Goal: Task Accomplishment & Management: Manage account settings

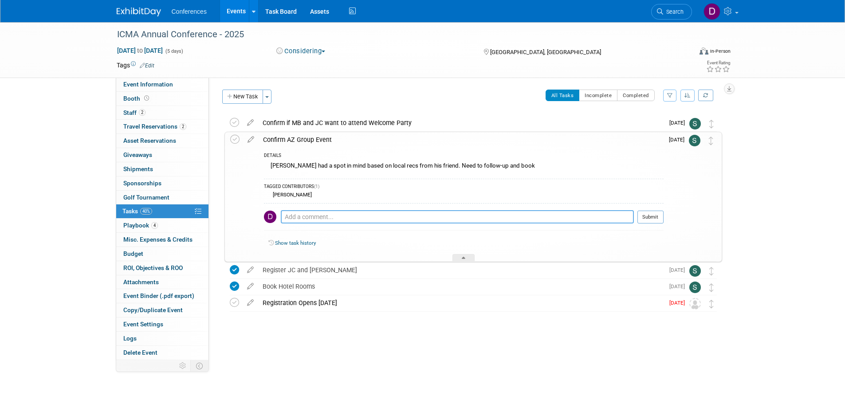
click at [364, 217] on textarea at bounding box center [457, 216] width 353 height 13
click at [376, 215] on textarea at bounding box center [457, 216] width 353 height 13
type textarea "Left a voicemail on 9/29 for information, availability, pricing, etc."
click at [652, 217] on button "Submit" at bounding box center [650, 217] width 26 height 13
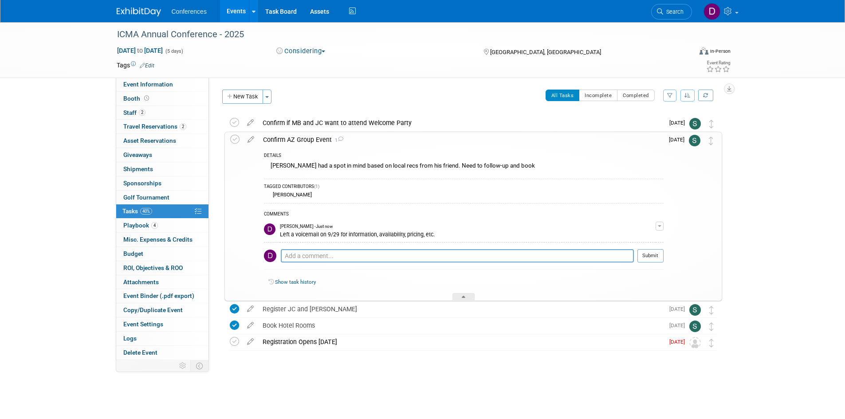
click at [799, 210] on div "ICMA Annual Conference - 2025 Oct 25, 2025 to Oct 29, 2025 (5 days) Oct 25, 202…" at bounding box center [422, 213] width 845 height 383
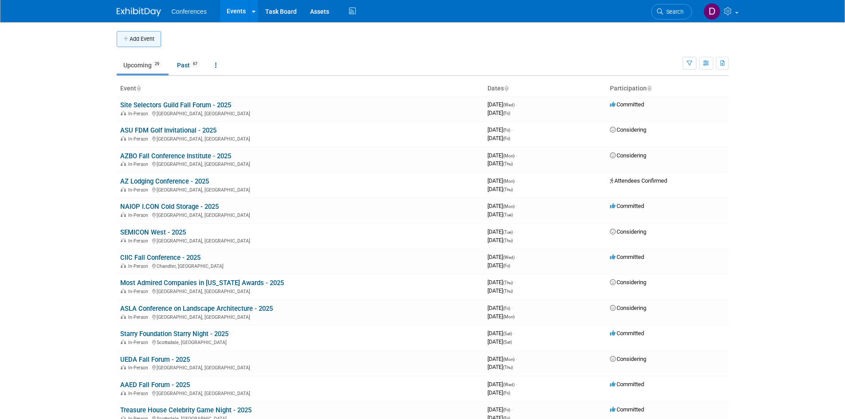
click at [130, 38] on button "Add Event" at bounding box center [139, 39] width 44 height 16
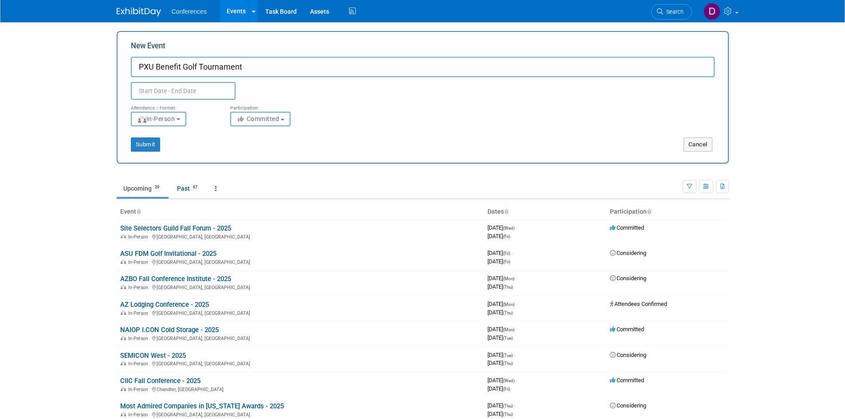
type input "PXU Benefit Golf Tournament"
click at [214, 88] on input "text" at bounding box center [183, 91] width 105 height 18
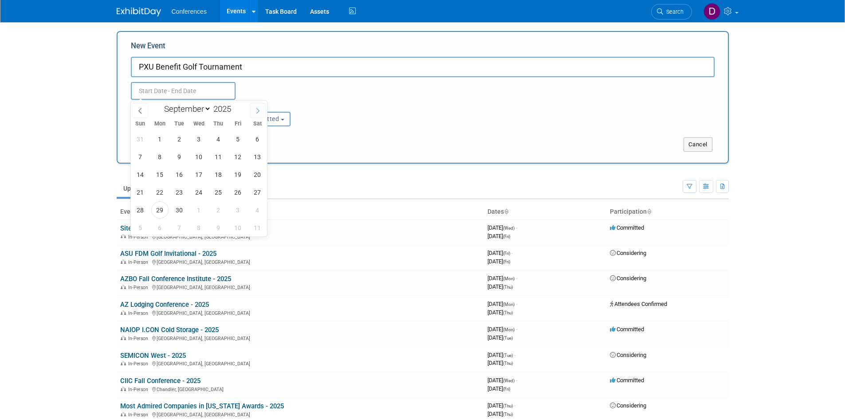
click at [256, 113] on icon at bounding box center [258, 111] width 6 height 6
select select "9"
click at [236, 139] on span "3" at bounding box center [237, 138] width 17 height 17
type input "[DATE] to [DATE]"
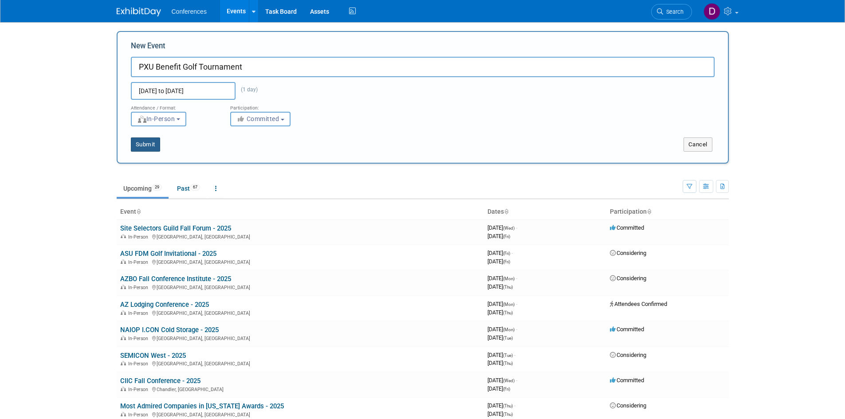
click at [141, 141] on button "Submit" at bounding box center [145, 144] width 29 height 14
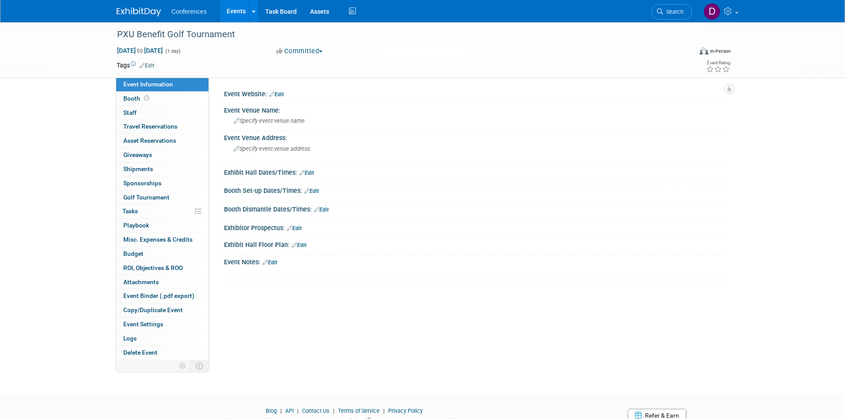
click at [281, 94] on link "Edit" at bounding box center [276, 94] width 15 height 6
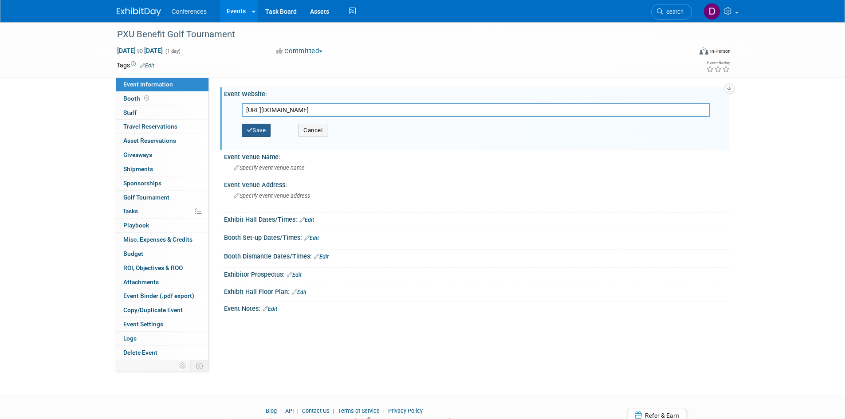
type input "[URL][DOMAIN_NAME]"
click at [261, 127] on button "Save" at bounding box center [256, 130] width 29 height 13
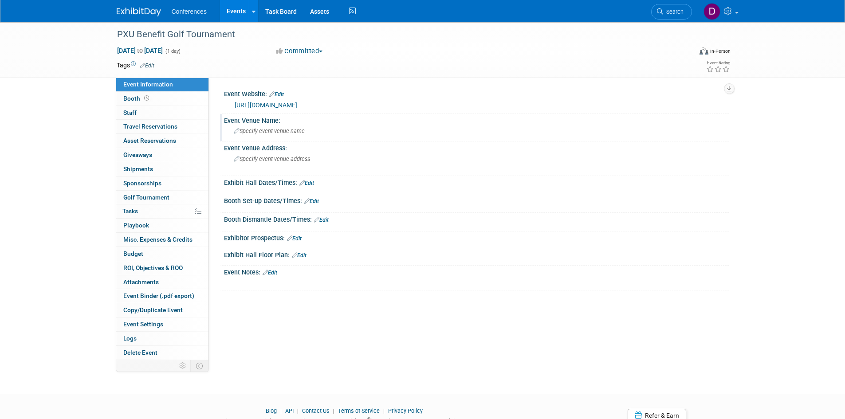
click at [275, 132] on span "Specify event venue name" at bounding box center [269, 131] width 71 height 7
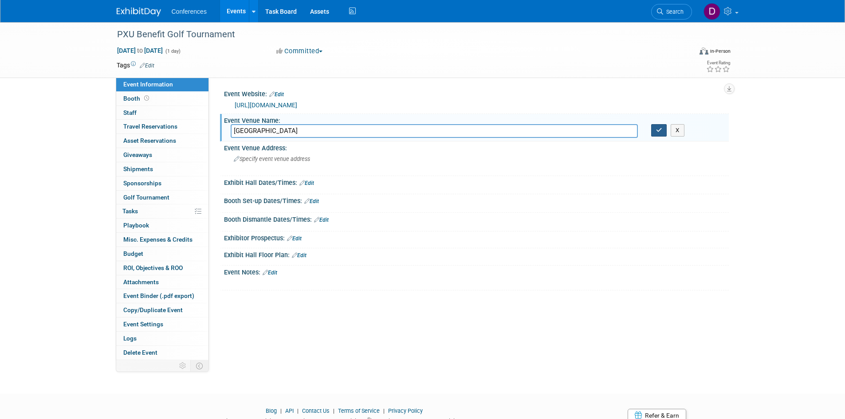
type input "Grand Canyon University Golf Course"
click at [659, 129] on icon "button" at bounding box center [659, 130] width 6 height 6
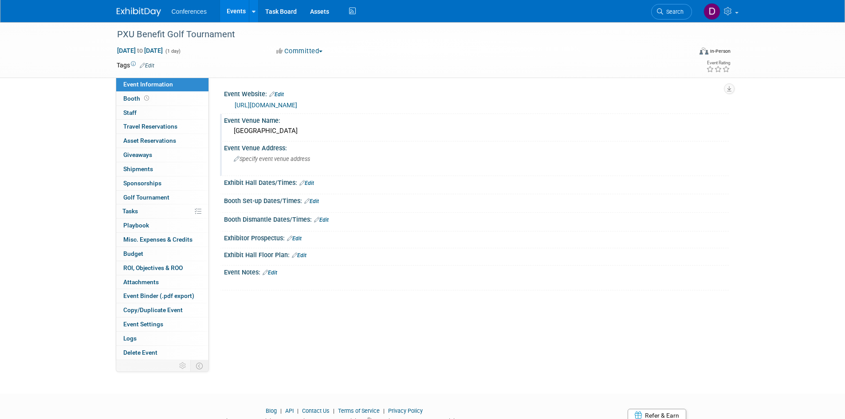
click at [293, 160] on span "Specify event venue address" at bounding box center [272, 159] width 76 height 7
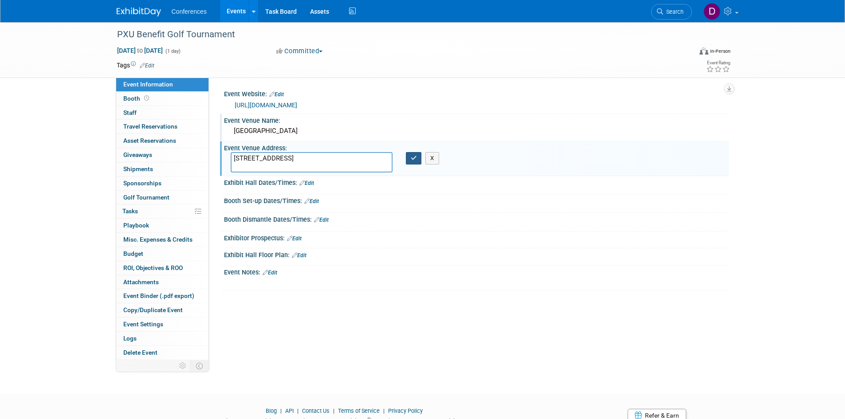
type textarea "5902 W Indian School Rd, Phoenix, AZ 85033"
click at [411, 157] on icon "button" at bounding box center [414, 158] width 6 height 6
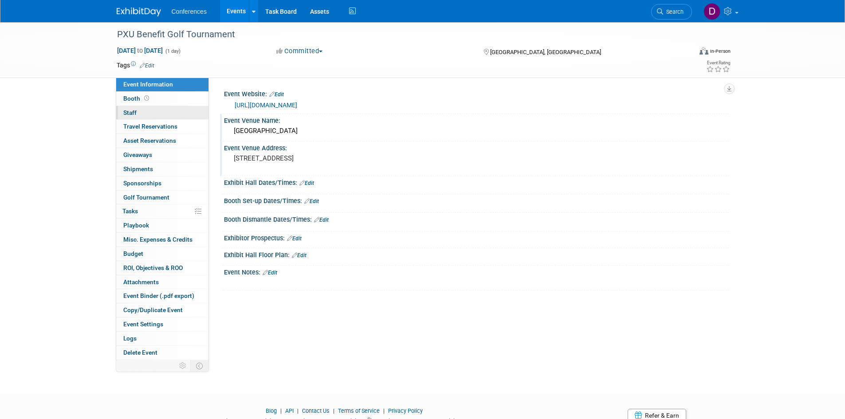
click at [133, 112] on span "Staff 0" at bounding box center [129, 112] width 13 height 7
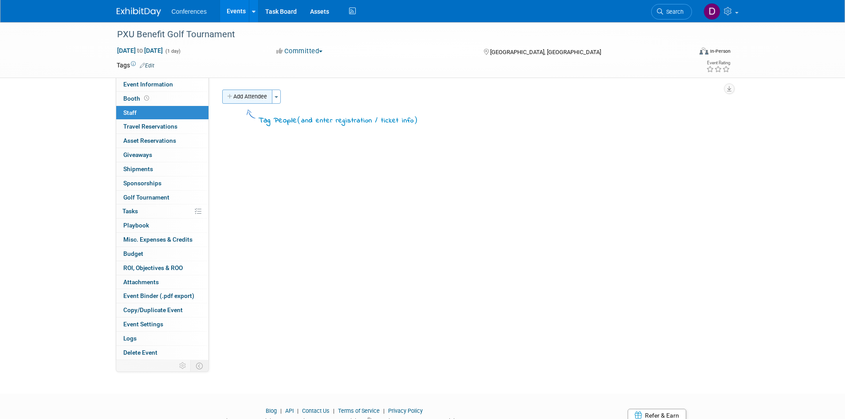
click at [239, 94] on button "Add Attendee" at bounding box center [247, 97] width 50 height 14
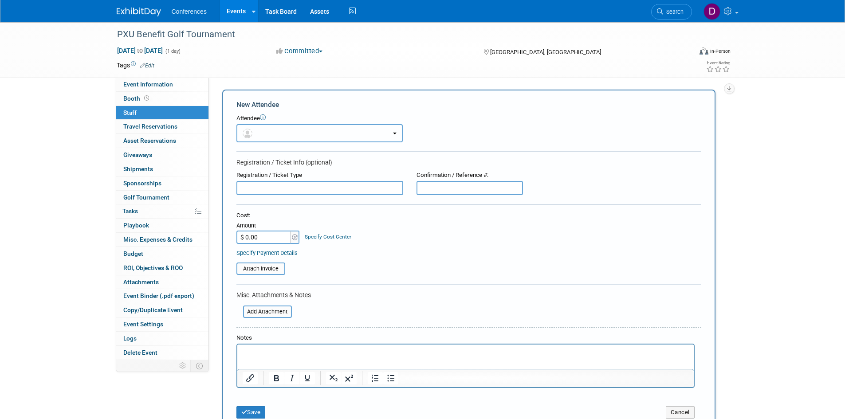
click at [271, 133] on button "button" at bounding box center [319, 133] width 166 height 18
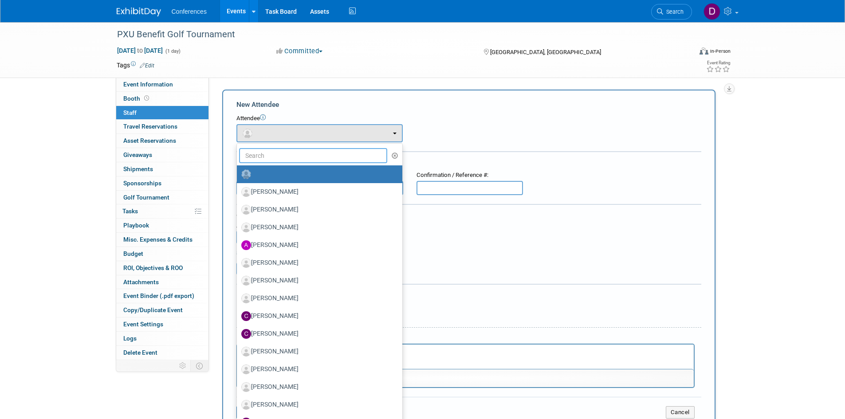
click at [267, 155] on input "text" at bounding box center [313, 155] width 149 height 15
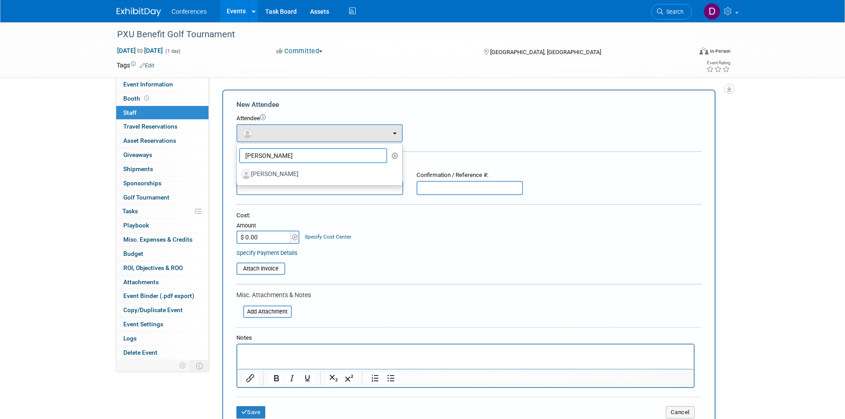
type input "jason"
click at [332, 86] on div "Event Website: Edit https://www.foundation4education.org/phoenix-union-foundati…" at bounding box center [469, 219] width 520 height 282
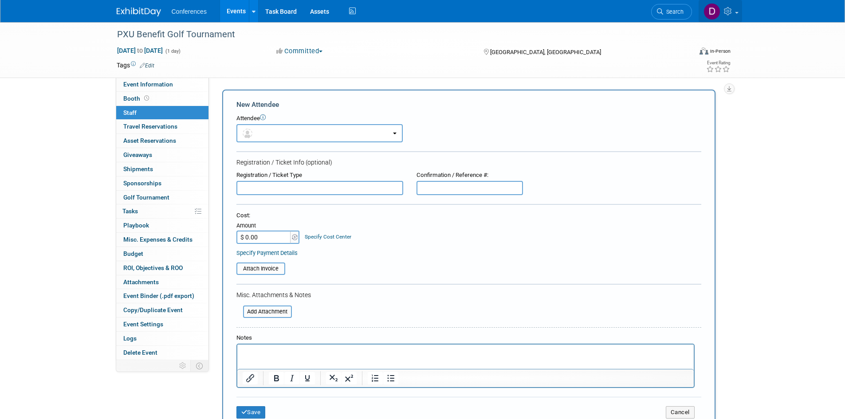
click at [728, 13] on icon at bounding box center [729, 11] width 10 height 8
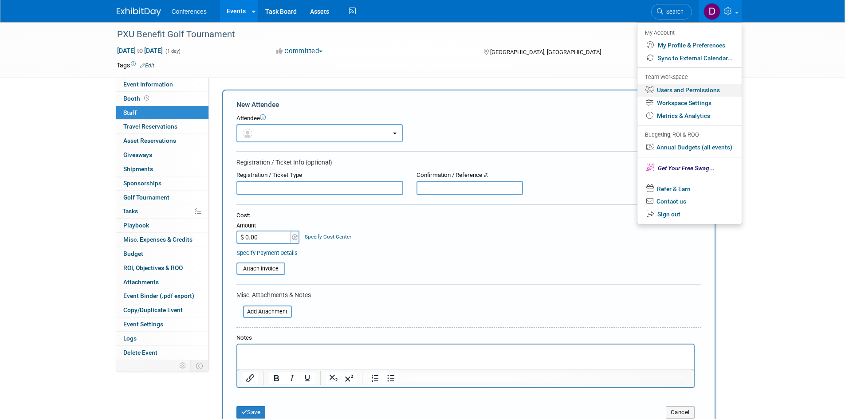
drag, startPoint x: 680, startPoint y: 90, endPoint x: 690, endPoint y: 94, distance: 11.4
click at [690, 94] on link "Users and Permissions" at bounding box center [689, 90] width 104 height 13
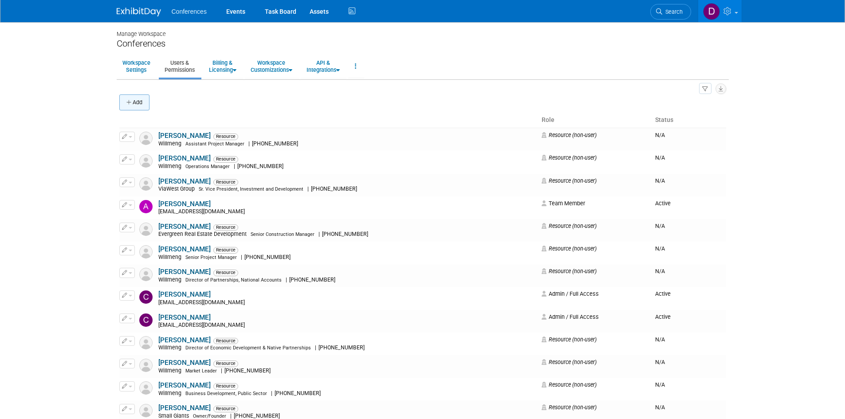
click at [139, 101] on button "Add" at bounding box center [134, 102] width 30 height 16
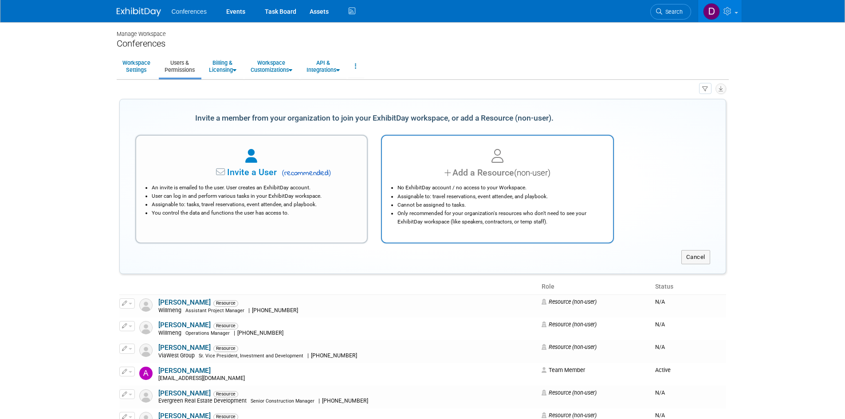
click at [468, 175] on div "Add a Resource (non-user)" at bounding box center [497, 172] width 209 height 13
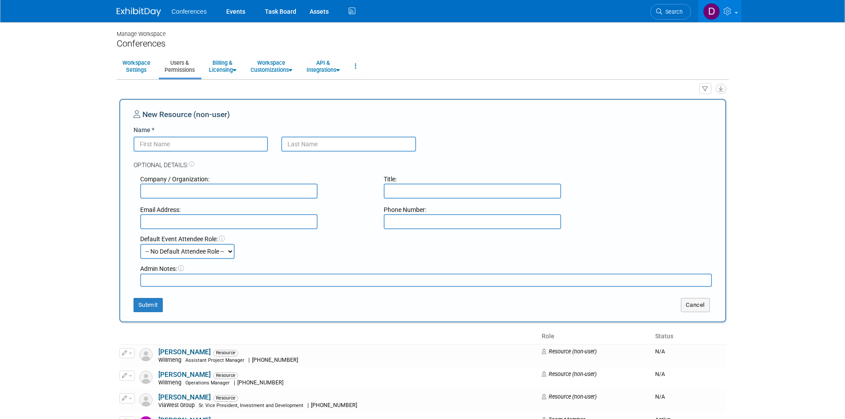
click at [227, 146] on input "Name *" at bounding box center [200, 144] width 135 height 15
type input "Jason"
type input "Scott"
click at [246, 188] on input "text" at bounding box center [228, 191] width 177 height 15
type input "Willmeng"
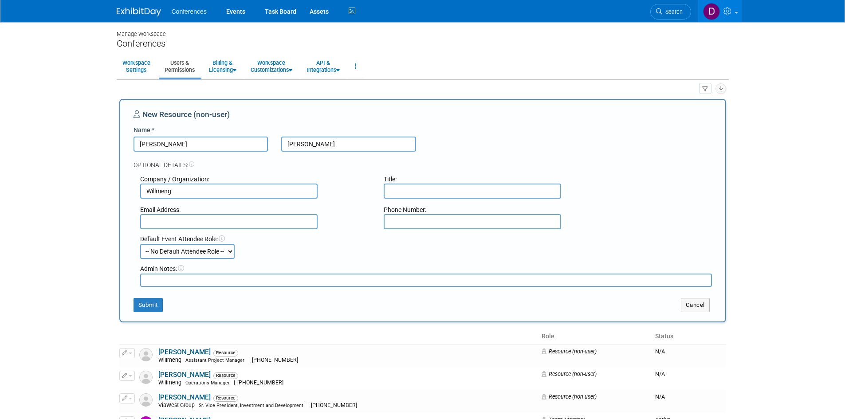
click at [471, 191] on input "text" at bounding box center [472, 191] width 177 height 15
paste input "Project Executive"
type input "Project Executive"
click at [246, 223] on input "text" at bounding box center [228, 221] width 177 height 15
paste input "jscott@willmeng.com"
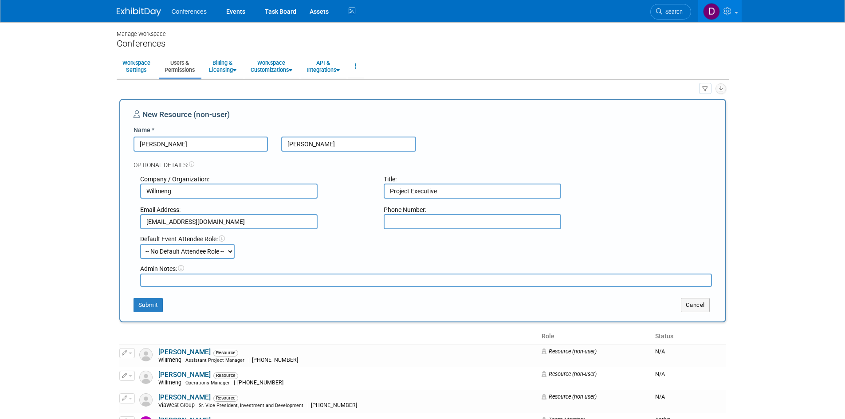
type input "jscott@willmeng.com"
click at [533, 225] on input "text" at bounding box center [472, 221] width 177 height 15
paste input "602-481-0896"
type input "602-481-0896"
click at [151, 306] on button "Submit" at bounding box center [147, 305] width 29 height 14
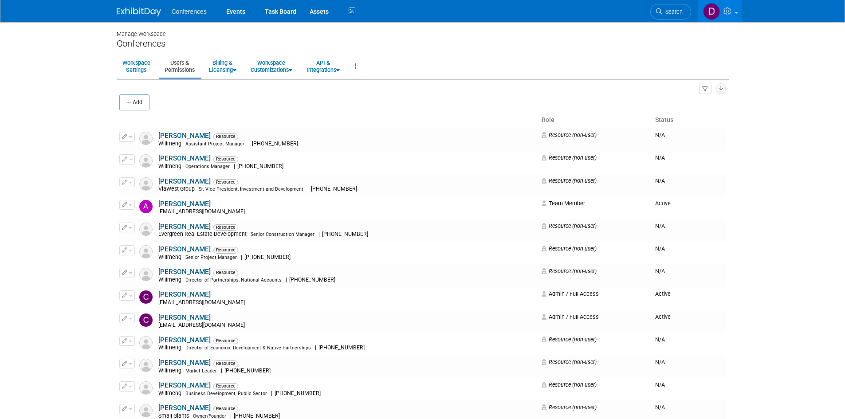
click at [143, 95] on button "Add" at bounding box center [134, 102] width 30 height 16
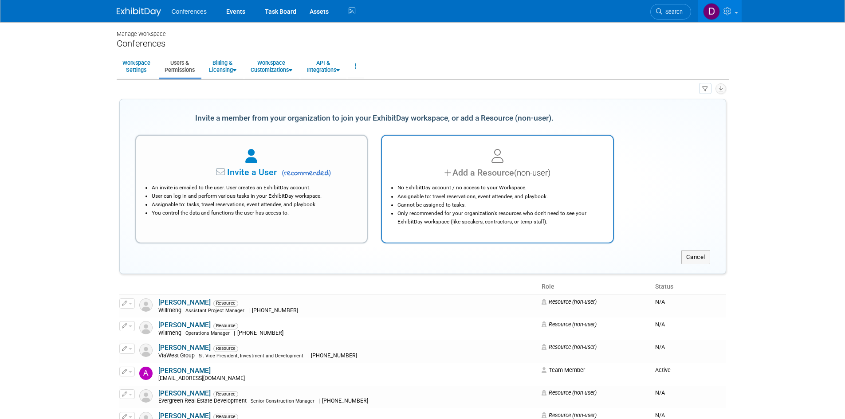
click at [479, 157] on div at bounding box center [497, 157] width 209 height 20
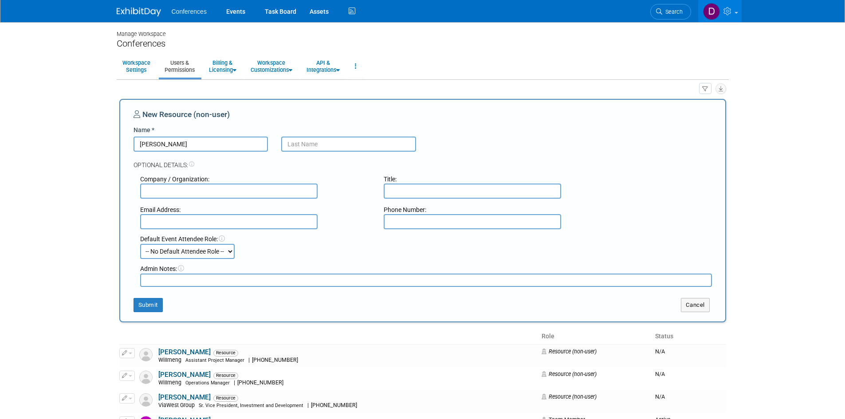
type input "Jason"
type input "Reynolds"
click at [260, 192] on input "text" at bounding box center [228, 191] width 177 height 15
type input "Willmeng"
paste input "Director, K-12"
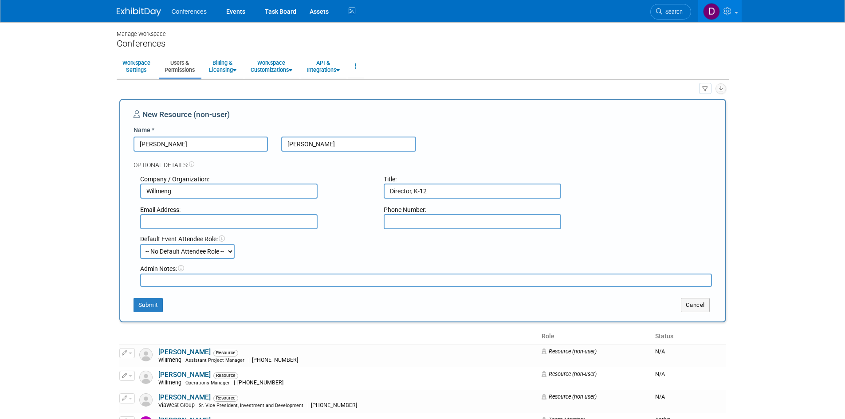
type input "Director, K-12"
click at [301, 220] on div "Email Address:" at bounding box center [255, 217] width 244 height 24
paste input "jreynolds@willmeng.com"
type input "jreynolds@willmeng.com"
click at [525, 220] on input "text" at bounding box center [472, 221] width 177 height 15
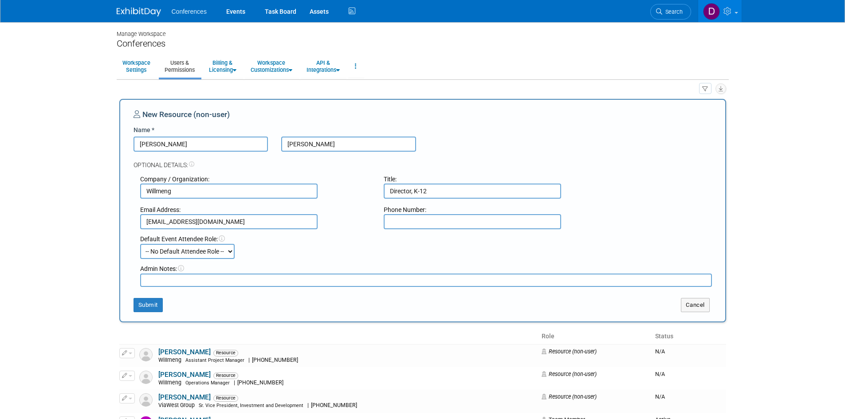
paste input "602-430-8189"
type input "602-430-8189"
click at [143, 302] on button "Submit" at bounding box center [147, 305] width 29 height 14
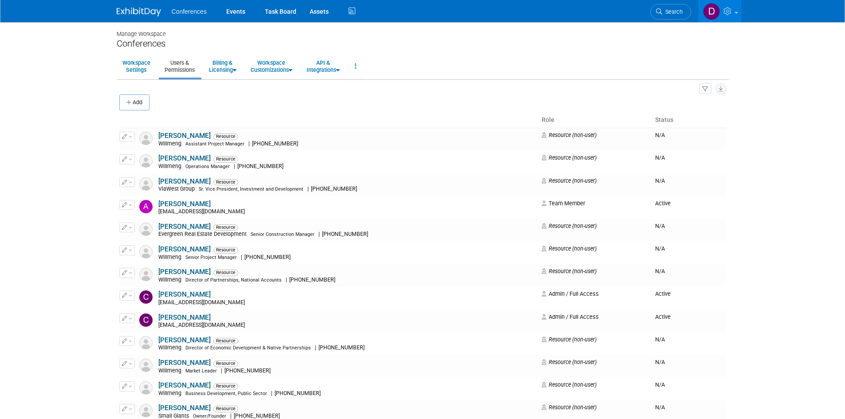
click at [200, 10] on span "Conferences" at bounding box center [189, 11] width 35 height 7
click at [245, 10] on link "Events" at bounding box center [236, 11] width 32 height 22
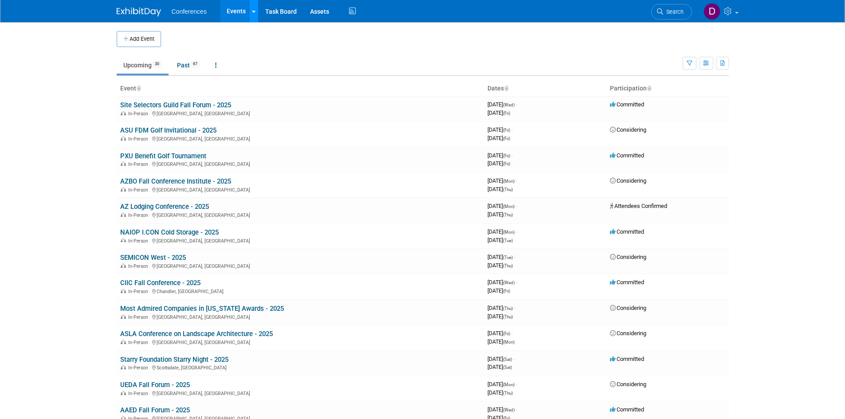
click at [252, 11] on icon at bounding box center [254, 12] width 4 height 6
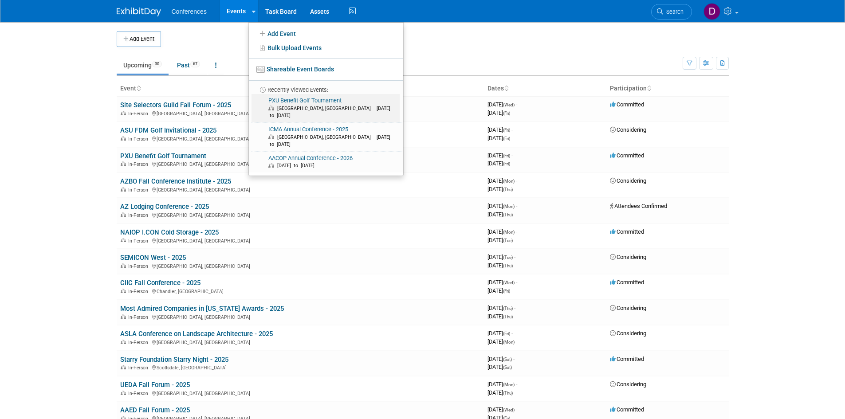
click at [316, 102] on link "PXU Benefit Golf Tournament Phoenix, AZ Oct 3, 2025 to Oct 3, 2025" at bounding box center [325, 108] width 148 height 28
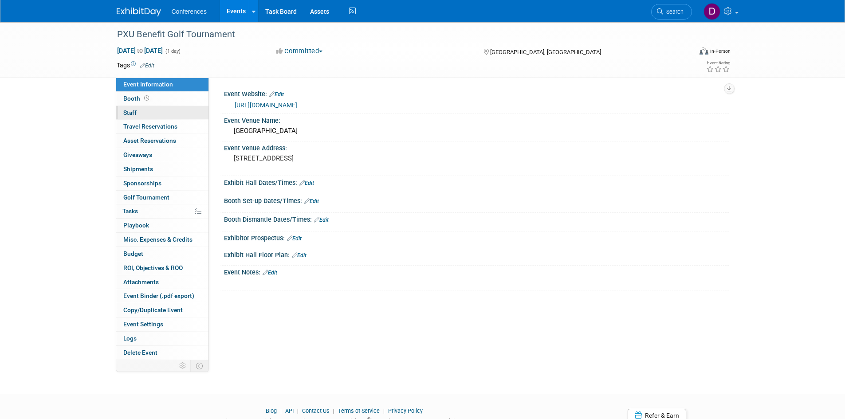
click at [134, 110] on span "Staff 0" at bounding box center [129, 112] width 13 height 7
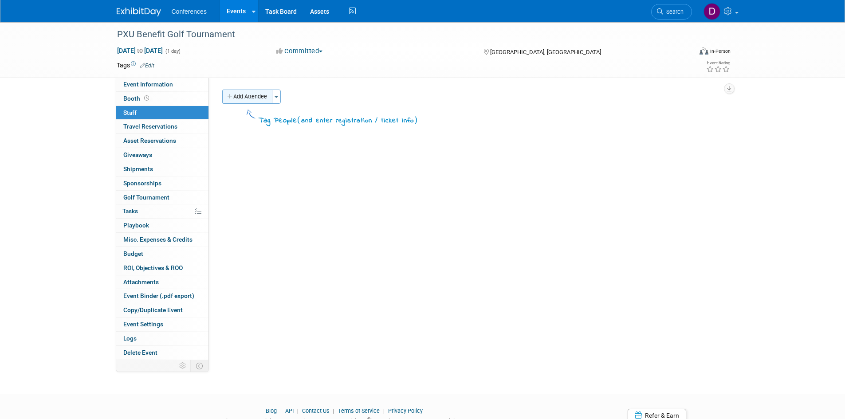
click at [248, 97] on button "Add Attendee" at bounding box center [247, 97] width 50 height 14
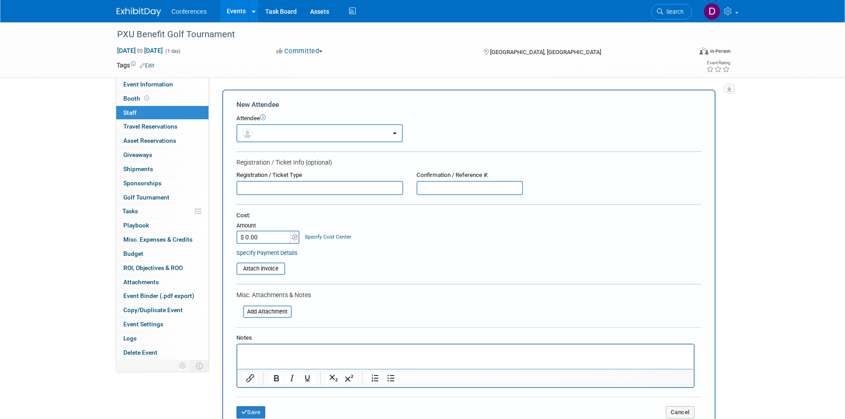
click at [277, 134] on button "button" at bounding box center [319, 133] width 166 height 18
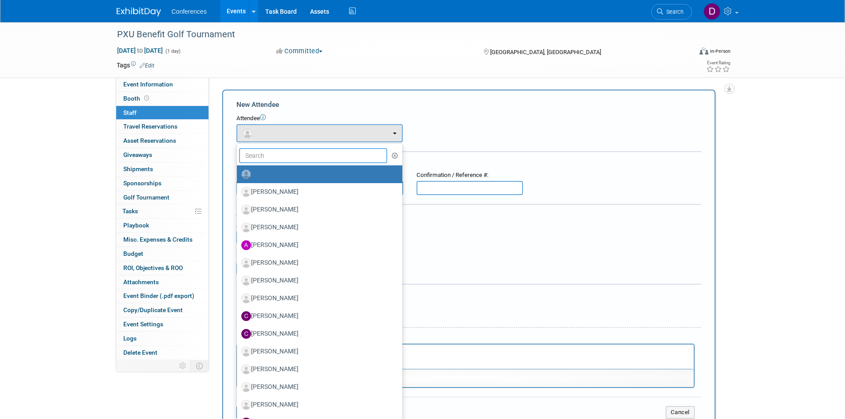
click at [288, 155] on input "text" at bounding box center [313, 155] width 149 height 15
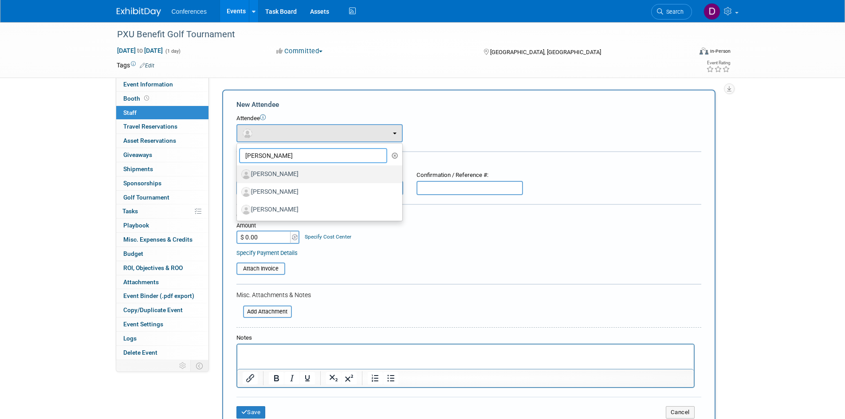
type input "jason"
click at [296, 170] on label "Jason Scott" at bounding box center [317, 174] width 152 height 14
click at [238, 170] on input "Jason Scott" at bounding box center [235, 173] width 6 height 6
select select "10319ec4-c07b-452f-91df-9381cceb218b"
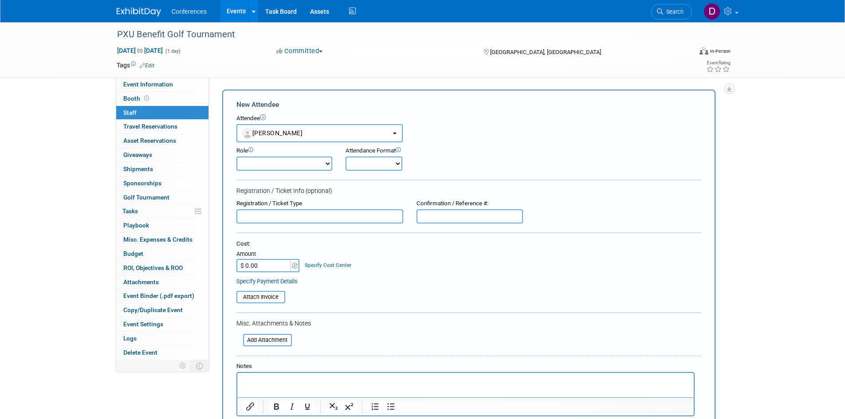
click at [291, 164] on select "Attending Booth Exhibitor Demonstrator Host Invited Planner Presenter" at bounding box center [284, 164] width 96 height 14
select select "300"
click at [236, 157] on select "Attending Booth Exhibitor Demonstrator Host Invited Planner Presenter" at bounding box center [284, 164] width 96 height 14
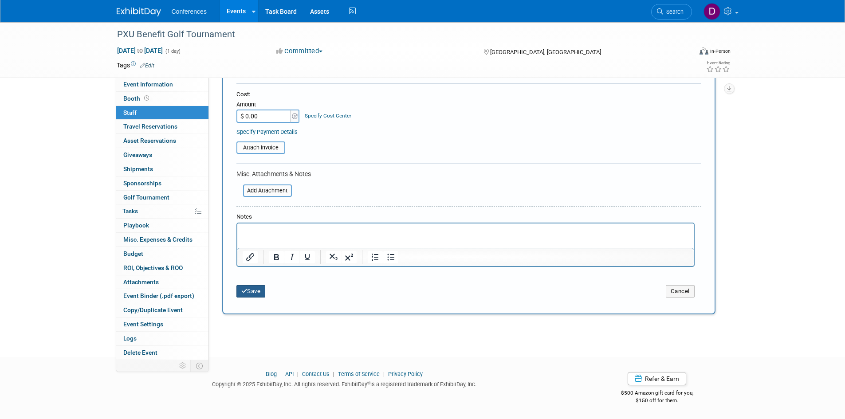
click at [255, 289] on button "Save" at bounding box center [250, 291] width 29 height 12
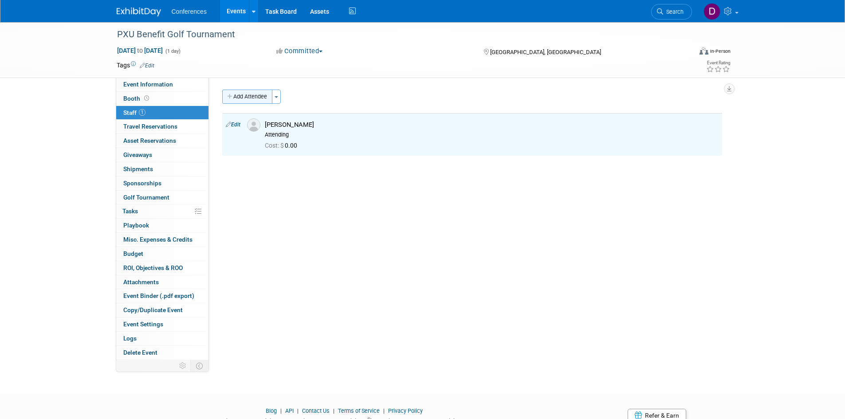
click at [255, 97] on button "Add Attendee" at bounding box center [247, 97] width 50 height 14
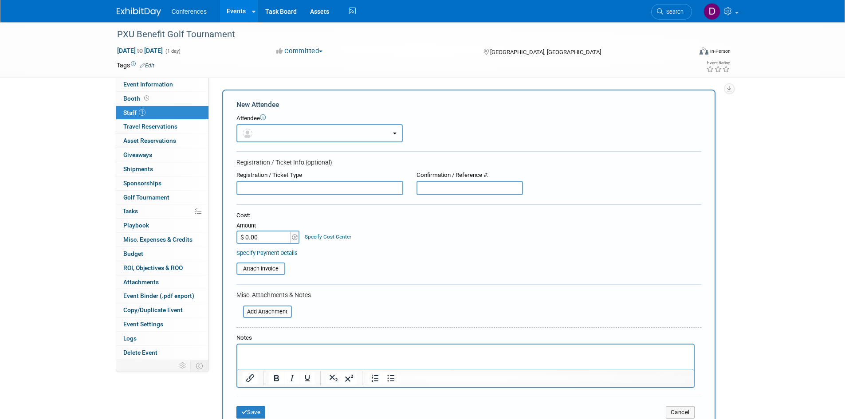
click at [266, 135] on button "button" at bounding box center [319, 133] width 166 height 18
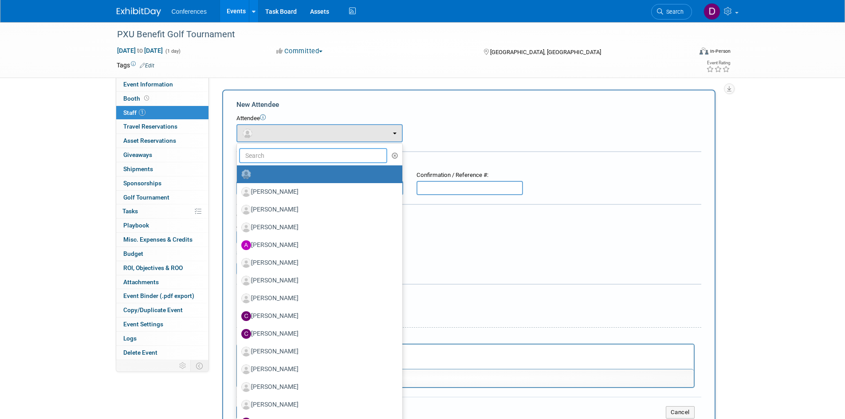
click at [270, 152] on input "text" at bounding box center [313, 155] width 149 height 15
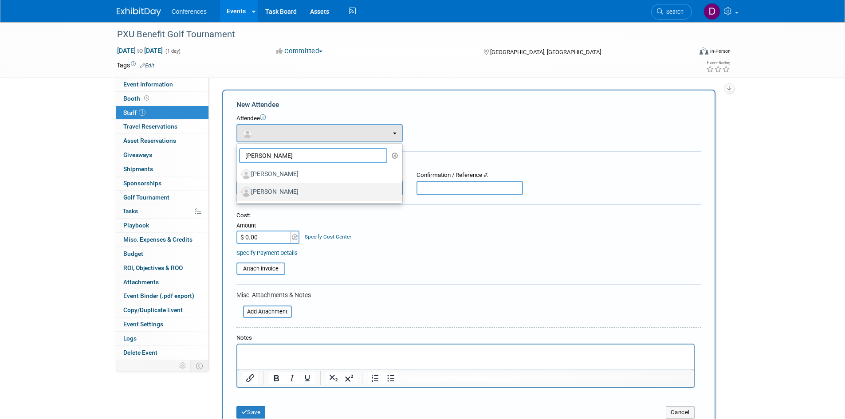
type input "jason"
click at [281, 191] on label "Jason Reynolds" at bounding box center [317, 192] width 152 height 14
click at [238, 191] on input "Jason Reynolds" at bounding box center [235, 191] width 6 height 6
select select "c478dc50-6611-410c-b9d6-cc84ed246a5c"
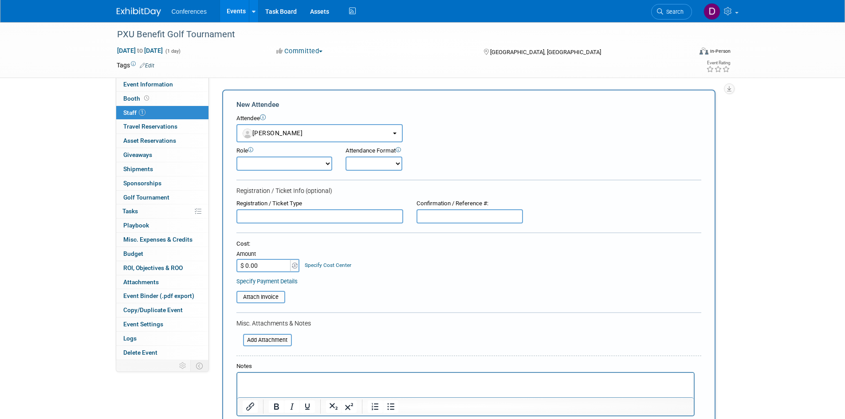
click at [272, 168] on select "Attending Booth Exhibitor Demonstrator Host Invited Planner Presenter" at bounding box center [284, 164] width 96 height 14
select select "300"
click at [236, 157] on select "Attending Booth Exhibitor Demonstrator Host Invited Planner Presenter" at bounding box center [284, 164] width 96 height 14
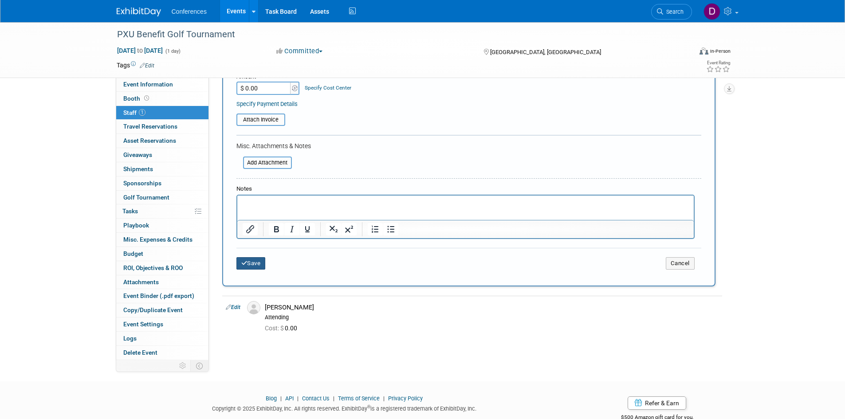
click at [248, 263] on button "Save" at bounding box center [250, 263] width 29 height 12
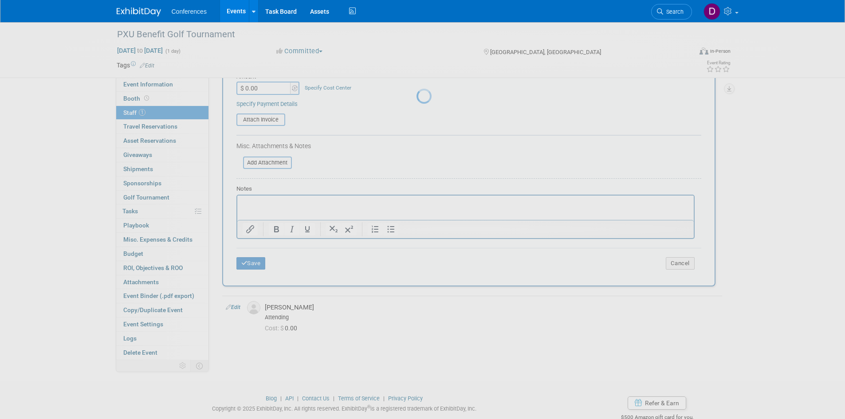
scroll to position [37, 0]
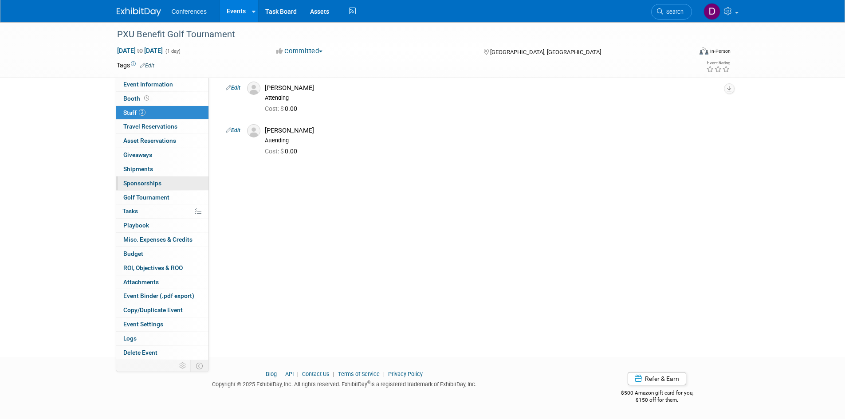
click at [142, 185] on span "Sponsorships 0" at bounding box center [142, 183] width 38 height 7
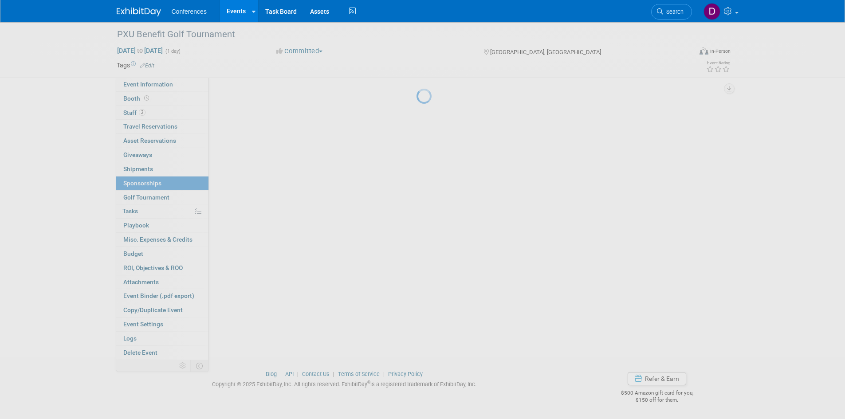
scroll to position [0, 0]
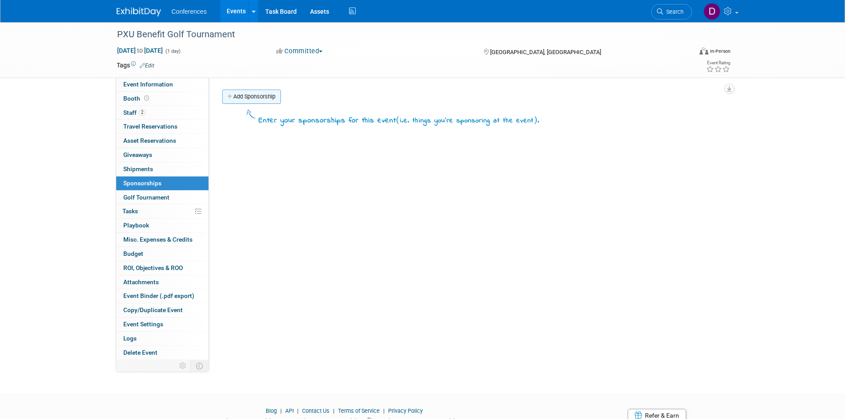
click at [262, 91] on link "Add Sponsorship" at bounding box center [251, 97] width 59 height 14
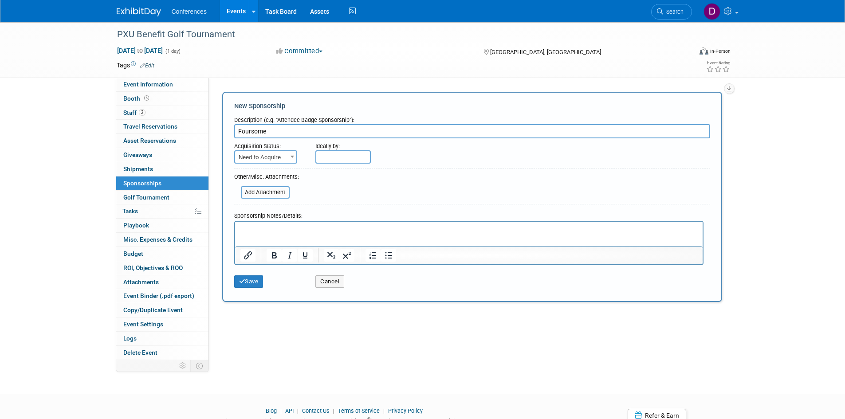
type input "Foursome"
click at [258, 155] on span "Need to Acquire" at bounding box center [265, 157] width 61 height 12
select select "2"
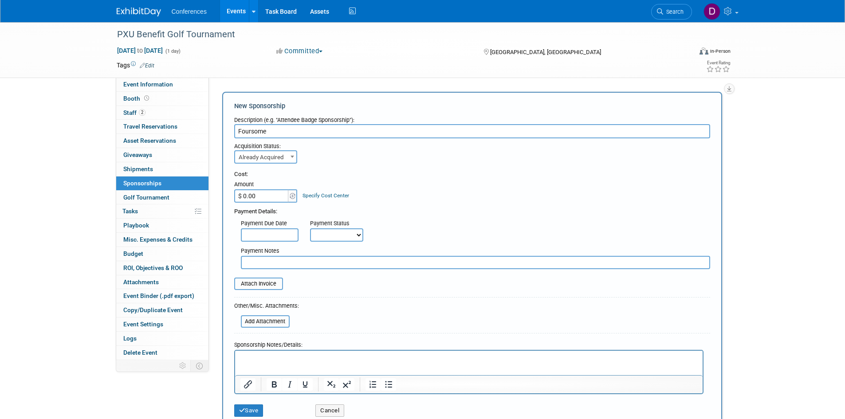
click at [263, 194] on input "$ 0.00" at bounding box center [261, 195] width 55 height 13
type input "$ 800.00"
click at [412, 160] on div "Acquisition Status: Need to Acquire Already Acquired Already Acquired Ideally b…" at bounding box center [471, 150] width 489 height 25
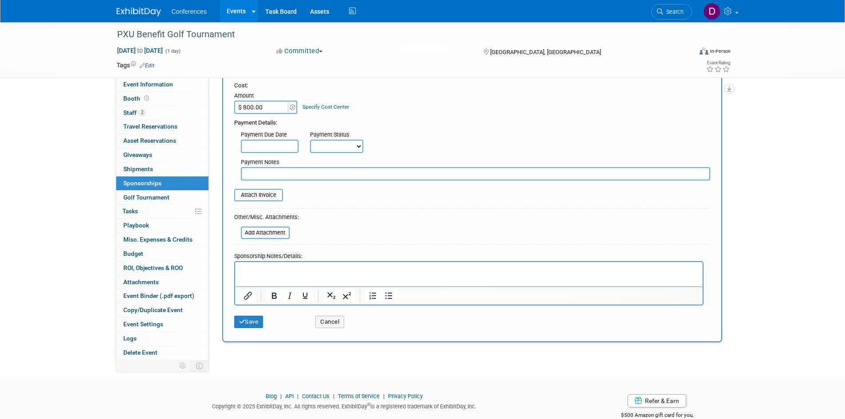
click at [423, 173] on input "text" at bounding box center [475, 173] width 469 height 13
type input "Purchased by Jason Scott"
click at [367, 267] on p "Rich Text Area. Press ALT-0 for help." at bounding box center [468, 269] width 457 height 9
click at [387, 297] on icon "Bullet list" at bounding box center [388, 295] width 11 height 11
click at [249, 323] on button "Save" at bounding box center [248, 322] width 29 height 12
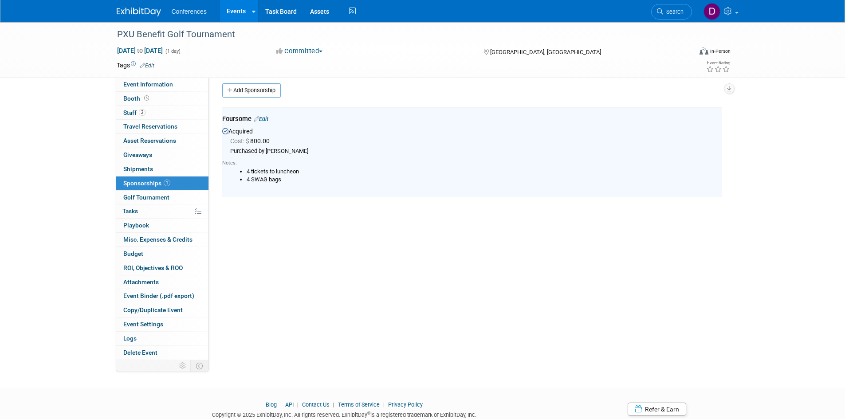
scroll to position [0, 0]
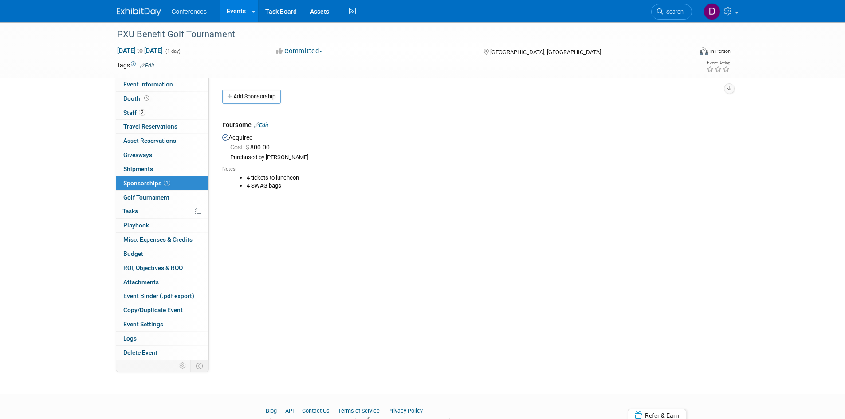
click at [92, 162] on div "PXU Benefit Golf Tournament Oct 3, 2025 to Oct 3, 2025 (1 day) Oct 3, 2025 to O…" at bounding box center [422, 200] width 845 height 356
click at [131, 10] on img at bounding box center [139, 12] width 44 height 9
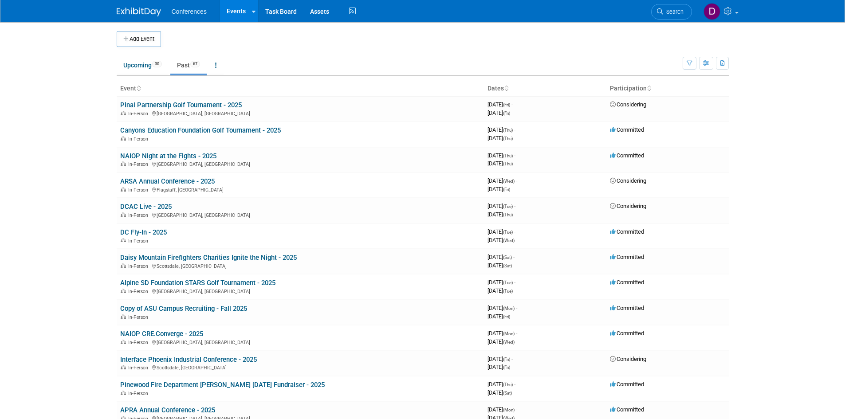
click at [141, 9] on img at bounding box center [139, 12] width 44 height 9
click at [145, 39] on button "Add Event" at bounding box center [139, 39] width 44 height 16
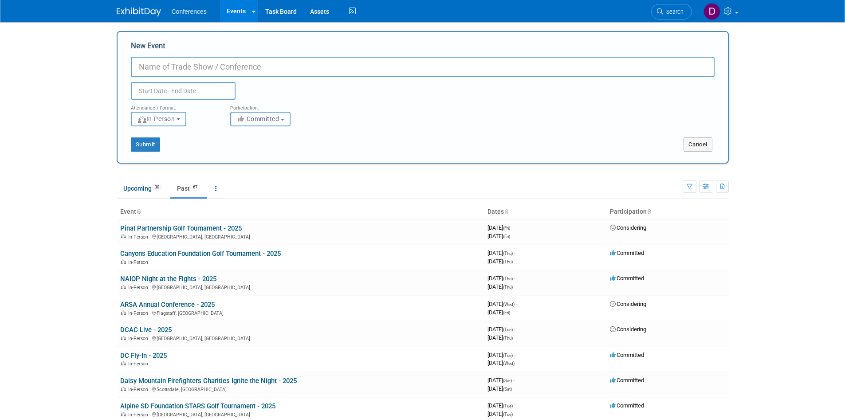
click at [423, 62] on input "New Event" at bounding box center [423, 67] width 584 height 20
type input "Apache Junction Area Chamber of Commerce Superstition Open Golf Tournament - 20…"
click at [189, 90] on input "text" at bounding box center [183, 91] width 105 height 18
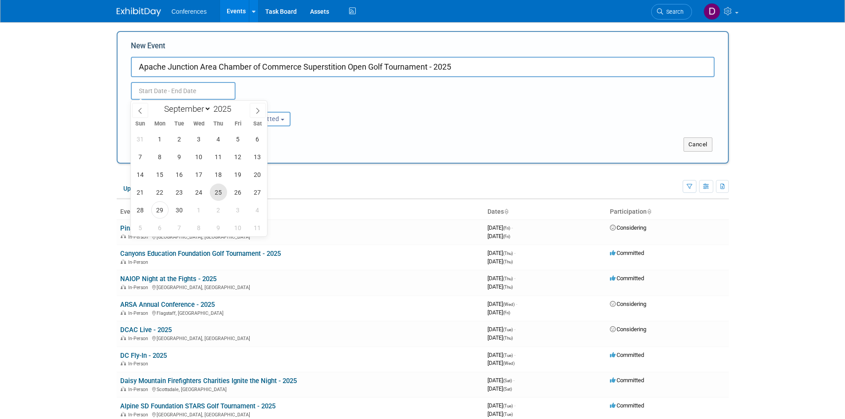
click at [222, 193] on span "25" at bounding box center [218, 192] width 17 height 17
type input "[DATE] to [DATE]"
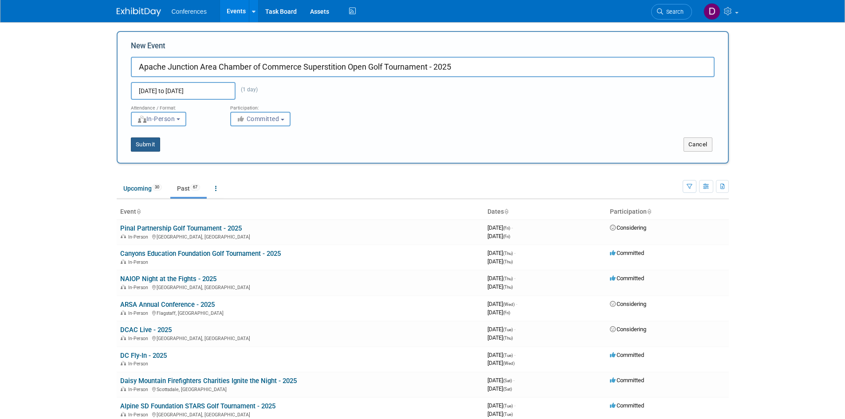
click at [146, 145] on button "Submit" at bounding box center [145, 144] width 29 height 14
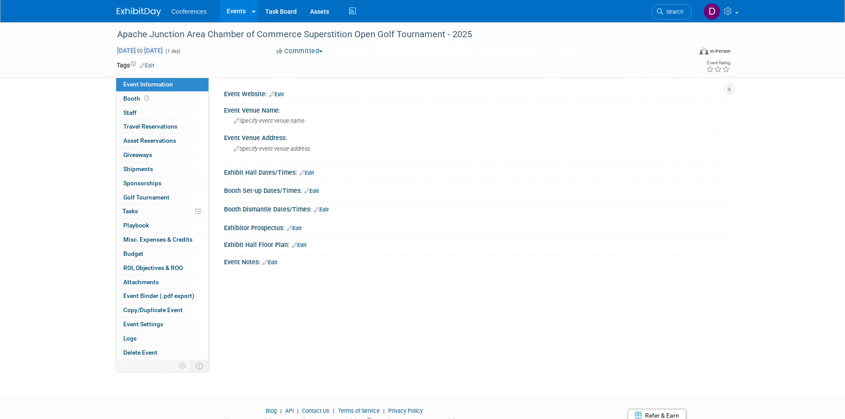
click at [163, 47] on span "[DATE] to [DATE]" at bounding box center [140, 51] width 47 height 8
type input "[DATE]"
select select "8"
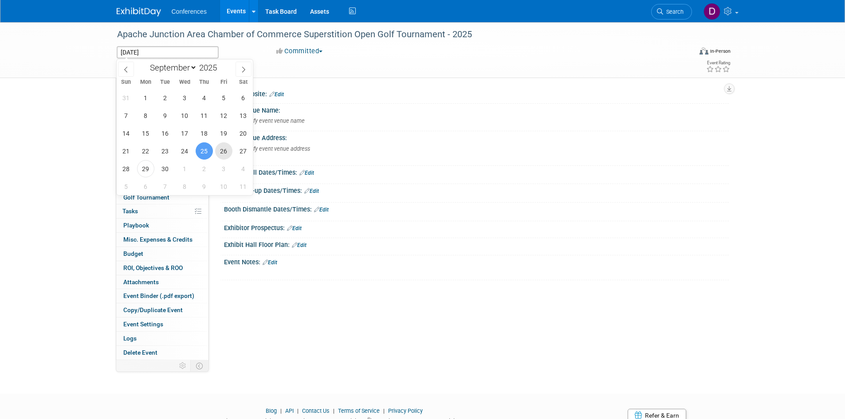
click at [226, 152] on span "26" at bounding box center [223, 150] width 17 height 17
type input "[DATE]"
click at [226, 151] on span "26" at bounding box center [223, 150] width 17 height 17
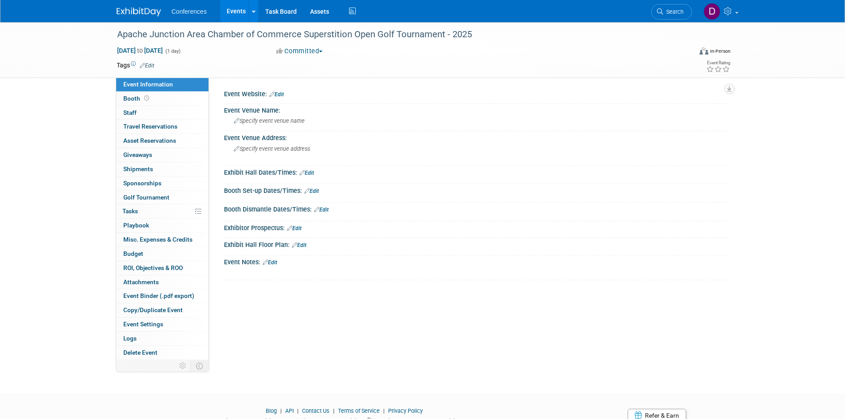
click at [281, 94] on link "Edit" at bounding box center [276, 94] width 15 height 6
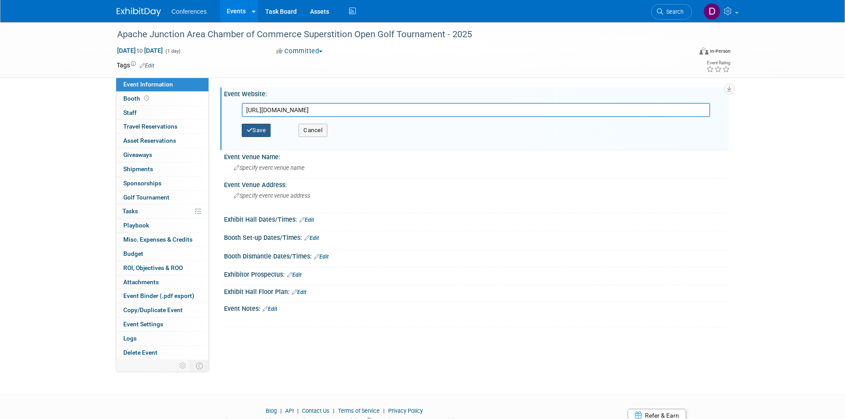
type input "[URL][DOMAIN_NAME]"
click at [263, 130] on button "Save" at bounding box center [256, 130] width 29 height 13
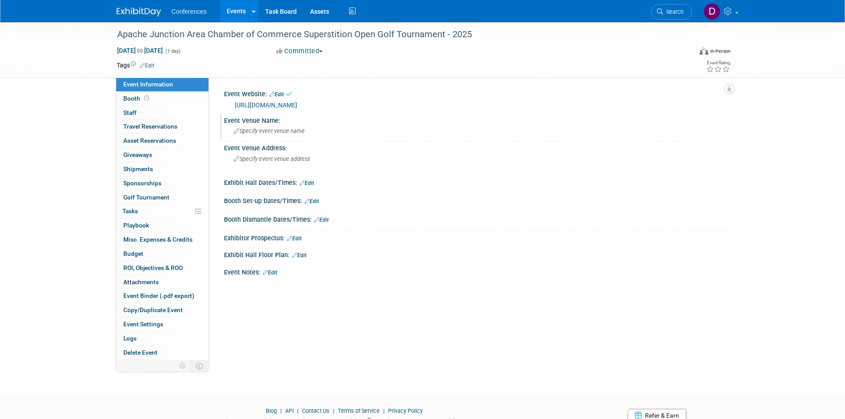
click at [273, 133] on span "Specify event venue name" at bounding box center [269, 131] width 71 height 7
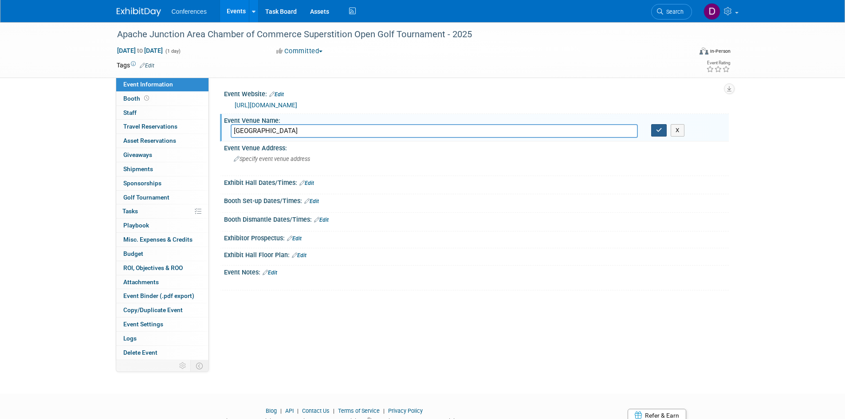
type input "[GEOGRAPHIC_DATA]"
click at [659, 131] on icon "button" at bounding box center [659, 130] width 6 height 6
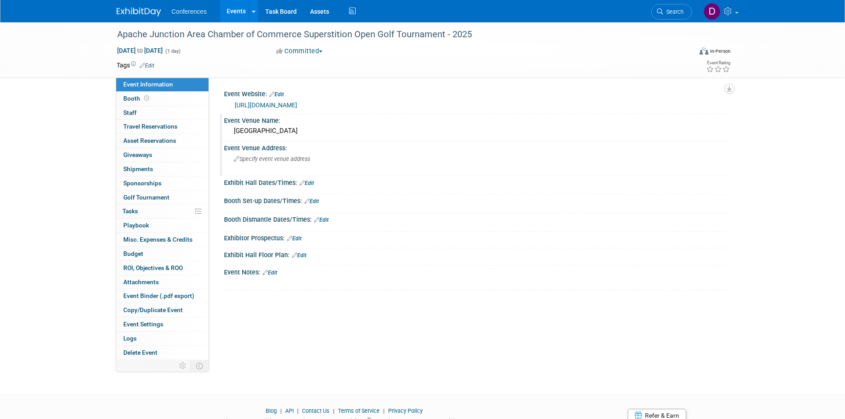
click at [275, 160] on span "Specify event venue address" at bounding box center [272, 159] width 76 height 7
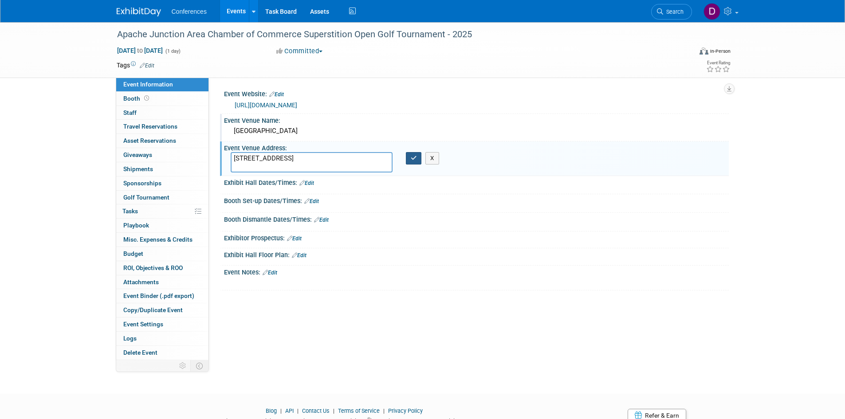
type textarea "6100 S Kings Ranch Rd, Gold Canyon, AZ 85118"
click at [412, 158] on icon "button" at bounding box center [414, 158] width 6 height 6
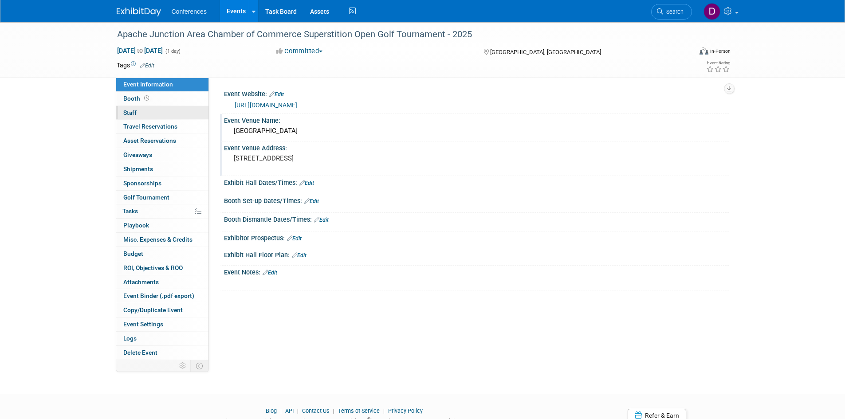
click at [141, 106] on link "0 Staff 0" at bounding box center [162, 113] width 92 height 14
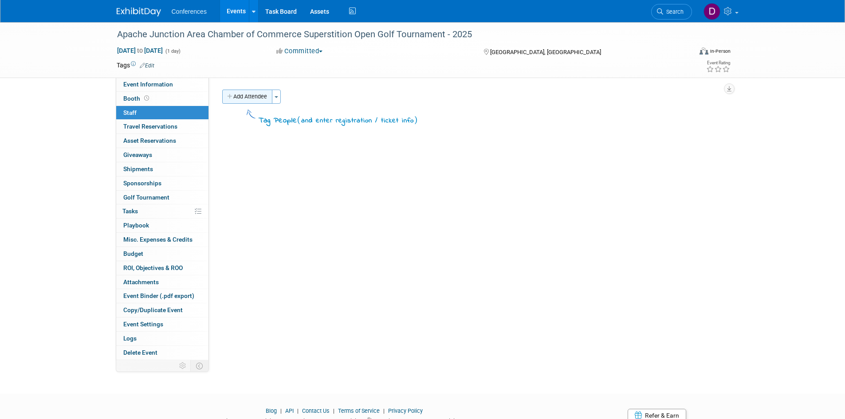
click at [255, 95] on button "Add Attendee" at bounding box center [247, 97] width 50 height 14
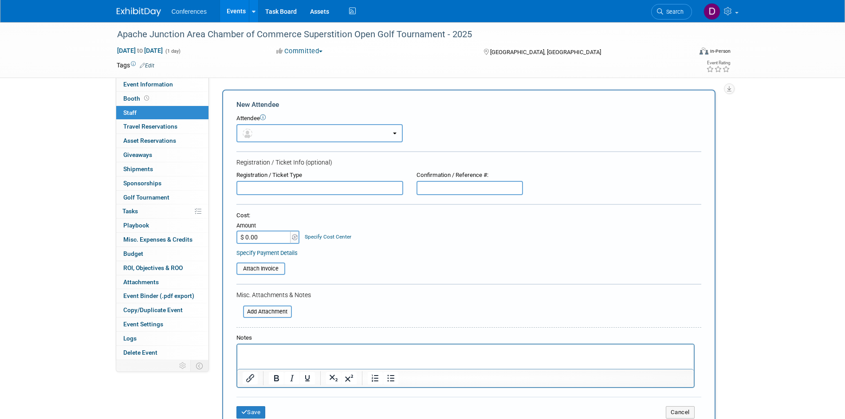
click at [292, 130] on button "button" at bounding box center [319, 133] width 166 height 18
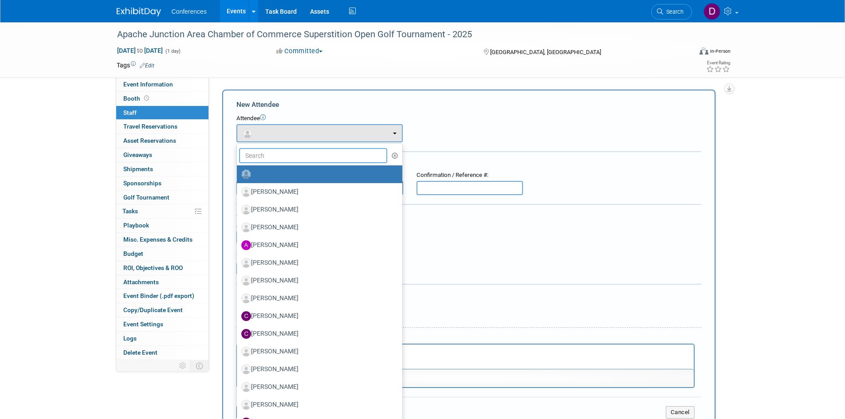
click at [286, 160] on input "text" at bounding box center [313, 155] width 149 height 15
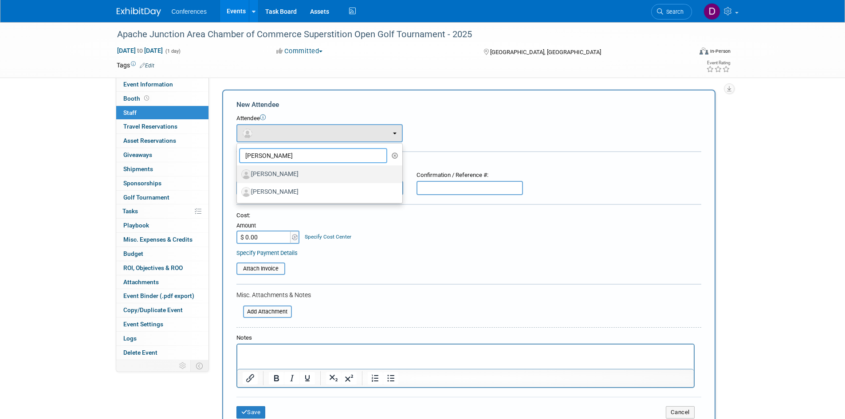
type input "mike"
click at [289, 174] on label "[PERSON_NAME]" at bounding box center [317, 174] width 152 height 14
click at [238, 174] on input "[PERSON_NAME]" at bounding box center [235, 173] width 6 height 6
select select "23877ad2-3c76-4b05-9c85-2f1aa2e14cde"
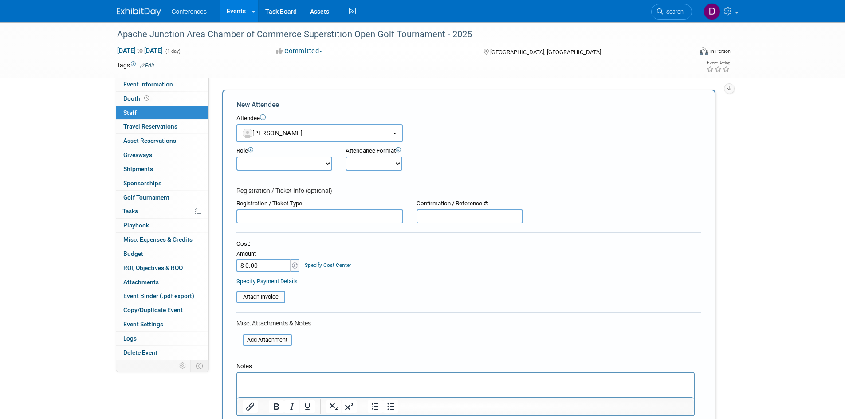
click at [280, 166] on select "Attending Booth Exhibitor Demonstrator Host Invited Planner Presenter" at bounding box center [284, 164] width 96 height 14
select select "300"
click at [236, 157] on select "Attending Booth Exhibitor Demonstrator Host Invited Planner Presenter" at bounding box center [284, 164] width 96 height 14
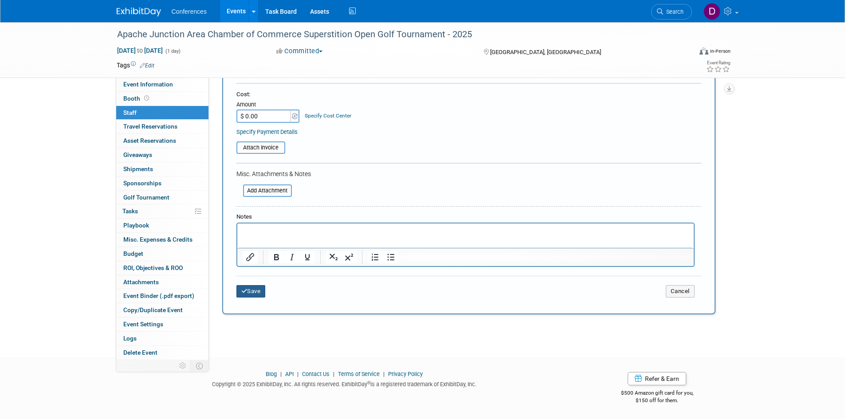
click at [258, 289] on button "Save" at bounding box center [250, 291] width 29 height 12
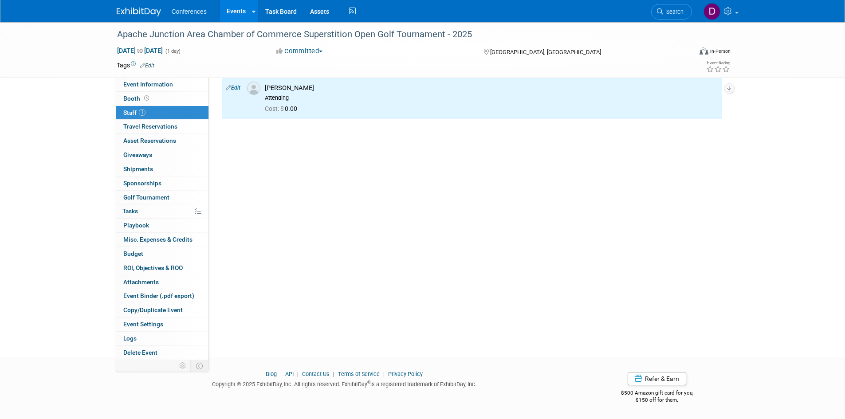
scroll to position [0, 0]
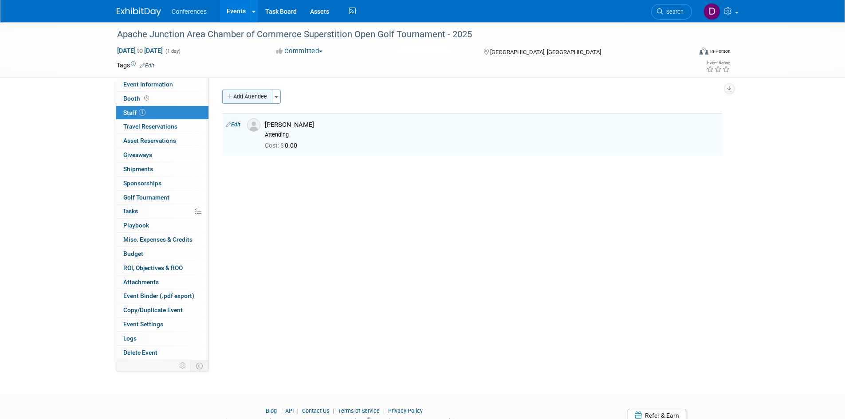
click at [255, 96] on button "Add Attendee" at bounding box center [247, 97] width 50 height 14
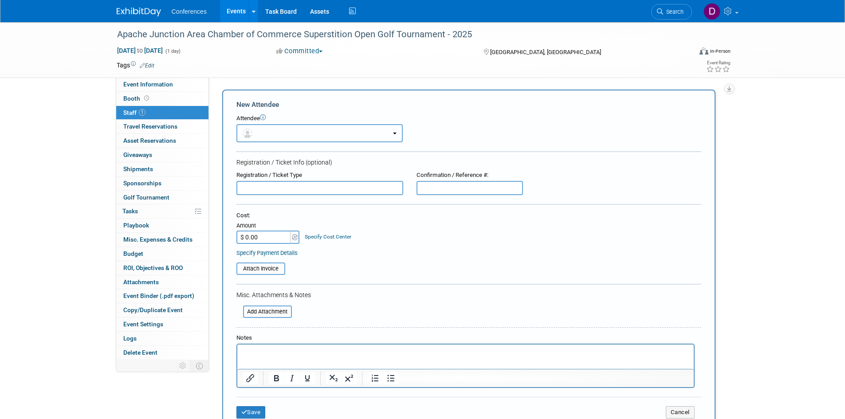
click at [272, 134] on button "button" at bounding box center [319, 133] width 166 height 18
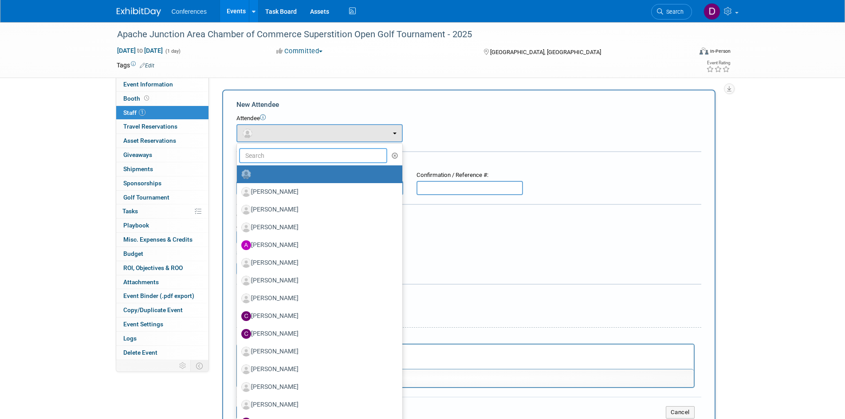
click at [274, 155] on input "text" at bounding box center [313, 155] width 149 height 15
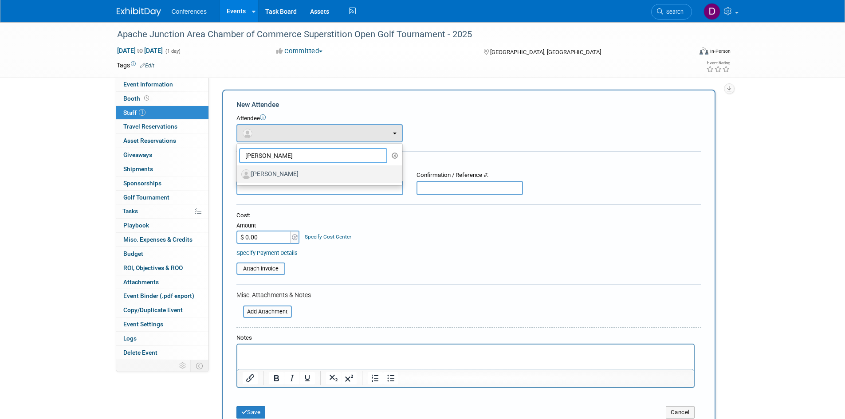
type input "darin"
click at [275, 169] on label "[PERSON_NAME]" at bounding box center [317, 174] width 152 height 14
click at [238, 170] on input "[PERSON_NAME]" at bounding box center [235, 173] width 6 height 6
select select "6e3bbe10-2b9f-421a-8f4c-17747c48bac9"
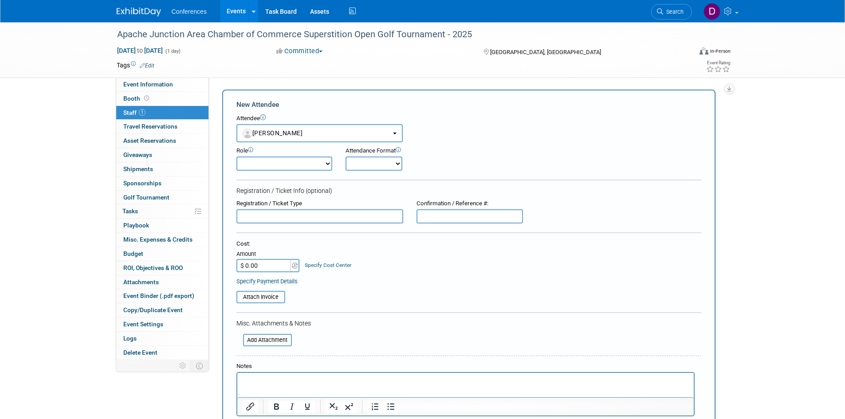
click at [273, 165] on select "Attending Booth Exhibitor Demonstrator Host Invited Planner Presenter" at bounding box center [284, 164] width 96 height 14
select select "300"
click at [236, 157] on select "Attending Booth Exhibitor Demonstrator Host Invited Planner Presenter" at bounding box center [284, 164] width 96 height 14
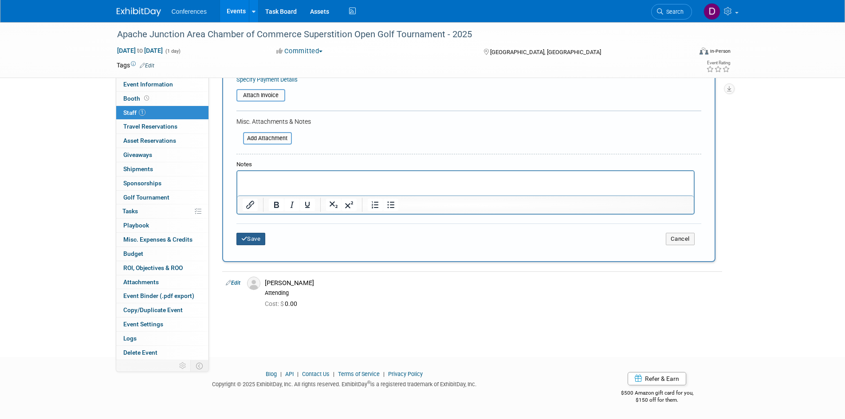
click at [253, 240] on button "Save" at bounding box center [250, 239] width 29 height 12
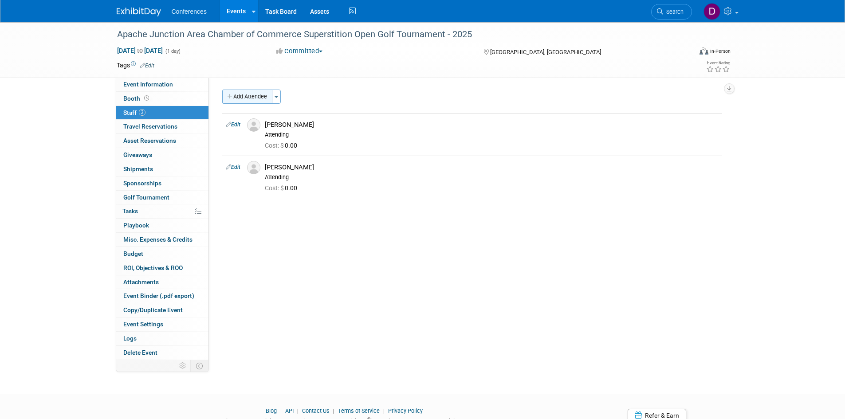
click at [258, 90] on button "Add Attendee" at bounding box center [247, 97] width 50 height 14
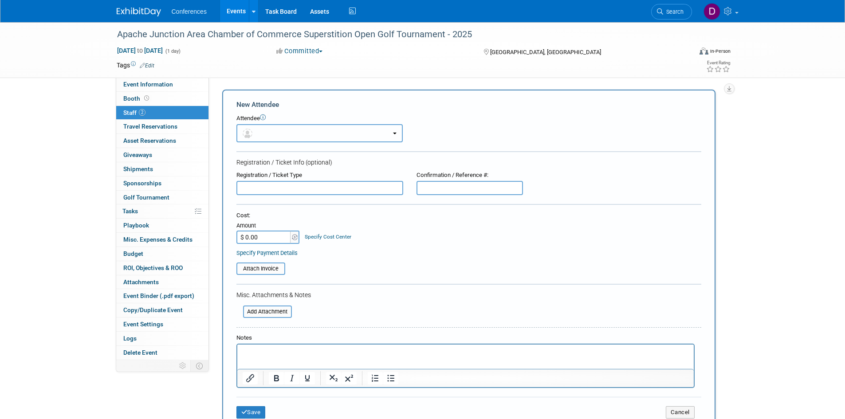
click at [274, 137] on button "button" at bounding box center [319, 133] width 166 height 18
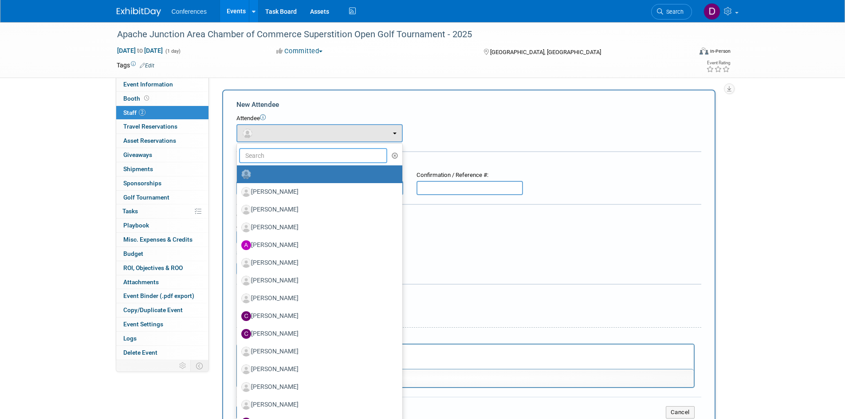
click at [274, 161] on input "text" at bounding box center [313, 155] width 149 height 15
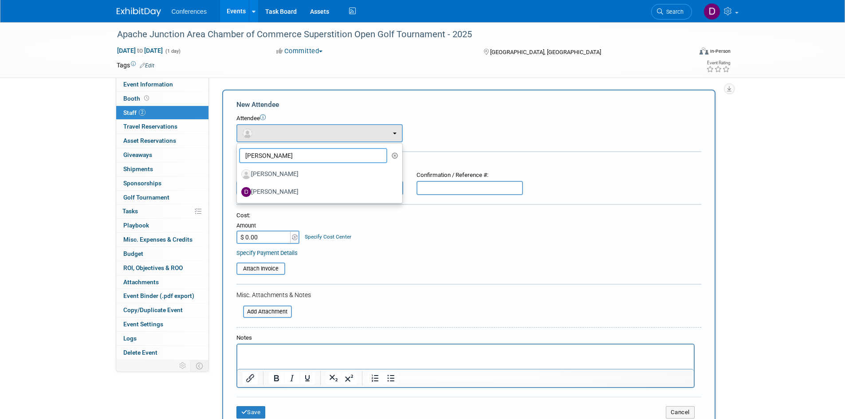
type input "dan"
click at [316, 106] on div "New Attendee" at bounding box center [468, 105] width 465 height 10
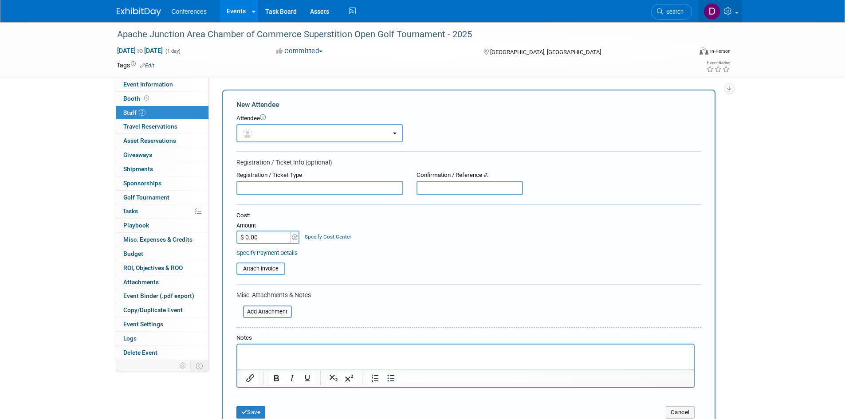
click at [737, 13] on span at bounding box center [737, 13] width 4 height 2
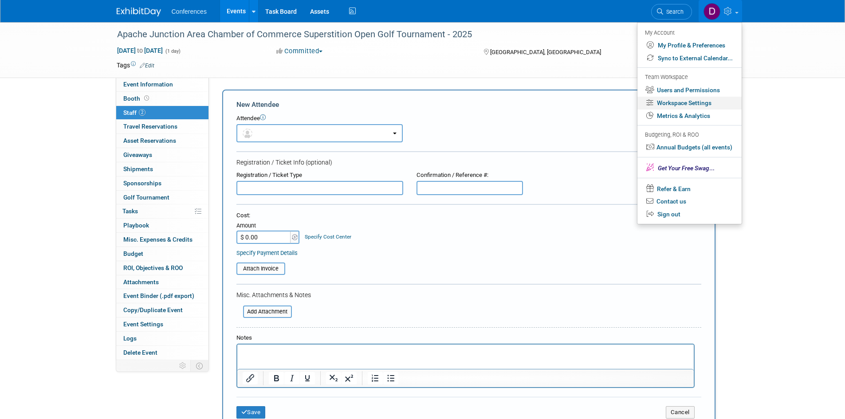
drag, startPoint x: 684, startPoint y: 92, endPoint x: 690, endPoint y: 96, distance: 8.0
click at [690, 97] on link "Workspace Settings" at bounding box center [689, 103] width 104 height 13
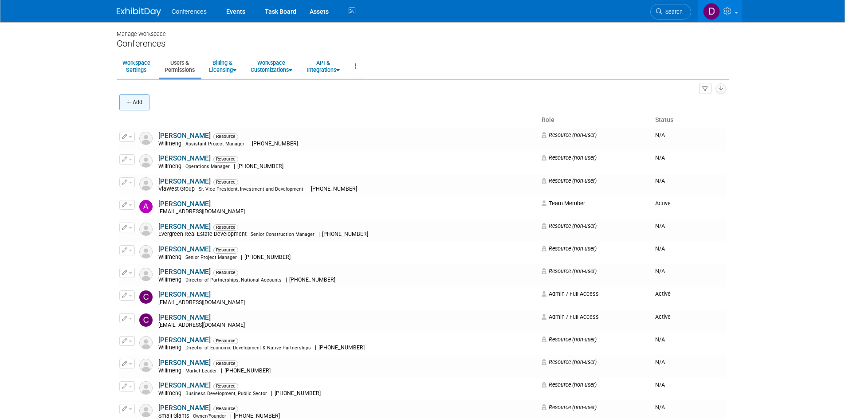
click at [138, 104] on button "Add" at bounding box center [134, 102] width 30 height 16
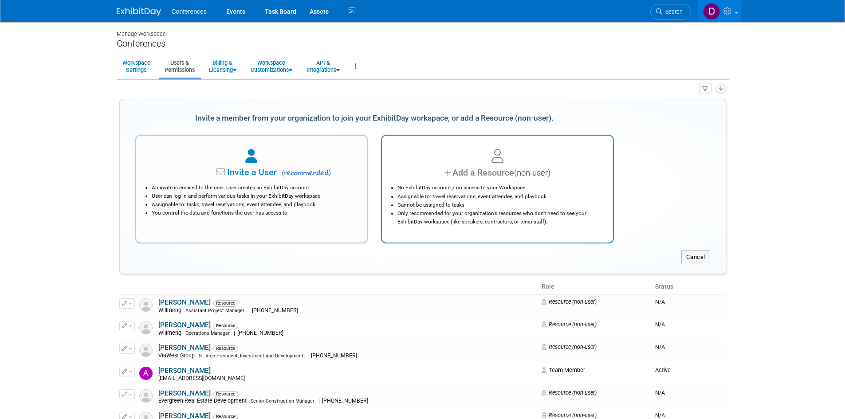
click at [447, 164] on div at bounding box center [497, 157] width 209 height 20
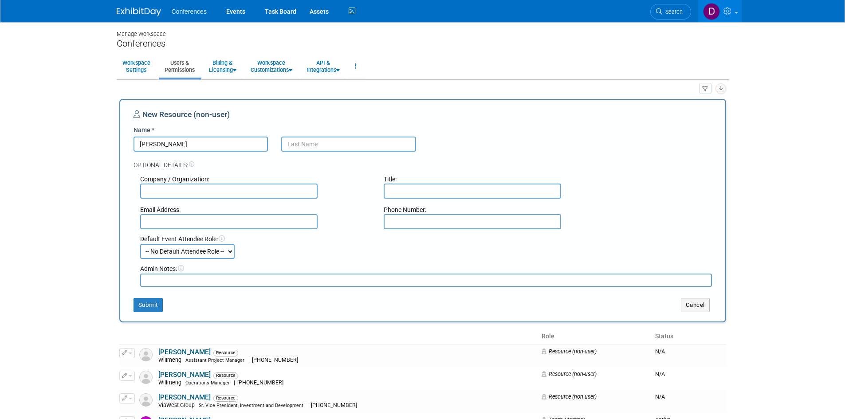
type input "[PERSON_NAME]"
type input "Powers"
click at [249, 190] on input "text" at bounding box center [228, 191] width 177 height 15
type input "Willmeng"
click at [475, 192] on input "text" at bounding box center [472, 191] width 177 height 15
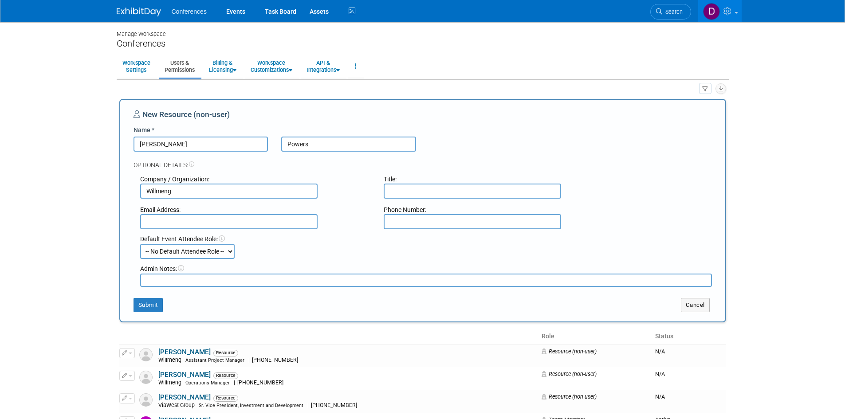
paste input "Assistant Project Manager"
type input "Assistant Project Manager"
click at [295, 220] on input "text" at bounding box center [228, 221] width 177 height 15
paste input "dpowers@willmeng.com"
type input "dpowers@willmeng.com"
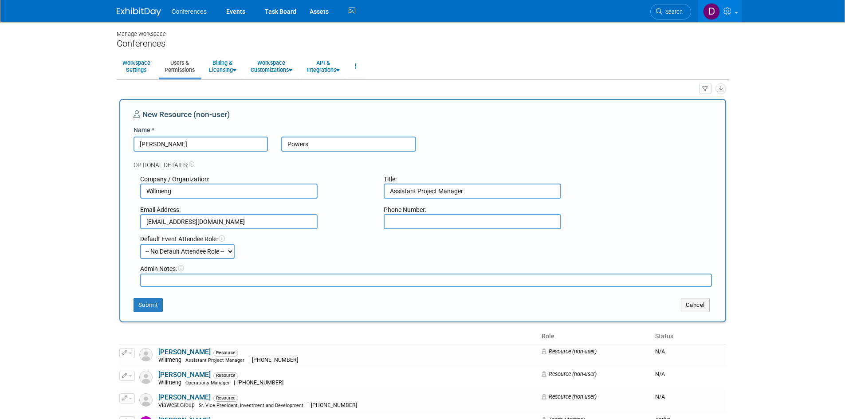
click at [416, 223] on input "text" at bounding box center [472, 221] width 177 height 15
paste input "513-497-4099"
type input "513-497-4099"
click at [147, 303] on button "Submit" at bounding box center [147, 305] width 29 height 14
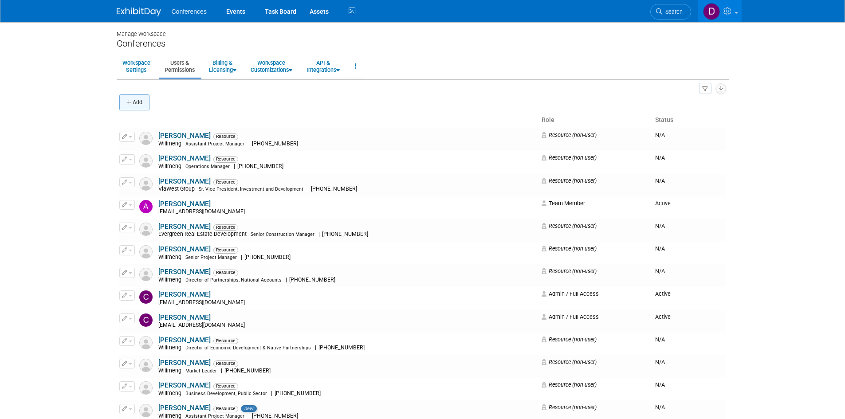
click at [139, 103] on button "Add" at bounding box center [134, 102] width 30 height 16
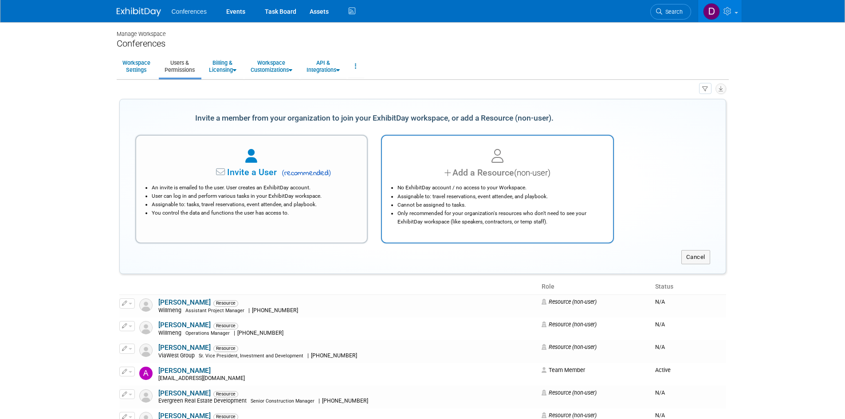
click at [446, 187] on li "No ExhibitDay account / no access to your Workspace." at bounding box center [499, 188] width 204 height 8
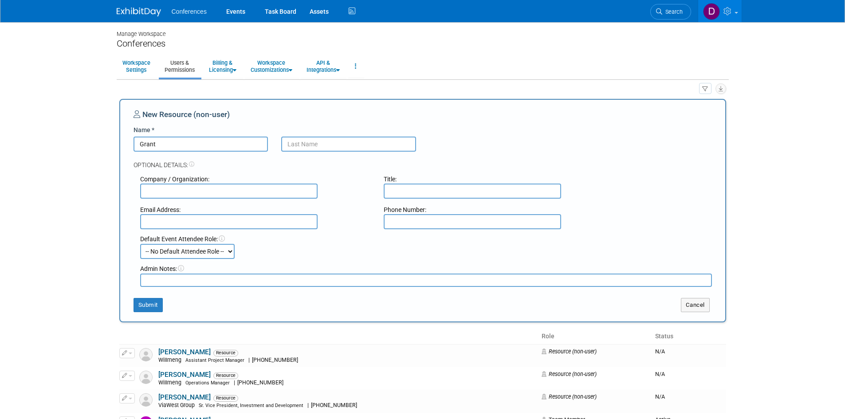
type input "Grant"
type input "Larson"
type input "Sundt"
click at [288, 222] on input "text" at bounding box center [228, 221] width 177 height 15
paste input "gelarson@sundt.com"
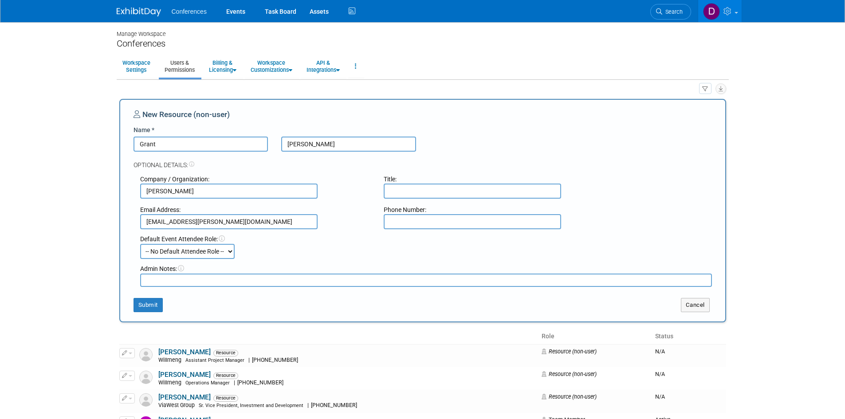
type input "gelarson@sundt.com"
click at [412, 223] on input "text" at bounding box center [472, 221] width 177 height 15
click at [489, 223] on input "text" at bounding box center [472, 221] width 177 height 15
type input "4805948118"
click at [434, 188] on input "text" at bounding box center [472, 191] width 177 height 15
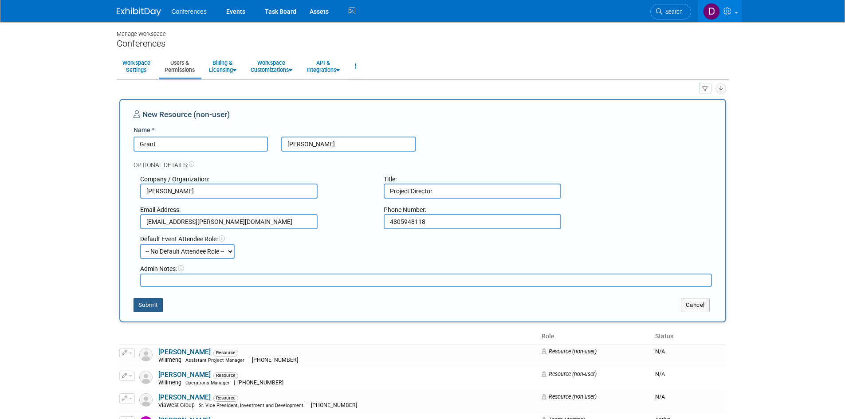
type input "Project Director"
click at [148, 304] on button "Submit" at bounding box center [147, 305] width 29 height 14
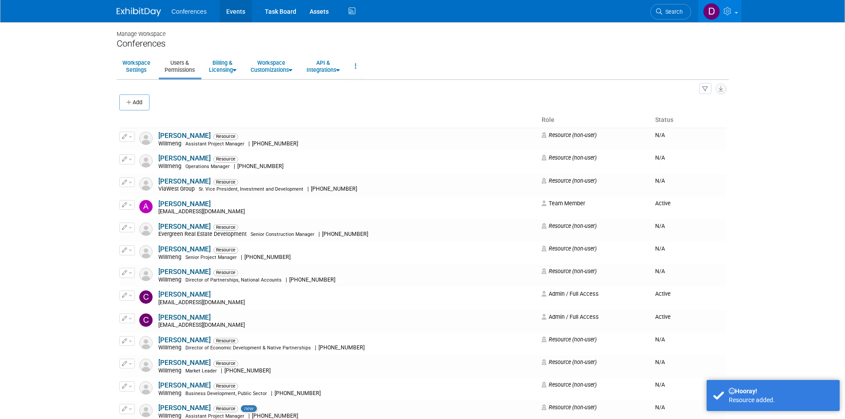
click at [240, 9] on link "Events" at bounding box center [236, 11] width 32 height 22
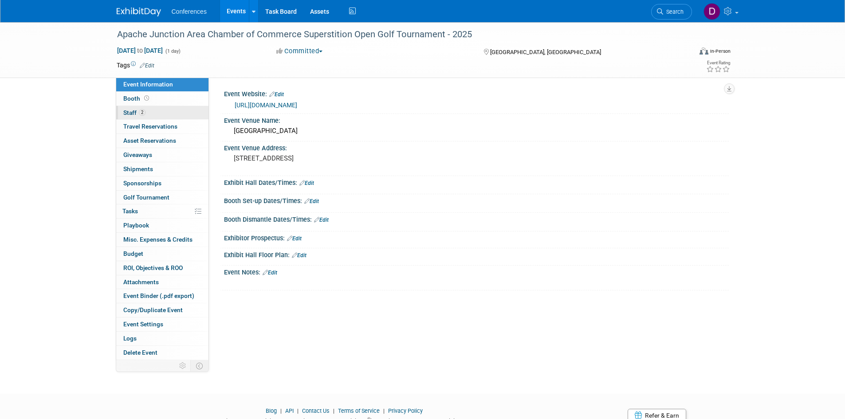
click at [127, 114] on span "Staff 2" at bounding box center [134, 112] width 22 height 7
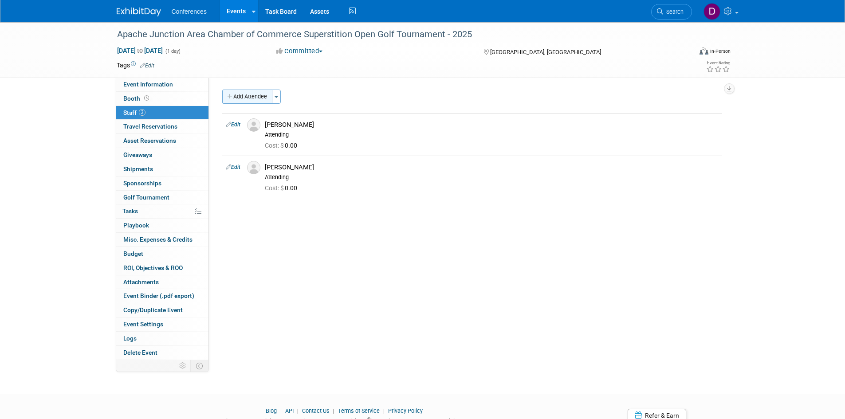
click at [247, 96] on button "Add Attendee" at bounding box center [247, 97] width 50 height 14
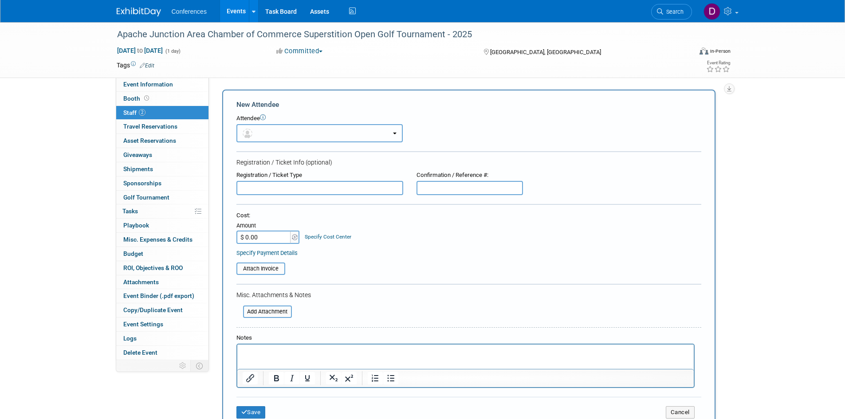
click at [282, 133] on button "button" at bounding box center [319, 133] width 166 height 18
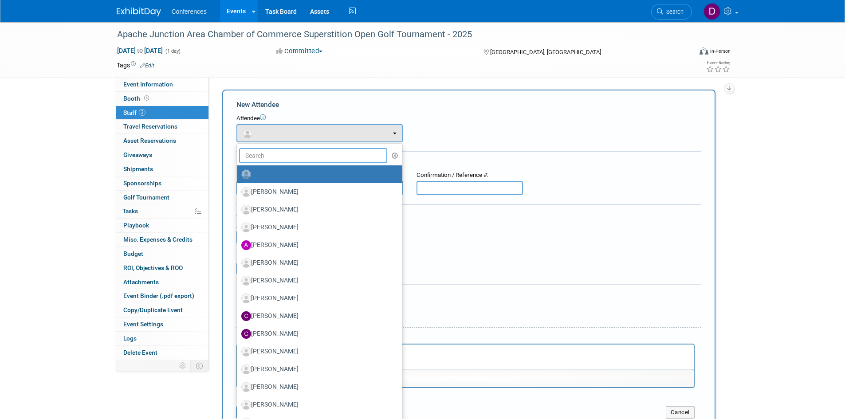
click at [283, 151] on input "text" at bounding box center [313, 155] width 149 height 15
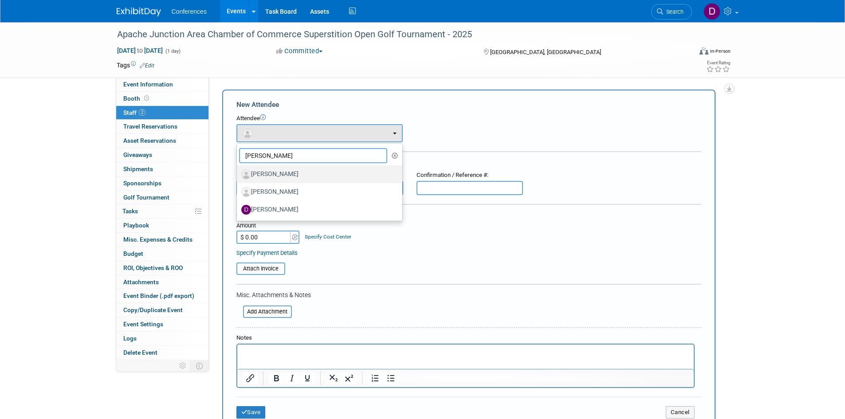
type input "daniel"
click at [293, 172] on label "[PERSON_NAME]" at bounding box center [317, 174] width 152 height 14
click at [238, 172] on input "[PERSON_NAME]" at bounding box center [235, 173] width 6 height 6
select select "a0cfb137-71b8-4942-b348-9ddc3744f5cf"
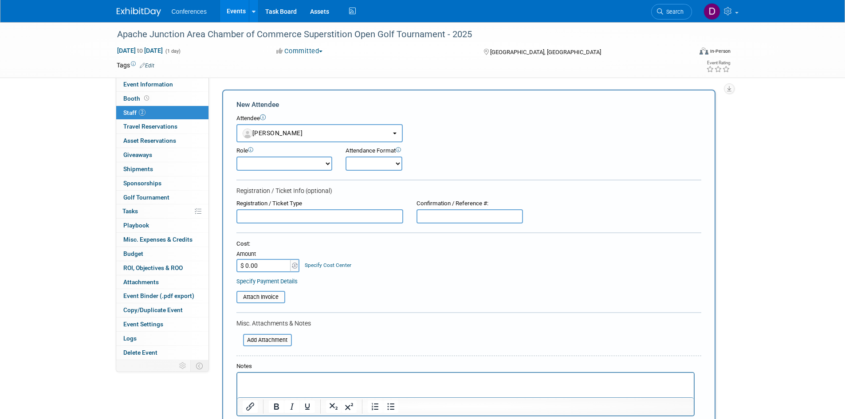
click at [291, 164] on select "Attending Booth Exhibitor Demonstrator Host Invited Planner Presenter" at bounding box center [284, 164] width 96 height 14
select select "300"
click at [236, 157] on select "Attending Booth Exhibitor Demonstrator Host Invited Planner Presenter" at bounding box center [284, 164] width 96 height 14
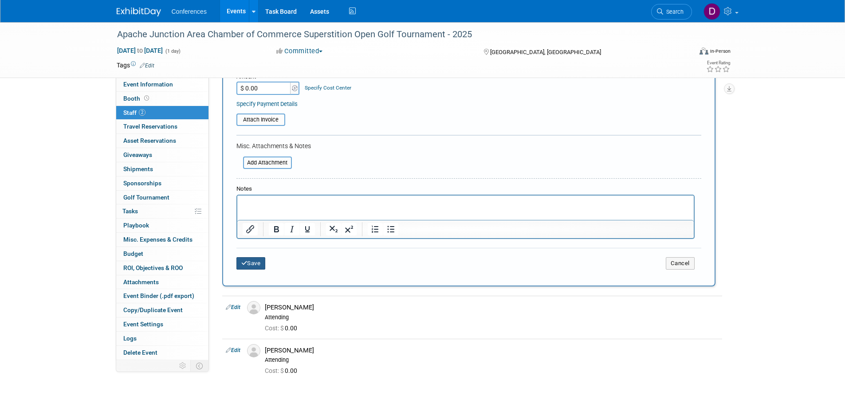
click at [259, 267] on button "Save" at bounding box center [250, 263] width 29 height 12
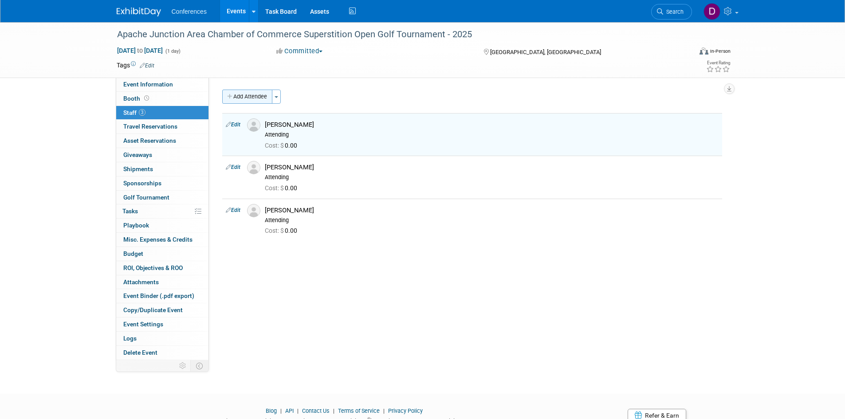
click at [257, 97] on button "Add Attendee" at bounding box center [247, 97] width 50 height 14
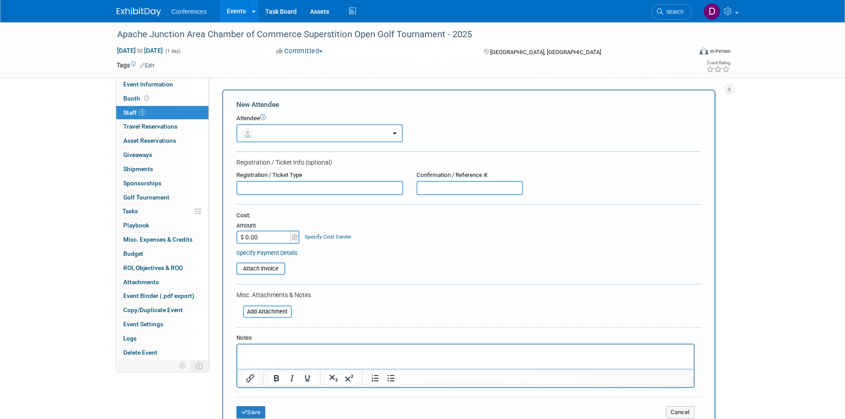
click at [271, 136] on button "button" at bounding box center [319, 133] width 166 height 18
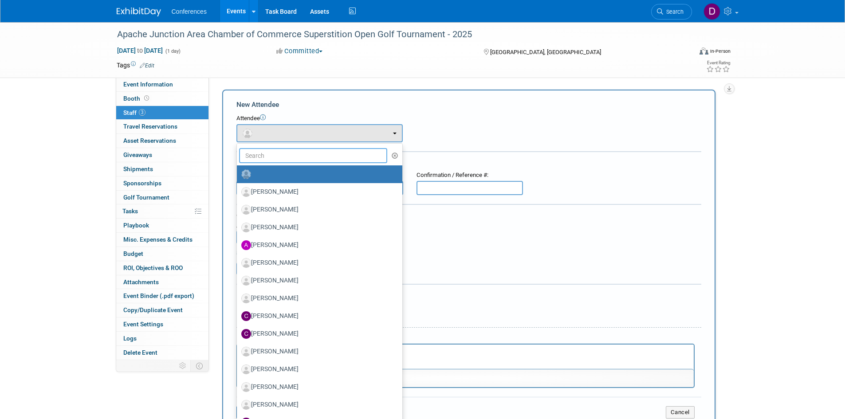
click at [275, 156] on input "text" at bounding box center [313, 155] width 149 height 15
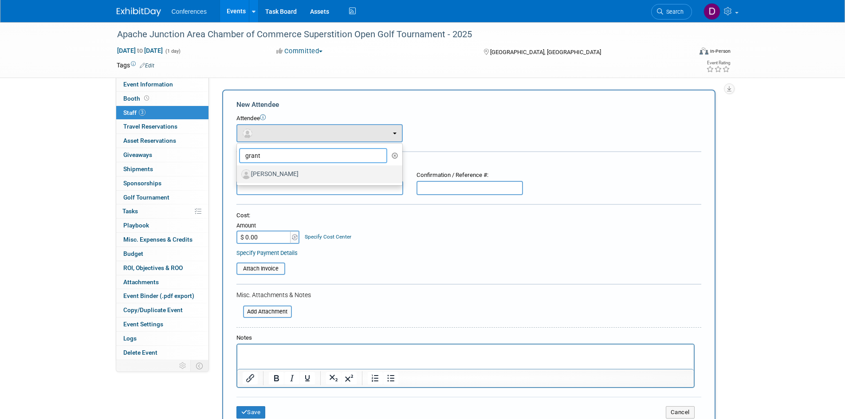
type input "grant"
click at [278, 174] on label "Grant Larson" at bounding box center [317, 174] width 152 height 14
click at [238, 174] on input "Grant Larson" at bounding box center [235, 173] width 6 height 6
select select "4dcbec9f-5d82-40d3-a39d-1c5055329eb0"
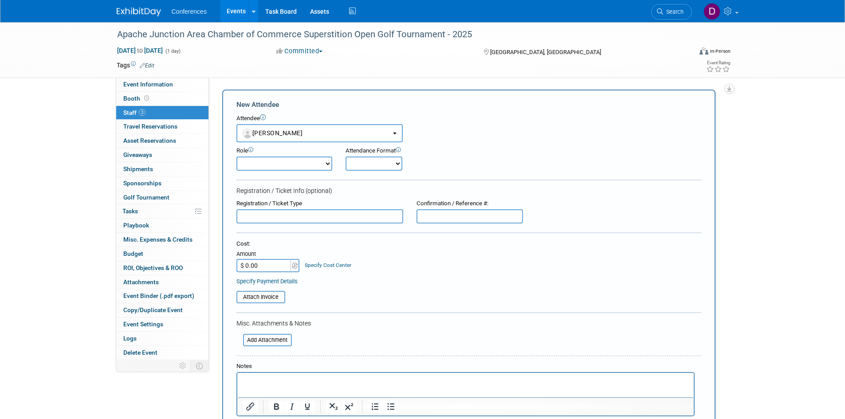
click at [275, 165] on select "Attending Booth Exhibitor Demonstrator Host Invited Planner Presenter" at bounding box center [284, 164] width 96 height 14
select select "300"
click at [236, 157] on select "Attending Booth Exhibitor Demonstrator Host Invited Planner Presenter" at bounding box center [284, 164] width 96 height 14
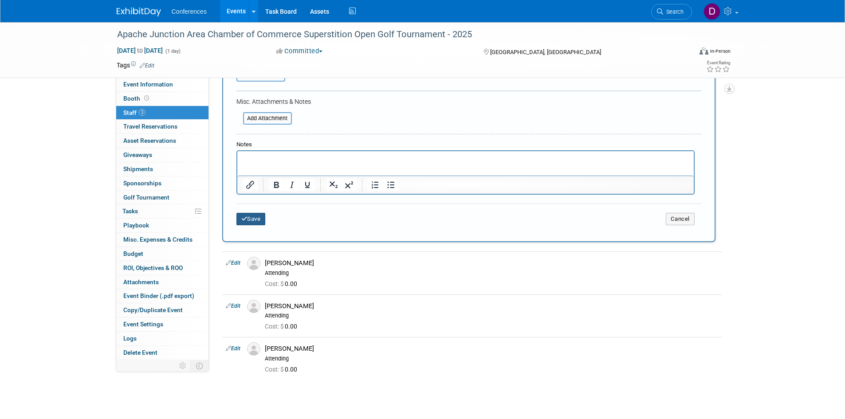
click at [256, 222] on button "Save" at bounding box center [250, 219] width 29 height 12
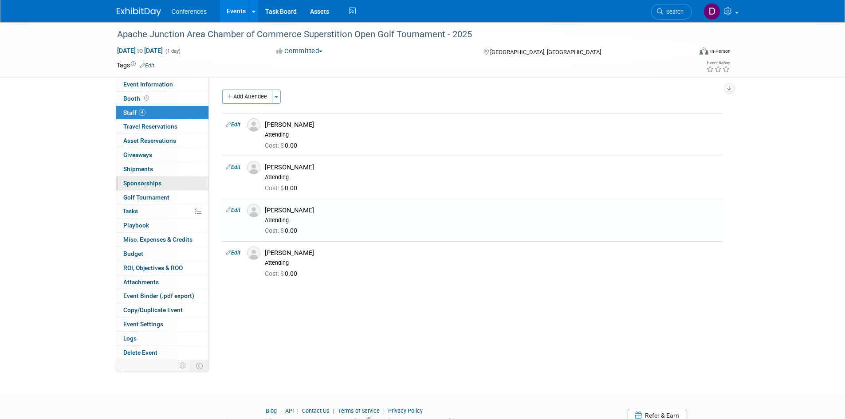
click at [136, 183] on span "Sponsorships 0" at bounding box center [142, 183] width 38 height 7
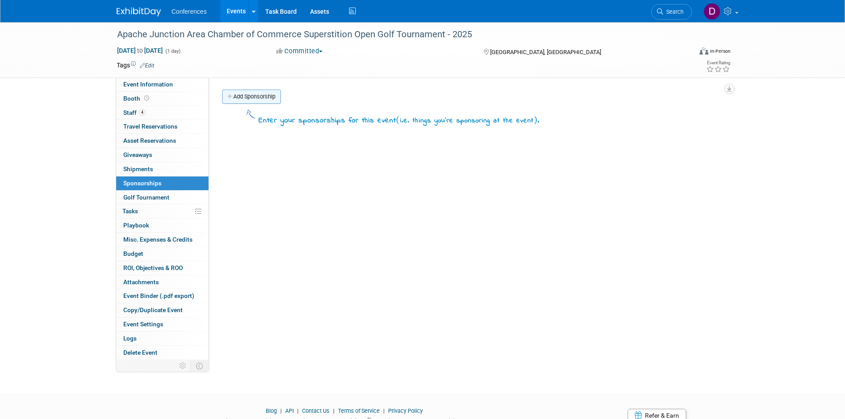
click at [247, 96] on link "Add Sponsorship" at bounding box center [251, 97] width 59 height 14
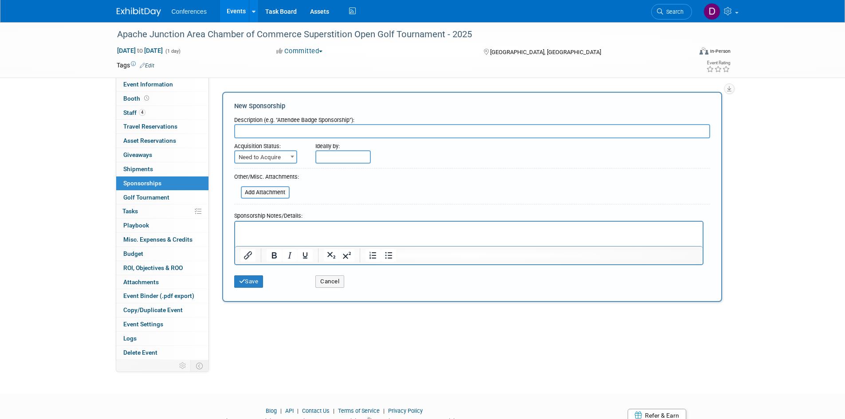
click at [369, 132] on input "text" at bounding box center [472, 131] width 476 height 14
type input "Titanium Sponsor"
click at [290, 157] on b at bounding box center [292, 157] width 4 height 2
select select "2"
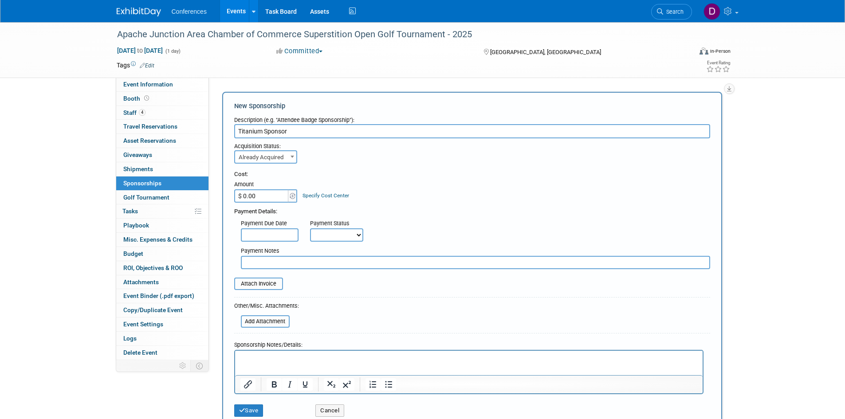
click at [270, 195] on input "$ 0.00" at bounding box center [261, 195] width 55 height 13
type input "$ 7,500.00"
click at [415, 218] on div "Payment Due Date Payment Status Not Paid Yet Partially Paid Paid in Full Next P…" at bounding box center [471, 229] width 489 height 26
click at [285, 233] on input "text" at bounding box center [270, 234] width 58 height 13
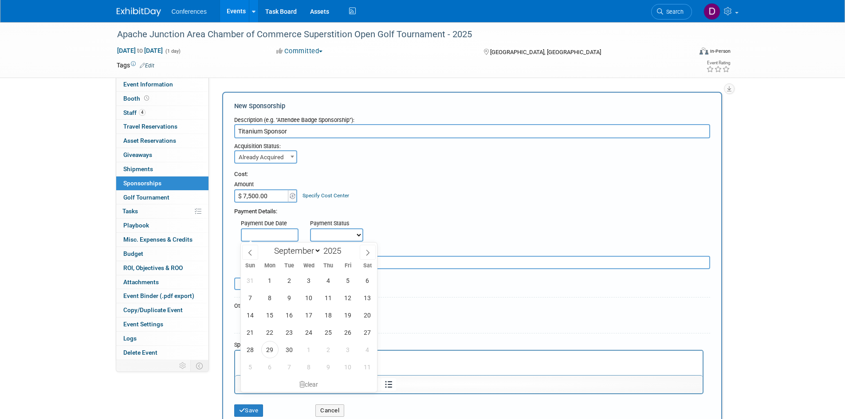
click at [285, 233] on input "text" at bounding box center [270, 234] width 58 height 13
click at [431, 182] on div "Cost: Amount $ 7,500.00 Specify Cost Center Cost Center -- Not Specified --" at bounding box center [472, 186] width 476 height 32
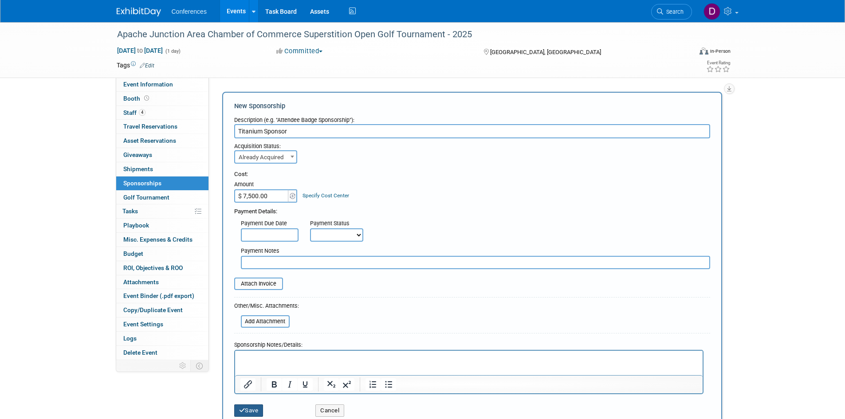
click at [253, 413] on button "Save" at bounding box center [248, 410] width 29 height 12
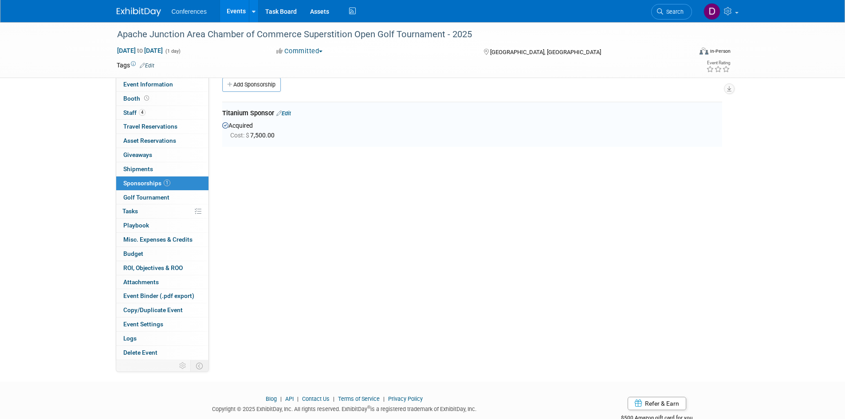
scroll to position [19, 0]
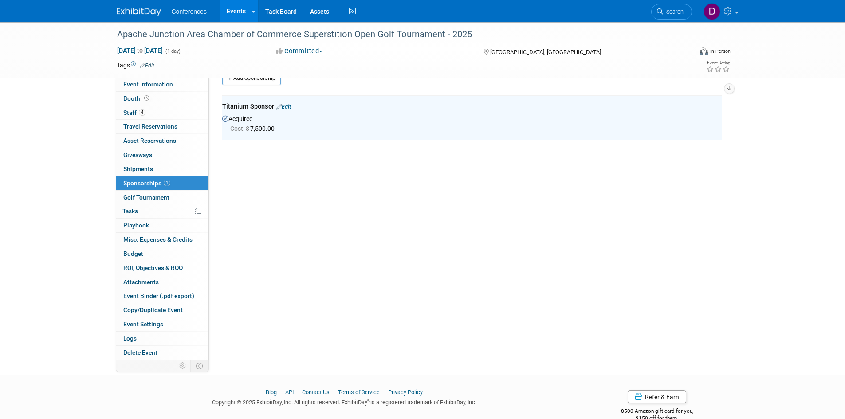
click at [63, 206] on div "Apache Junction Area Chamber of Commerce Superstition Open Golf Tournament - 20…" at bounding box center [422, 182] width 845 height 356
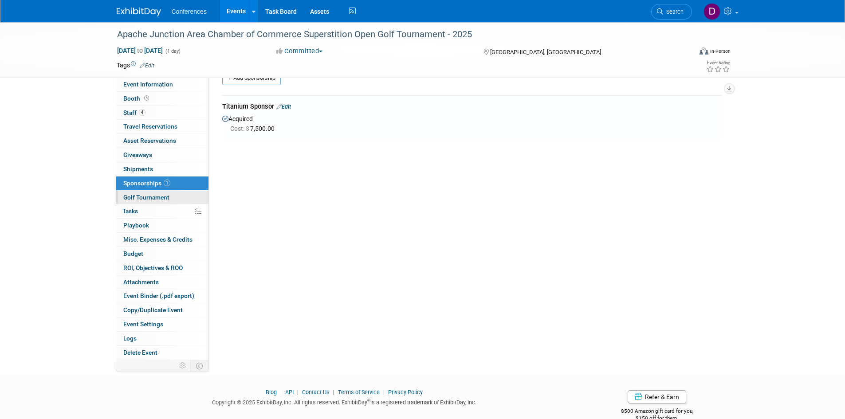
click at [148, 200] on span "Golf Tournament" at bounding box center [146, 197] width 46 height 7
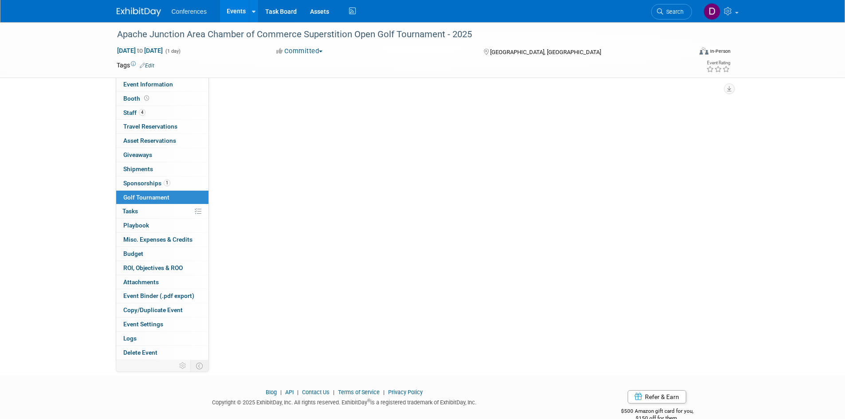
scroll to position [0, 0]
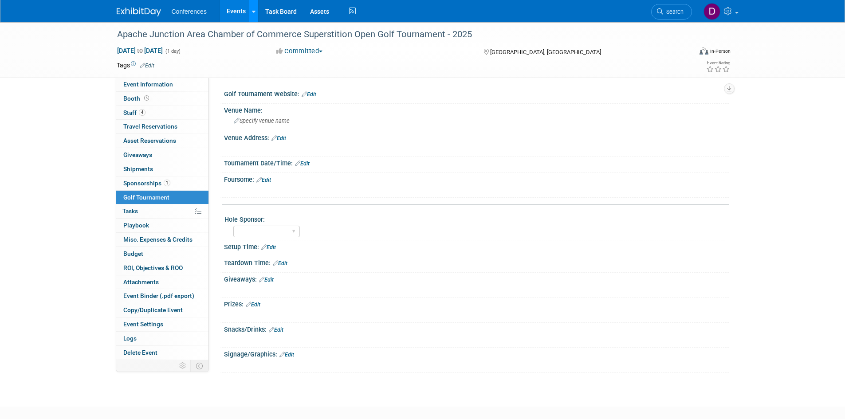
click at [254, 11] on icon at bounding box center [254, 12] width 4 height 6
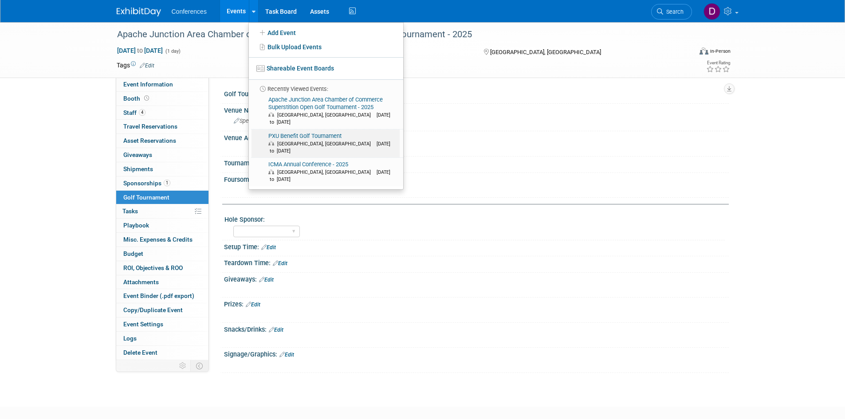
click at [332, 129] on link "PXU Benefit Golf Tournament Phoenix, AZ Oct 3, 2025 to Oct 3, 2025" at bounding box center [325, 143] width 148 height 28
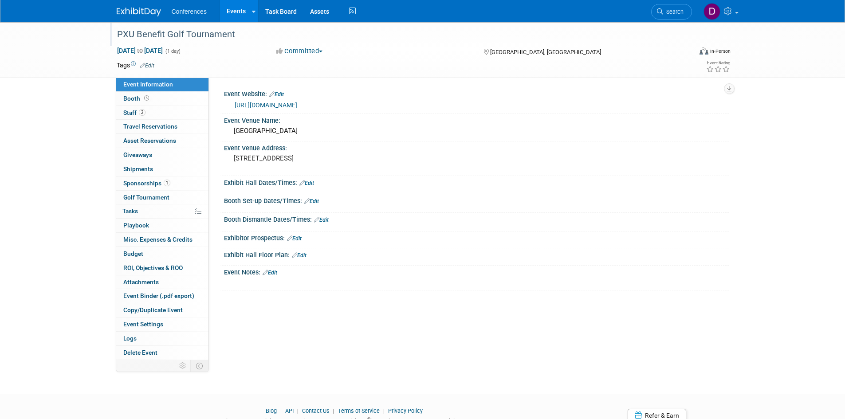
click at [237, 36] on div "PXU Benefit Golf Tournament" at bounding box center [396, 35] width 565 height 16
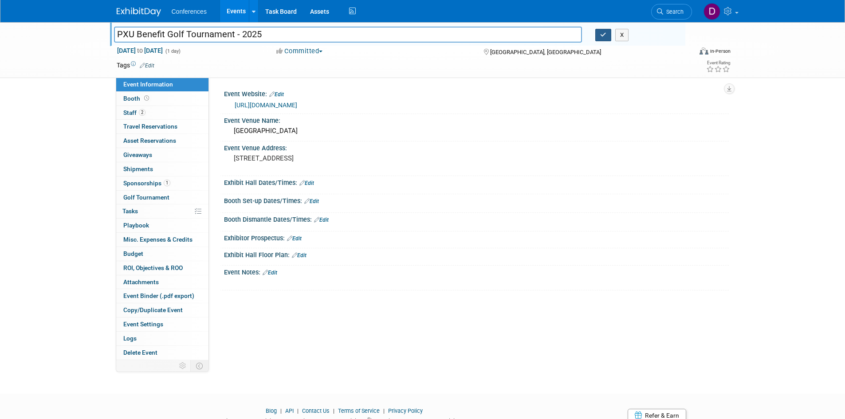
type input "PXU Benefit Golf Tournament - 2025"
click at [604, 32] on icon "button" at bounding box center [603, 35] width 6 height 6
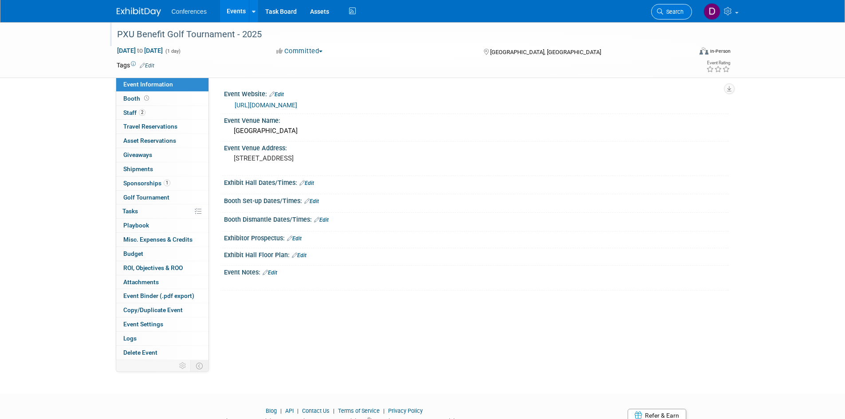
click at [665, 11] on span "Search" at bounding box center [673, 11] width 20 height 7
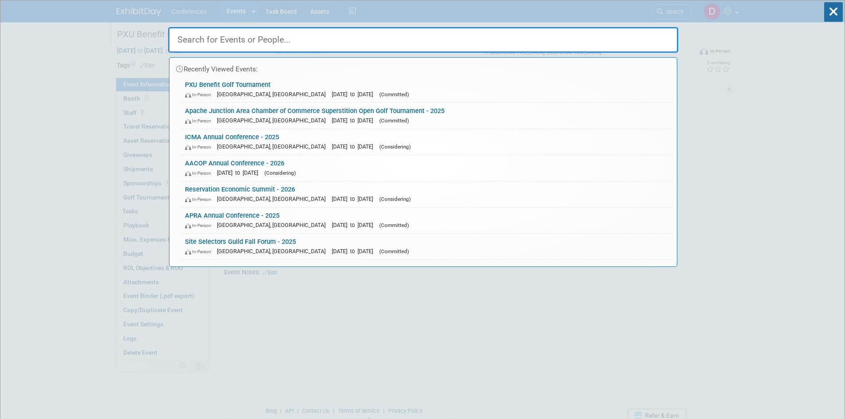
click at [617, 43] on input "text" at bounding box center [423, 40] width 510 height 26
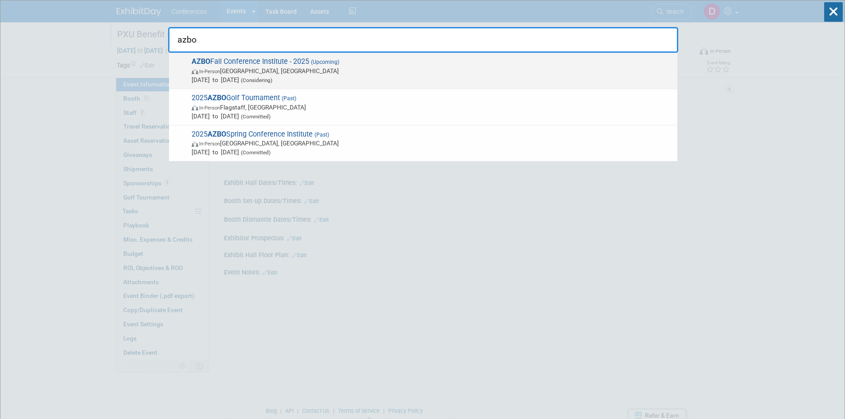
type input "azbo"
click at [275, 60] on span "AZBO Fall Conference Institute - 2025 (Upcoming) In-Person [GEOGRAPHIC_DATA], […" at bounding box center [431, 70] width 484 height 27
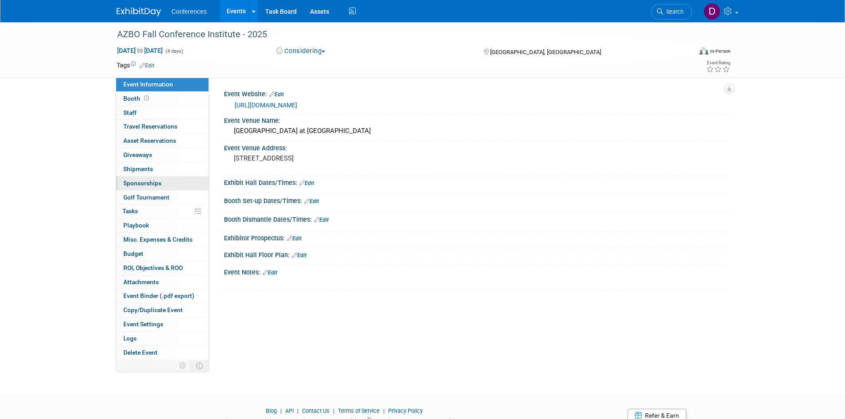
click at [139, 180] on span "Sponsorships 0" at bounding box center [142, 183] width 38 height 7
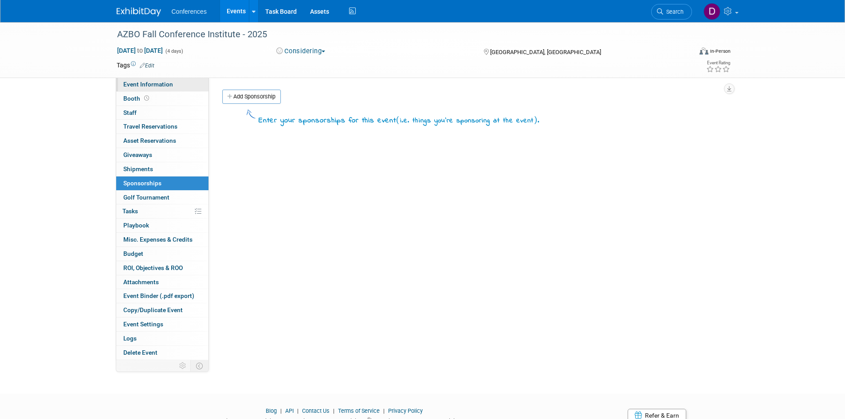
click at [155, 84] on span "Event Information" at bounding box center [148, 84] width 50 height 7
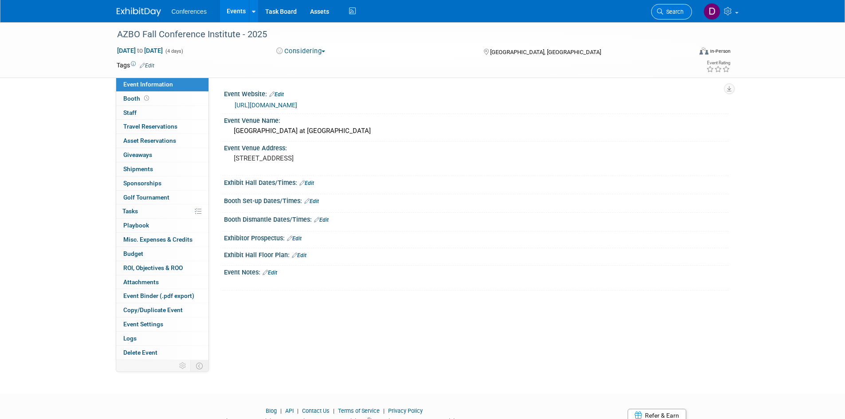
click at [674, 10] on span "Search" at bounding box center [673, 11] width 20 height 7
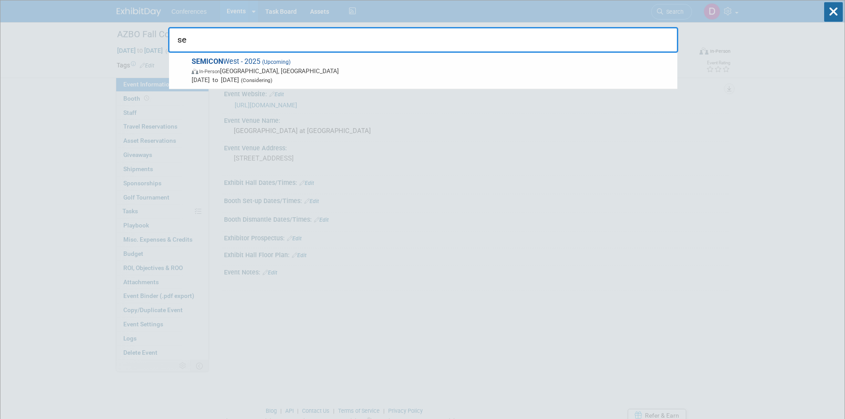
type input "s"
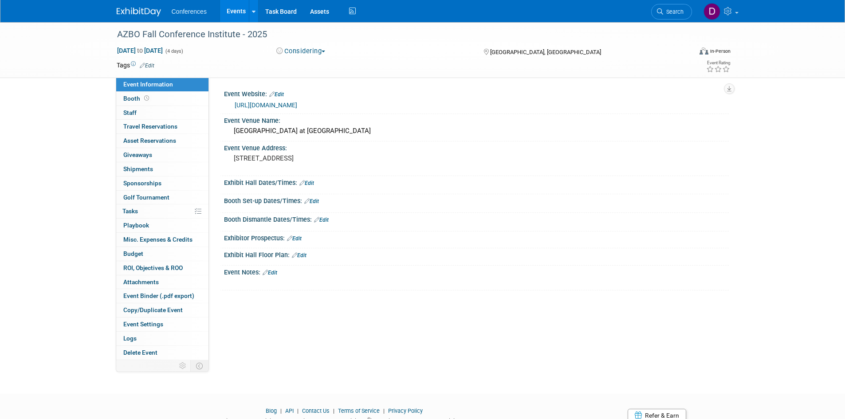
click at [153, 10] on img at bounding box center [139, 12] width 44 height 9
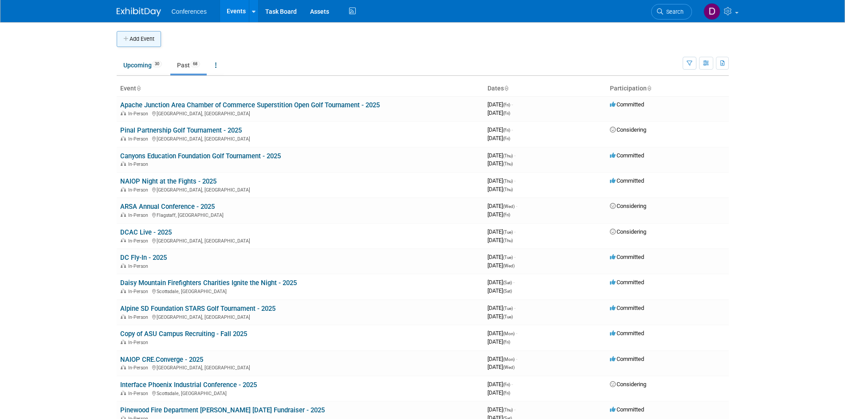
click at [147, 38] on button "Add Event" at bounding box center [139, 39] width 44 height 16
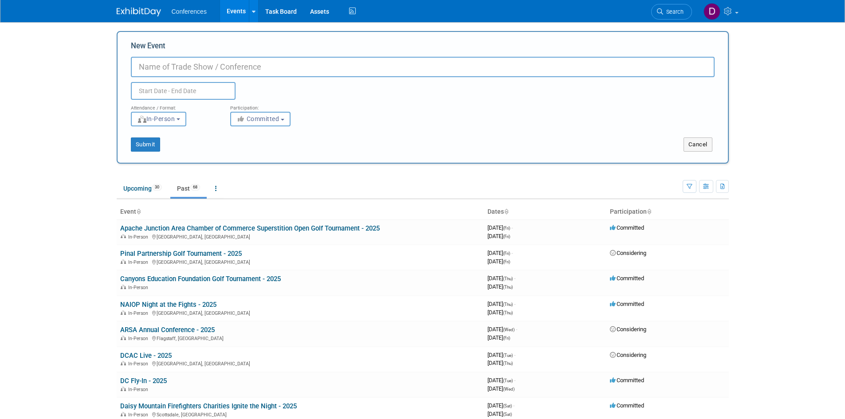
click at [466, 68] on input "New Event" at bounding box center [423, 67] width 584 height 20
click at [591, 73] on input "ACA" at bounding box center [423, 67] width 584 height 20
click at [157, 65] on input "ACA Semiconductor Leadership Day - 2025" at bounding box center [423, 67] width 584 height 20
type input "ACA [US_STATE] Semiconductor Leadership Day - 2025"
click at [212, 86] on input "text" at bounding box center [183, 91] width 105 height 18
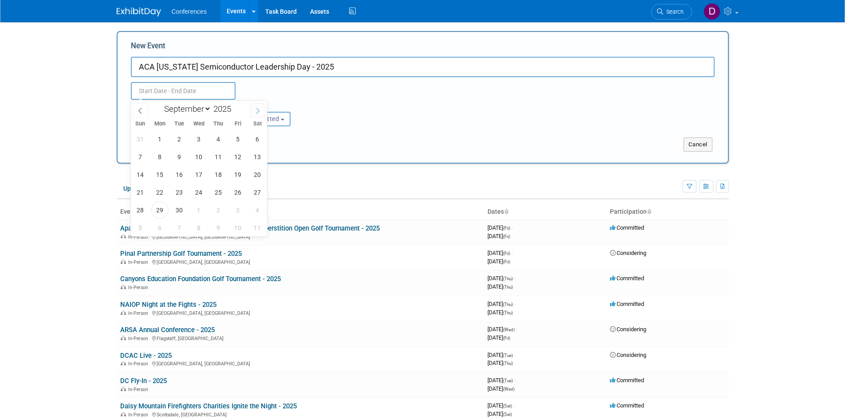
click at [257, 110] on icon at bounding box center [258, 111] width 6 height 6
select select "9"
click at [164, 156] on span "6" at bounding box center [159, 156] width 17 height 17
type input "Oct 6, 2025 to Oct 6, 2025"
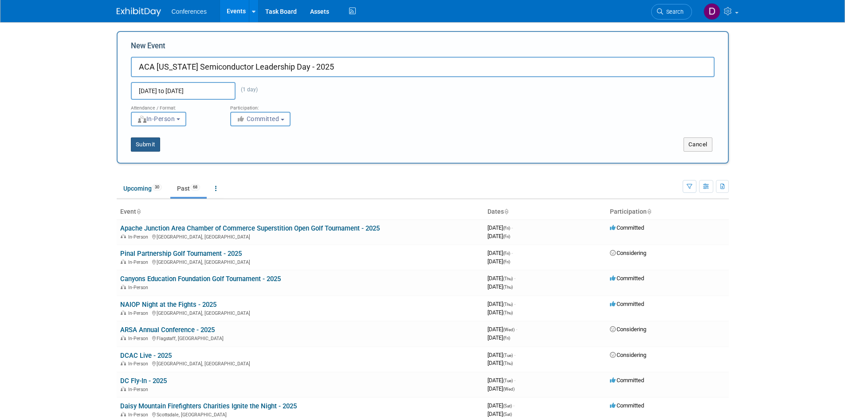
click at [153, 145] on button "Submit" at bounding box center [145, 144] width 29 height 14
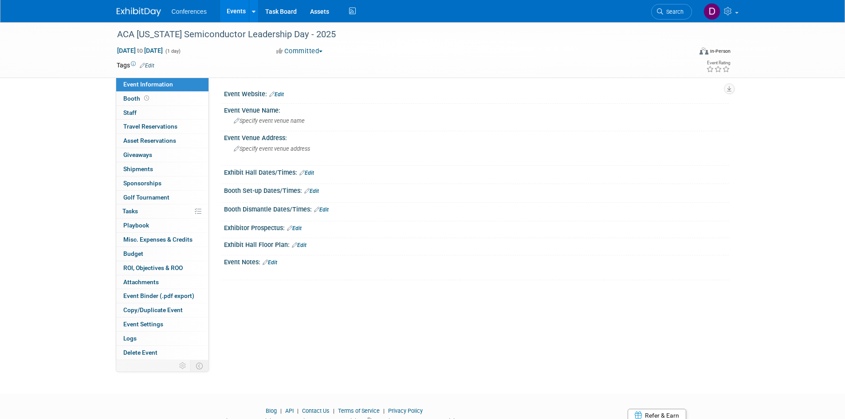
click at [282, 93] on link "Edit" at bounding box center [276, 94] width 15 height 6
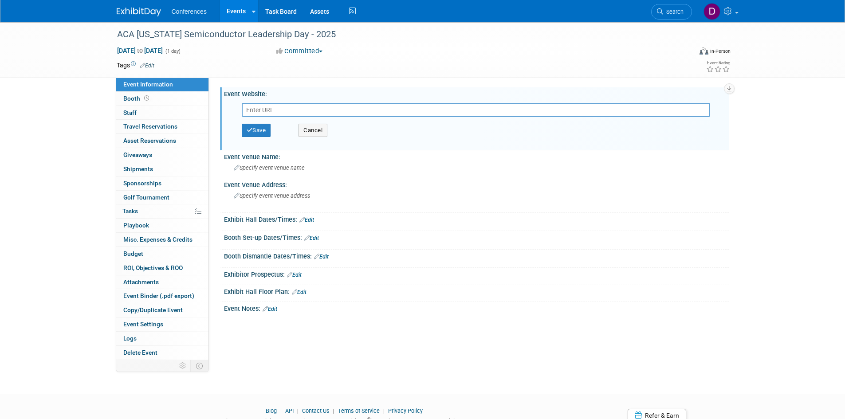
click at [298, 110] on input "text" at bounding box center [476, 110] width 468 height 14
type input "[URL][DOMAIN_NAME]"
click at [261, 129] on button "Save" at bounding box center [256, 130] width 29 height 13
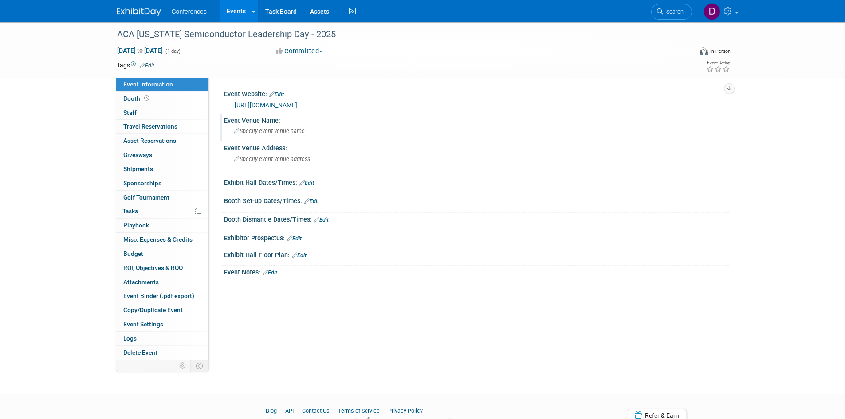
click at [304, 128] on span "Specify event venue name" at bounding box center [269, 131] width 71 height 7
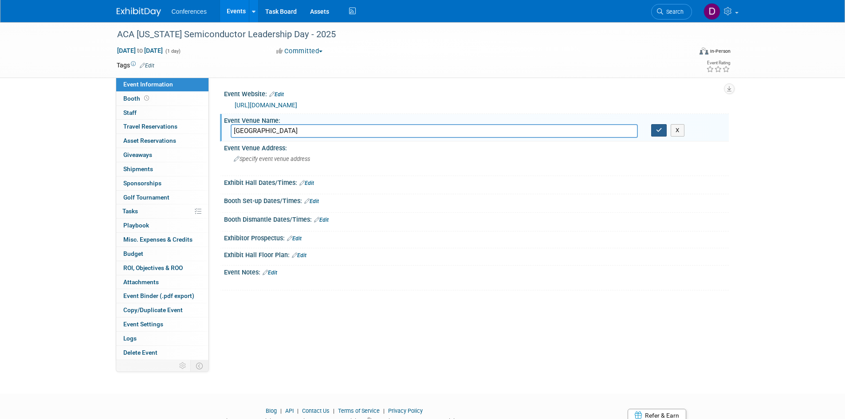
type input "Phoenix Convention Center"
click at [660, 132] on icon "button" at bounding box center [659, 130] width 6 height 6
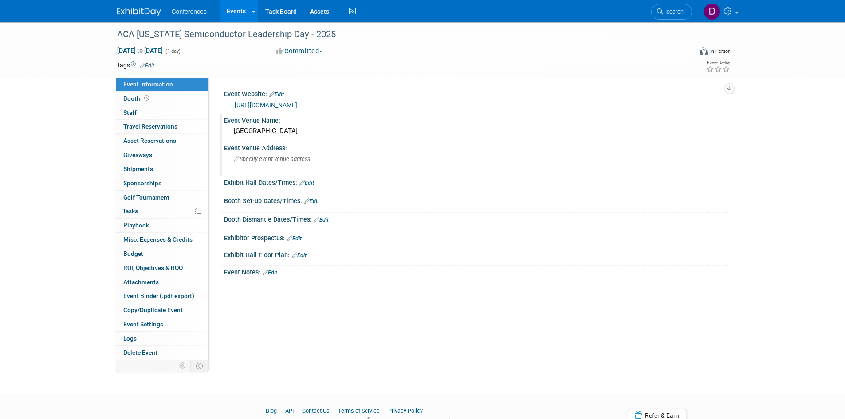
click at [325, 161] on div "Specify event venue address" at bounding box center [329, 162] width 197 height 20
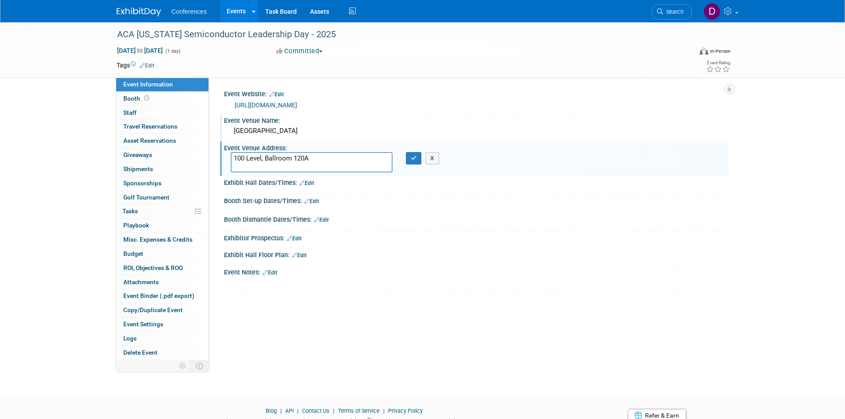
click at [337, 157] on textarea "100 Level, Ballroom 120A" at bounding box center [312, 162] width 162 height 20
click at [235, 156] on textarea "100 Level, Ballroom 120A" at bounding box center [312, 162] width 162 height 20
paste textarea "100 N 3rd St, Phoenix, AZ 85004"
type textarea "100 N 3rd St, Phoenix, AZ 85004 100 Level, Ballroom 120A"
click at [413, 158] on icon "button" at bounding box center [414, 158] width 6 height 6
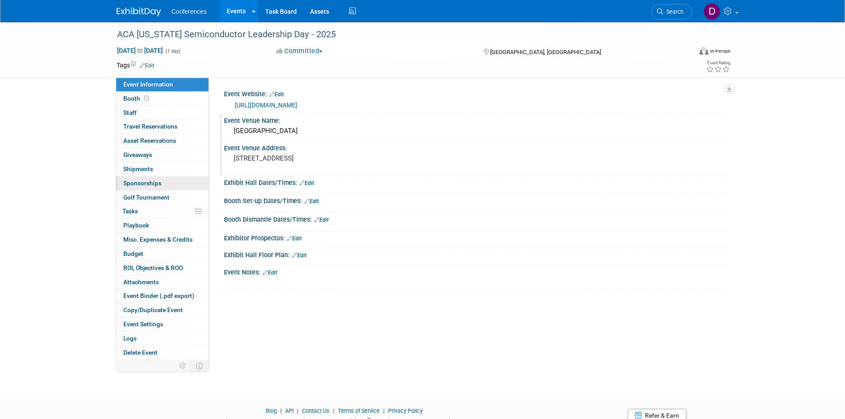
click at [136, 181] on span "Sponsorships 0" at bounding box center [142, 183] width 38 height 7
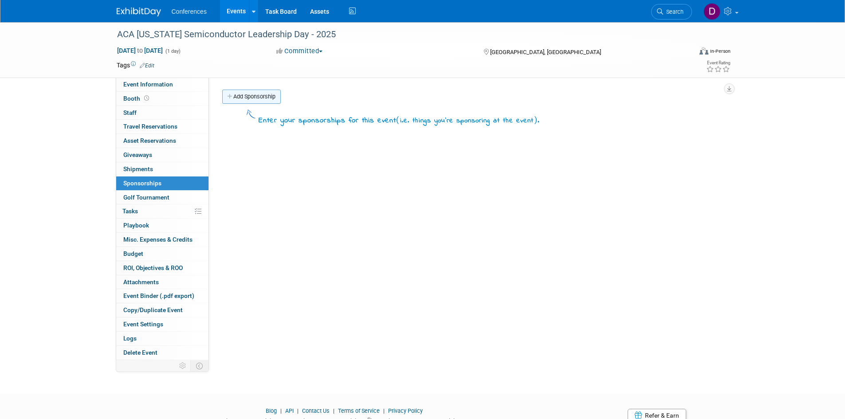
click at [271, 97] on link "Add Sponsorship" at bounding box center [251, 97] width 59 height 14
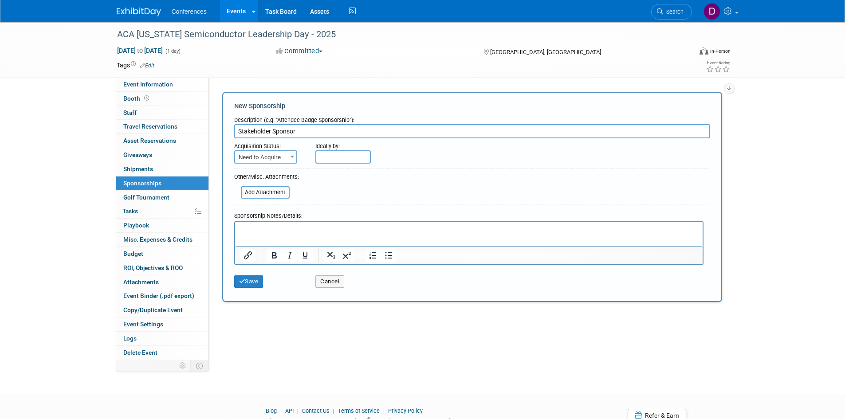
type input "Stakeholder Sponsor"
click at [250, 160] on span "Need to Acquire" at bounding box center [265, 157] width 61 height 12
select select "2"
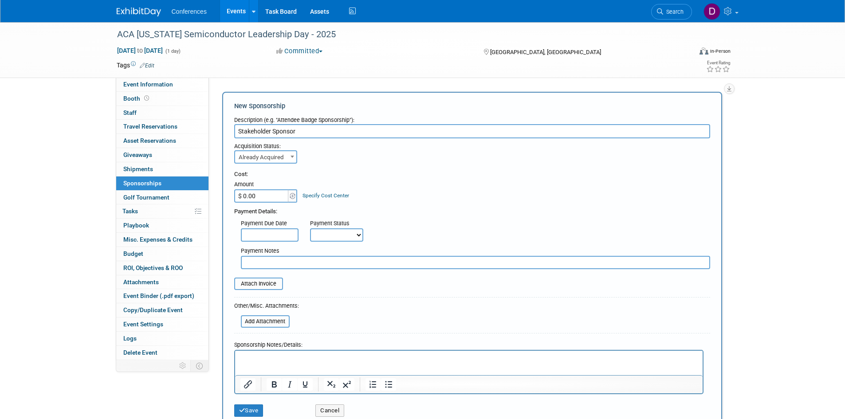
click at [256, 193] on input "$ 0.00" at bounding box center [261, 195] width 55 height 13
type input "$ 4,000.00"
click at [451, 174] on div "Cost:" at bounding box center [472, 174] width 476 height 8
click at [319, 358] on p "Rich Text Area. Press ALT-0 for help." at bounding box center [468, 358] width 457 height 9
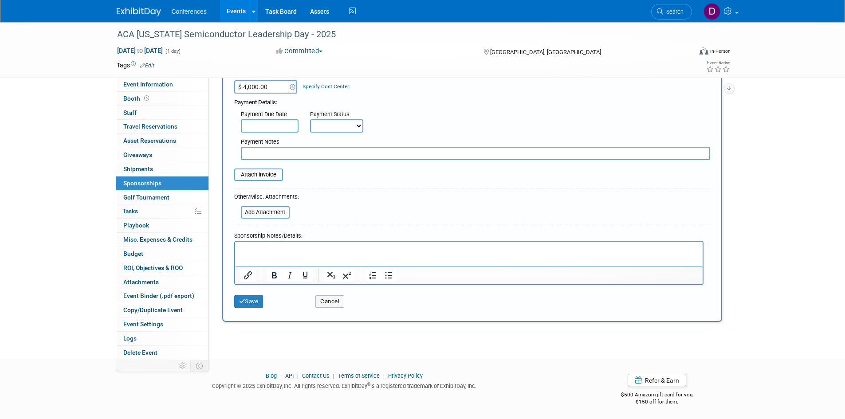
scroll to position [111, 0]
click at [390, 271] on icon "Bullet list" at bounding box center [388, 273] width 7 height 7
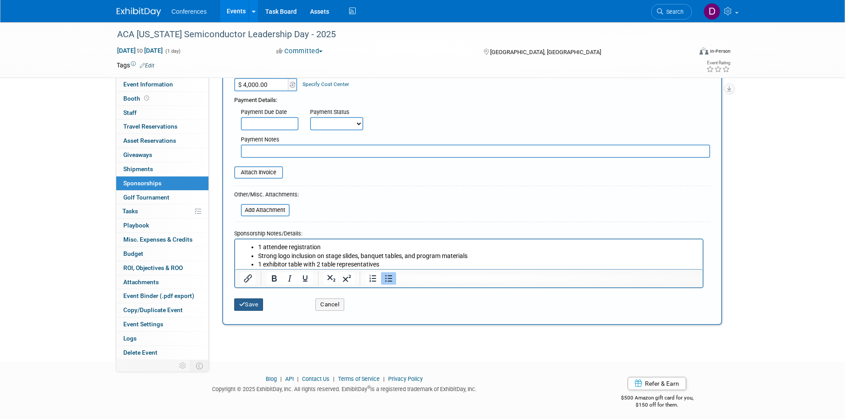
click at [251, 304] on button "Save" at bounding box center [248, 304] width 29 height 12
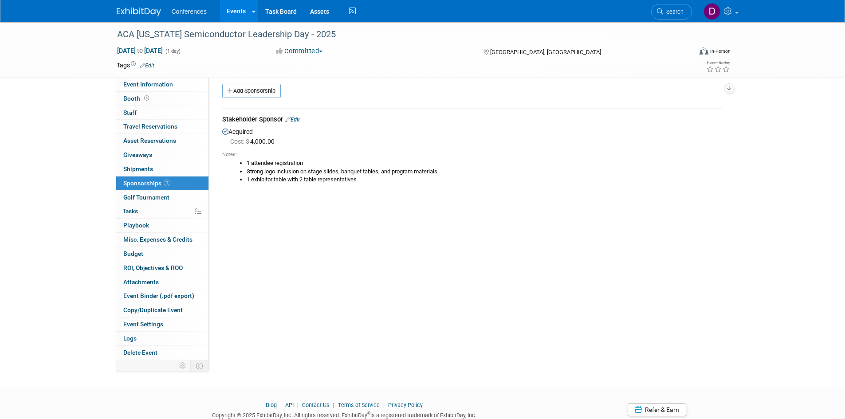
scroll to position [0, 0]
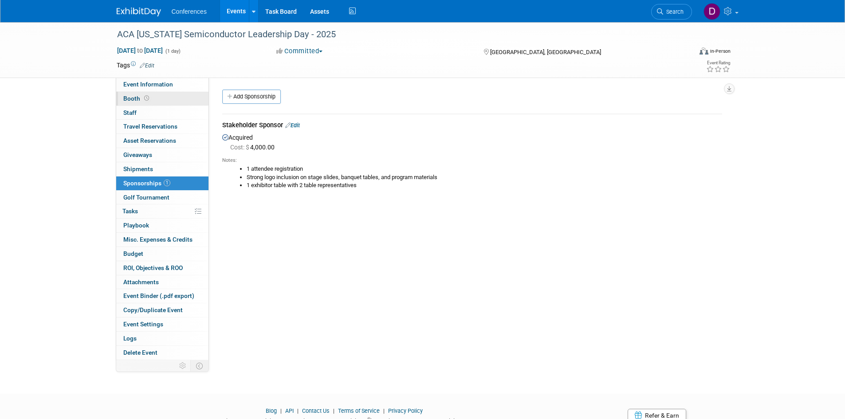
click at [134, 95] on span "Booth" at bounding box center [136, 98] width 27 height 7
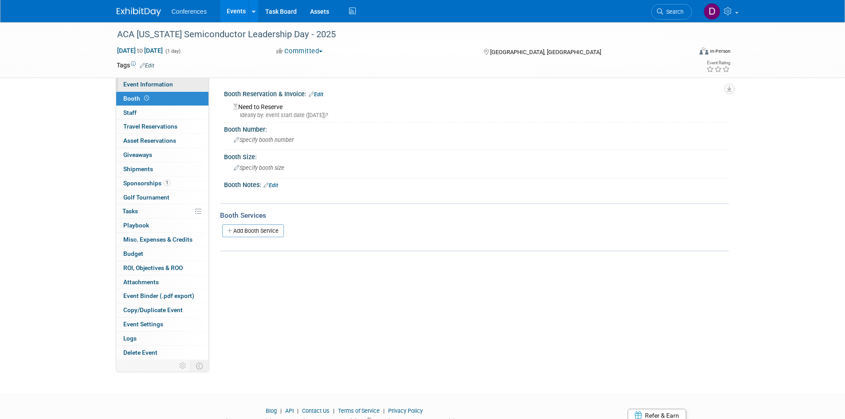
click at [137, 82] on span "Event Information" at bounding box center [148, 84] width 50 height 7
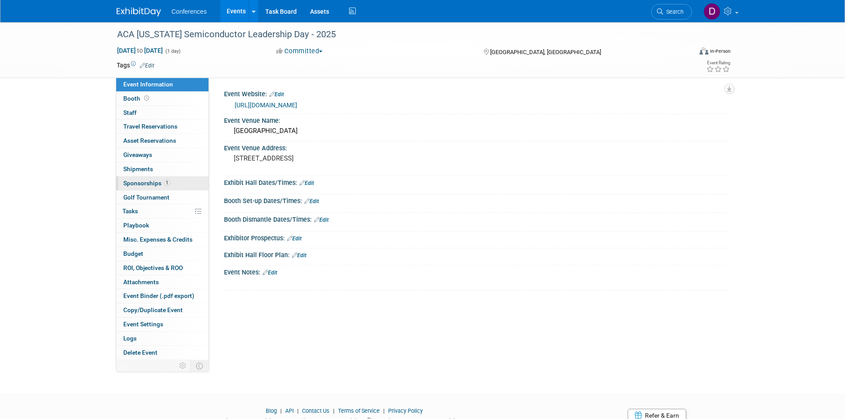
click at [133, 185] on span "Sponsorships 1" at bounding box center [146, 183] width 47 height 7
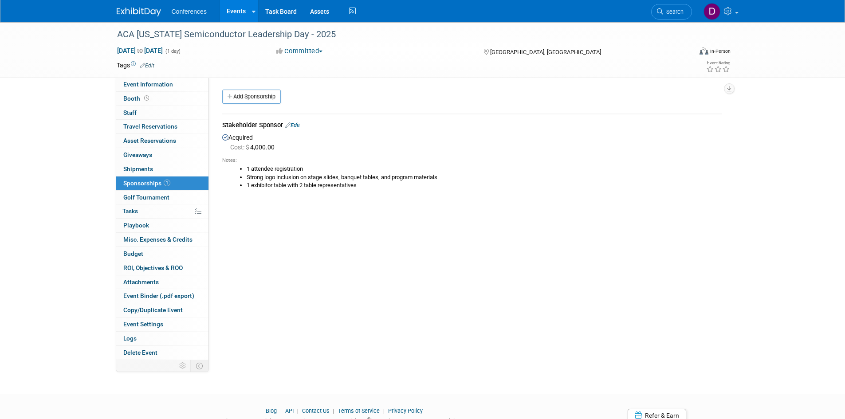
click at [69, 143] on div "ACA Arizona Semiconductor Leadership Day - 2025 Oct 6, 2025 to Oct 6, 2025 (1 d…" at bounding box center [422, 200] width 845 height 356
click at [155, 9] on img at bounding box center [139, 12] width 44 height 9
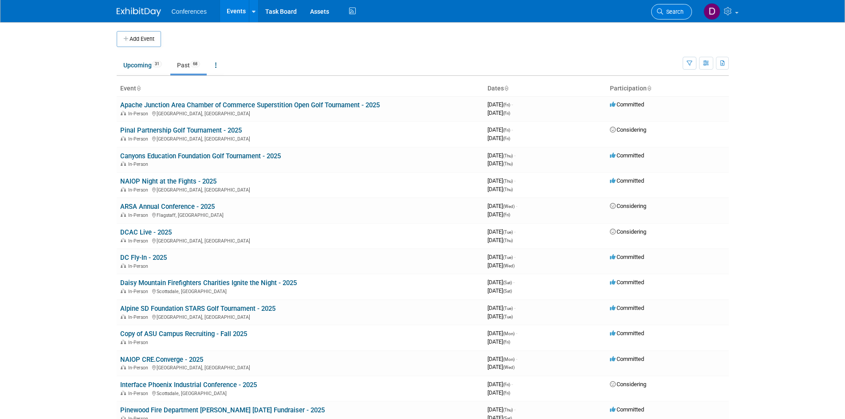
click at [675, 14] on span "Search" at bounding box center [673, 11] width 20 height 7
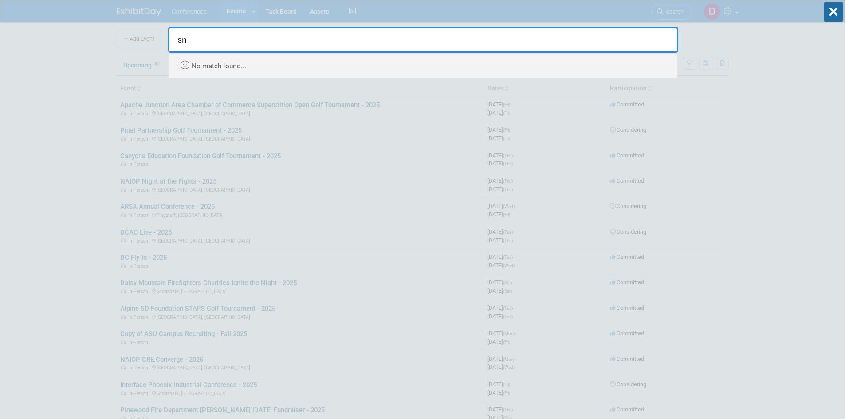
type input "s"
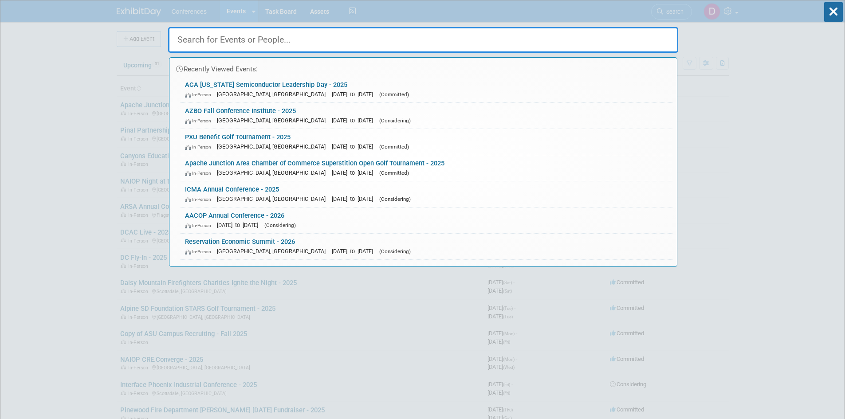
click at [379, 42] on input "text" at bounding box center [423, 40] width 510 height 26
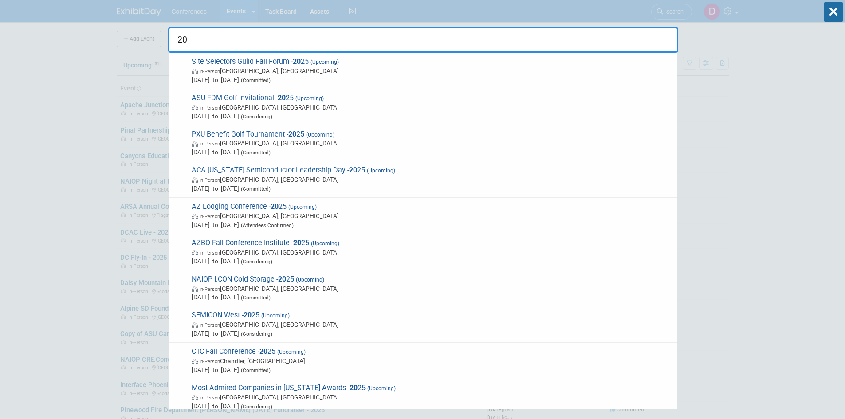
type input "2"
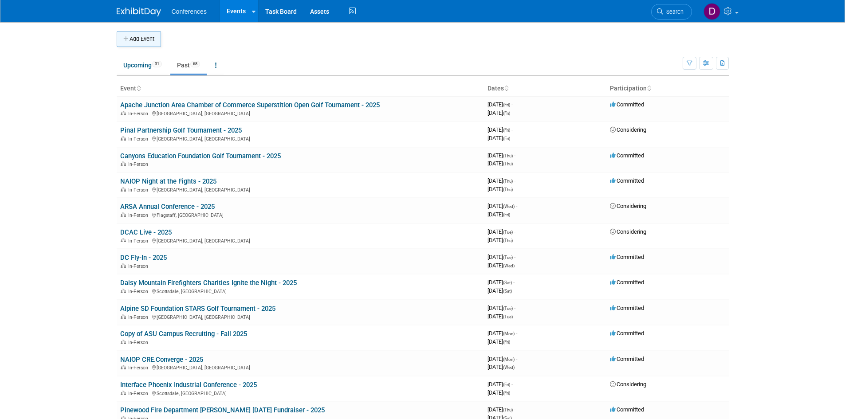
click at [133, 41] on button "Add Event" at bounding box center [139, 39] width 44 height 16
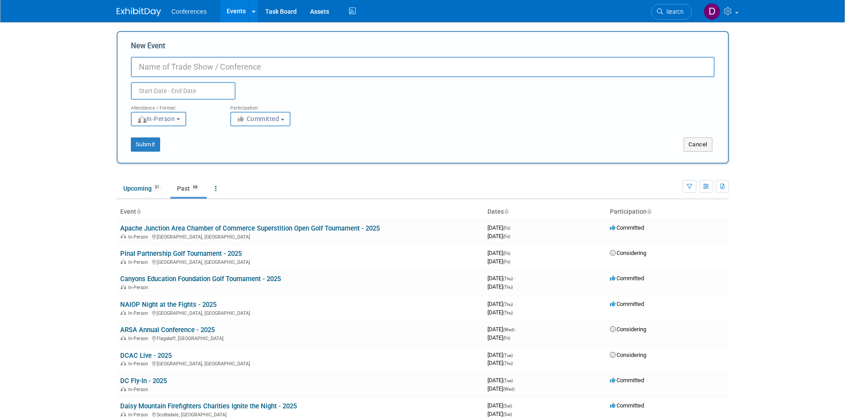
click at [286, 71] on input "New Event" at bounding box center [423, 67] width 584 height 20
click at [405, 70] on input "[GEOGRAPHIC_DATA] Silver & Tur" at bounding box center [423, 67] width 584 height 20
type input "[GEOGRAPHIC_DATA] Silver & Turquoise Ball - 2025"
click at [212, 88] on input "text" at bounding box center [183, 91] width 105 height 18
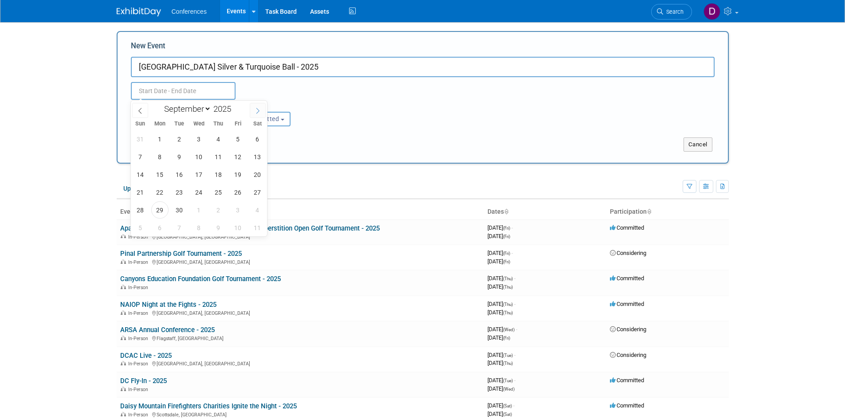
click at [257, 108] on icon at bounding box center [258, 111] width 6 height 6
select select "9"
click at [243, 172] on span "17" at bounding box center [237, 174] width 17 height 17
type input "[DATE] to [DATE]"
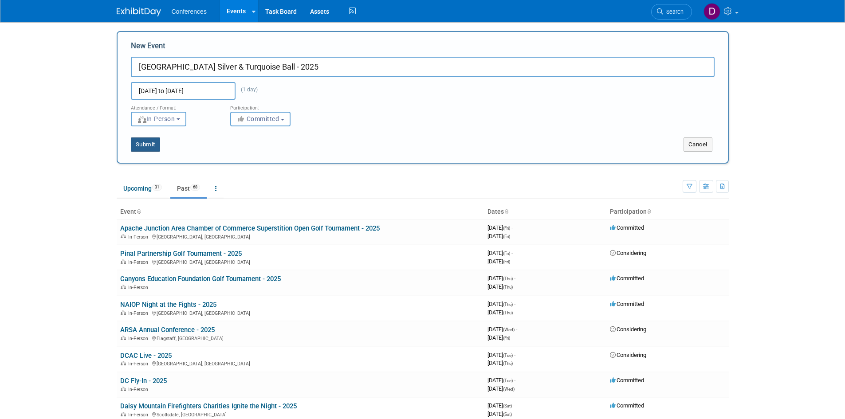
click at [153, 144] on button "Submit" at bounding box center [145, 144] width 29 height 14
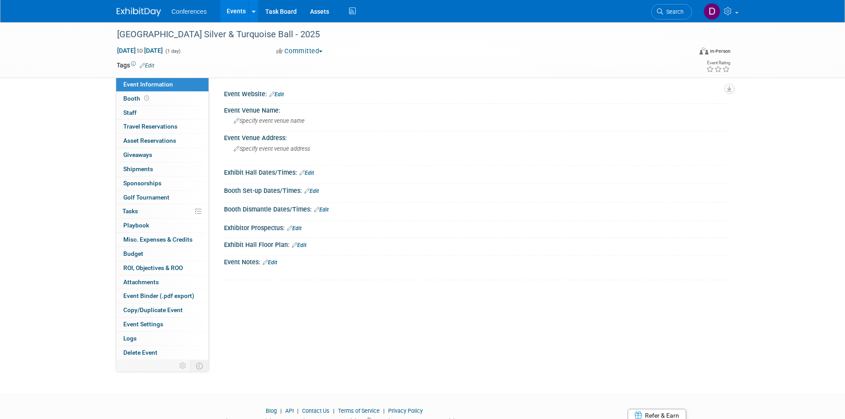
click at [279, 96] on link "Edit" at bounding box center [276, 94] width 15 height 6
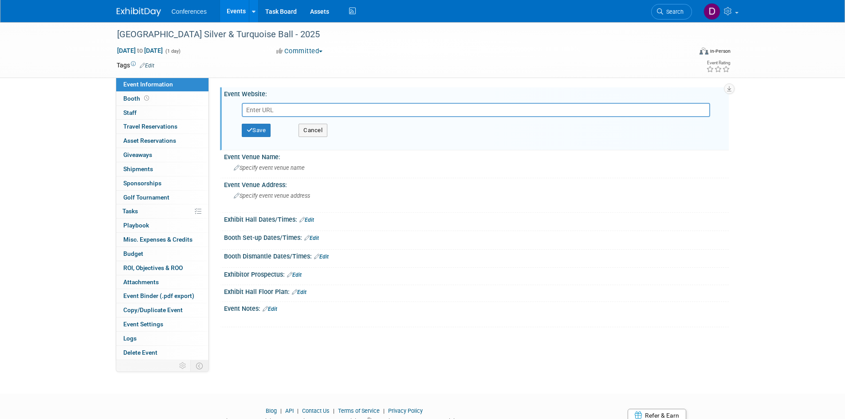
click at [294, 109] on input "text" at bounding box center [476, 110] width 468 height 14
type input "[URL][DOMAIN_NAME]"
click at [255, 132] on button "Save" at bounding box center [256, 130] width 29 height 13
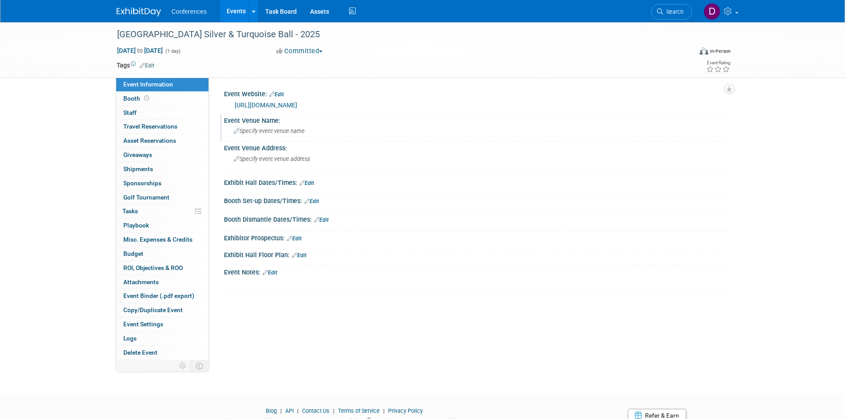
click at [305, 133] on div "Specify event venue name" at bounding box center [476, 131] width 491 height 14
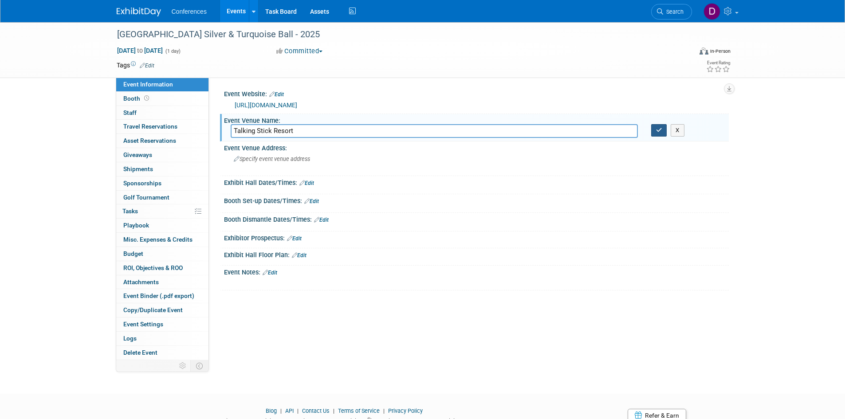
type input "Talking Stick Resort"
click at [659, 129] on icon "button" at bounding box center [659, 130] width 6 height 6
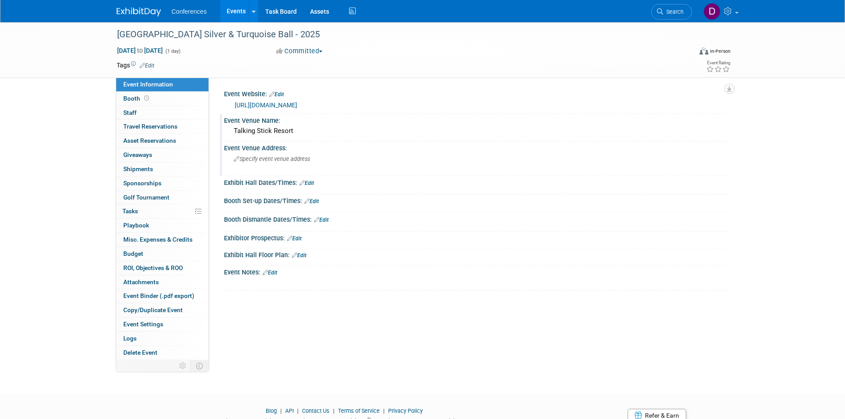
click at [305, 161] on span "Specify event venue address" at bounding box center [272, 159] width 76 height 7
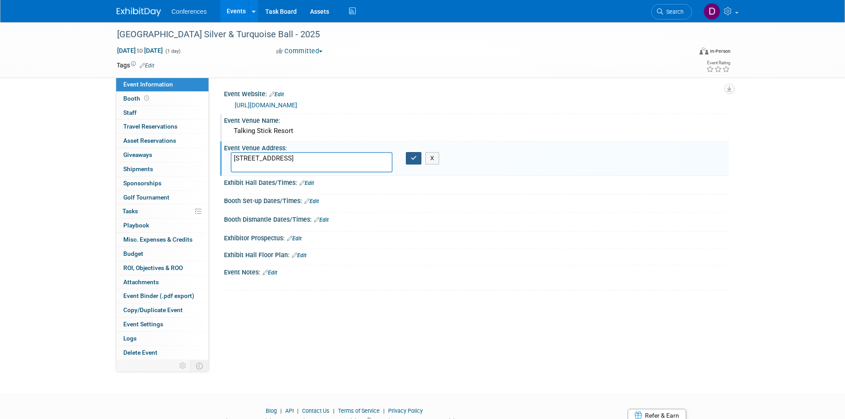
type textarea "9800 E Talking Stick Way, Scottsdale, AZ 85256"
click at [412, 158] on icon "button" at bounding box center [414, 158] width 6 height 6
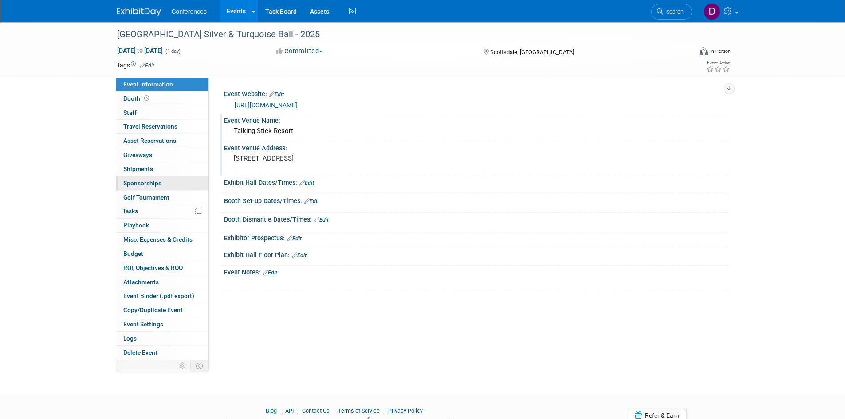
click at [144, 183] on span "Sponsorships 0" at bounding box center [142, 183] width 38 height 7
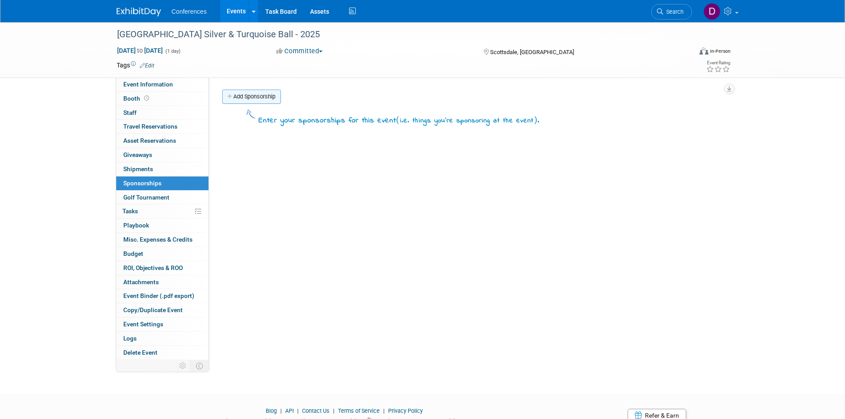
click at [270, 100] on link "Add Sponsorship" at bounding box center [251, 97] width 59 height 14
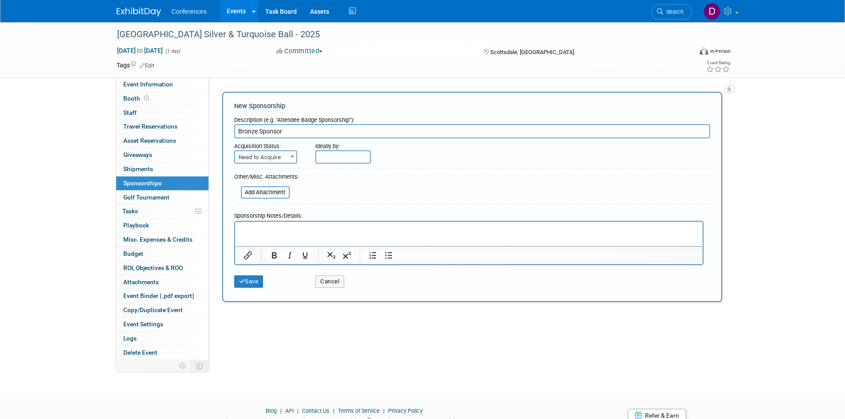
type input "Bronze Sponsor"
click at [277, 153] on span "Need to Acquire" at bounding box center [265, 157] width 61 height 12
select select "2"
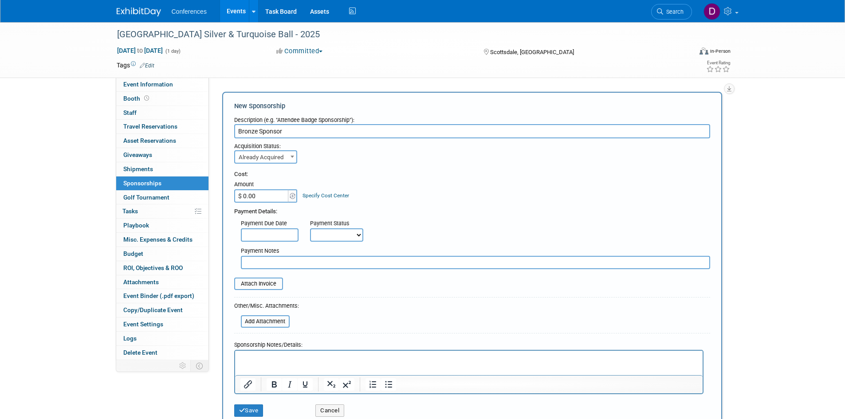
click at [266, 196] on input "$ 0.00" at bounding box center [261, 195] width 55 height 13
type input "$ 3,500.00"
click at [439, 169] on div "Cost: Amount $ 3,500.00 Specify Cost Center Cost Center -- Not Specified --" at bounding box center [472, 217] width 476 height 106
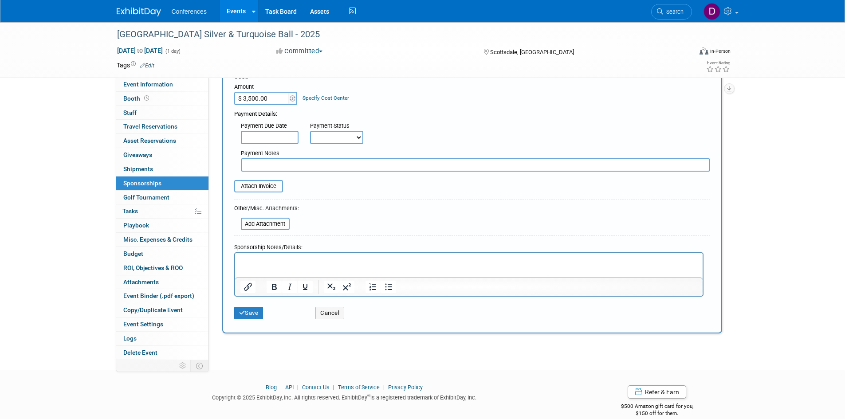
scroll to position [111, 0]
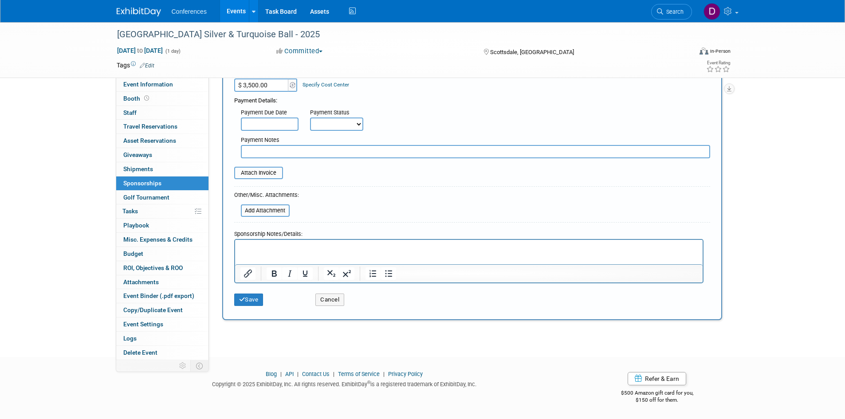
click at [300, 247] on p "Rich Text Area. Press ALT-0 for help." at bounding box center [468, 247] width 457 height 9
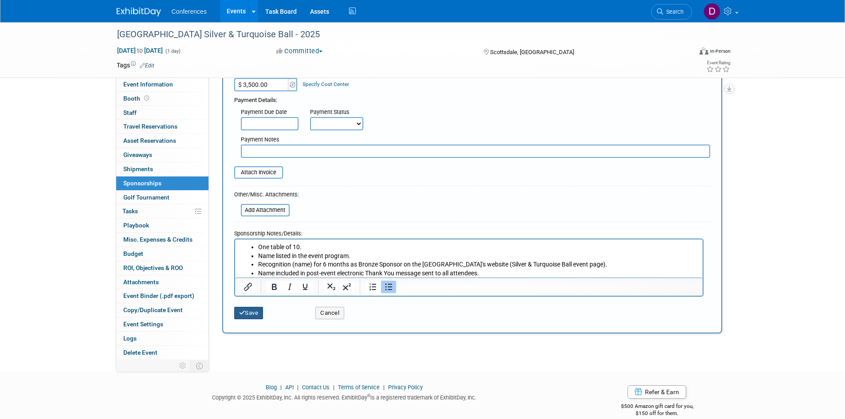
click at [256, 310] on button "Save" at bounding box center [248, 313] width 29 height 12
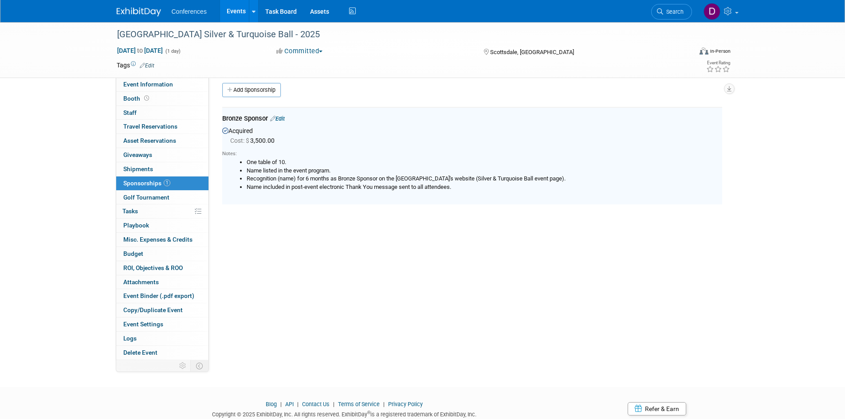
scroll to position [0, 0]
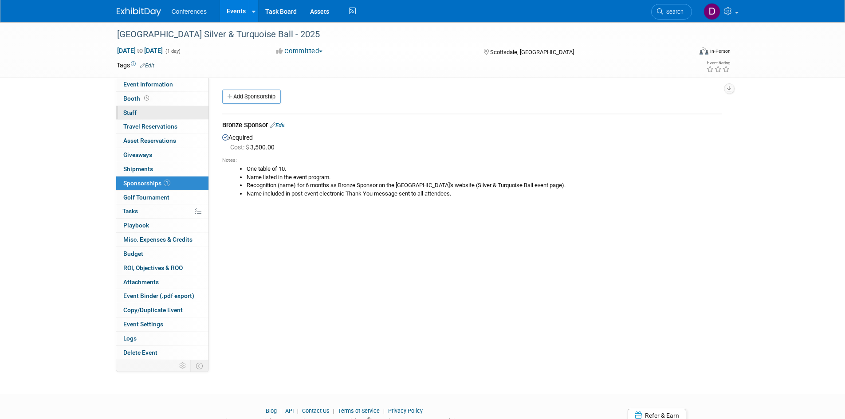
click at [136, 111] on span "Staff 0" at bounding box center [129, 112] width 13 height 7
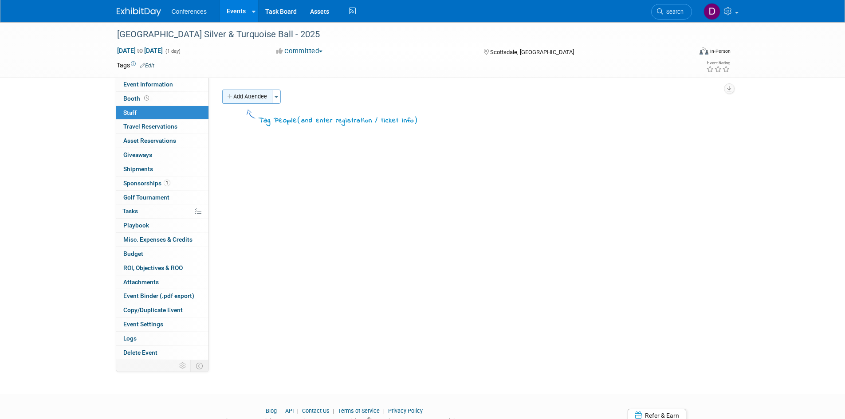
click at [235, 93] on button "Add Attendee" at bounding box center [247, 97] width 50 height 14
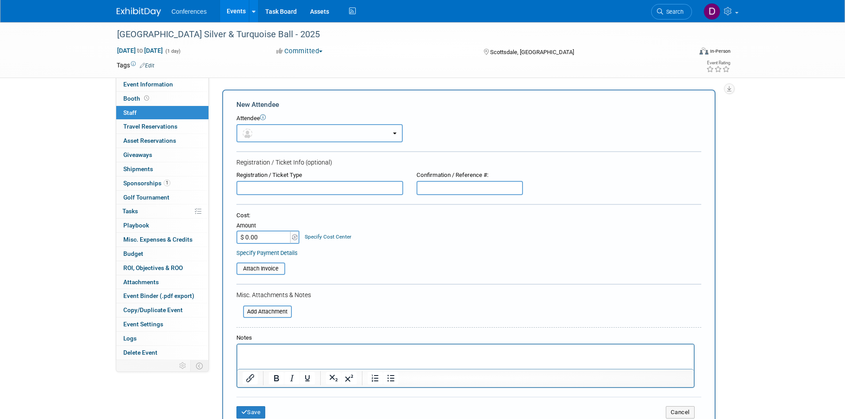
click at [276, 131] on button "button" at bounding box center [319, 133] width 166 height 18
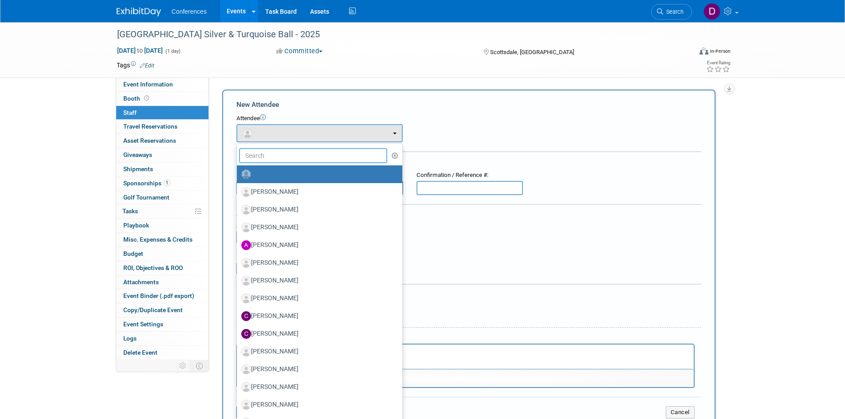
click at [282, 153] on input "text" at bounding box center [313, 155] width 149 height 15
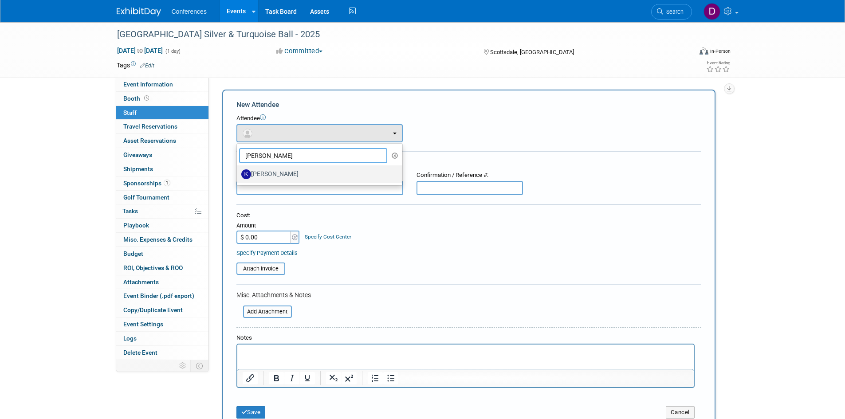
type input "kari"
click at [272, 171] on label "Kari McCormick" at bounding box center [317, 174] width 152 height 14
click at [238, 171] on input "Kari McCormick" at bounding box center [235, 173] width 6 height 6
select select "a45a2e5d-d646-4bfb-9f1e-d0151ae6a691"
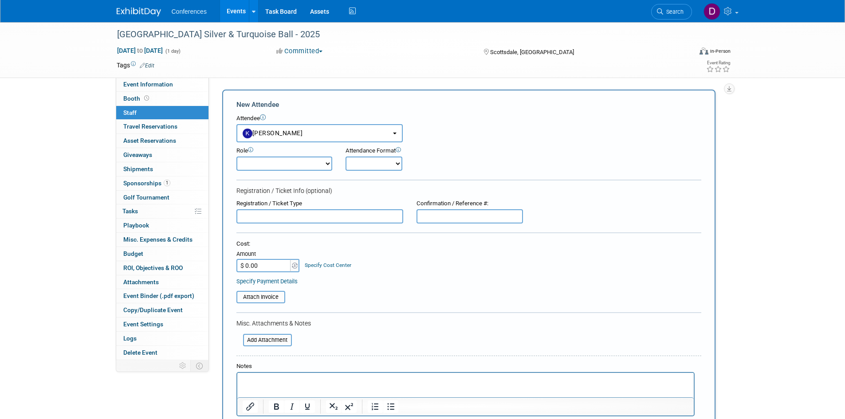
click at [271, 164] on select "Attending Booth Exhibitor Demonstrator Host Invited Planner Presenter" at bounding box center [284, 164] width 96 height 14
select select "300"
click at [236, 157] on select "Attending Booth Exhibitor Demonstrator Host Invited Planner Presenter" at bounding box center [284, 164] width 96 height 14
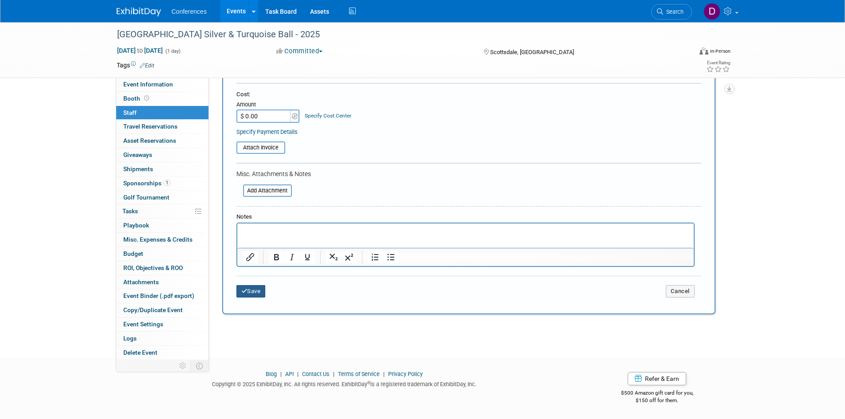
click at [251, 291] on button "Save" at bounding box center [250, 291] width 29 height 12
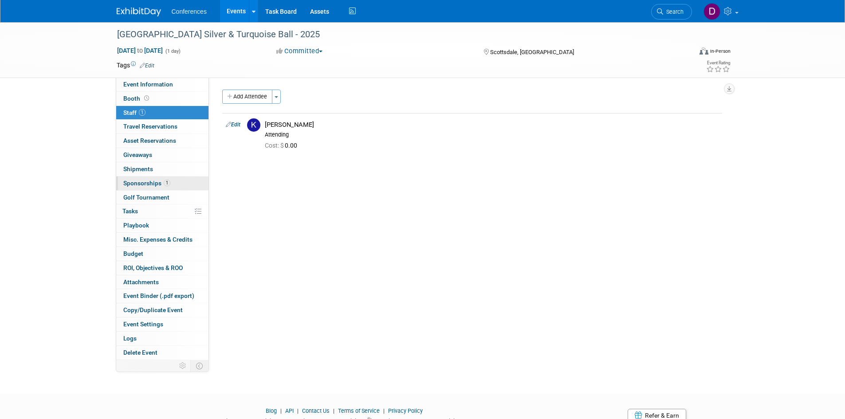
click at [136, 185] on span "Sponsorships 1" at bounding box center [146, 183] width 47 height 7
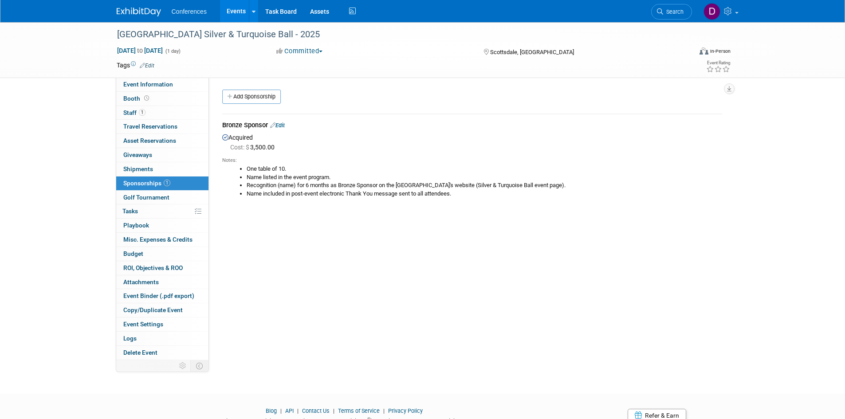
click at [63, 180] on div "Phoenix Indian Center Silver & Turquoise Ball - 2025 Oct 17, 2025 to Oct 17, 20…" at bounding box center [422, 200] width 845 height 356
click at [130, 114] on span "Staff 1" at bounding box center [134, 112] width 22 height 7
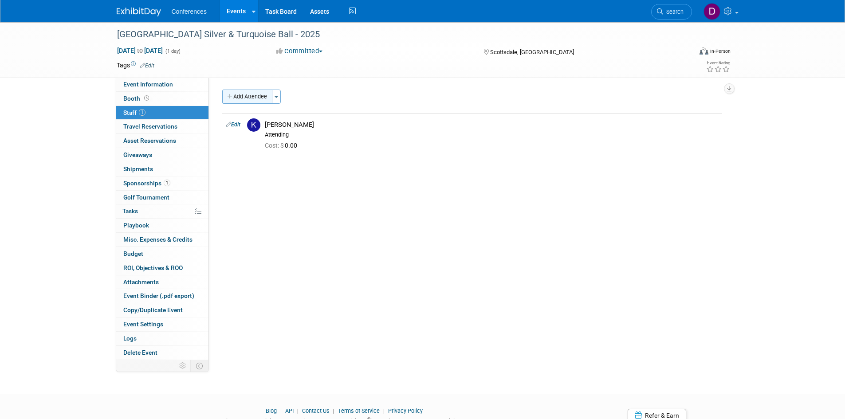
click at [253, 97] on button "Add Attendee" at bounding box center [247, 97] width 50 height 14
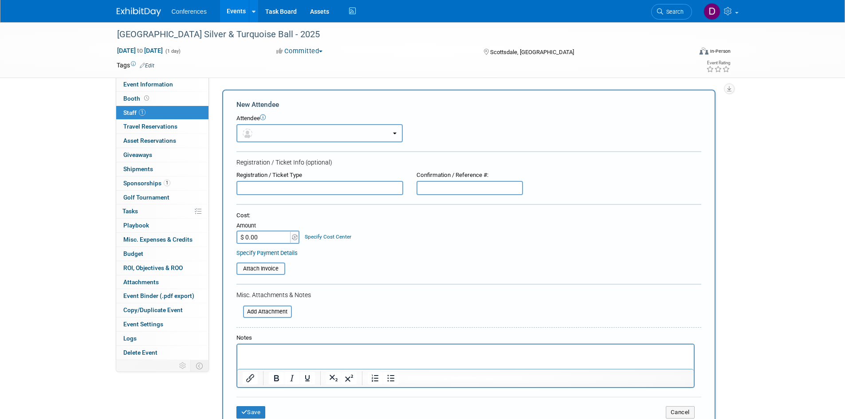
click at [343, 131] on button "button" at bounding box center [319, 133] width 166 height 18
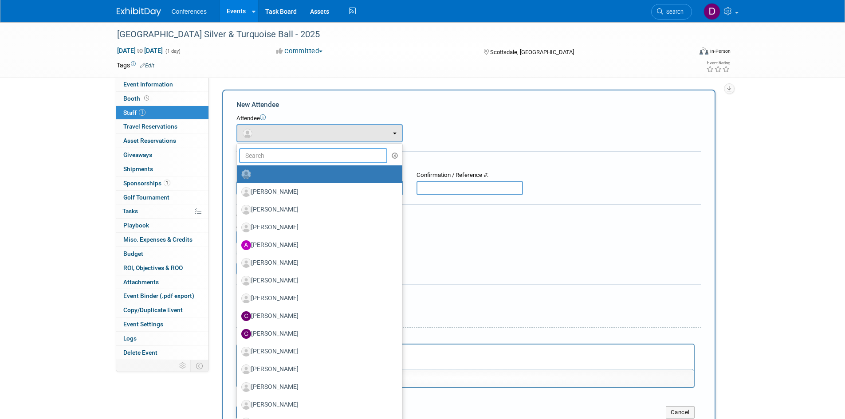
click at [302, 157] on input "text" at bounding box center [313, 155] width 149 height 15
click at [326, 150] on input "text" at bounding box center [313, 155] width 149 height 15
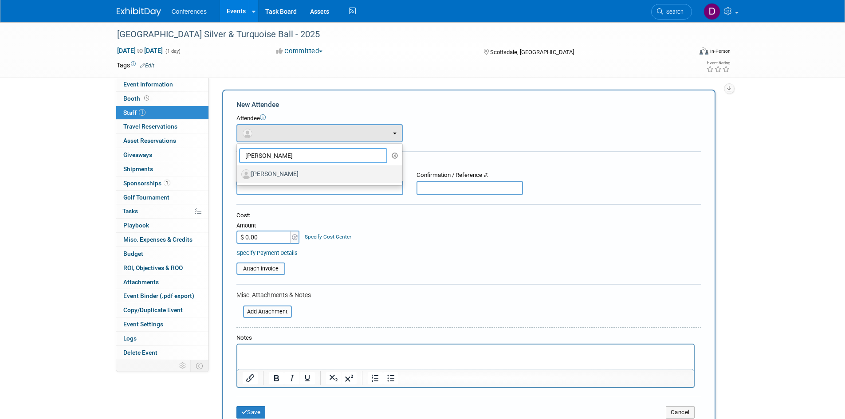
type input "marvin"
click at [314, 177] on label "Marvin Nez" at bounding box center [317, 174] width 152 height 14
click at [238, 176] on input "Marvin Nez" at bounding box center [235, 173] width 6 height 6
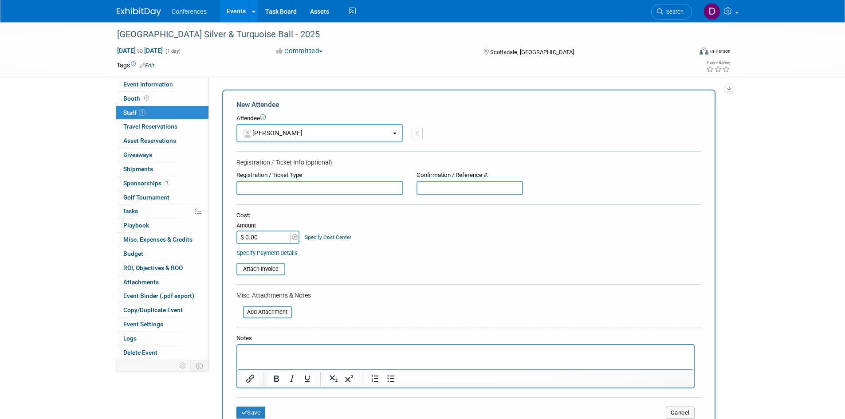
select select "3f37c0e4-d6e5-41fd-9851-1c7cdf6e95de"
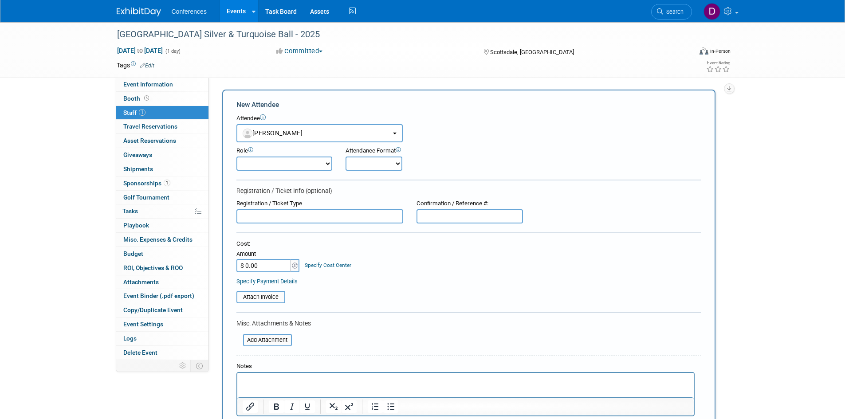
click at [309, 165] on select "Attending Booth Exhibitor Demonstrator Host Invited Planner Presenter" at bounding box center [284, 164] width 96 height 14
select select "300"
click at [236, 157] on select "Attending Booth Exhibitor Demonstrator Host Invited Planner Presenter" at bounding box center [284, 164] width 96 height 14
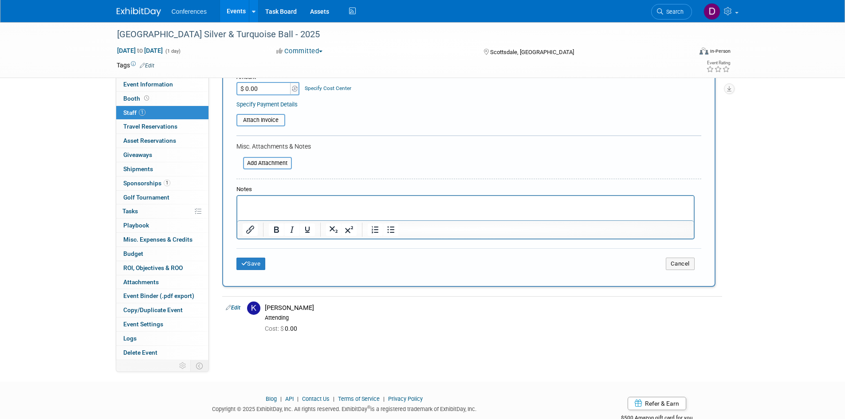
scroll to position [177, 0]
click at [255, 265] on button "Save" at bounding box center [250, 263] width 29 height 12
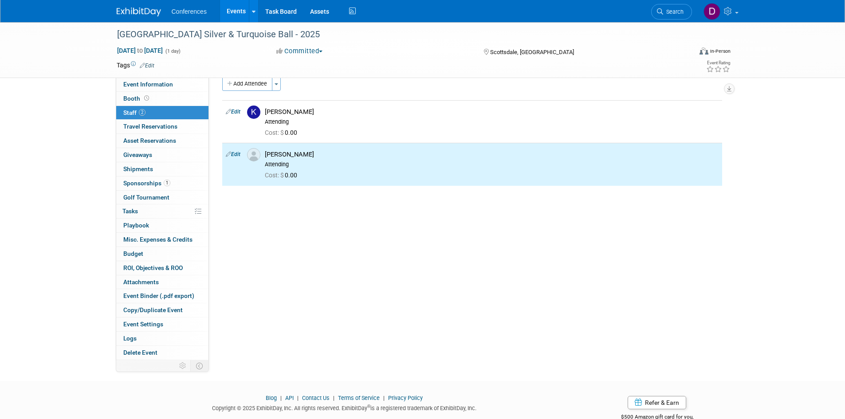
scroll to position [0, 0]
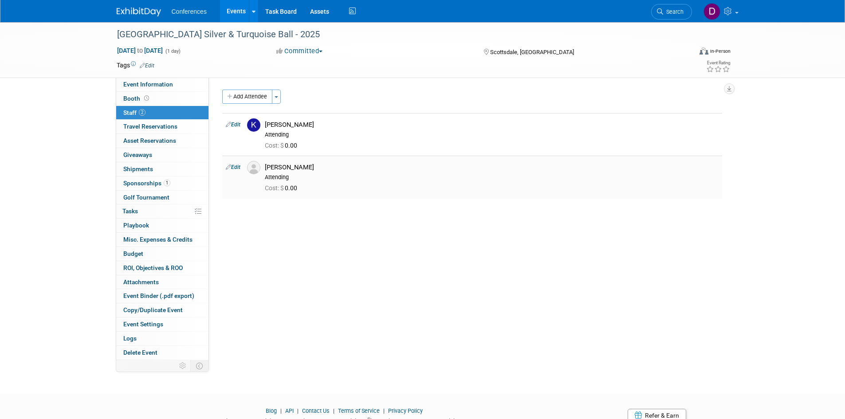
click at [236, 167] on link "Edit" at bounding box center [233, 167] width 15 height 6
select select "3f37c0e4-d6e5-41fd-9851-1c7cdf6e95de"
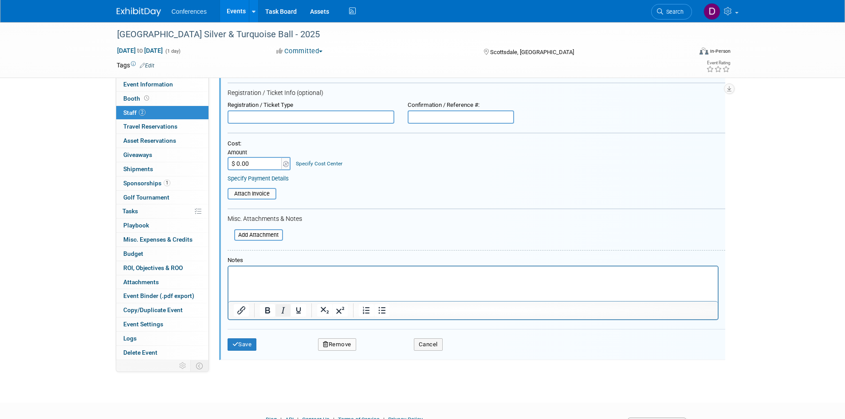
scroll to position [144, 0]
click at [286, 277] on p "Rich Text Area. Press ALT-0 for help." at bounding box center [472, 273] width 479 height 9
click at [249, 341] on button "Save" at bounding box center [241, 344] width 29 height 12
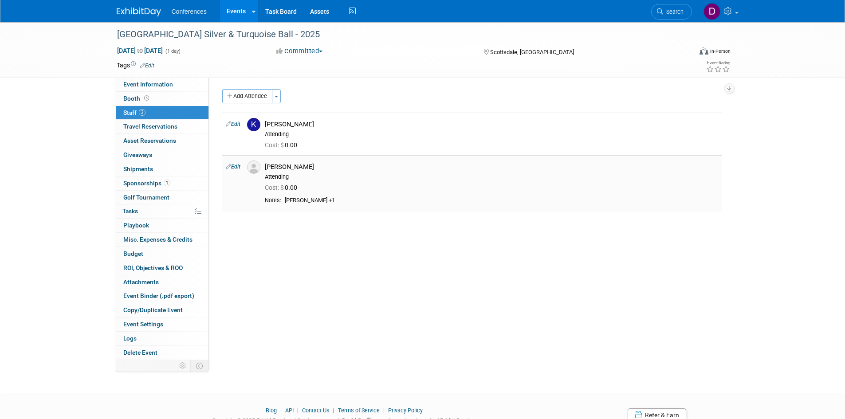
scroll to position [0, 0]
click at [247, 98] on button "Add Attendee" at bounding box center [247, 97] width 50 height 14
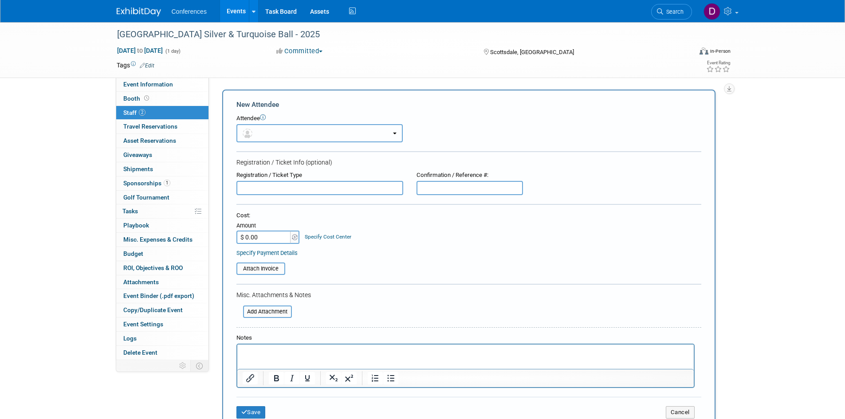
click at [278, 137] on button "button" at bounding box center [319, 133] width 166 height 18
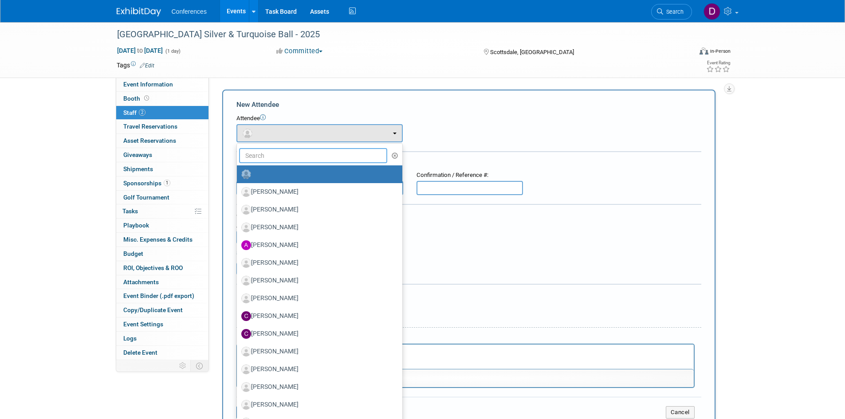
click at [282, 161] on input "text" at bounding box center [313, 155] width 149 height 15
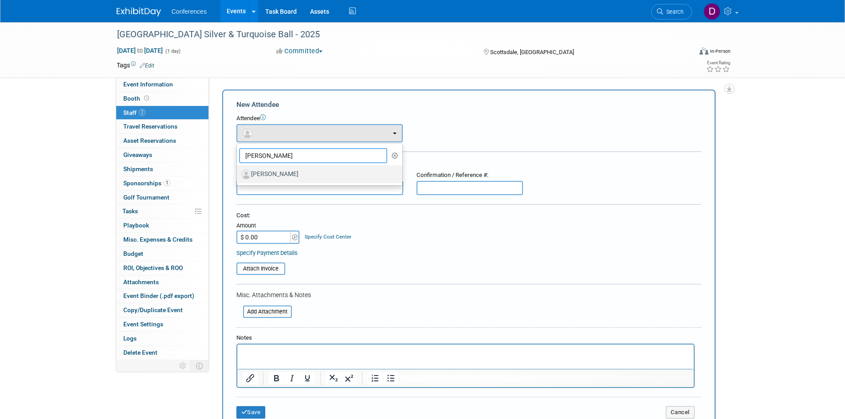
type input "eric"
click at [288, 171] on label "[PERSON_NAME]" at bounding box center [317, 174] width 152 height 14
click at [238, 171] on input "[PERSON_NAME]" at bounding box center [235, 173] width 6 height 6
select select "cfecc8e0-e0c3-4a51-bf36-43dfeb75ef3f"
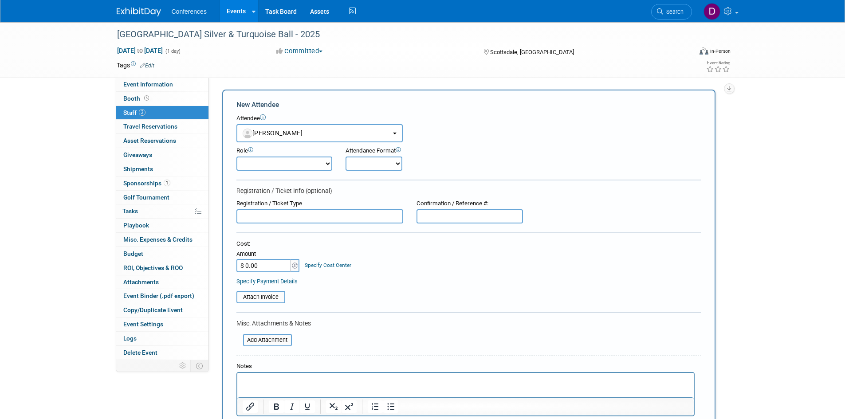
click at [285, 163] on select "Attending Booth Exhibitor Demonstrator Host Invited Planner Presenter" at bounding box center [284, 164] width 96 height 14
select select "300"
click at [236, 157] on select "Attending Booth Exhibitor Demonstrator Host Invited Planner Presenter" at bounding box center [284, 164] width 96 height 14
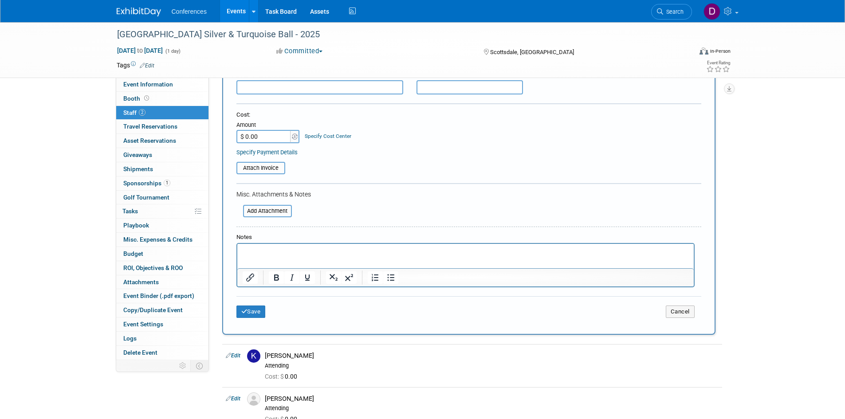
scroll to position [133, 0]
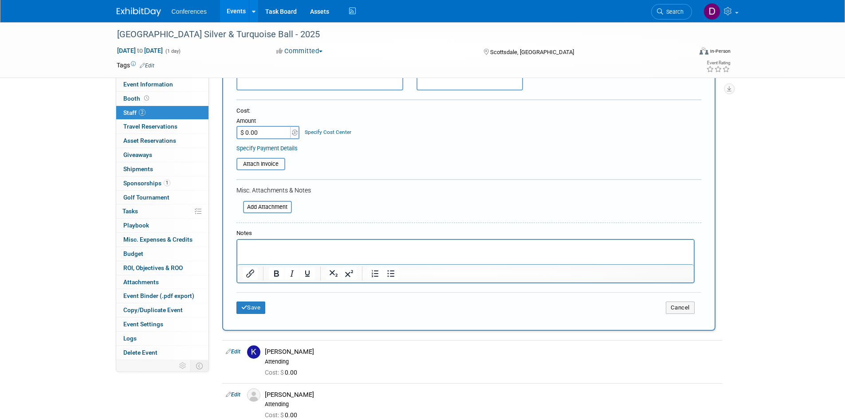
click at [287, 247] on p "Rich Text Area. Press ALT-0 for help." at bounding box center [465, 247] width 446 height 9
click at [254, 311] on button "Save" at bounding box center [250, 308] width 29 height 12
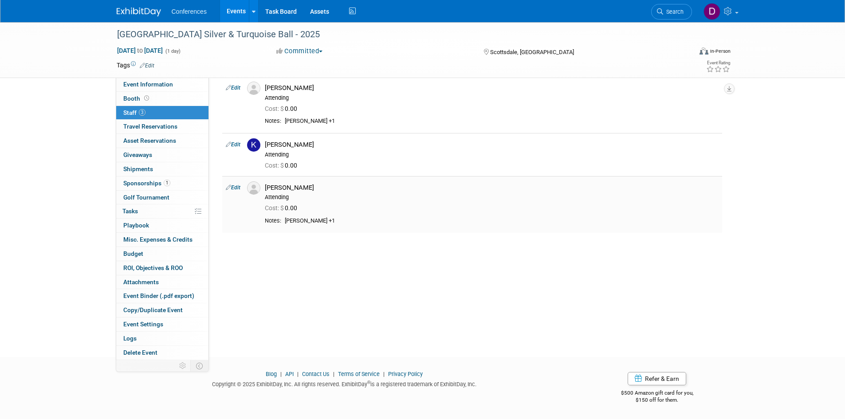
scroll to position [0, 0]
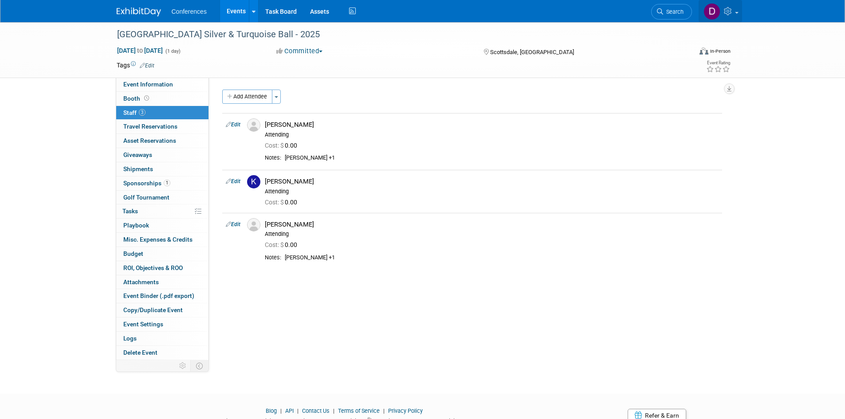
click at [731, 11] on icon at bounding box center [729, 11] width 10 height 8
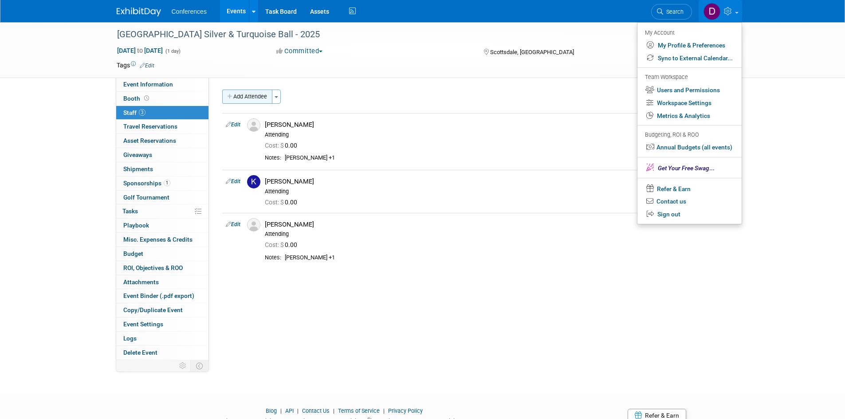
click at [252, 95] on button "Add Attendee" at bounding box center [247, 97] width 50 height 14
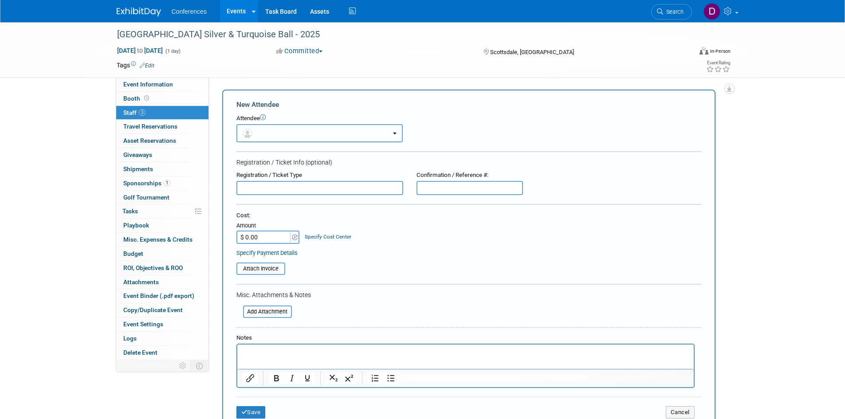
click at [283, 133] on button "button" at bounding box center [319, 133] width 166 height 18
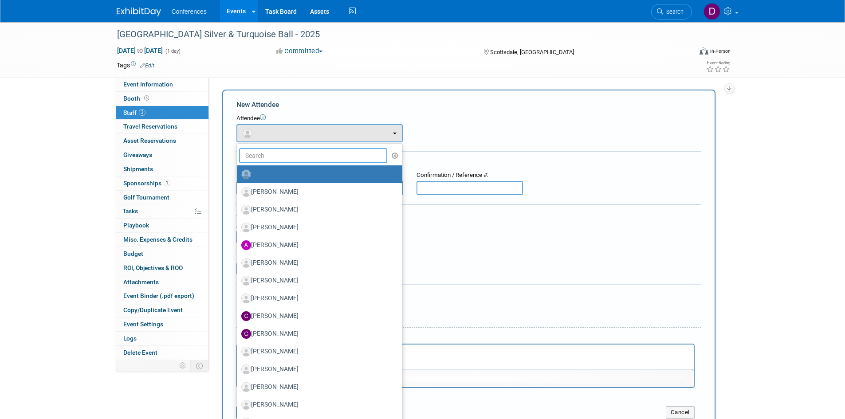
click at [287, 154] on input "text" at bounding box center [313, 155] width 149 height 15
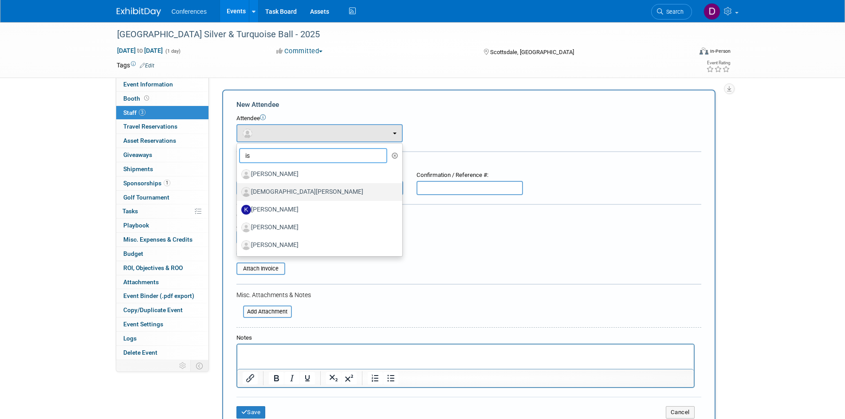
type input "is"
click at [280, 189] on label "Isaiah Belknap" at bounding box center [317, 192] width 152 height 14
click at [238, 189] on input "Isaiah Belknap" at bounding box center [235, 191] width 6 height 6
select select "24bc445a-87b1-408d-833c-d3b5152c4f51"
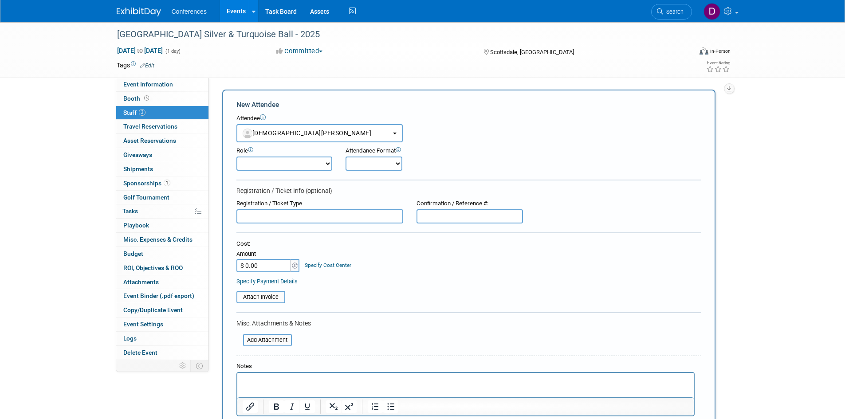
click at [274, 165] on select "Attending Booth Exhibitor Demonstrator Host Invited Planner Presenter" at bounding box center [284, 164] width 96 height 14
select select "300"
click at [236, 157] on select "Attending Booth Exhibitor Demonstrator Host Invited Planner Presenter" at bounding box center [284, 164] width 96 height 14
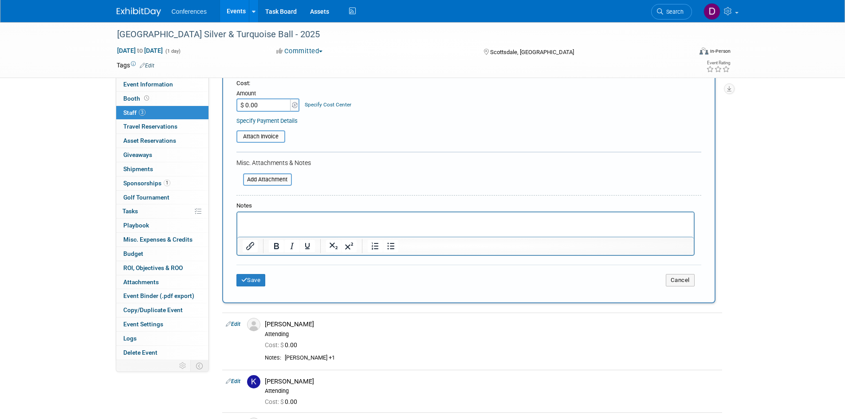
scroll to position [177, 0]
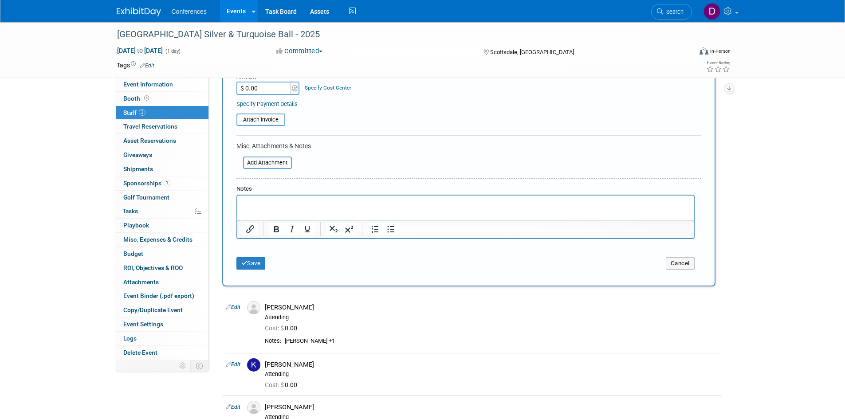
click at [281, 204] on p "Rich Text Area. Press ALT-0 for help." at bounding box center [465, 203] width 446 height 9
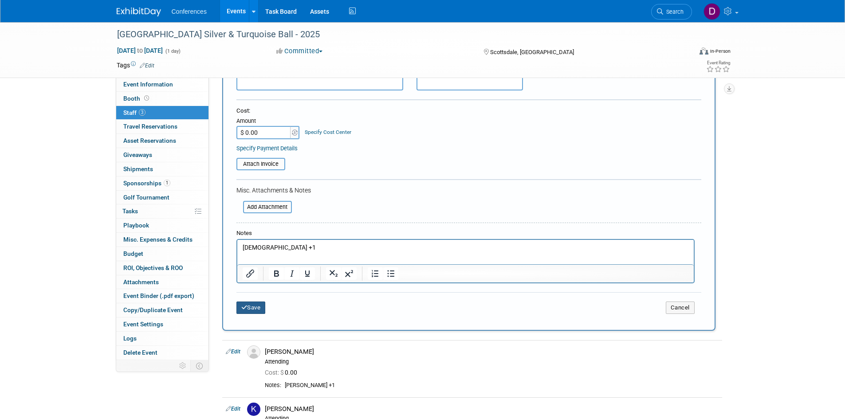
click at [255, 304] on button "Save" at bounding box center [250, 308] width 29 height 12
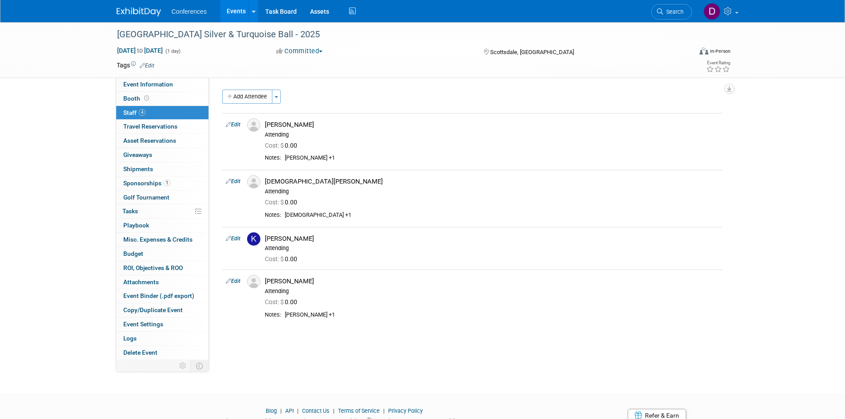
click at [150, 111] on link "4 Staff 4" at bounding box center [162, 113] width 92 height 14
click at [138, 8] on img at bounding box center [139, 12] width 44 height 9
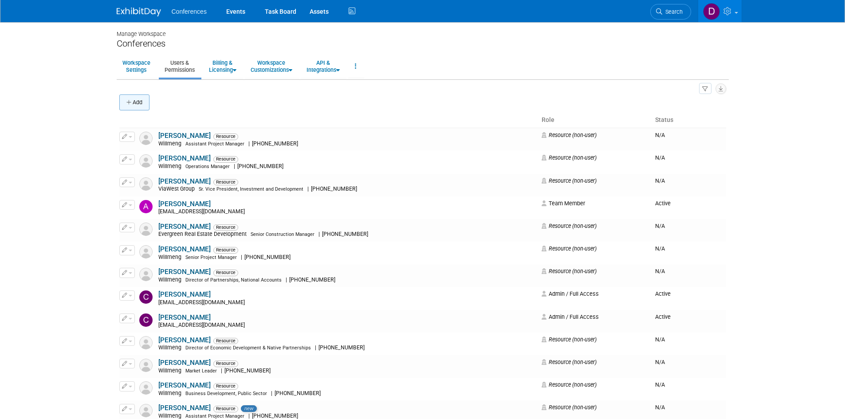
click at [137, 102] on button "Add" at bounding box center [134, 102] width 30 height 16
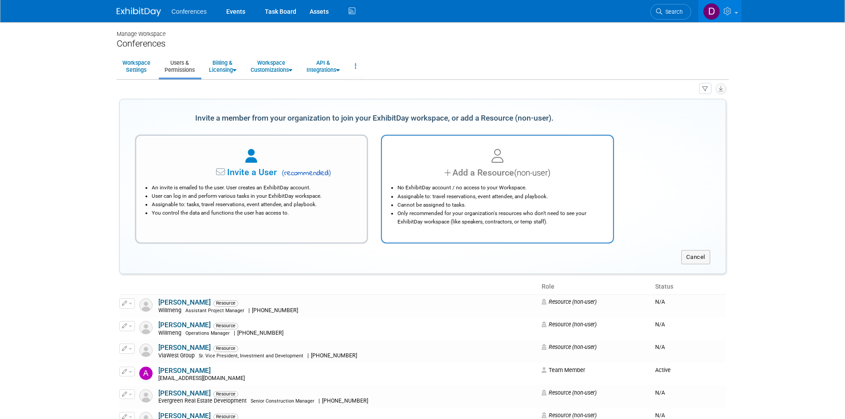
click at [415, 153] on div at bounding box center [497, 157] width 209 height 20
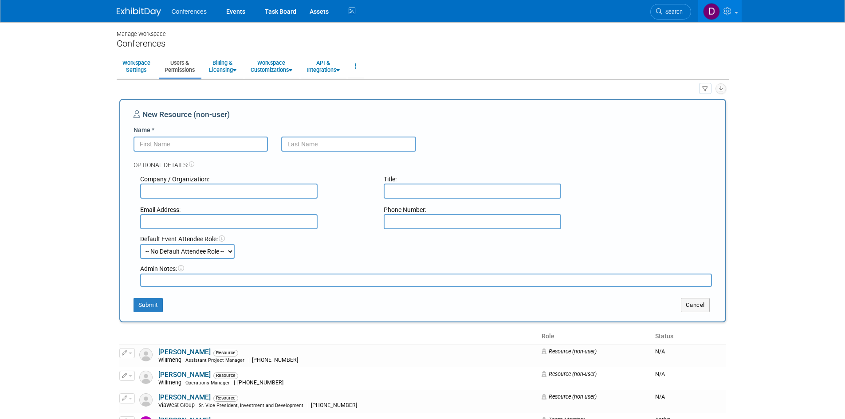
paste input "Isaiah Belknap"
drag, startPoint x: 208, startPoint y: 142, endPoint x: 158, endPoint y: 143, distance: 50.1
click at [158, 143] on input "Isaiah Belknap" at bounding box center [200, 144] width 135 height 15
type input "Isaiah"
click at [353, 142] on input "text" at bounding box center [348, 144] width 135 height 15
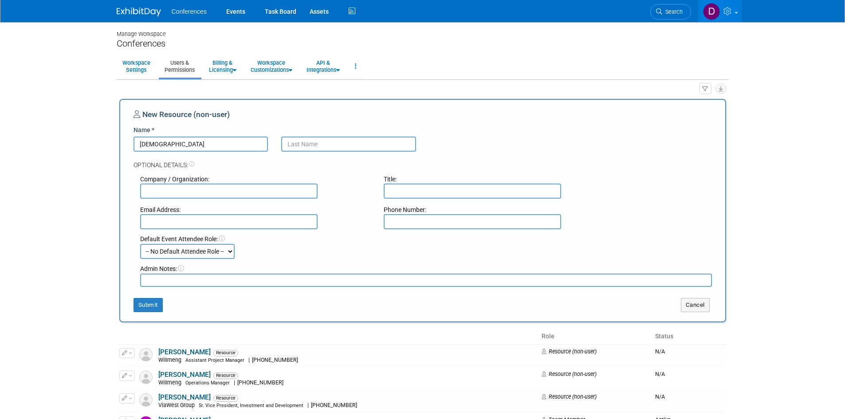
paste input "Isaiah Belknap"
click at [307, 145] on input "Isaiah Belknap" at bounding box center [348, 144] width 135 height 15
type input "Belknap"
click at [246, 189] on input "text" at bounding box center [228, 191] width 177 height 15
click at [221, 195] on input "text" at bounding box center [228, 191] width 177 height 15
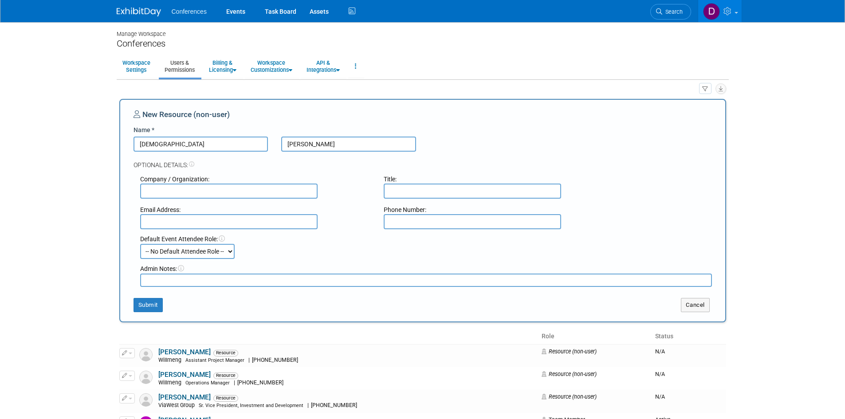
paste input "San Carlos Apache Healthcare"
type input "San Carlos Apache Healthcare"
click at [439, 196] on input "text" at bounding box center [472, 191] width 177 height 15
type input "Deputy CEO"
click at [147, 308] on button "Submit" at bounding box center [147, 305] width 29 height 14
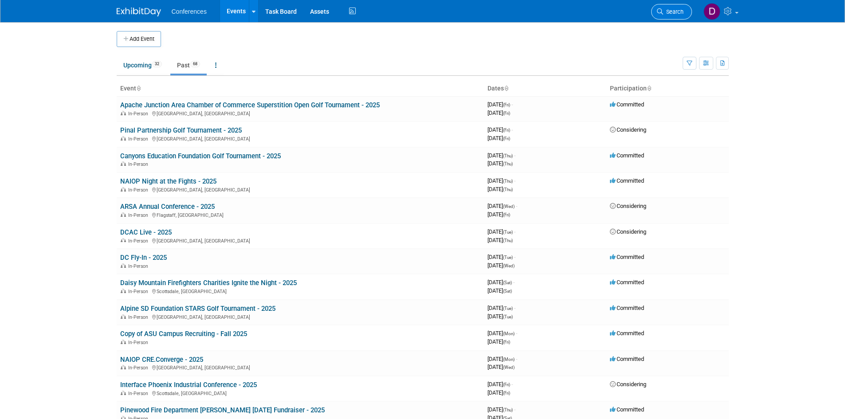
click at [671, 15] on span "Search" at bounding box center [673, 11] width 20 height 7
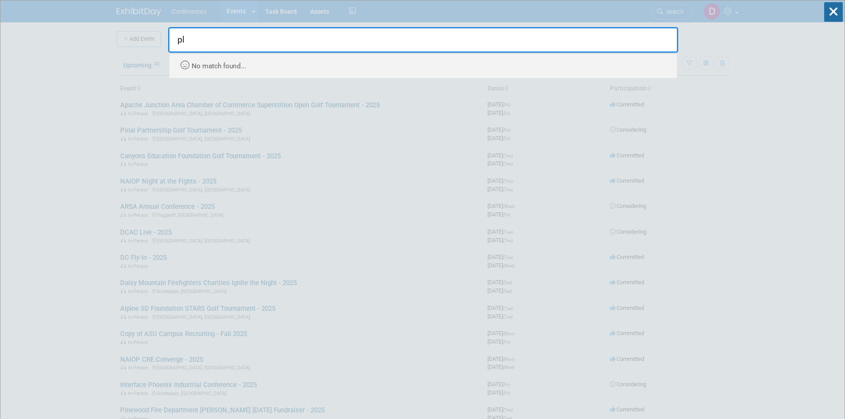
type input "p"
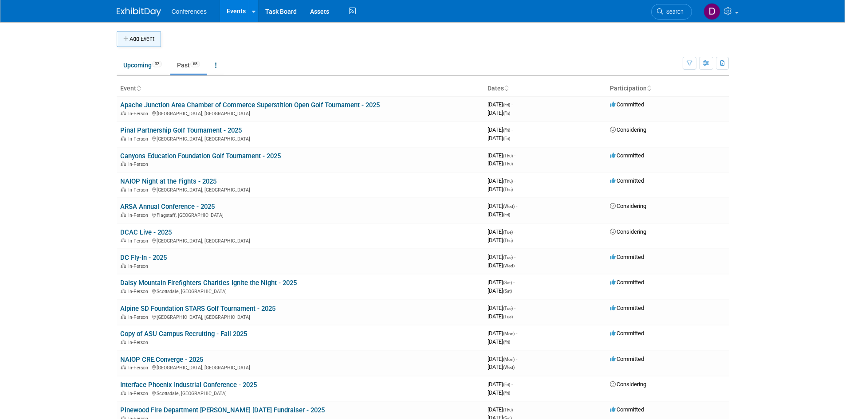
click at [125, 39] on icon "button" at bounding box center [126, 39] width 6 height 6
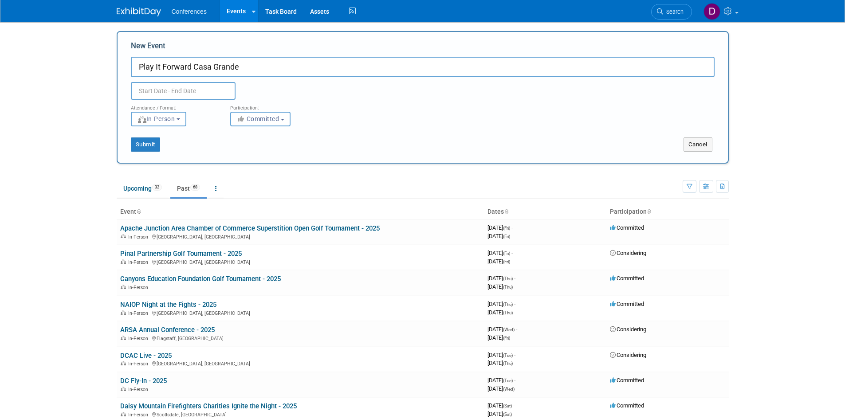
click at [393, 63] on input "Play It Forward Casa Grande" at bounding box center [423, 67] width 584 height 20
type input "Play It Forward Casa Grande - 2025"
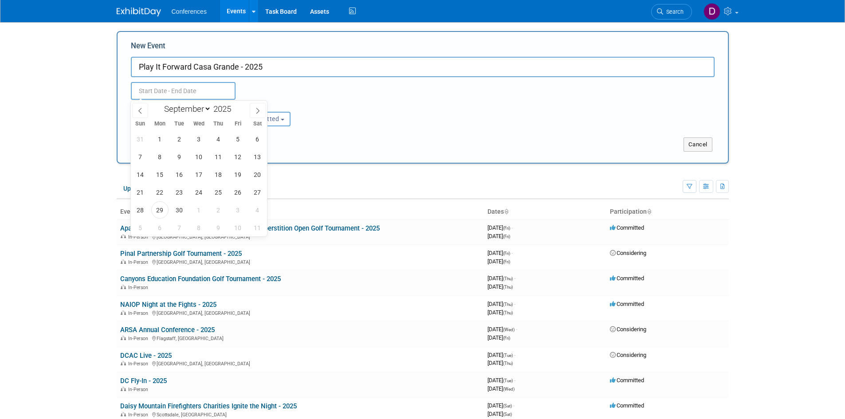
click at [216, 90] on input "text" at bounding box center [183, 91] width 105 height 18
click at [141, 113] on icon at bounding box center [139, 111] width 3 height 6
select select "7"
click at [180, 193] on span "19" at bounding box center [179, 192] width 17 height 17
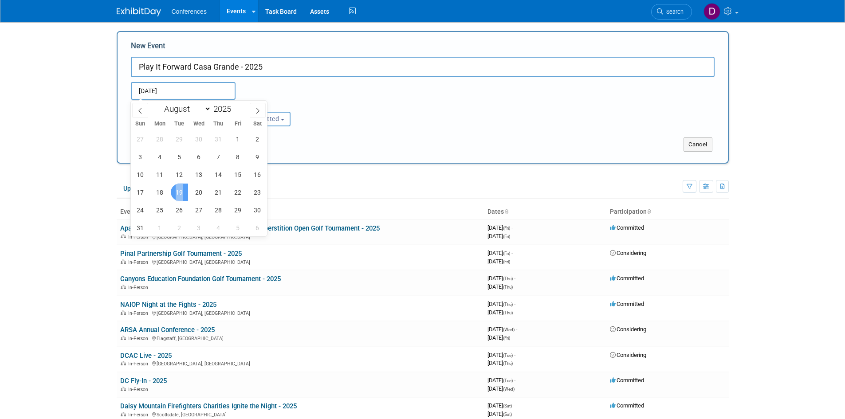
type input "[DATE] to [DATE]"
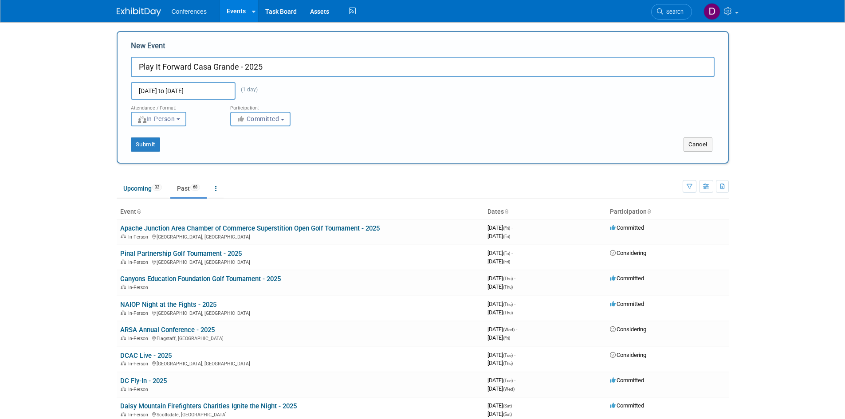
click at [160, 119] on span "In-Person" at bounding box center [156, 118] width 38 height 7
click at [169, 152] on label "Virtual" at bounding box center [161, 153] width 51 height 12
click at [139, 152] on input "Virtual" at bounding box center [136, 153] width 6 height 6
select select "2"
click at [141, 145] on button "Submit" at bounding box center [145, 144] width 29 height 14
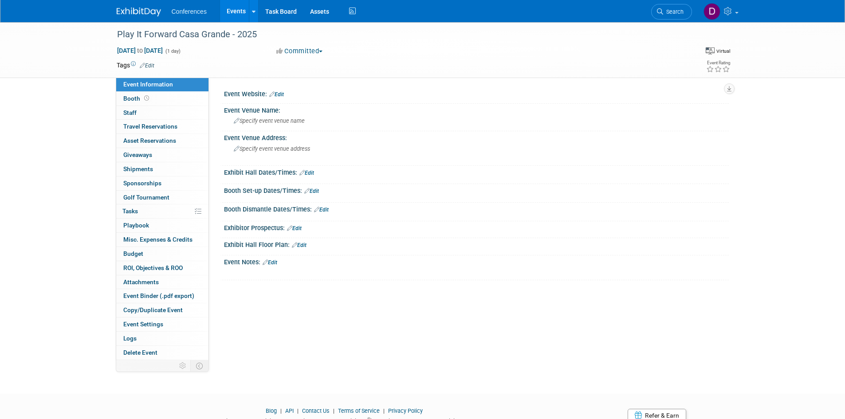
click at [282, 95] on link "Edit" at bounding box center [276, 94] width 15 height 6
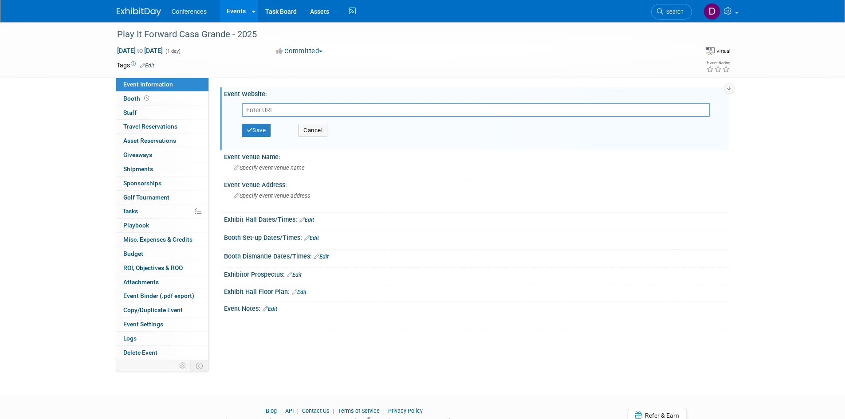
click at [320, 110] on input "text" at bounding box center [476, 110] width 468 height 14
type input "https://playitforwardcg.com/"
click at [255, 130] on button "Save" at bounding box center [256, 130] width 29 height 13
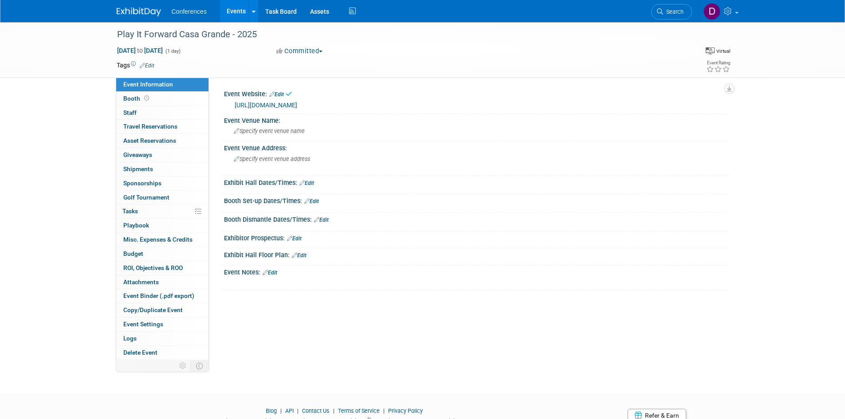
click at [270, 271] on link "Edit" at bounding box center [270, 273] width 15 height 6
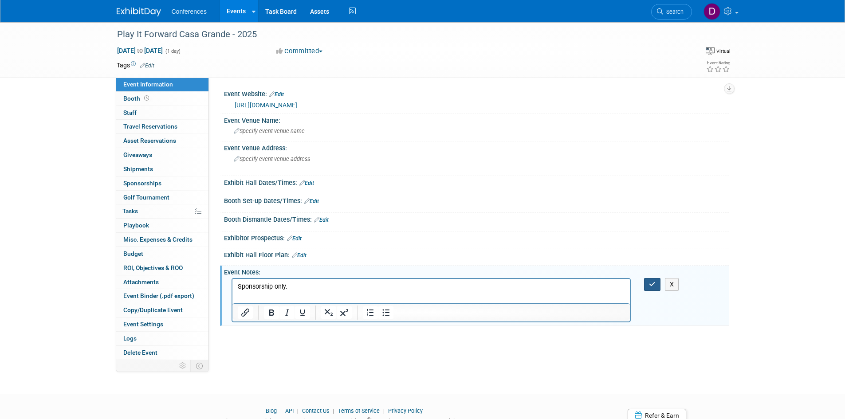
click at [653, 286] on icon "button" at bounding box center [652, 284] width 7 height 6
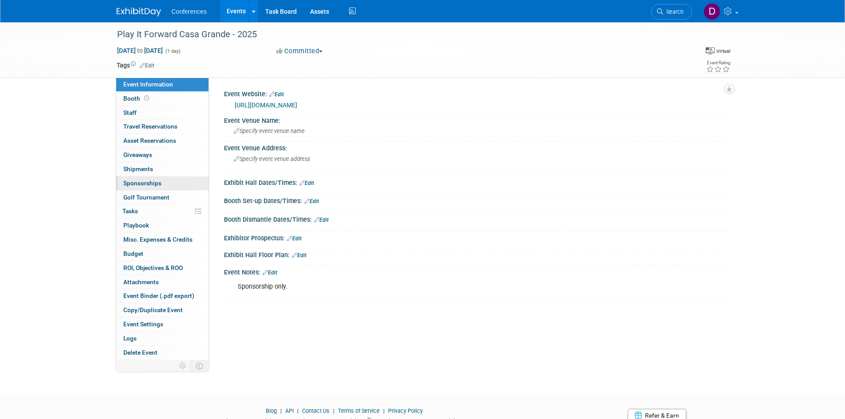
click at [141, 181] on span "Sponsorships 0" at bounding box center [142, 183] width 38 height 7
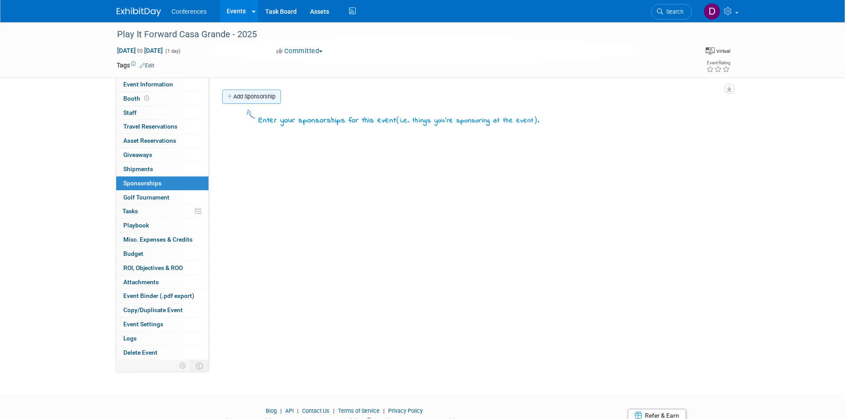
click at [259, 93] on link "Add Sponsorship" at bounding box center [251, 97] width 59 height 14
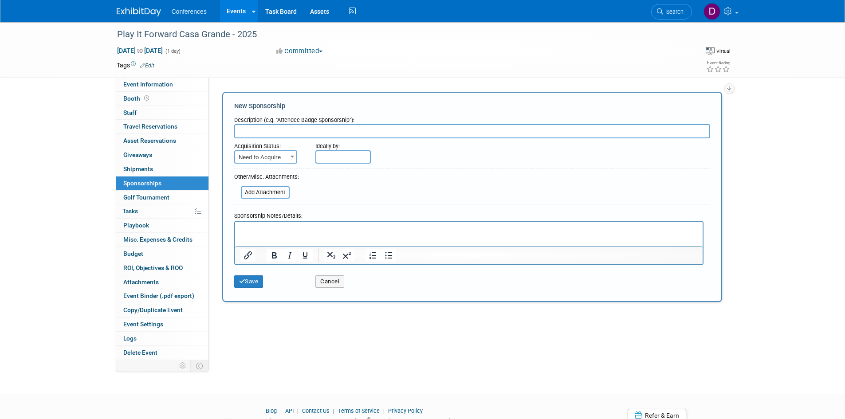
click at [285, 155] on span "Need to Acquire" at bounding box center [265, 157] width 61 height 12
select select "2"
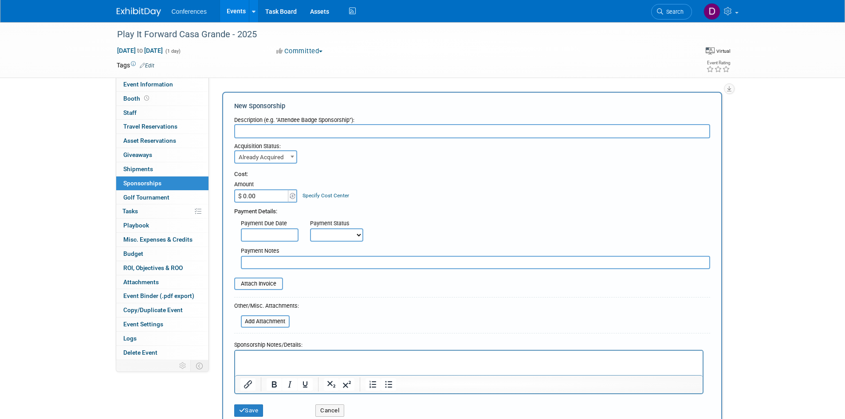
click at [264, 198] on input "$ 0.00" at bounding box center [261, 195] width 55 height 13
type input "$ 7,500.00"
click at [360, 154] on div "Acquisition Status: Need to Acquire Already Acquired Already Acquired Ideally b…" at bounding box center [471, 150] width 489 height 25
click at [354, 130] on input "text" at bounding box center [472, 131] width 476 height 14
click at [459, 134] on input "text" at bounding box center [472, 131] width 476 height 14
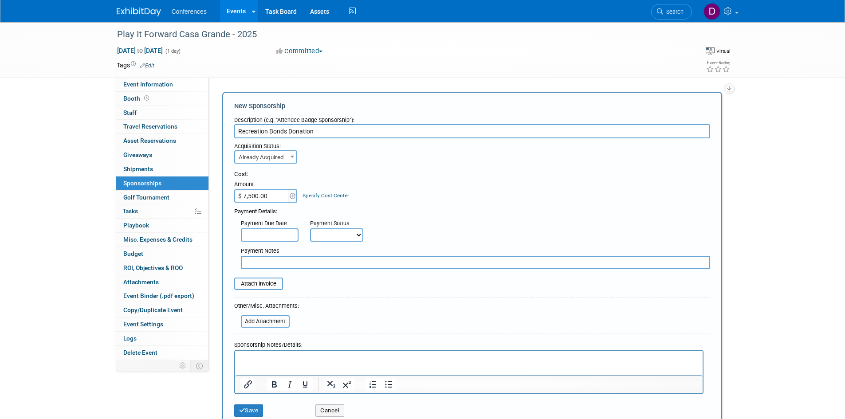
type input "Recreation Bonds Donation"
click at [467, 166] on div "Cost: Amount $ 7,500.00 Specify Cost Center Cost Center -- Not Specified --" at bounding box center [472, 217] width 476 height 106
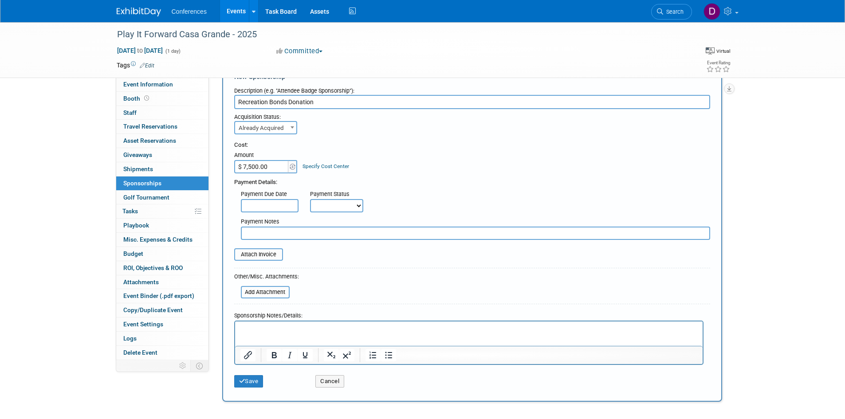
scroll to position [44, 0]
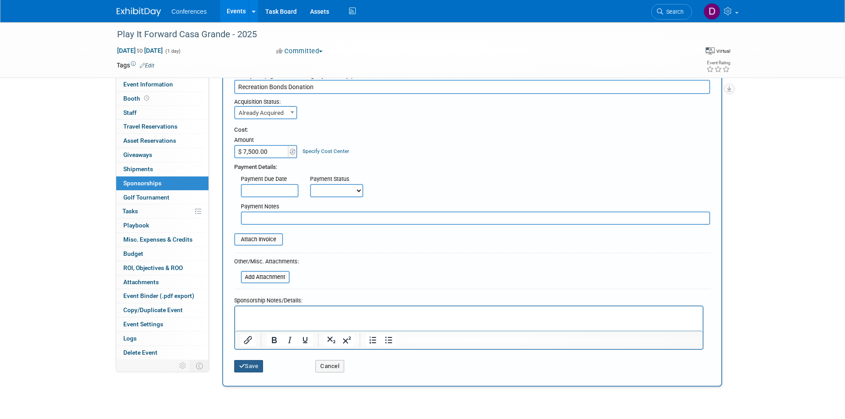
click at [252, 368] on button "Save" at bounding box center [248, 366] width 29 height 12
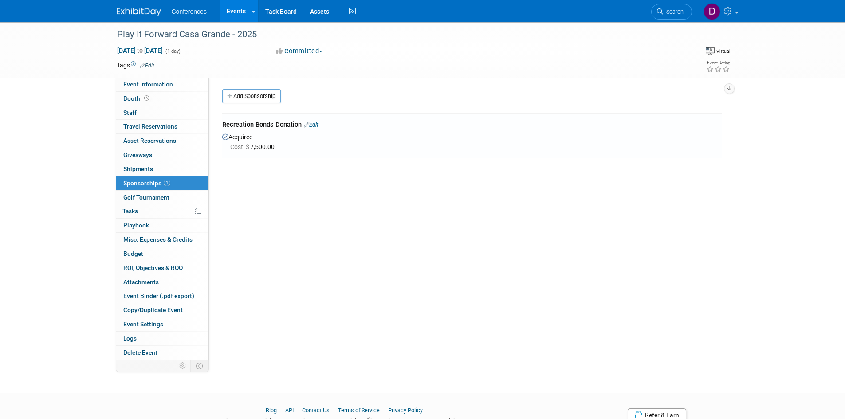
scroll to position [0, 0]
click at [135, 83] on span "Event Information" at bounding box center [148, 84] width 50 height 7
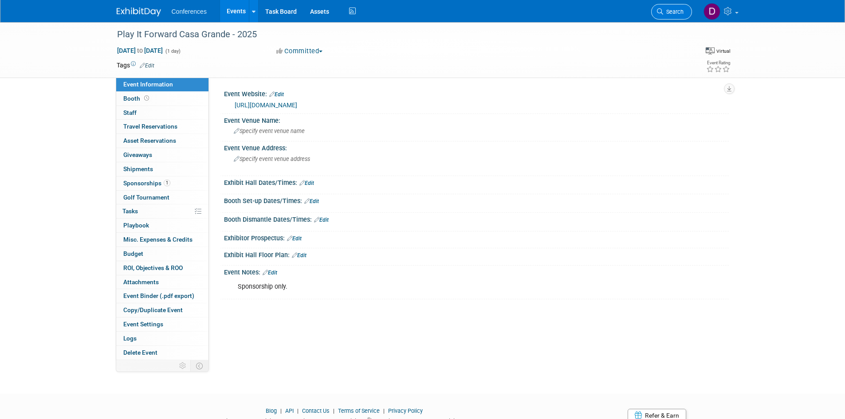
click at [671, 12] on span "Search" at bounding box center [673, 11] width 20 height 7
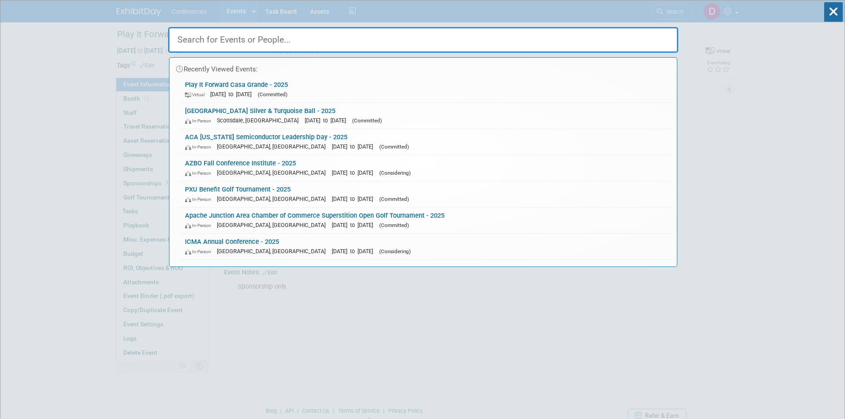
click at [608, 41] on input "text" at bounding box center [423, 40] width 510 height 26
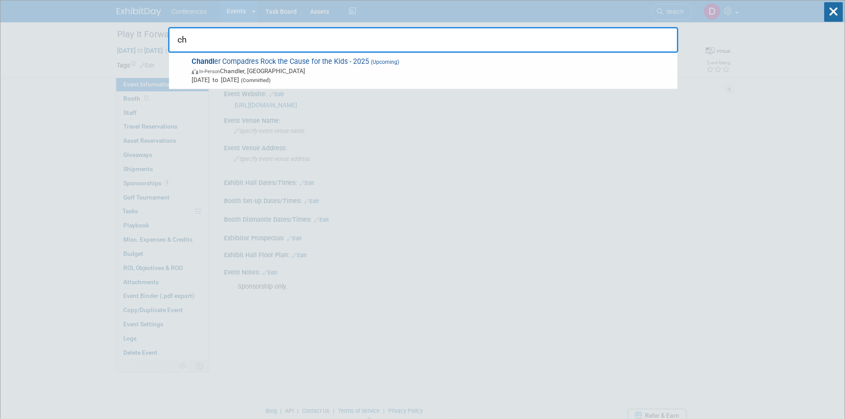
type input "c"
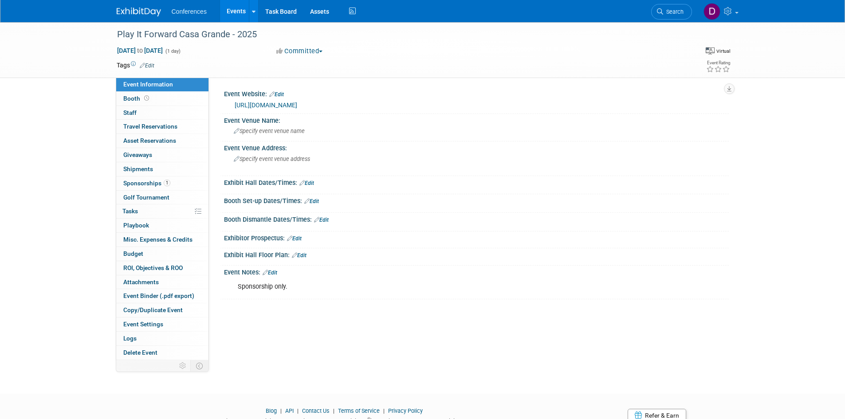
click at [133, 11] on img at bounding box center [139, 12] width 44 height 9
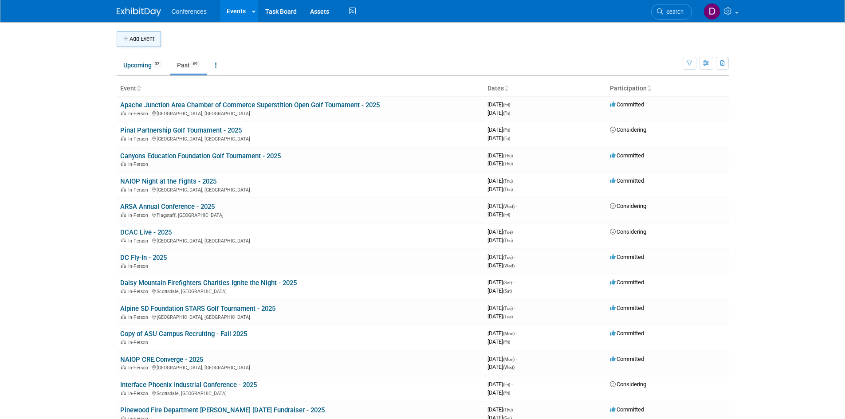
click at [141, 39] on button "Add Event" at bounding box center [139, 39] width 44 height 16
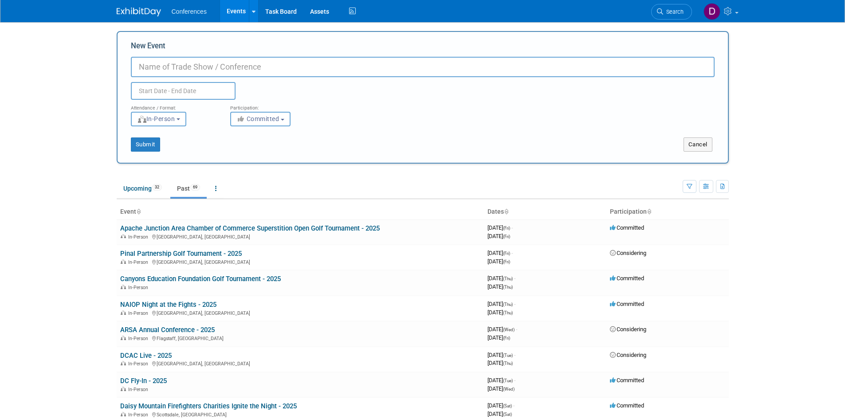
click at [244, 66] on input "New Event" at bounding box center [423, 67] width 584 height 20
click at [420, 67] on input "[PERSON_NAME] Education Foundation" at bounding box center [423, 67] width 584 height 20
type input "[PERSON_NAME] Education Foundation Golf Tournament - 2025"
click at [205, 87] on input "text" at bounding box center [183, 91] width 105 height 18
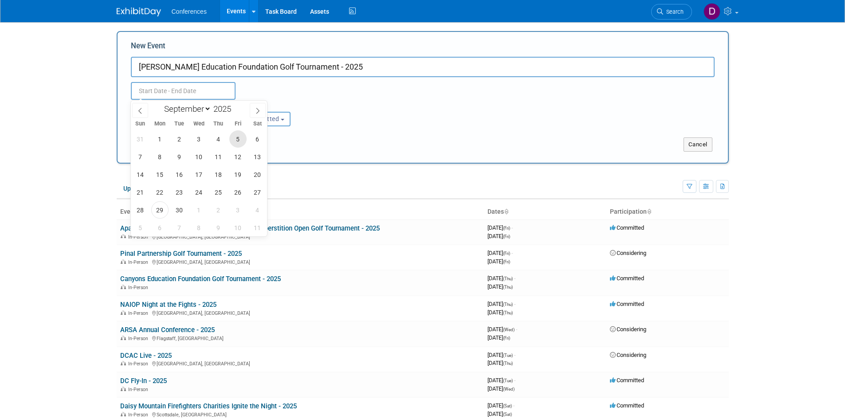
click at [243, 139] on span "5" at bounding box center [237, 138] width 17 height 17
click at [235, 139] on span "5" at bounding box center [237, 138] width 17 height 17
type input "[DATE] to [DATE]"
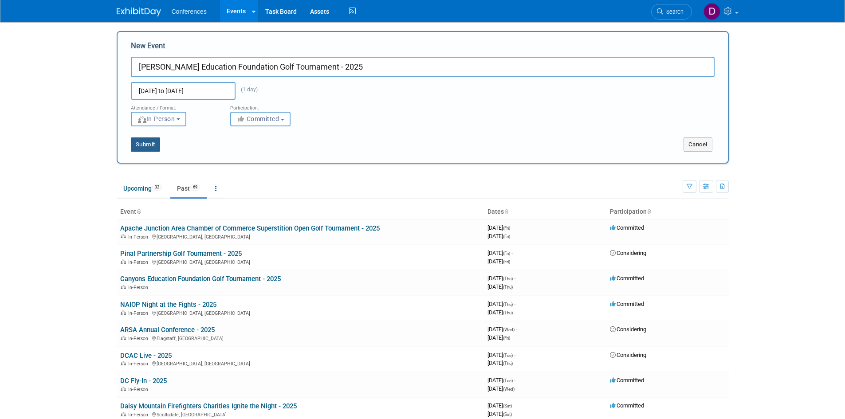
click at [145, 145] on button "Submit" at bounding box center [145, 144] width 29 height 14
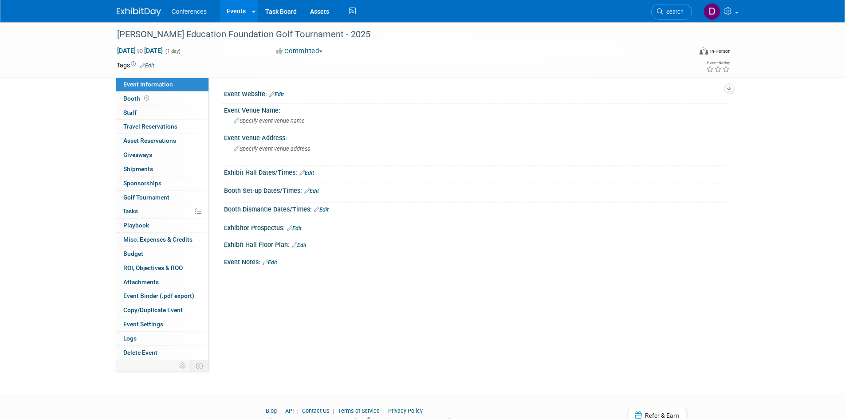
click at [278, 96] on link "Edit" at bounding box center [276, 94] width 15 height 6
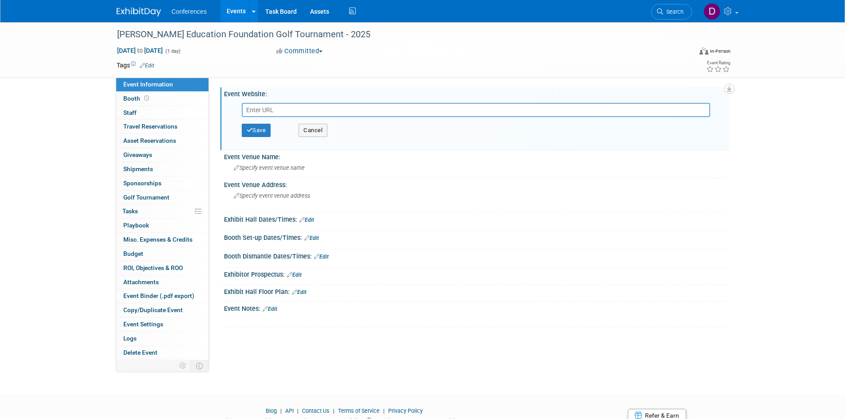
type input "- Golf + breakfast + lunch for 4 people at Whirlwind Golf Club - Champion for C…"
click at [310, 129] on button "Cancel" at bounding box center [312, 130] width 29 height 13
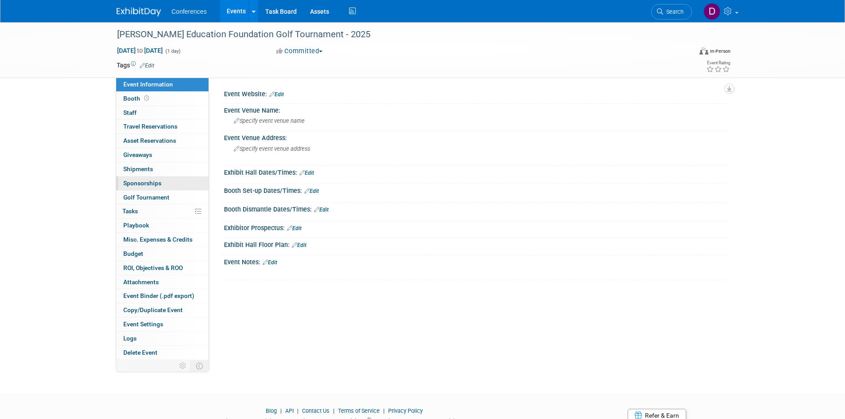
click at [138, 184] on span "Sponsorships 0" at bounding box center [142, 183] width 38 height 7
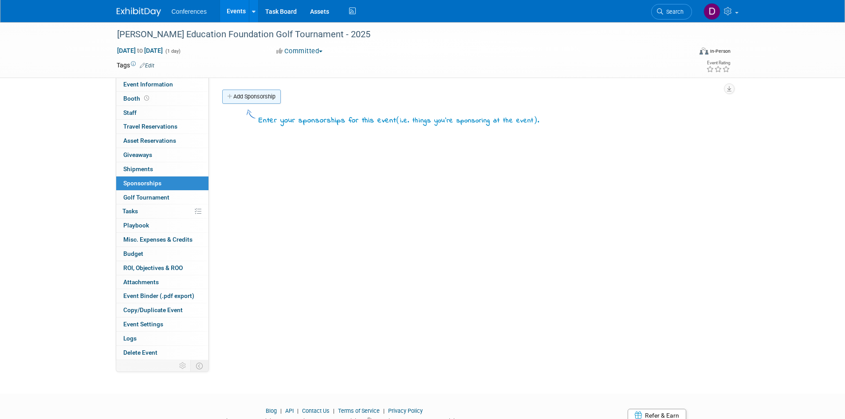
click at [241, 97] on link "Add Sponsorship" at bounding box center [251, 97] width 59 height 14
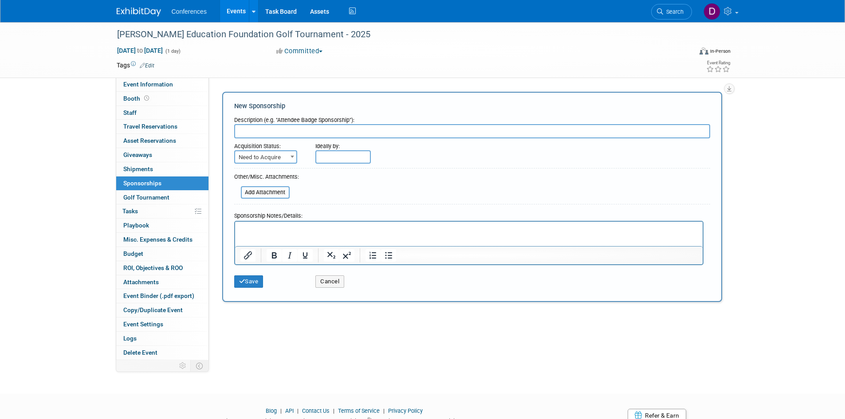
click at [277, 231] on p "Rich Text Area. Press ALT-0 for help." at bounding box center [468, 229] width 457 height 9
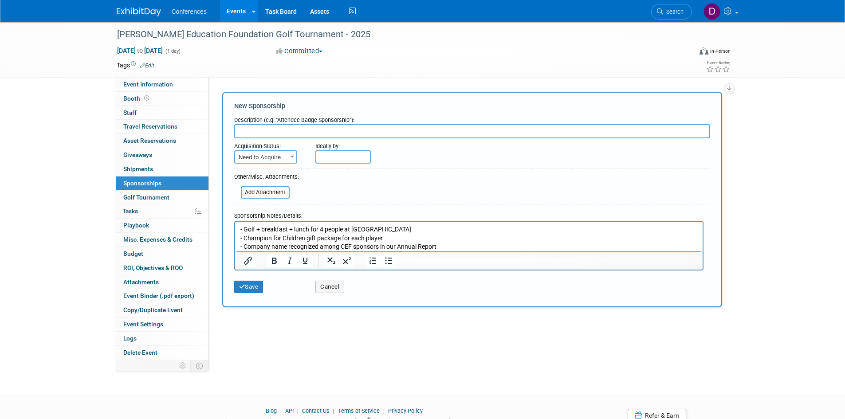
click at [245, 229] on p "- Golf + breakfast + lunch for 4 people at Whirlwind Golf Club - Champion for C…" at bounding box center [468, 238] width 457 height 26
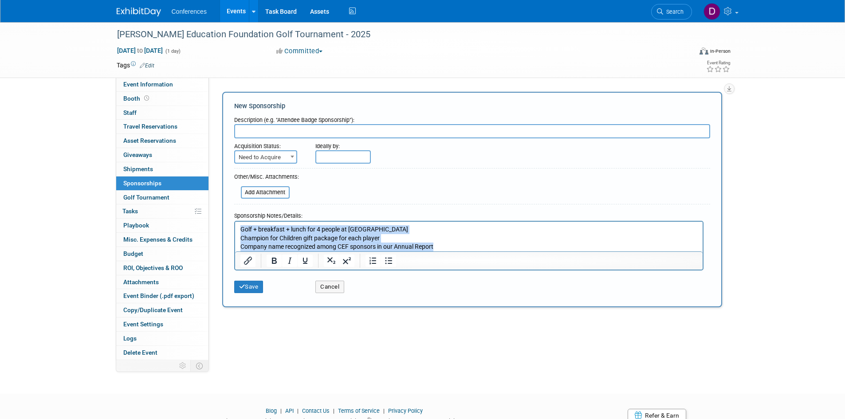
drag, startPoint x: 439, startPoint y: 248, endPoint x: 233, endPoint y: 231, distance: 206.5
click at [235, 231] on html "Golf + breakfast + lunch for 4 people at Whirlwind Golf Club Champion for Child…" at bounding box center [468, 236] width 467 height 30
click at [388, 259] on icon "Bullet list" at bounding box center [388, 260] width 11 height 11
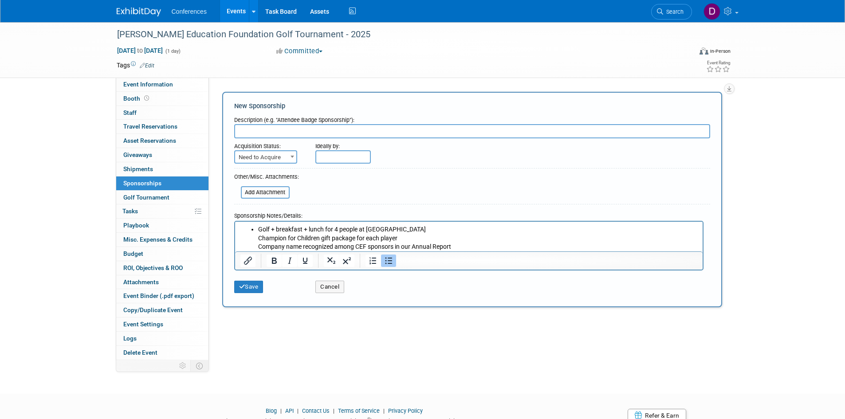
click at [270, 239] on li "Golf + breakfast + lunch for 4 people at Whirlwind Golf Club Champion for Child…" at bounding box center [477, 238] width 439 height 26
click at [259, 228] on li "Golf + breakfast + lunch for 4 people at Whirlwind Golf Club Champion for Child…" at bounding box center [477, 238] width 439 height 26
click at [238, 247] on html "Golf + breakfast + lunch for 4 people at Whirlwind Golf Club Champion for Child…" at bounding box center [468, 236] width 467 height 30
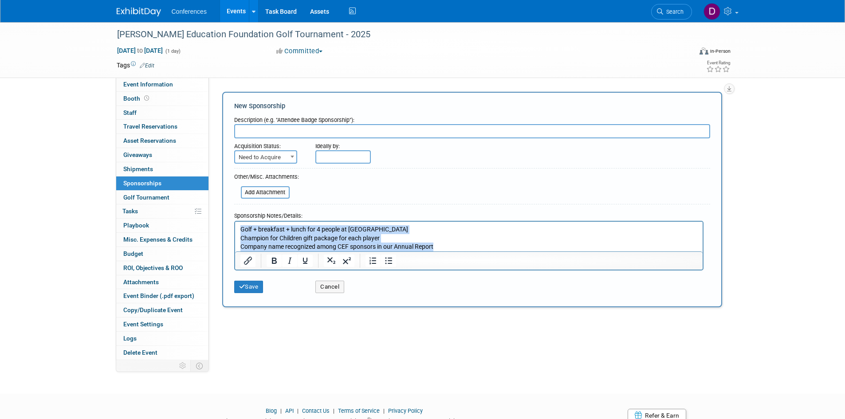
drag, startPoint x: 436, startPoint y: 246, endPoint x: 227, endPoint y: 225, distance: 210.8
click at [235, 225] on html "Golf + breakfast + lunch for 4 people at Whirlwind Golf Club Champion for Child…" at bounding box center [468, 236] width 467 height 30
click at [389, 261] on icon "Bullet list" at bounding box center [388, 260] width 7 height 7
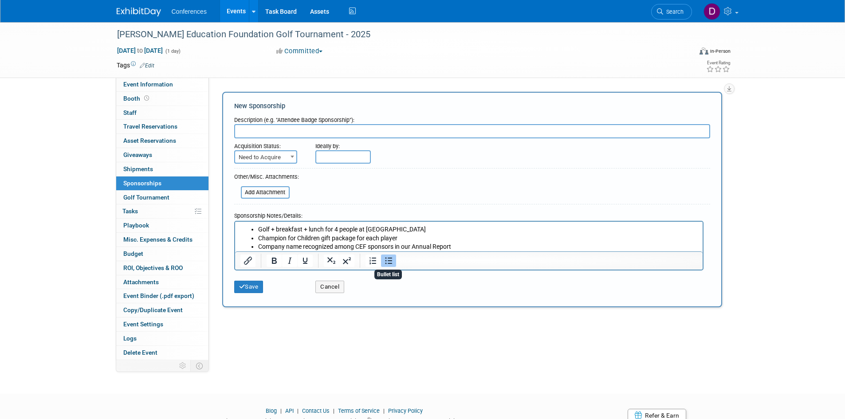
click at [347, 233] on li "Golf + breakfast + lunch for 4 people at Whirlwind Golf Club" at bounding box center [477, 229] width 439 height 9
click at [302, 130] on input "text" at bounding box center [472, 131] width 476 height 14
type input "Bogey Sponsorship"
click at [274, 159] on span "Need to Acquire" at bounding box center [265, 157] width 61 height 12
select select "2"
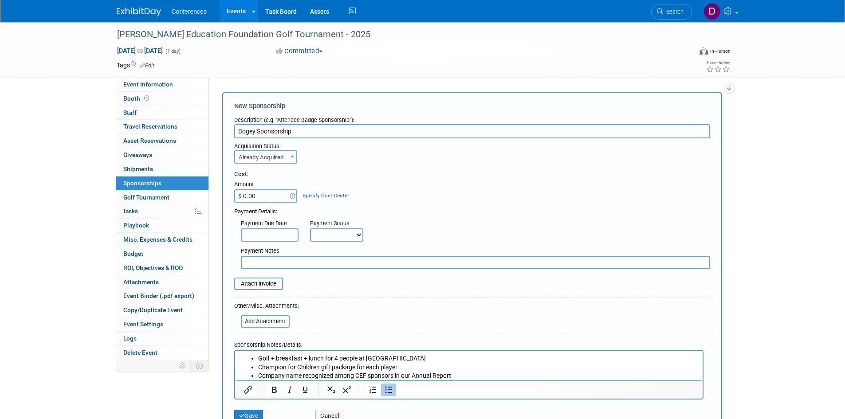
click at [263, 193] on input "$ 0.00" at bounding box center [261, 195] width 55 height 13
type input "$ 2,500.00"
click at [413, 169] on div "Cost: Amount $ 2,500.00 Specify Cost Center Cost Center -- Not Specified --" at bounding box center [472, 217] width 476 height 106
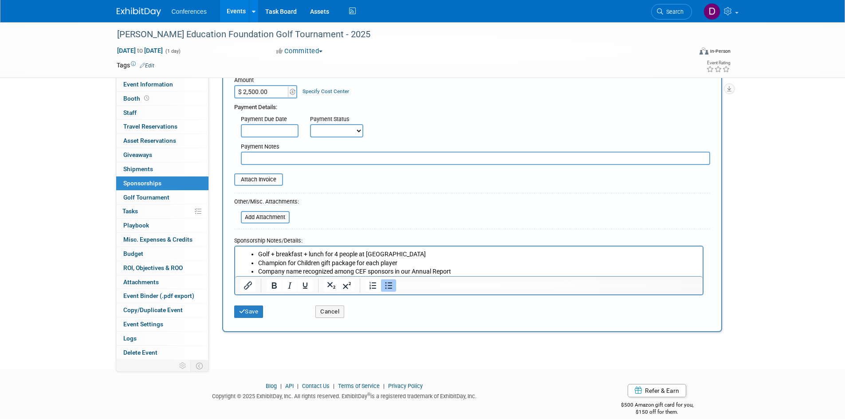
scroll to position [117, 0]
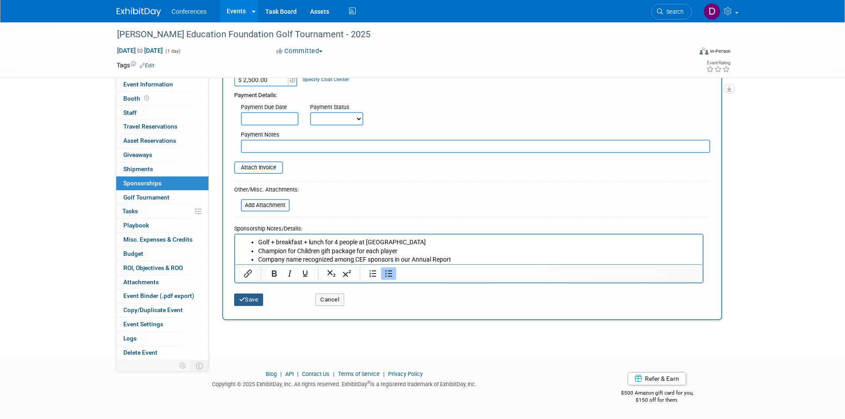
click at [255, 295] on button "Save" at bounding box center [248, 300] width 29 height 12
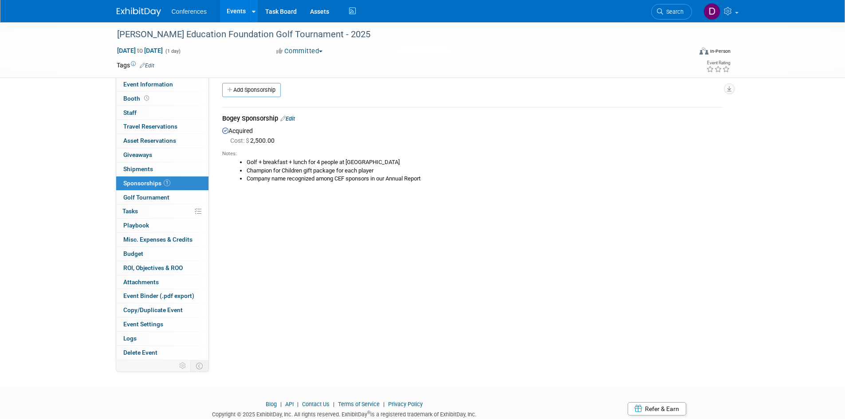
scroll to position [0, 0]
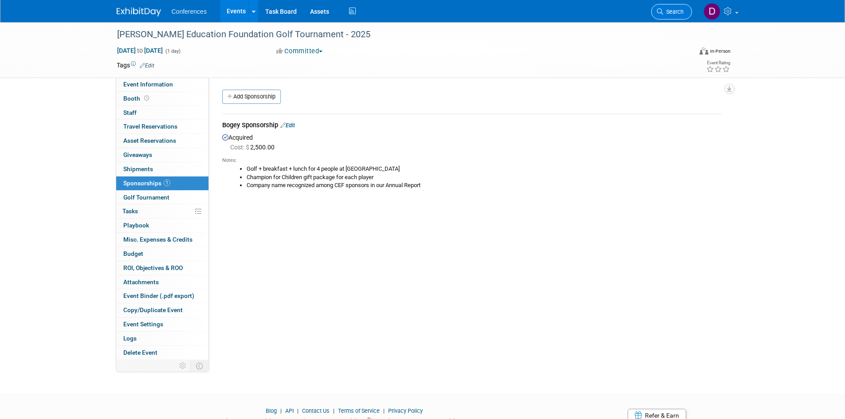
click at [684, 11] on link "Search" at bounding box center [671, 12] width 41 height 16
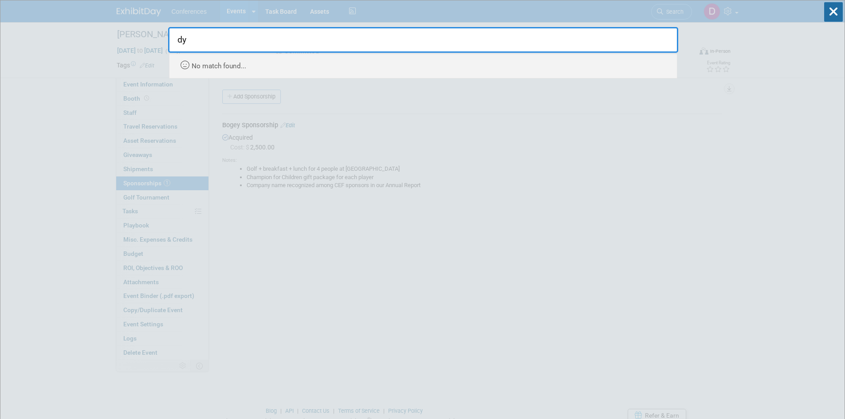
type input "d"
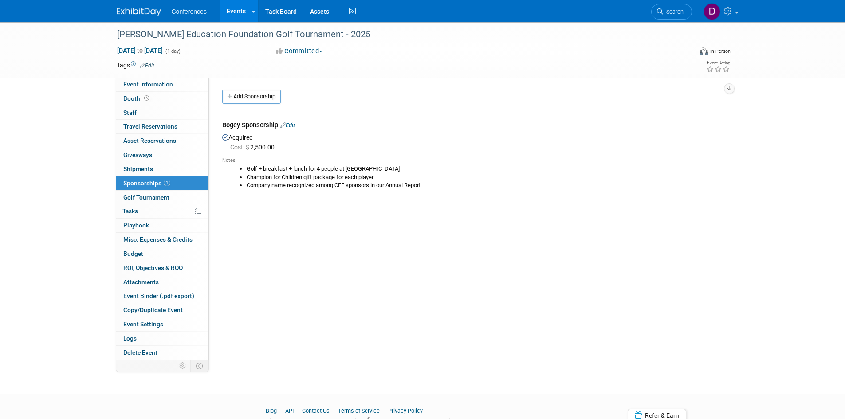
click at [142, 4] on link at bounding box center [144, 7] width 55 height 7
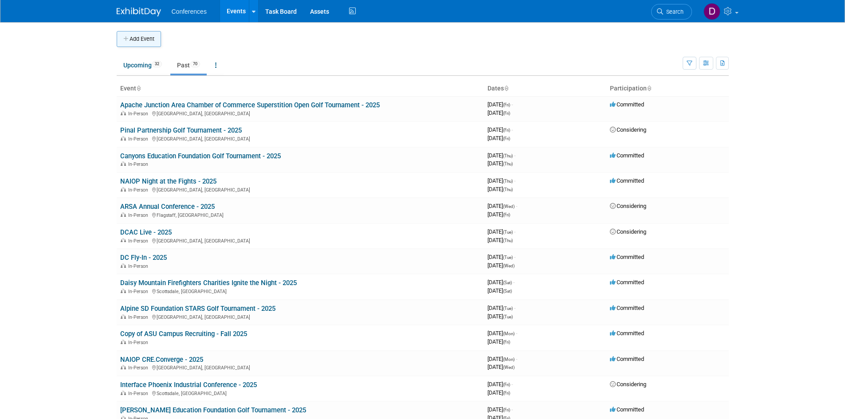
click at [145, 38] on button "Add Event" at bounding box center [139, 39] width 44 height 16
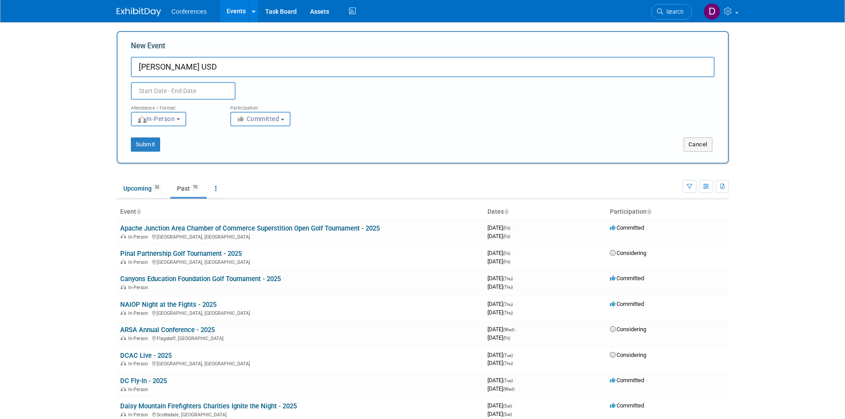
click at [274, 68] on input "[PERSON_NAME] USD" at bounding box center [423, 67] width 584 height 20
click at [335, 71] on input "[PERSON_NAME] USD" at bounding box center [423, 67] width 584 height 20
type input "Citizens for a Better Surprise [PERSON_NAME] USD Bond 2025"
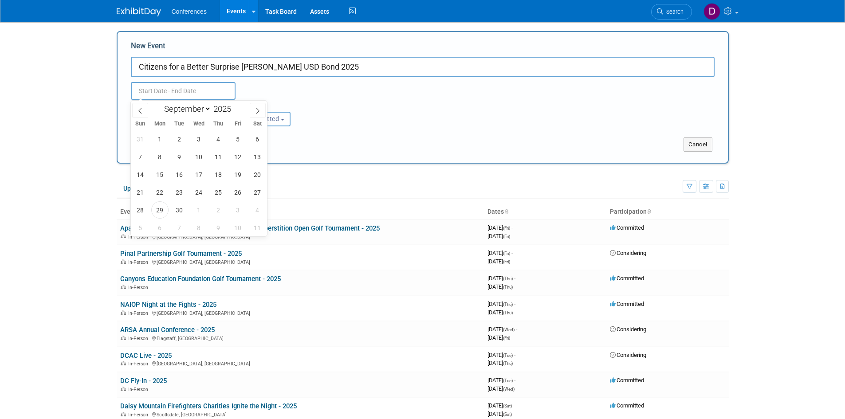
click at [190, 86] on input "text" at bounding box center [183, 91] width 105 height 18
click at [139, 111] on icon at bounding box center [139, 111] width 3 height 6
select select "7"
click at [160, 193] on span "18" at bounding box center [159, 192] width 17 height 17
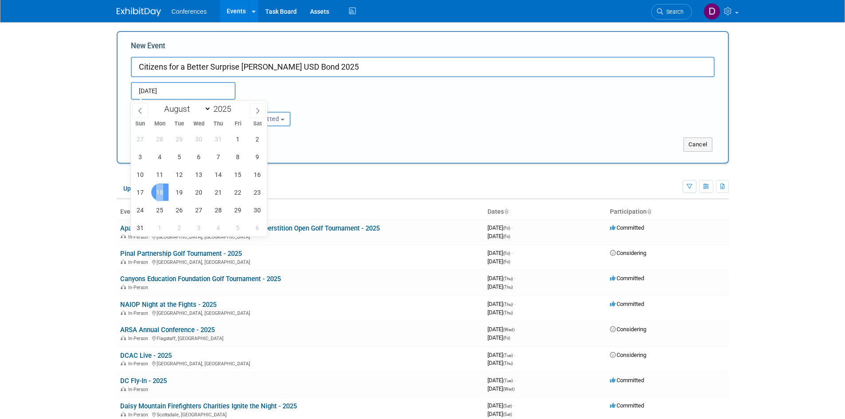
type input "[DATE] to [DATE]"
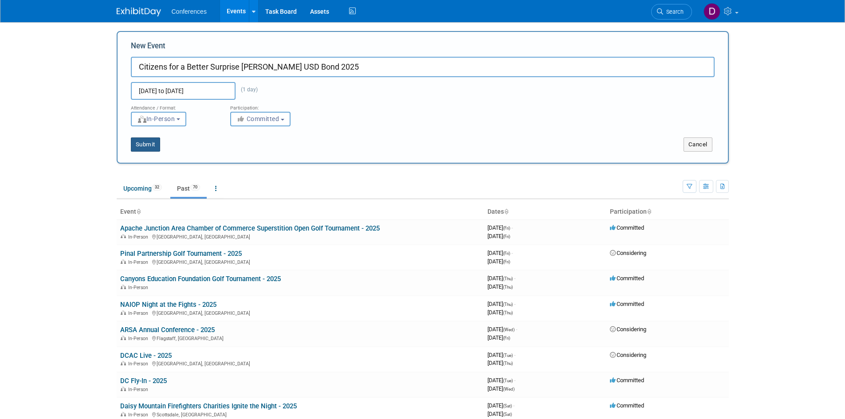
click at [151, 144] on button "Submit" at bounding box center [145, 144] width 29 height 14
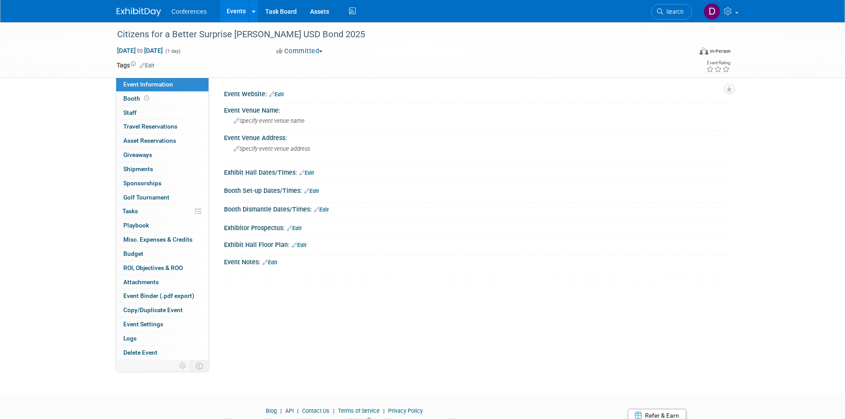
click at [277, 261] on link "Edit" at bounding box center [270, 262] width 15 height 6
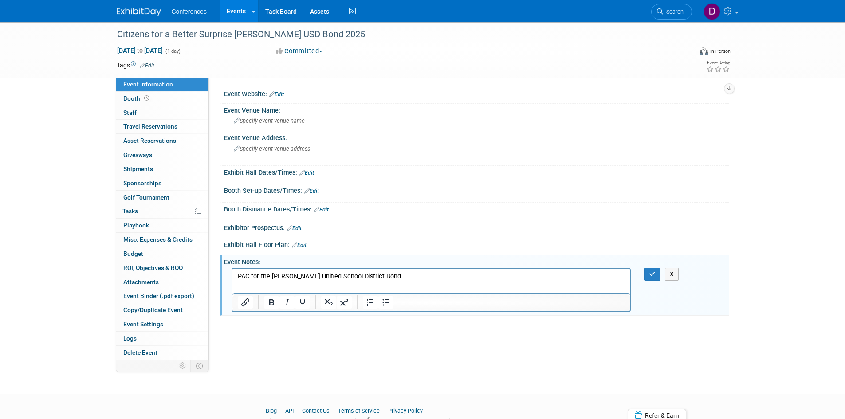
click at [382, 279] on p "PAC for the Dysart Unified School District Bond" at bounding box center [431, 276] width 388 height 9
click at [649, 272] on icon "button" at bounding box center [652, 274] width 7 height 6
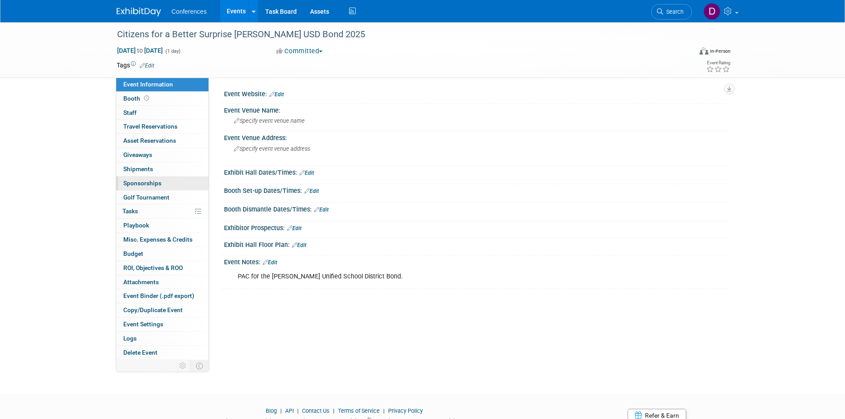
click at [138, 184] on span "Sponsorships 0" at bounding box center [142, 183] width 38 height 7
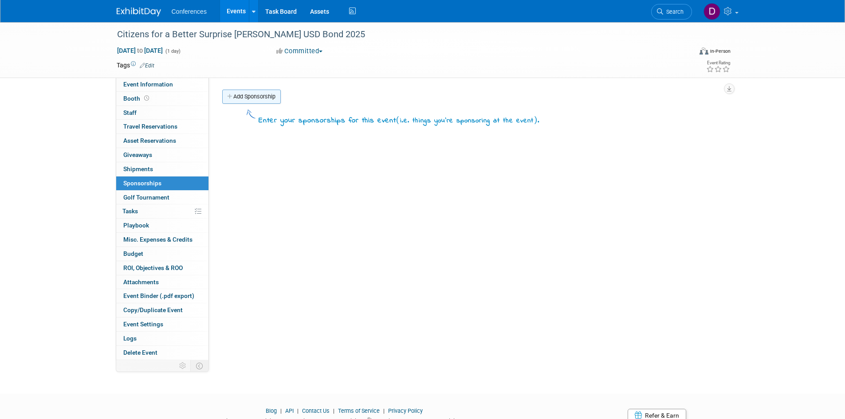
click at [235, 96] on link "Add Sponsorship" at bounding box center [251, 97] width 59 height 14
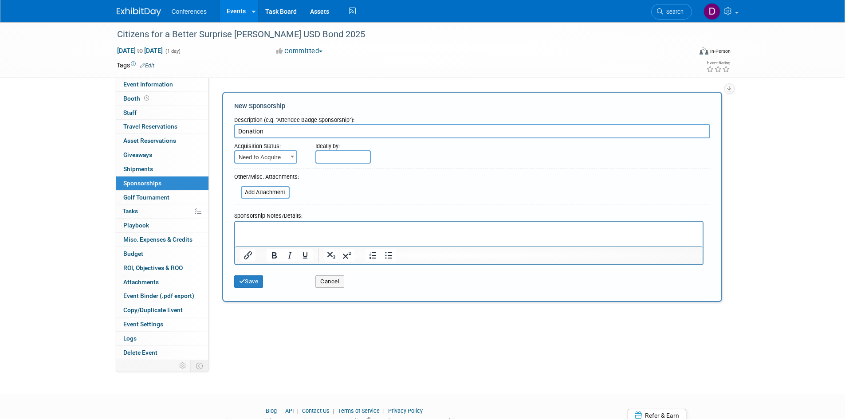
type input "Donation"
click at [249, 160] on span "Need to Acquire" at bounding box center [265, 157] width 61 height 12
select select "2"
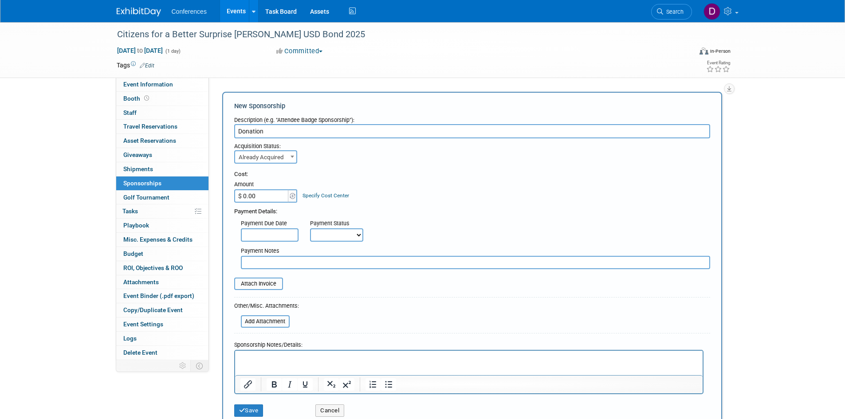
click at [255, 192] on input "$ 0.00" at bounding box center [261, 195] width 55 height 13
type input "$ 9,500.00"
click at [436, 174] on div "Cost:" at bounding box center [472, 174] width 476 height 8
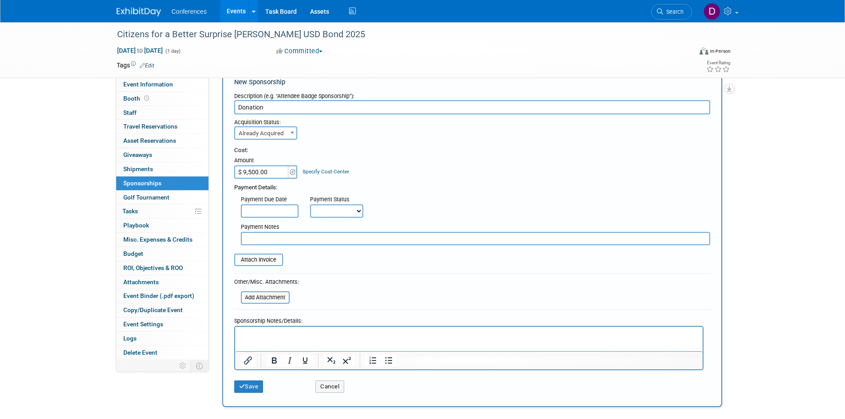
scroll to position [44, 0]
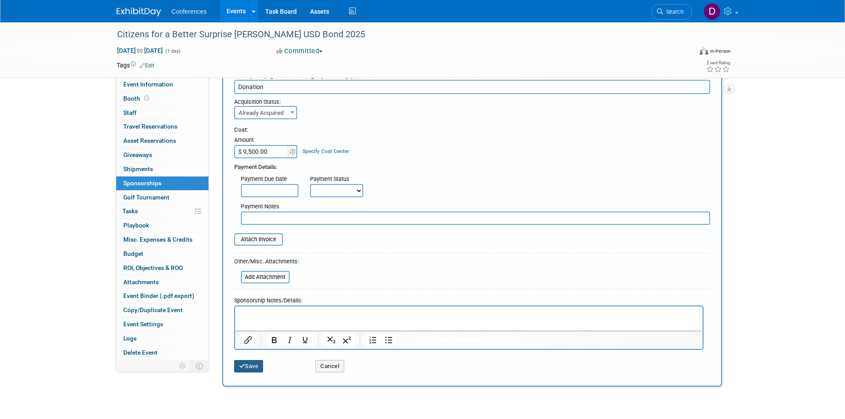
click at [251, 366] on button "Save" at bounding box center [248, 366] width 29 height 12
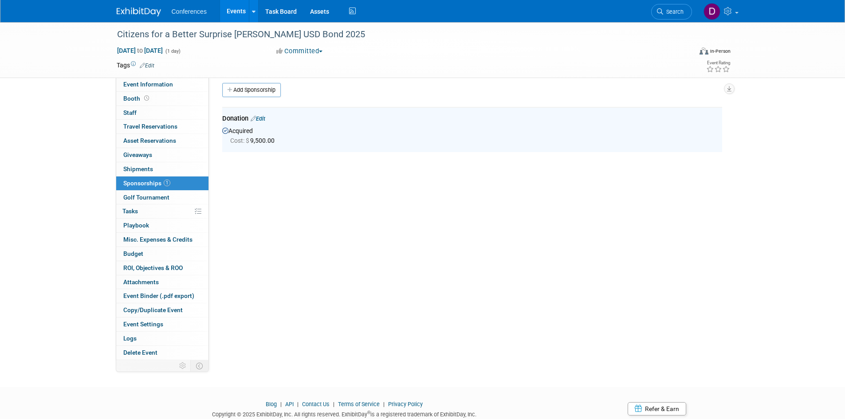
scroll to position [0, 0]
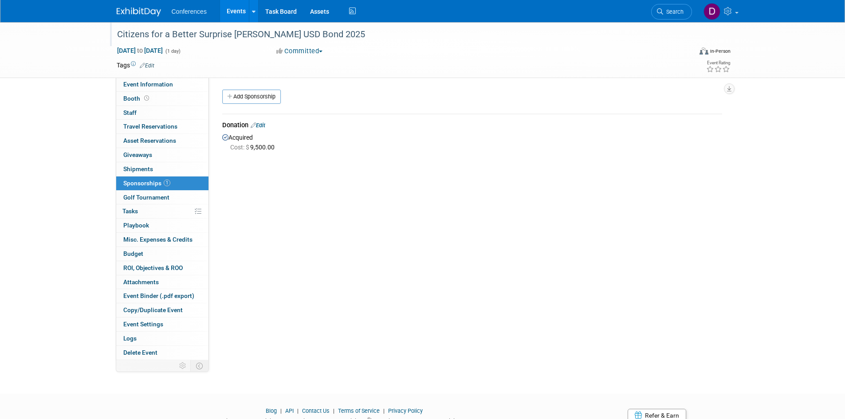
click at [303, 32] on div "Citizens for a Better Surprise Dysart USD Bond 2025" at bounding box center [396, 35] width 565 height 16
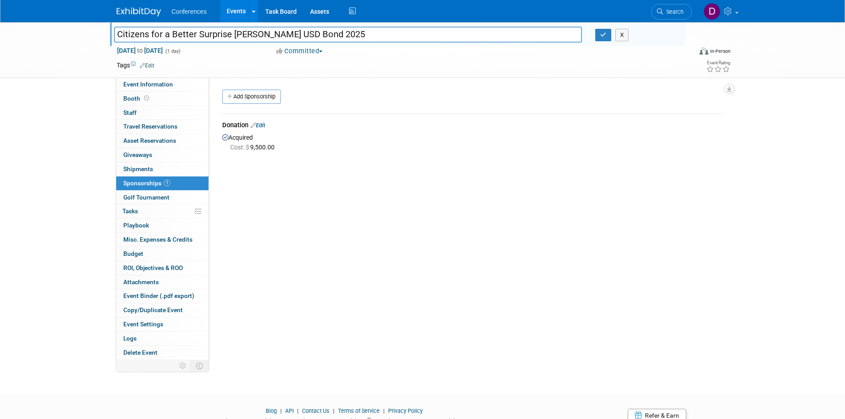
click at [302, 35] on input "Citizens for a Better Surprise Dysart USD Bond 2025" at bounding box center [348, 35] width 468 height 16
type input "Citizens for a Better Surprise Dysart USD Bond - 2025"
click at [601, 39] on button "button" at bounding box center [603, 35] width 16 height 12
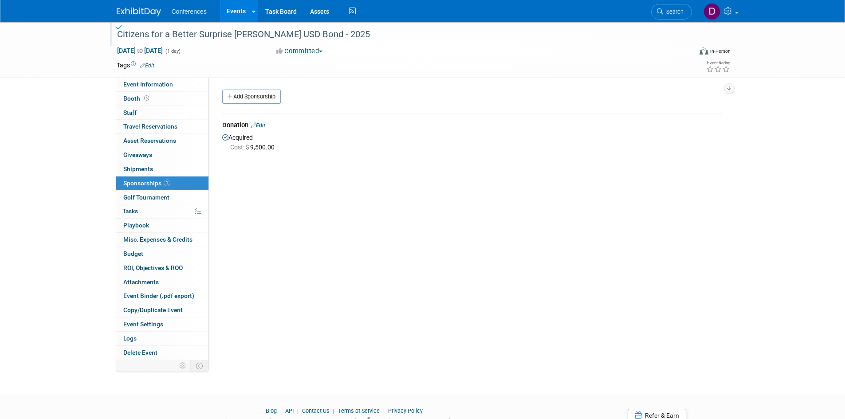
click at [302, 178] on div "Event Website: Edit Event Venue Name: Specify event venue name Event Venue Addr…" at bounding box center [469, 219] width 520 height 282
click at [671, 13] on span "Search" at bounding box center [673, 11] width 20 height 7
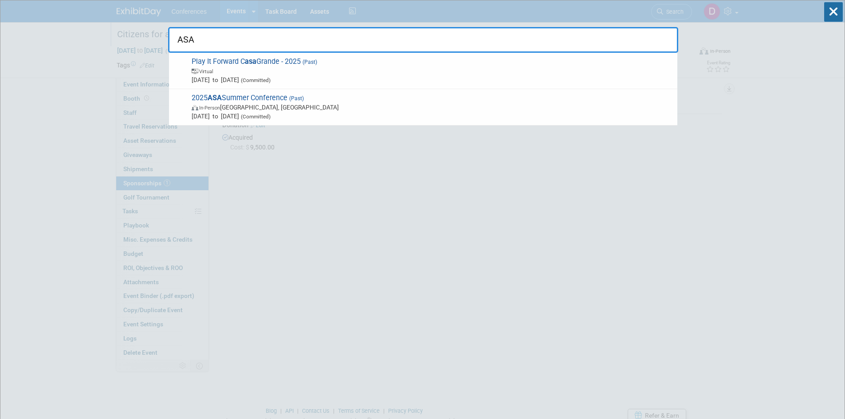
type input "ASA"
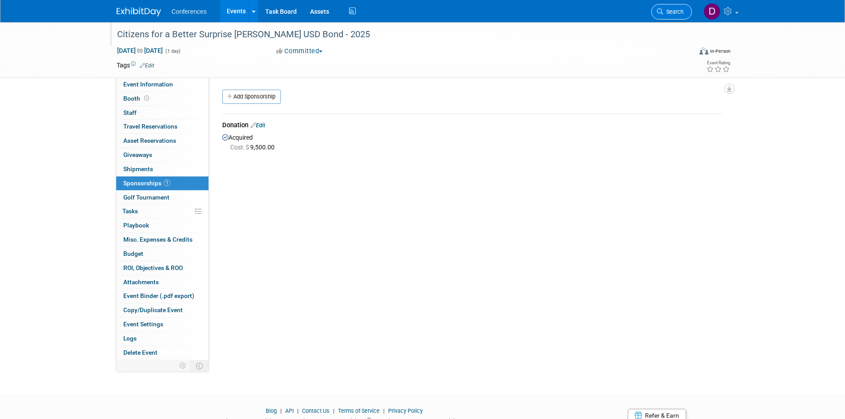
click at [668, 6] on link "Search" at bounding box center [671, 12] width 41 height 16
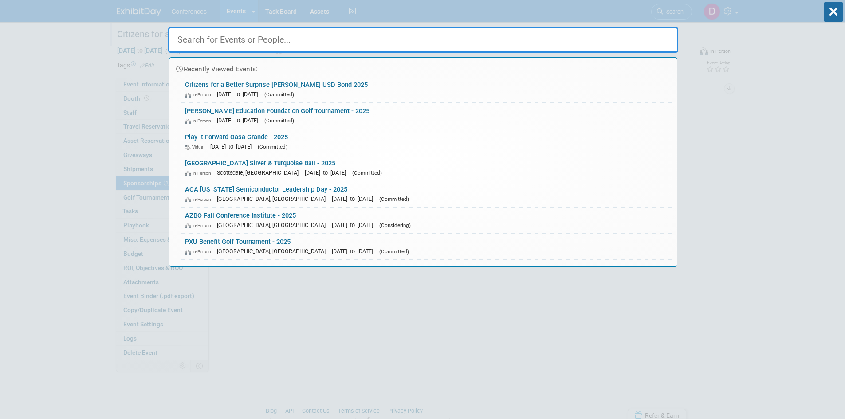
click at [268, 41] on input "text" at bounding box center [423, 40] width 510 height 26
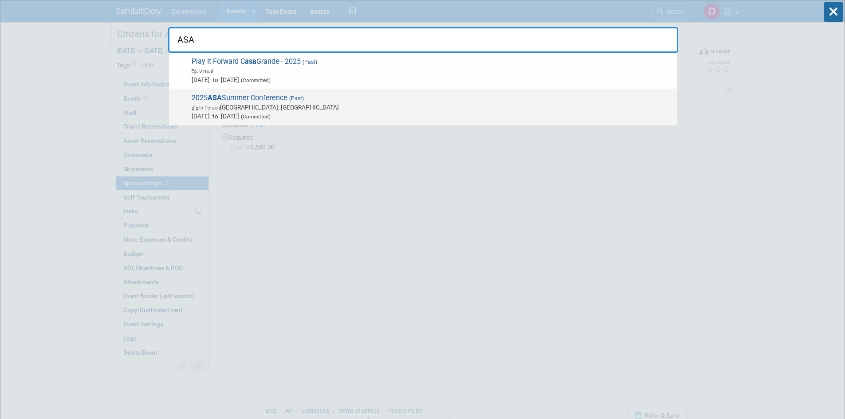
type input "ASA"
click at [275, 99] on span "2025 ASA Summer Conference (Past) In-Person Tucson, AZ Jun 8, 2025 to Jun 10, 2…" at bounding box center [431, 107] width 484 height 27
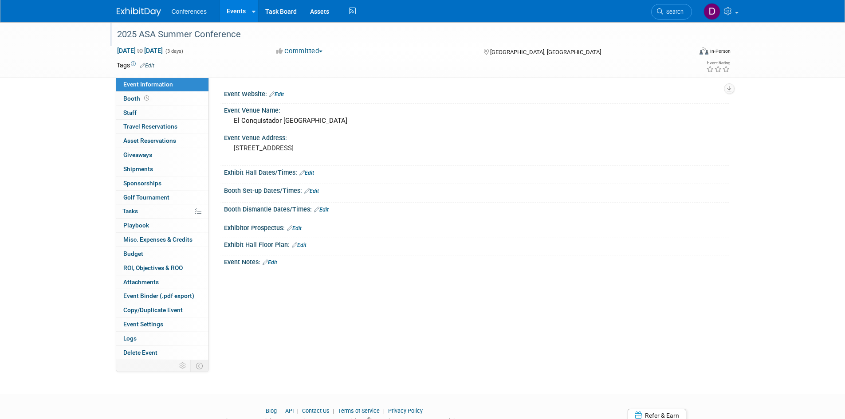
click at [227, 35] on div "2025 ASA Summer Conference" at bounding box center [396, 35] width 565 height 16
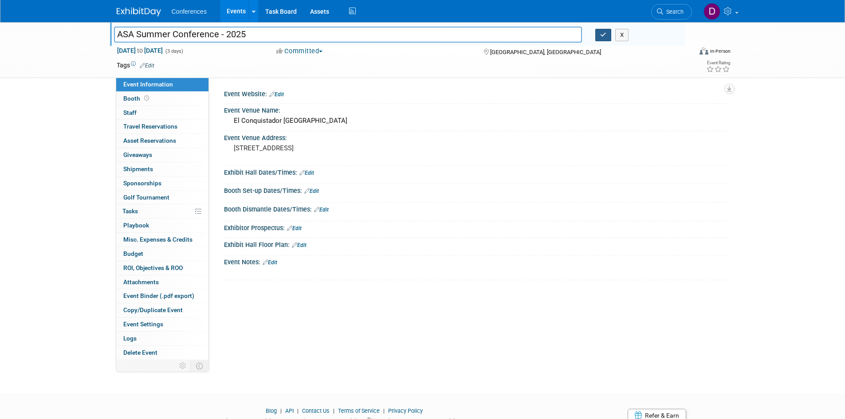
type input "ASA Summer Conference - 2025"
click at [605, 33] on icon "button" at bounding box center [603, 35] width 6 height 6
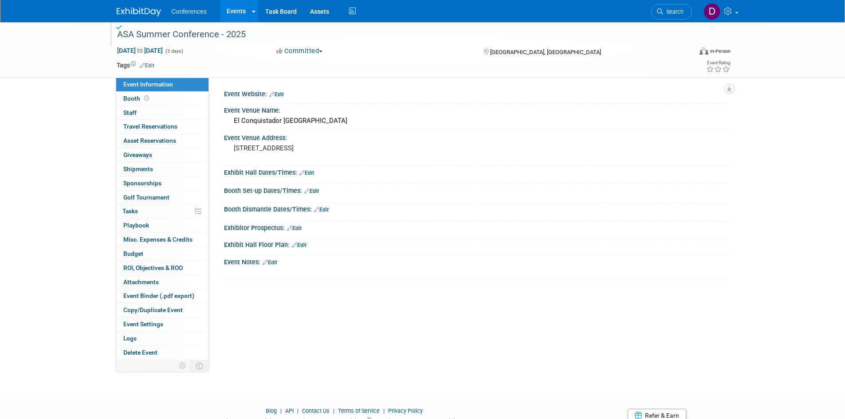
click at [143, 9] on img at bounding box center [139, 12] width 44 height 9
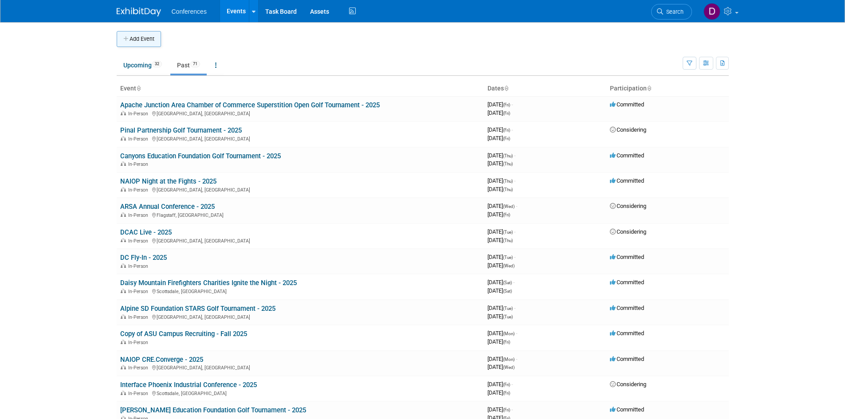
click at [151, 41] on button "Add Event" at bounding box center [139, 39] width 44 height 16
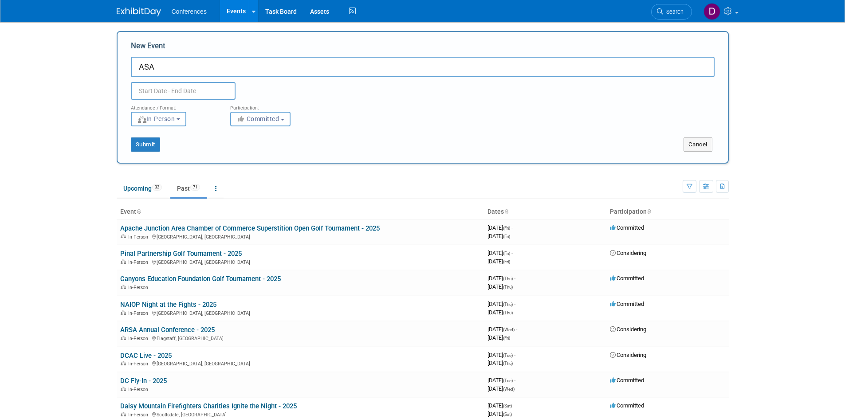
click at [301, 67] on input "ASA" at bounding box center [423, 67] width 584 height 20
type input "ASA Annual Golf Tournament - 2025"
click at [201, 86] on input "text" at bounding box center [183, 91] width 105 height 18
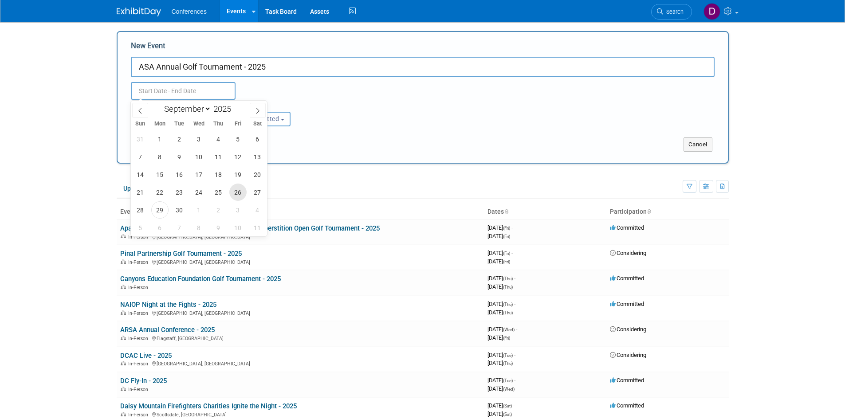
click at [234, 189] on span "26" at bounding box center [237, 192] width 17 height 17
type input "[DATE] to [DATE]"
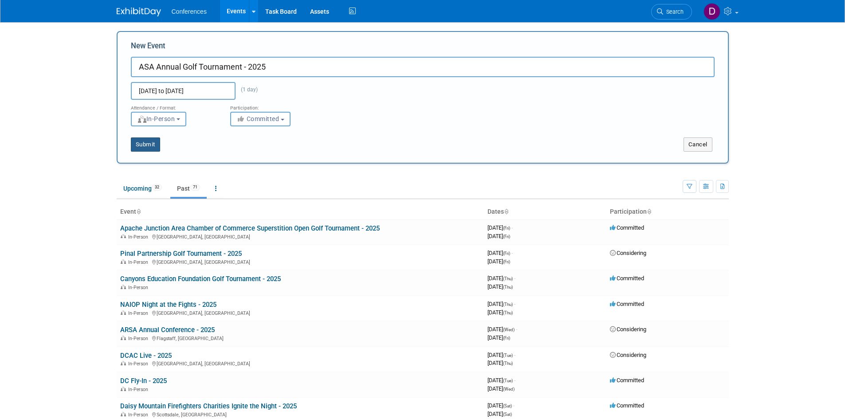
click at [151, 146] on button "Submit" at bounding box center [145, 144] width 29 height 14
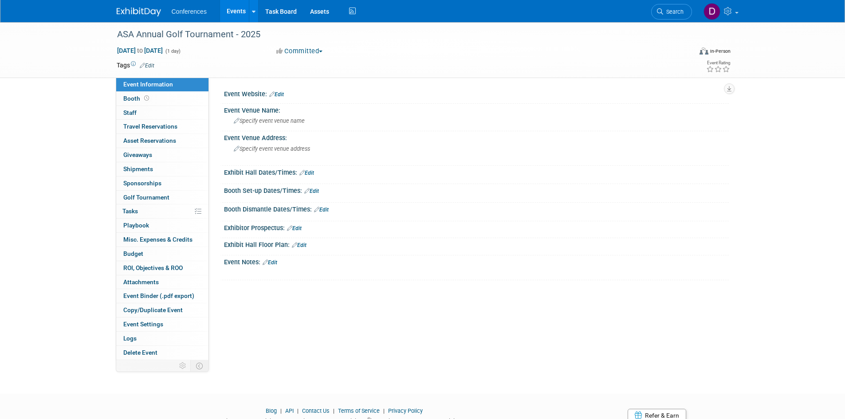
click at [280, 94] on link "Edit" at bounding box center [276, 94] width 15 height 6
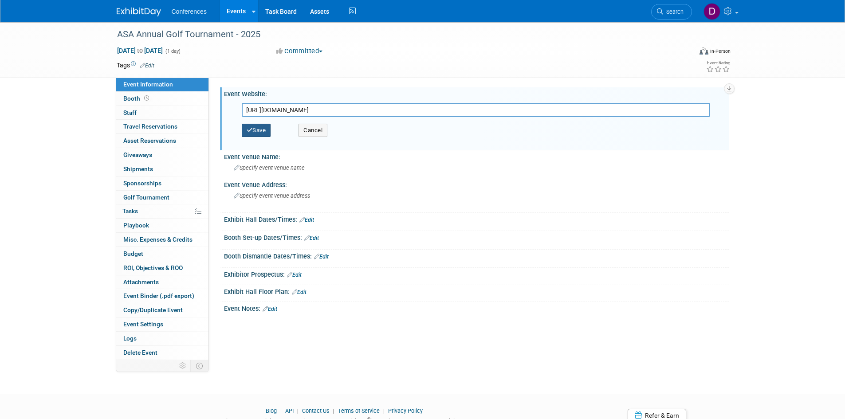
type input "[URL][DOMAIN_NAME]"
click at [259, 129] on button "Save" at bounding box center [256, 130] width 29 height 13
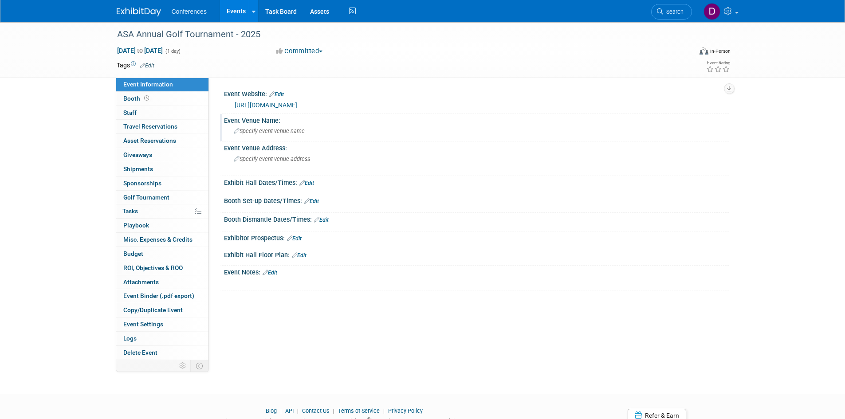
click at [294, 133] on span "Specify event venue name" at bounding box center [269, 131] width 71 height 7
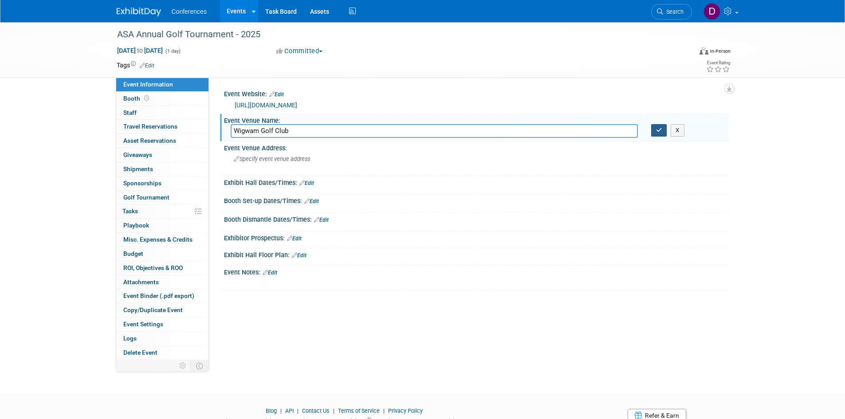
type input "Wigwam Golf Club"
click at [657, 133] on button "button" at bounding box center [659, 130] width 16 height 12
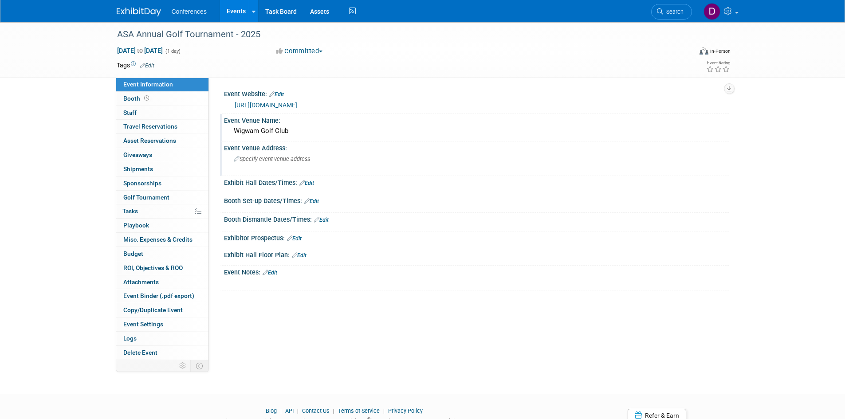
click at [297, 161] on span "Specify event venue address" at bounding box center [272, 159] width 76 height 7
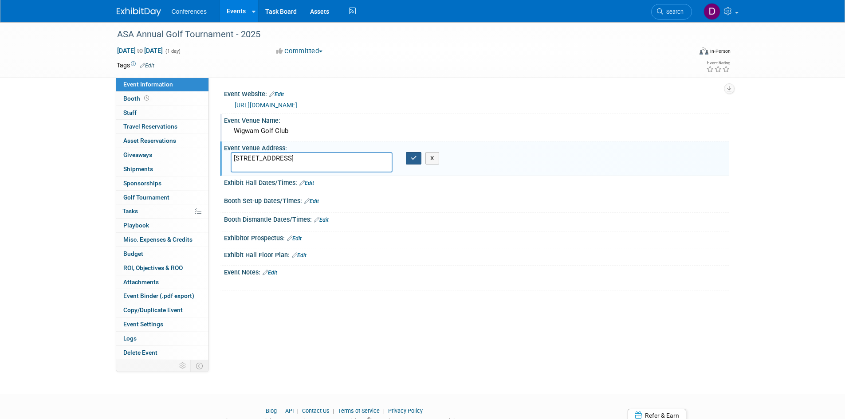
type textarea "451 N Old Litchfield Rd, Litchfield Park, AZ 85340"
click at [411, 157] on icon "button" at bounding box center [414, 158] width 6 height 6
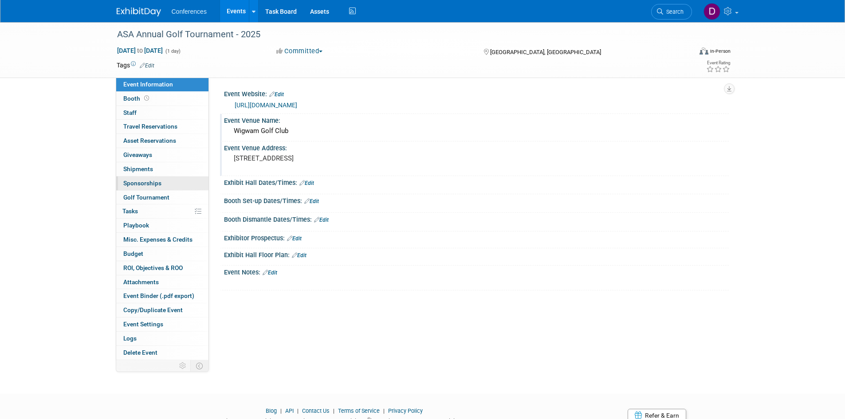
click at [143, 186] on span "Sponsorships 0" at bounding box center [142, 183] width 38 height 7
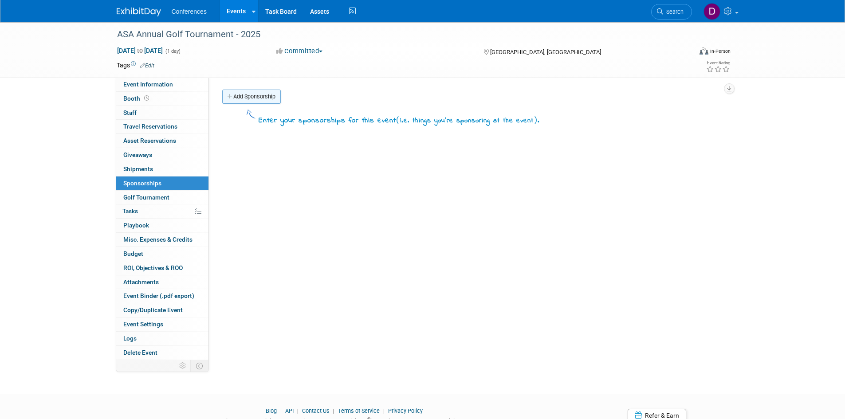
click at [242, 99] on link "Add Sponsorship" at bounding box center [251, 97] width 59 height 14
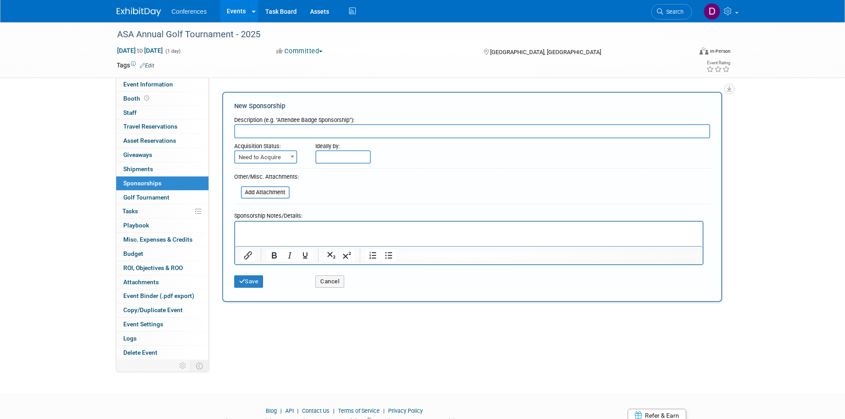
click at [324, 131] on input "text" at bounding box center [472, 131] width 476 height 14
click at [338, 133] on input "text" at bounding box center [472, 131] width 476 height 14
type input "$1500 Foursome"
click at [263, 157] on span "Need to Acquire" at bounding box center [265, 157] width 61 height 12
select select "2"
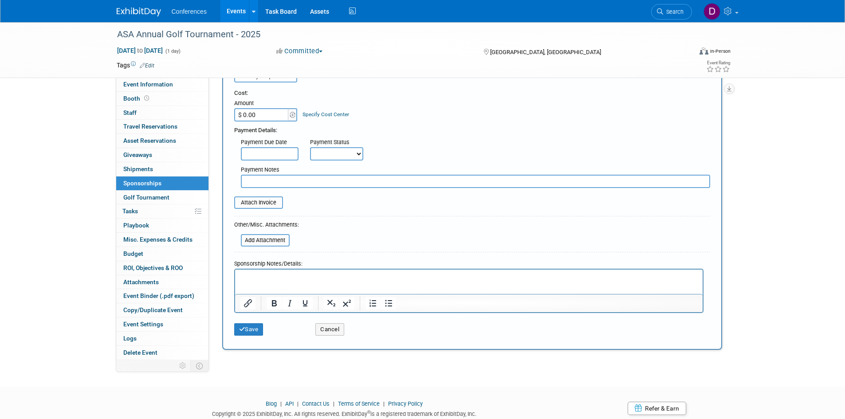
scroll to position [89, 0]
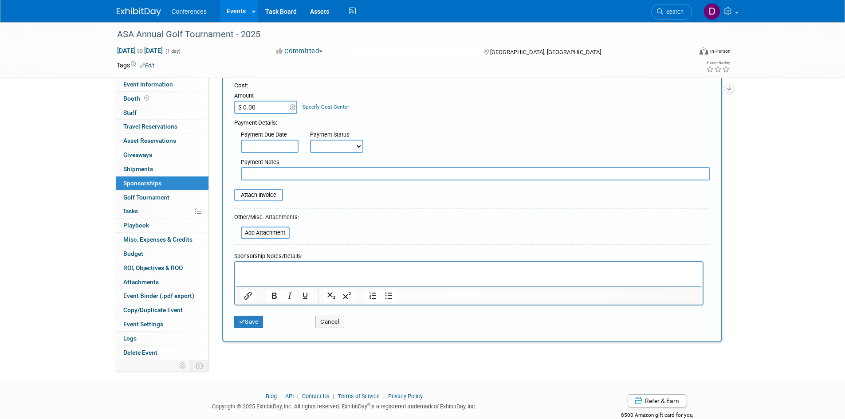
click at [275, 110] on input "$ 0.00" at bounding box center [261, 107] width 55 height 13
type input "$ 1,500.00"
click at [455, 126] on div "Payment Details:" at bounding box center [472, 120] width 476 height 13
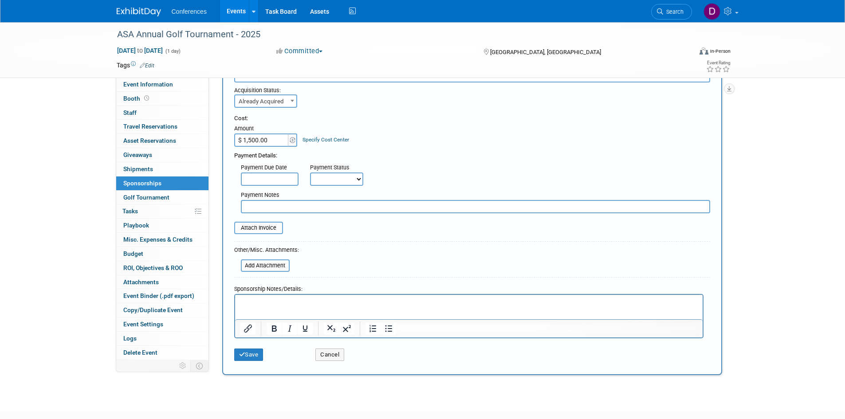
scroll to position [0, 0]
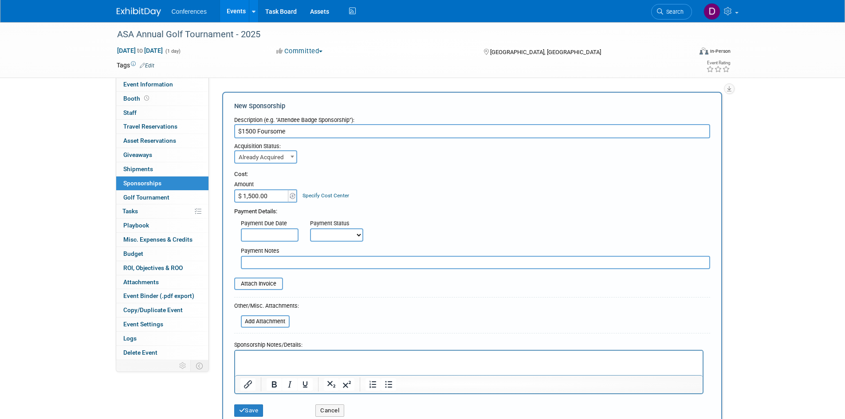
click at [244, 128] on input "$1500 Foursome" at bounding box center [472, 131] width 476 height 14
type input "$1,500 Foursome"
click at [416, 181] on div "Cost: Amount $ 1,500.00 Specify Cost Center Cost Center -- Not Specified --" at bounding box center [472, 186] width 476 height 32
click at [399, 361] on p "Rich Text Area. Press ALT-0 for help." at bounding box center [468, 358] width 457 height 9
click at [260, 407] on button "Save" at bounding box center [248, 410] width 29 height 12
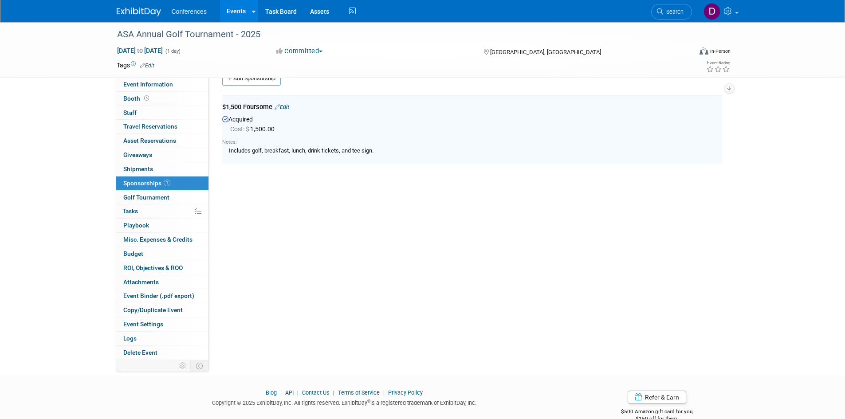
scroll to position [19, 0]
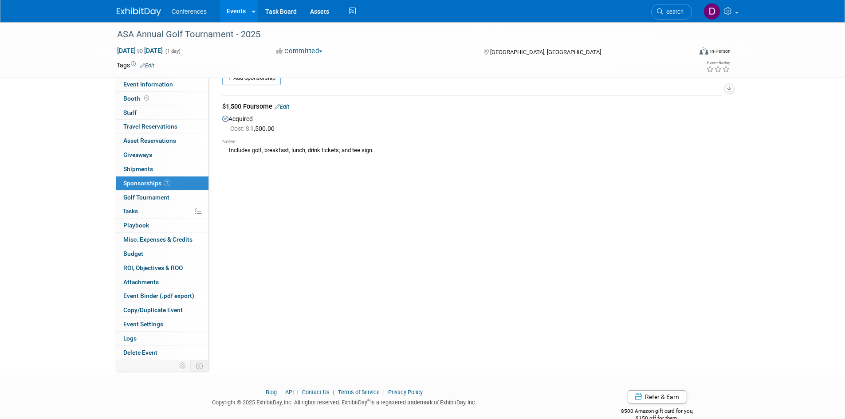
click at [498, 228] on div "Event Website: Edit https://www.viethconsulting.com/members/evr/reg_event.php?o…" at bounding box center [469, 200] width 520 height 282
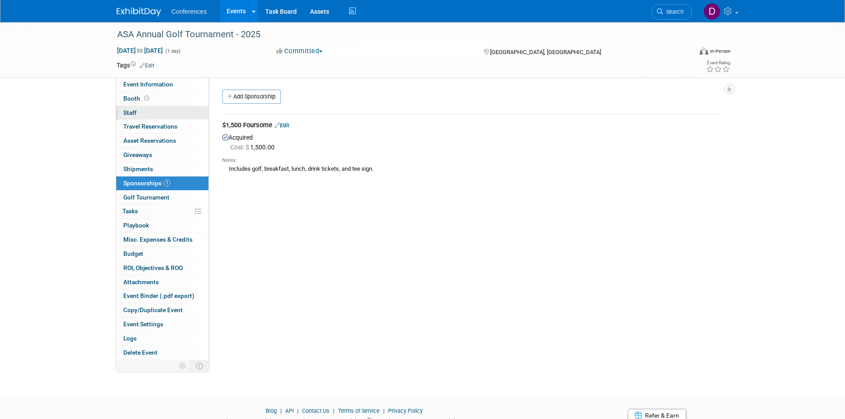
click at [133, 112] on span "Staff 0" at bounding box center [129, 112] width 13 height 7
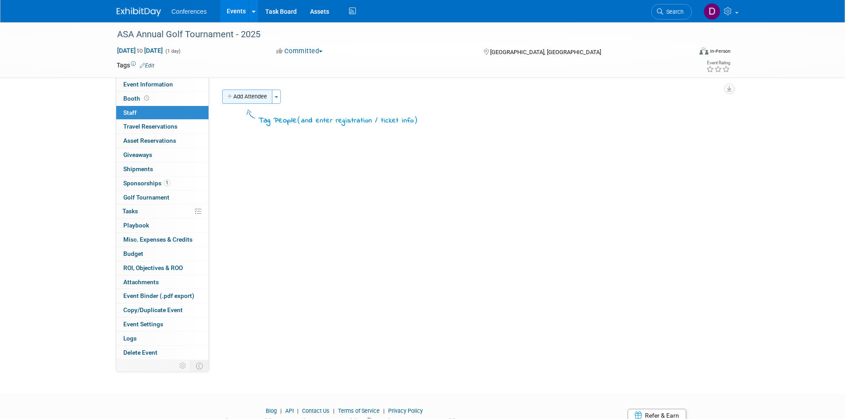
click at [241, 93] on button "Add Attendee" at bounding box center [247, 97] width 50 height 14
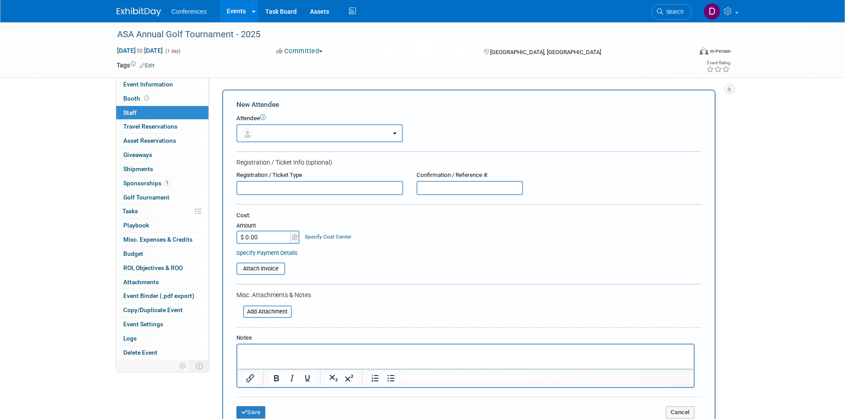
click at [265, 134] on button "button" at bounding box center [319, 133] width 166 height 18
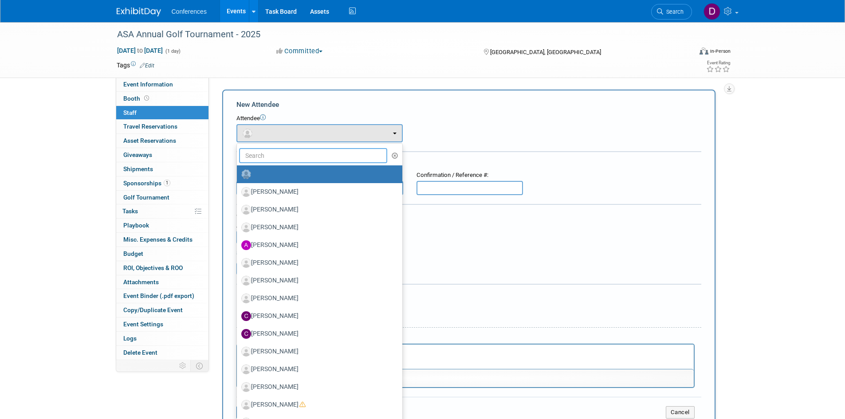
click at [296, 160] on input "text" at bounding box center [313, 155] width 149 height 15
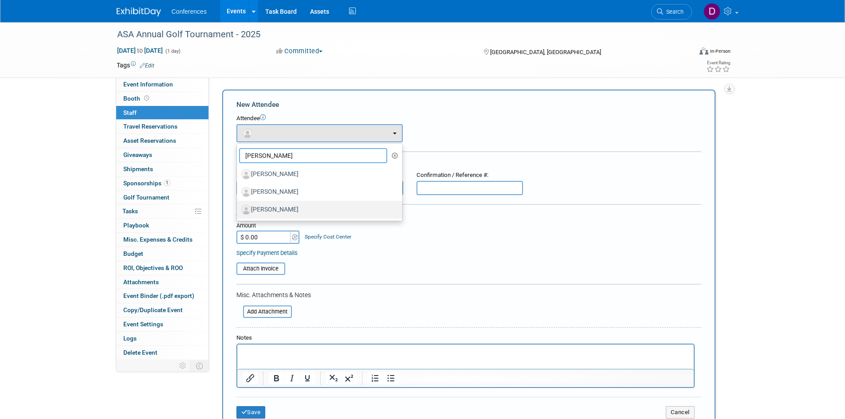
type input "jason"
click at [295, 203] on label "[PERSON_NAME]" at bounding box center [317, 210] width 152 height 14
click at [238, 206] on input "[PERSON_NAME]" at bounding box center [235, 209] width 6 height 6
select select "c478dc50-6611-410c-b9d6-cc84ed246a5c"
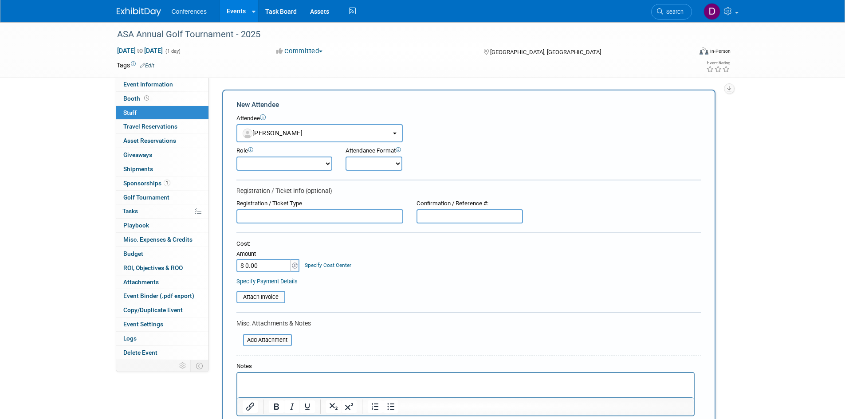
click at [291, 161] on select "Attending Booth Exhibitor Demonstrator Host Invited Planner Presenter" at bounding box center [284, 164] width 96 height 14
select select "300"
click at [236, 157] on select "Attending Booth Exhibitor Demonstrator Host Invited Planner Presenter" at bounding box center [284, 164] width 96 height 14
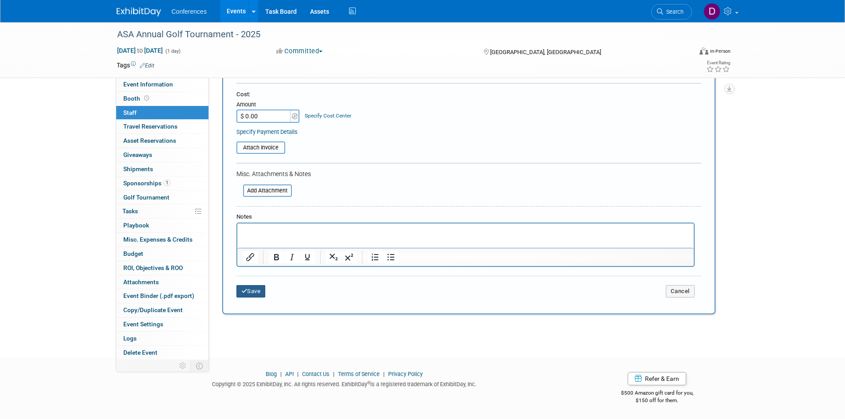
click at [254, 293] on button "Save" at bounding box center [250, 291] width 29 height 12
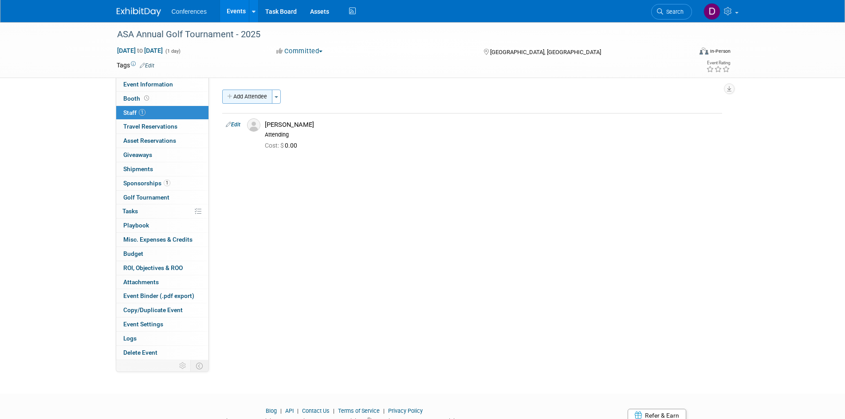
click at [251, 96] on button "Add Attendee" at bounding box center [247, 97] width 50 height 14
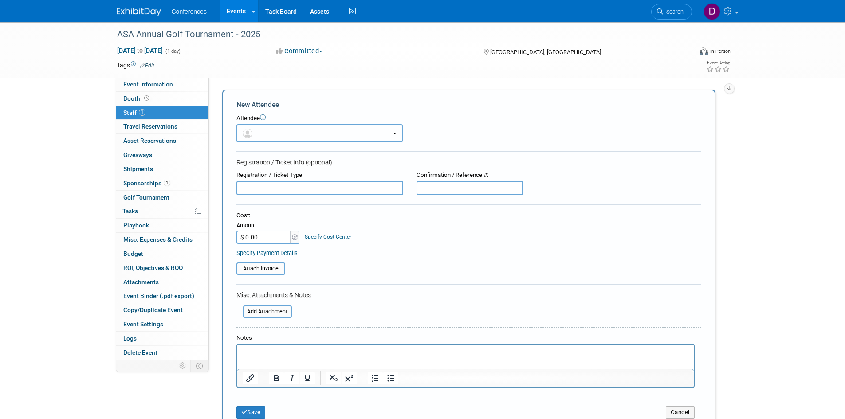
click at [279, 133] on button "button" at bounding box center [319, 133] width 166 height 18
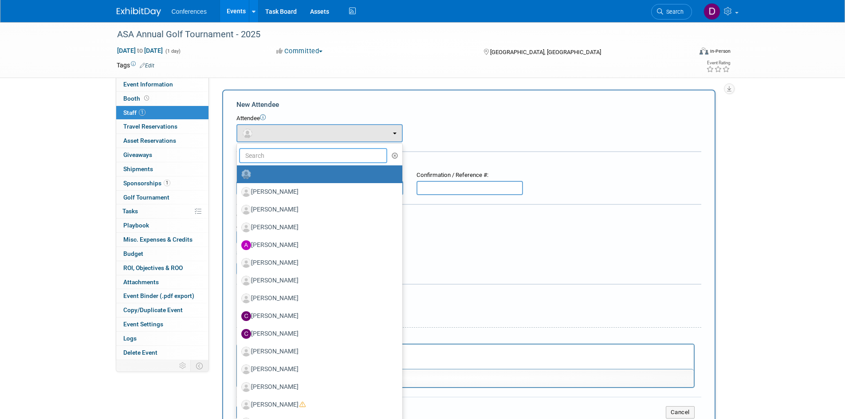
click at [282, 155] on input "text" at bounding box center [313, 155] width 149 height 15
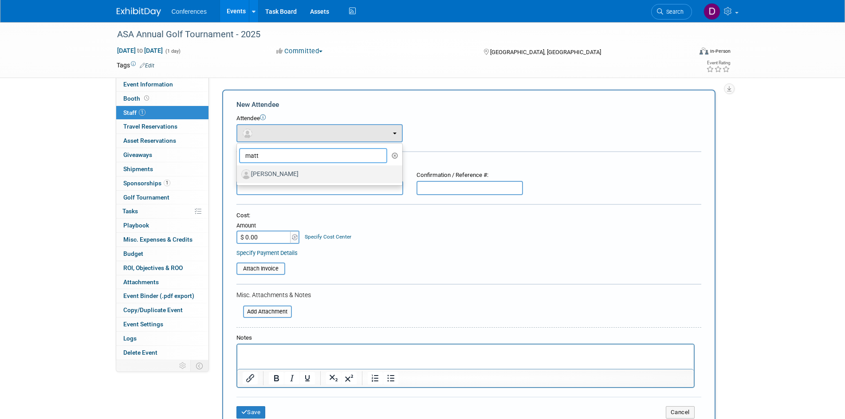
type input "matt"
click at [296, 175] on label "[PERSON_NAME]" at bounding box center [317, 174] width 152 height 14
click at [238, 175] on input "[PERSON_NAME]" at bounding box center [235, 173] width 6 height 6
select select "7abcee96-ea71-4859-9d1e-3d6a76ef14c5"
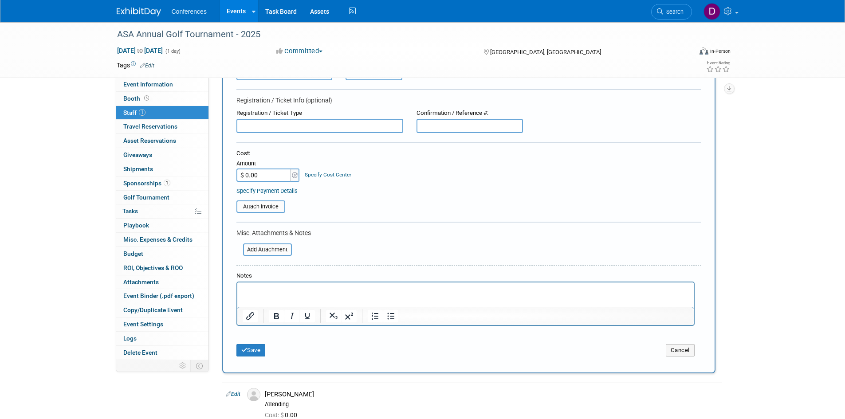
scroll to position [25, 0]
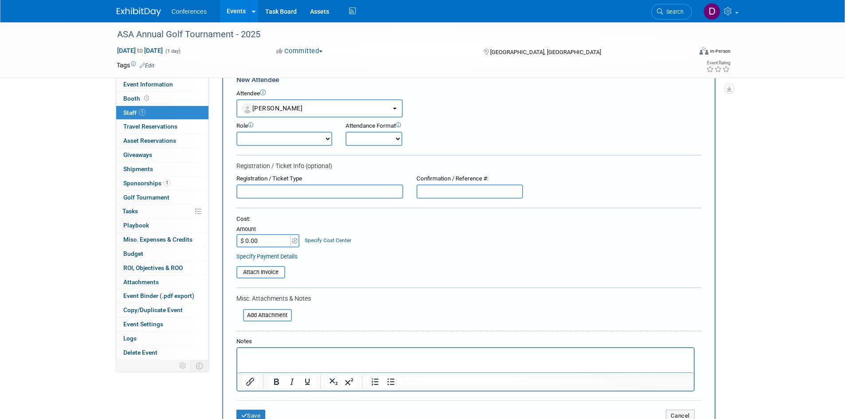
click at [277, 143] on select "Attending Booth Exhibitor Demonstrator Host Invited Planner Presenter" at bounding box center [284, 139] width 96 height 14
select select "300"
click at [236, 132] on select "Attending Booth Exhibitor Demonstrator Host Invited Planner Presenter" at bounding box center [284, 139] width 96 height 14
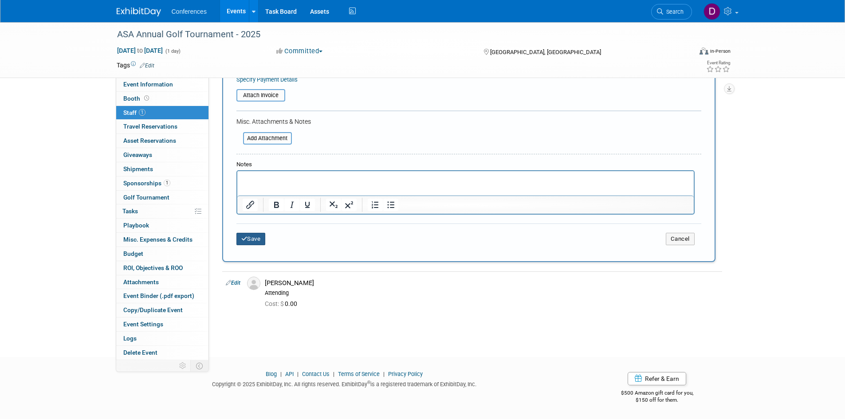
click at [256, 239] on button "Save" at bounding box center [250, 239] width 29 height 12
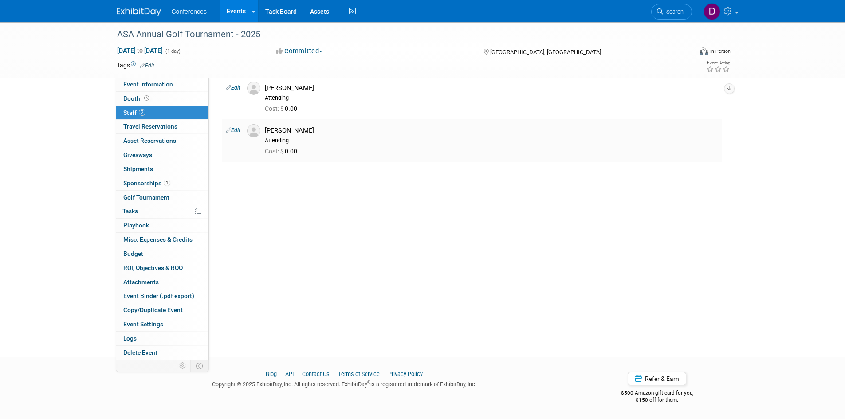
scroll to position [0, 0]
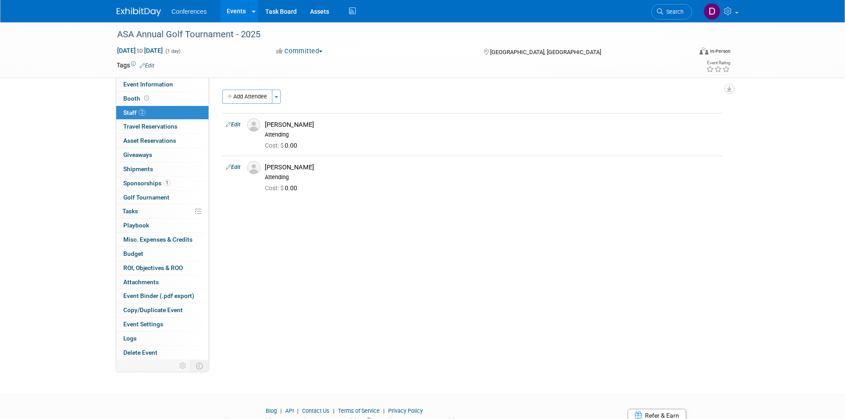
click at [308, 279] on div "Event Website: Edit https://www.viethconsulting.com/members/evr/reg_event.php?o…" at bounding box center [469, 219] width 520 height 282
click at [666, 21] on li "Search" at bounding box center [671, 11] width 41 height 22
click at [665, 13] on span "Search" at bounding box center [673, 11] width 20 height 7
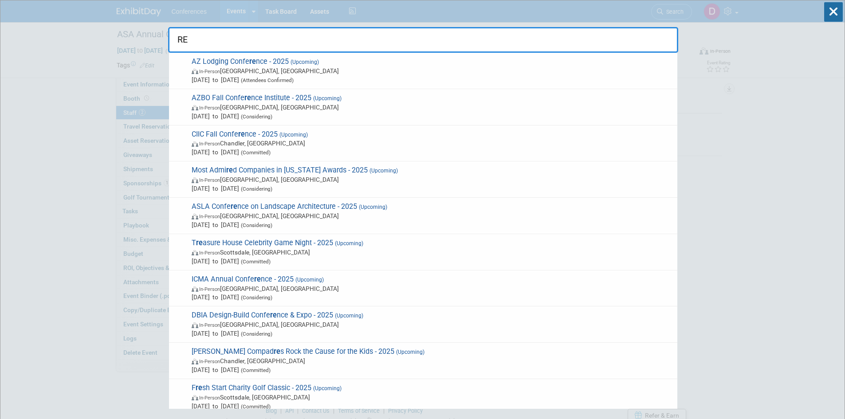
type input "R"
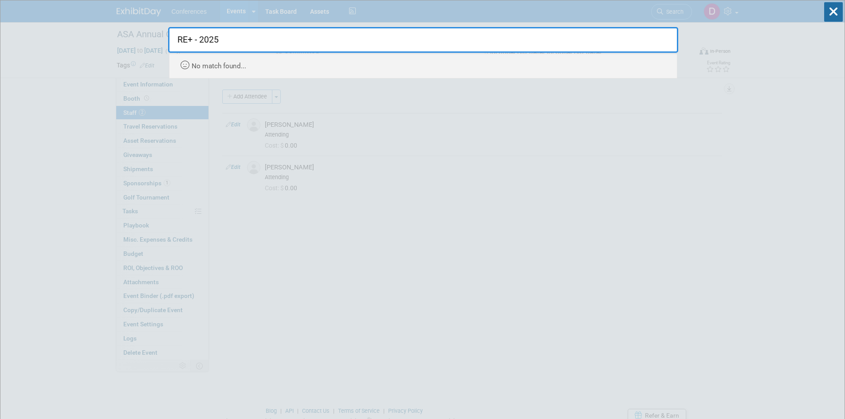
type input "RE+ - 2025"
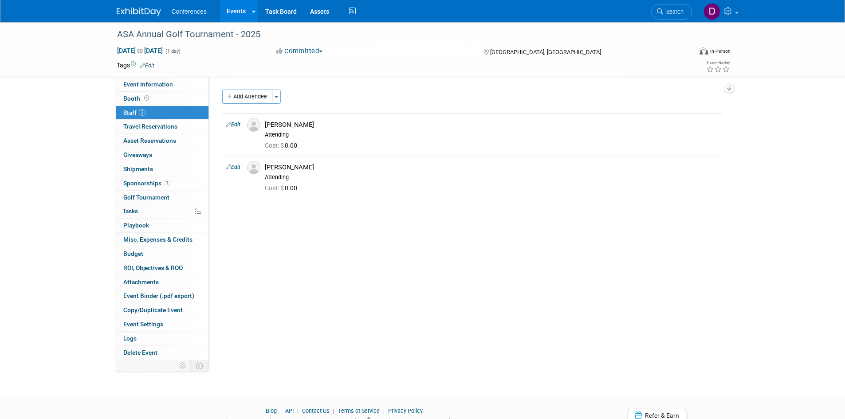
click at [146, 12] on img at bounding box center [139, 12] width 44 height 9
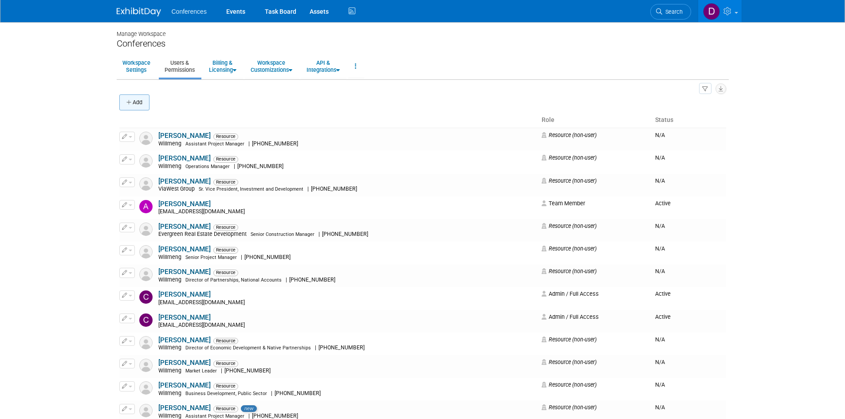
click at [144, 98] on button "Add" at bounding box center [134, 102] width 30 height 16
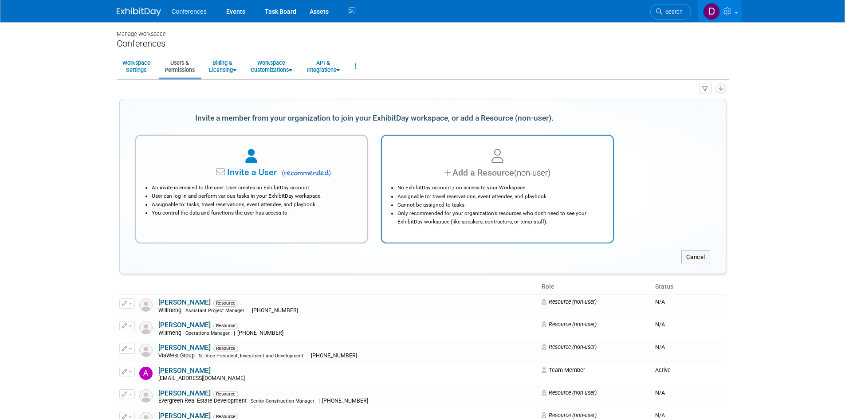
click at [435, 163] on div at bounding box center [497, 157] width 209 height 20
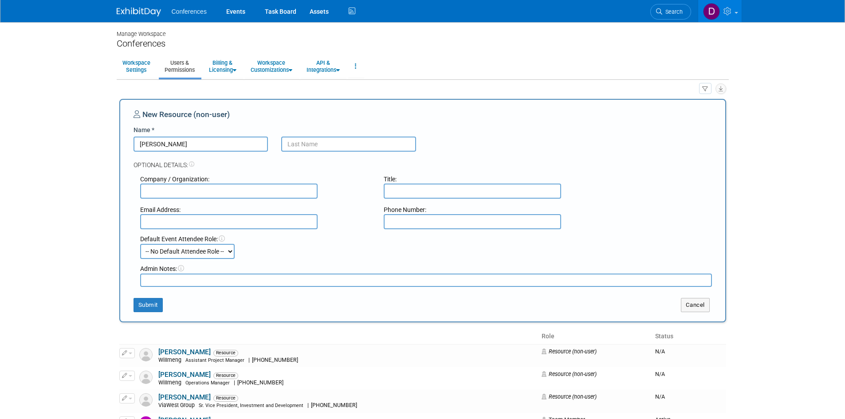
type input "[PERSON_NAME]"
type input "Heath"
click at [195, 141] on input "[PERSON_NAME]" at bounding box center [200, 144] width 135 height 15
type input "[PERSON_NAME]"
click at [242, 194] on input "text" at bounding box center [228, 191] width 177 height 15
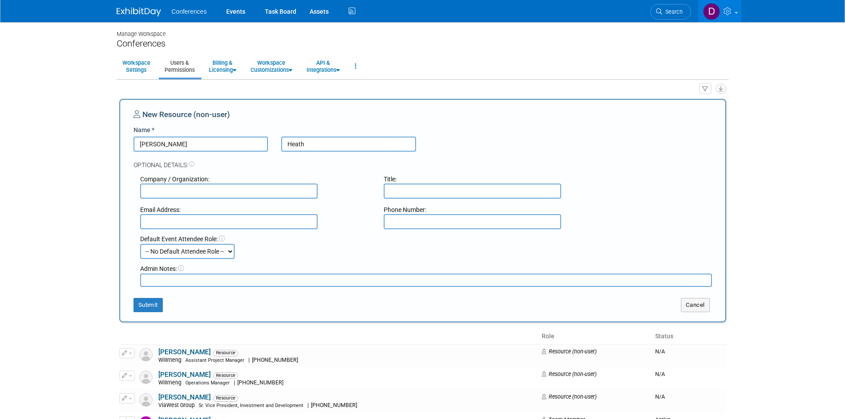
paste input "West-MEC"
type input "West-MEC"
click at [399, 188] on input "text" at bounding box center [472, 191] width 177 height 15
paste input "Director of Facilities and Construction"
type input "Director of Facilities and Construction"
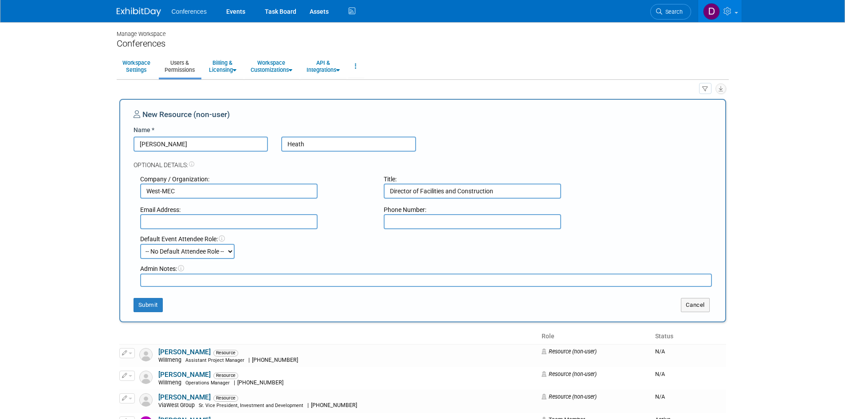
click at [301, 219] on div "Email Address:" at bounding box center [255, 217] width 244 height 24
paste input "[PERSON_NAME][EMAIL_ADDRESS][PERSON_NAME][DOMAIN_NAME];"
type input "[PERSON_NAME][EMAIL_ADDRESS][PERSON_NAME][DOMAIN_NAME]"
click at [140, 304] on button "Submit" at bounding box center [147, 305] width 29 height 14
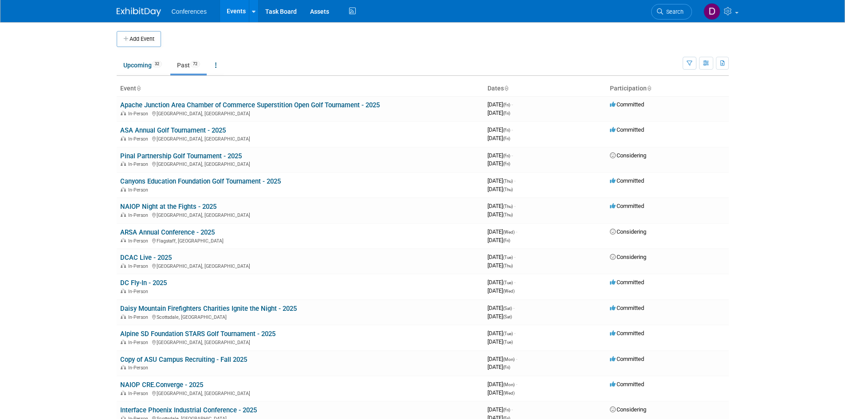
click at [140, 36] on button "Add Event" at bounding box center [139, 39] width 44 height 16
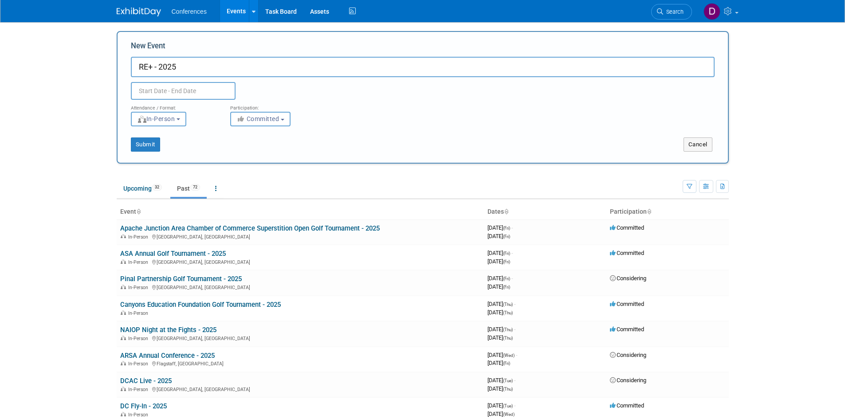
type input "RE+ - 2025"
click at [193, 90] on input "text" at bounding box center [183, 91] width 105 height 18
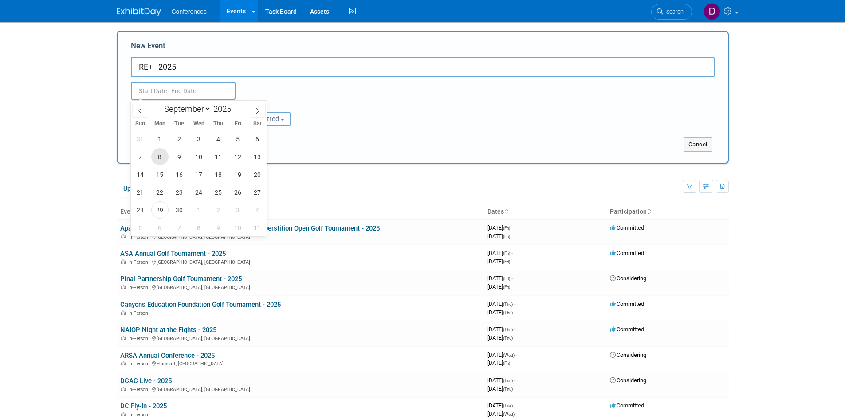
click at [163, 157] on span "8" at bounding box center [159, 156] width 17 height 17
click at [216, 156] on span "11" at bounding box center [218, 156] width 17 height 17
type input "[DATE] to [DATE]"
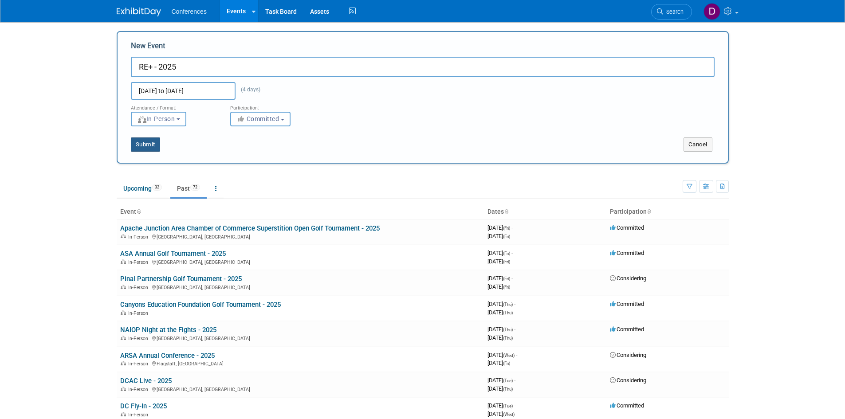
click at [155, 144] on button "Submit" at bounding box center [145, 144] width 29 height 14
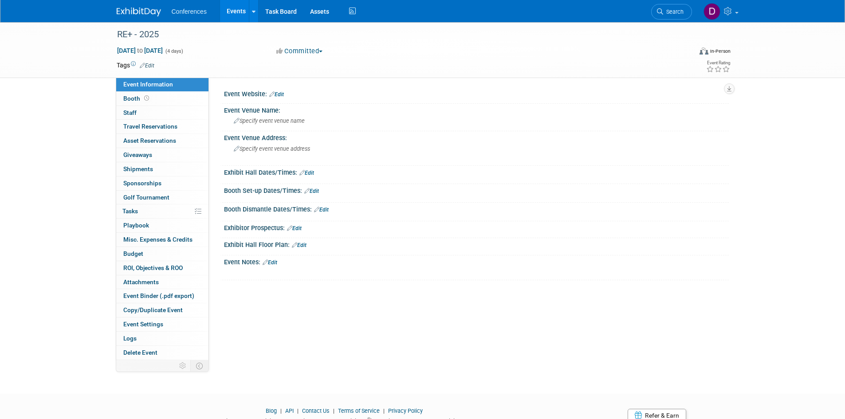
click at [276, 95] on link "Edit" at bounding box center [276, 94] width 15 height 6
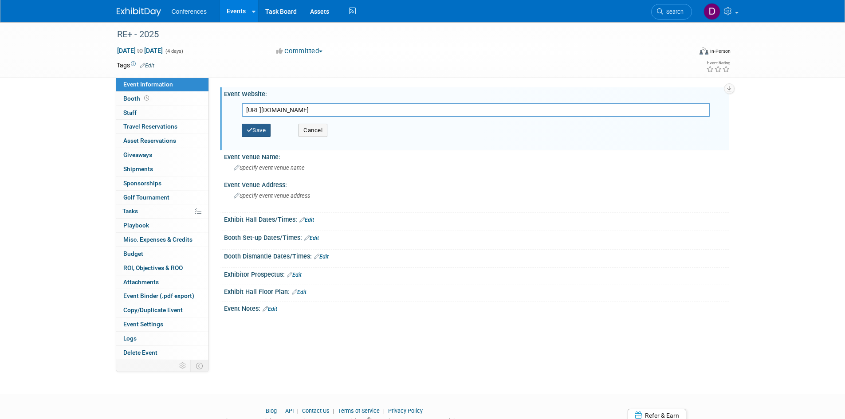
type input "https://www.re-plus.com/register/"
click at [259, 129] on button "Save" at bounding box center [256, 130] width 29 height 13
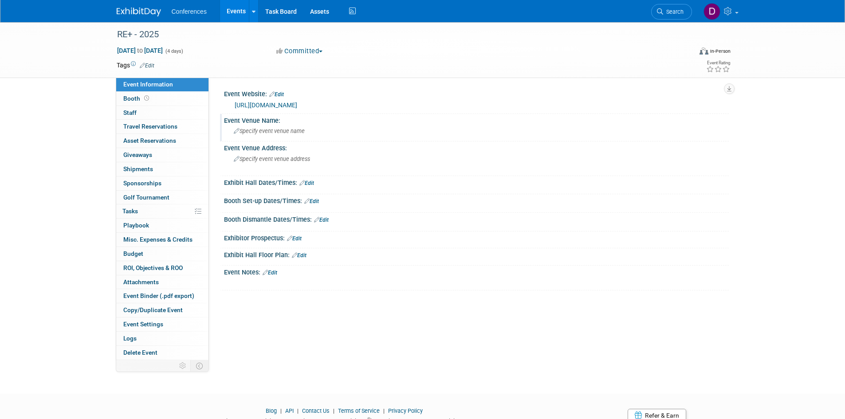
click at [263, 127] on div "Specify event venue name" at bounding box center [476, 131] width 491 height 14
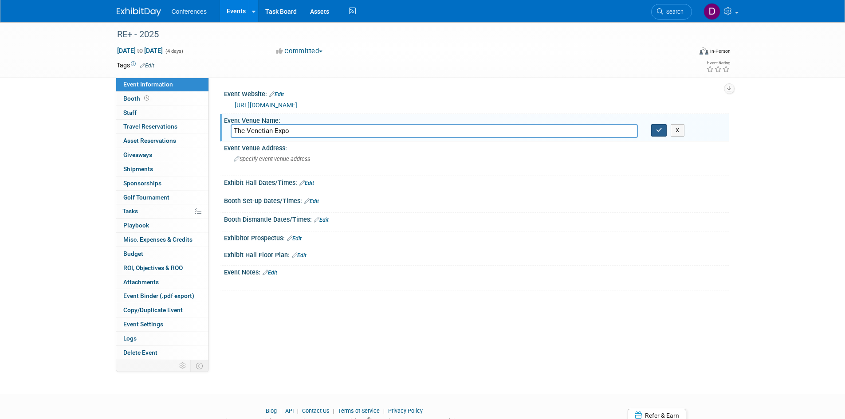
type input "The Venetian Expo"
click at [657, 136] on button "button" at bounding box center [659, 130] width 16 height 12
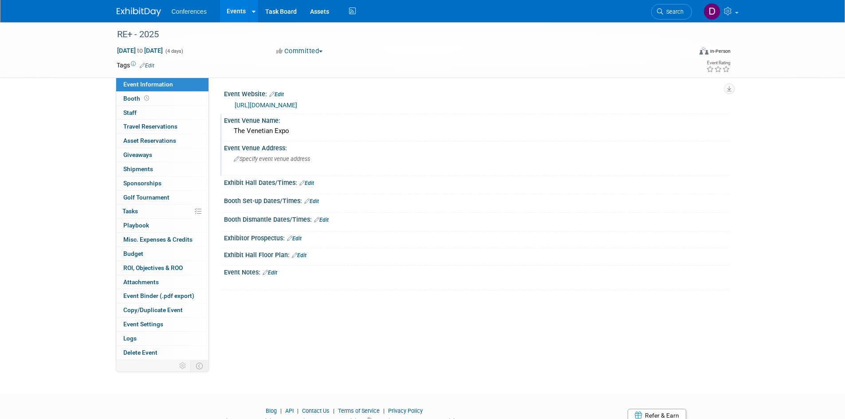
click at [267, 160] on span "Specify event venue address" at bounding box center [272, 159] width 76 height 7
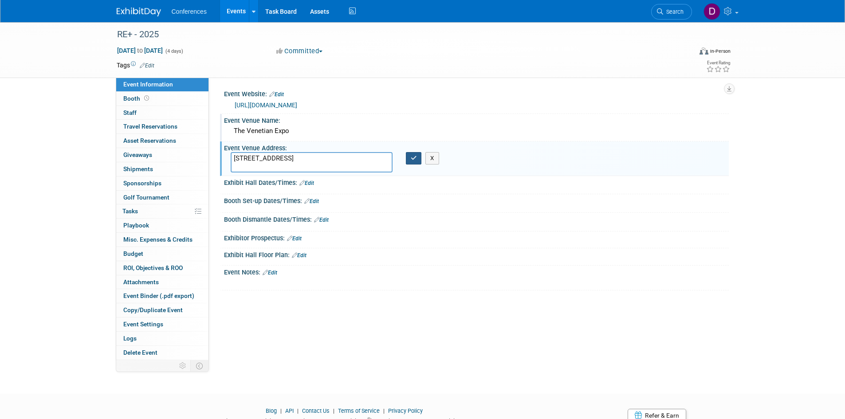
type textarea "201 Sands Ave, Las Vegas, NV 89169"
click at [415, 162] on button "button" at bounding box center [414, 158] width 16 height 12
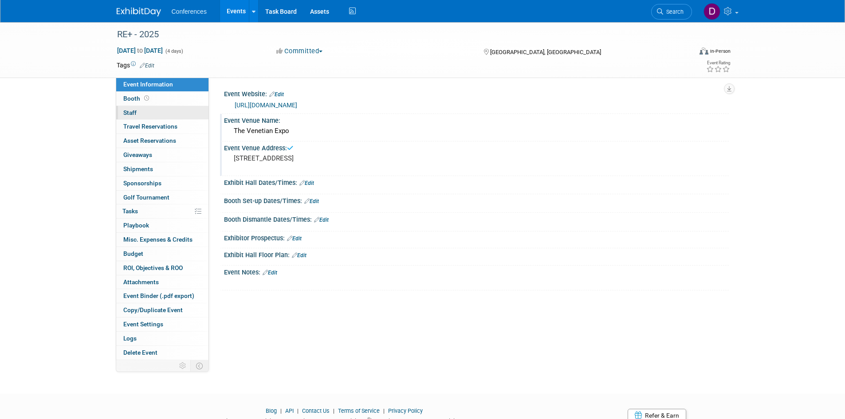
click at [139, 108] on link "0 Staff 0" at bounding box center [162, 113] width 92 height 14
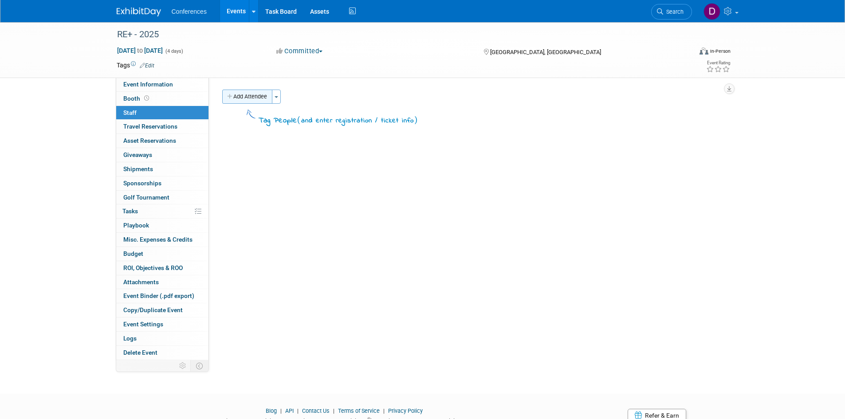
click at [253, 97] on button "Add Attendee" at bounding box center [247, 97] width 50 height 14
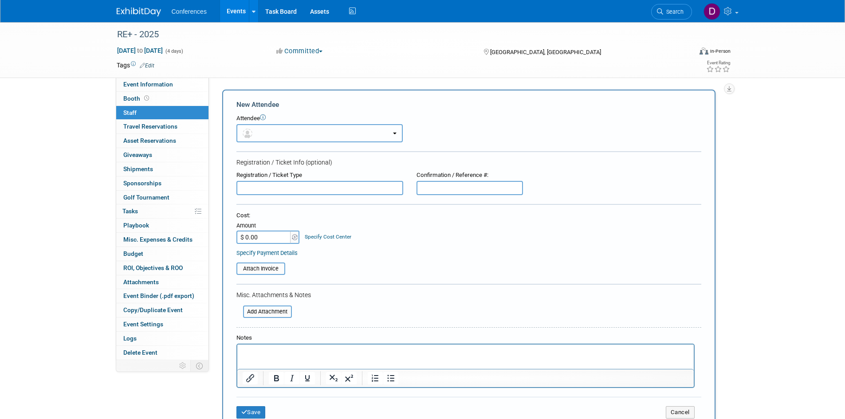
click at [274, 134] on button "button" at bounding box center [319, 133] width 166 height 18
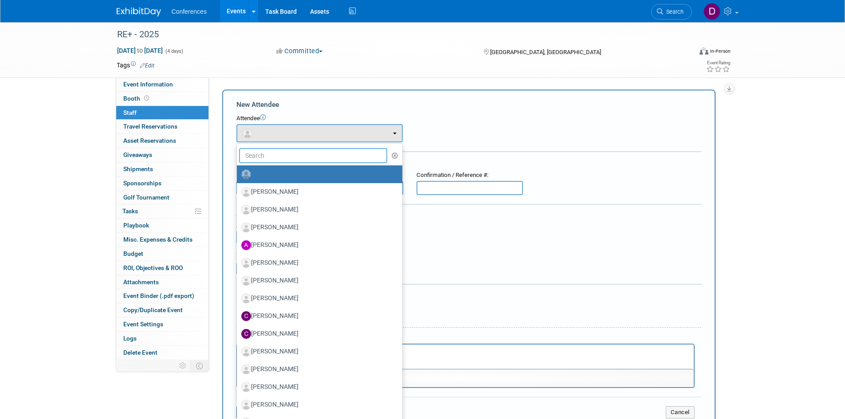
click at [278, 156] on input "text" at bounding box center [313, 155] width 149 height 15
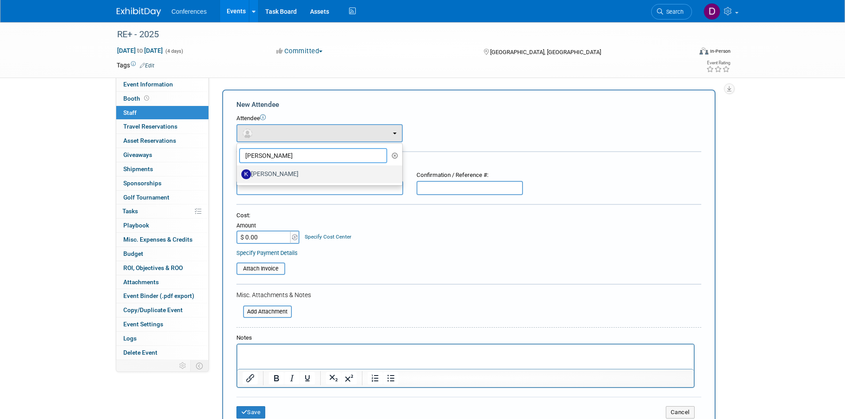
type input "kari"
click at [278, 173] on label "[PERSON_NAME]" at bounding box center [317, 174] width 152 height 14
click at [238, 173] on input "[PERSON_NAME]" at bounding box center [235, 173] width 6 height 6
select select "a45a2e5d-d646-4bfb-9f1e-d0151ae6a691"
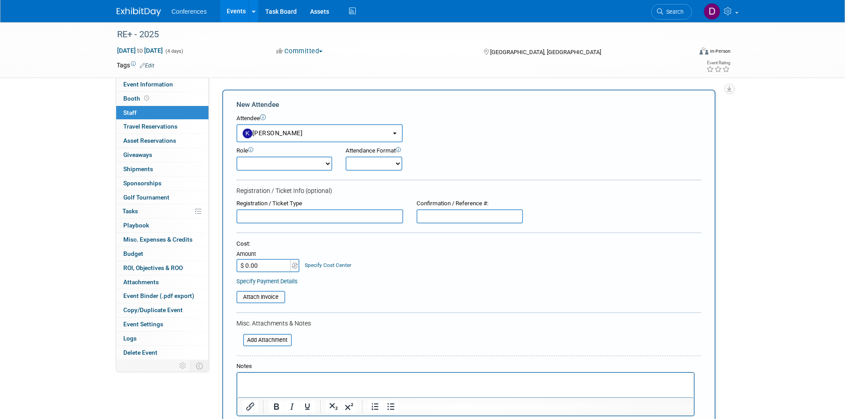
click at [271, 164] on select "Attending Booth Exhibitor Demonstrator Host Invited Planner Presenter" at bounding box center [284, 164] width 96 height 14
select select "300"
click at [236, 157] on select "Attending Booth Exhibitor Demonstrator Host Invited Planner Presenter" at bounding box center [284, 164] width 96 height 14
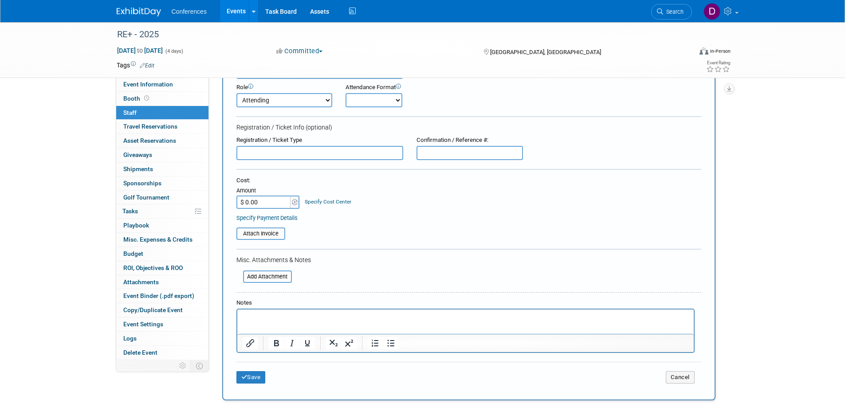
scroll to position [150, 0]
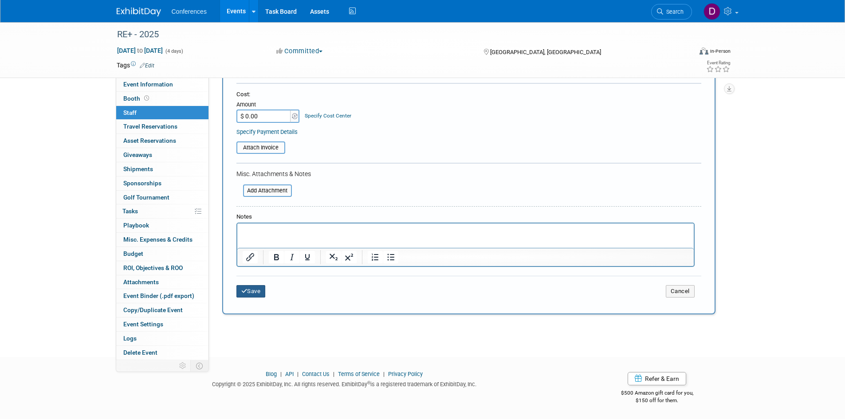
click at [247, 291] on icon "submit" at bounding box center [244, 291] width 6 height 6
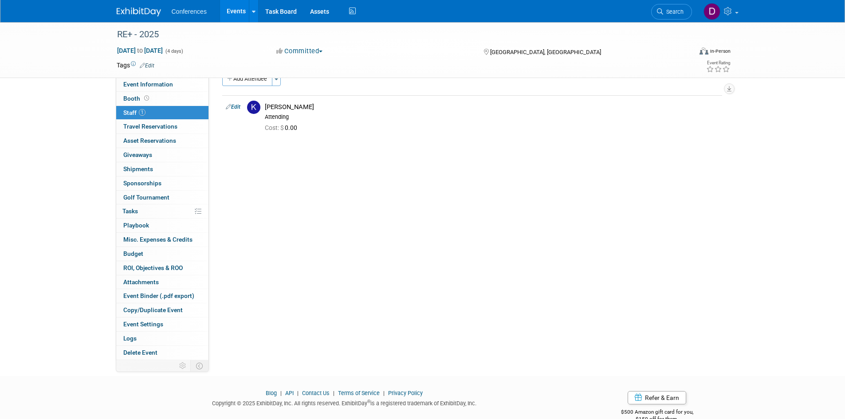
scroll to position [0, 0]
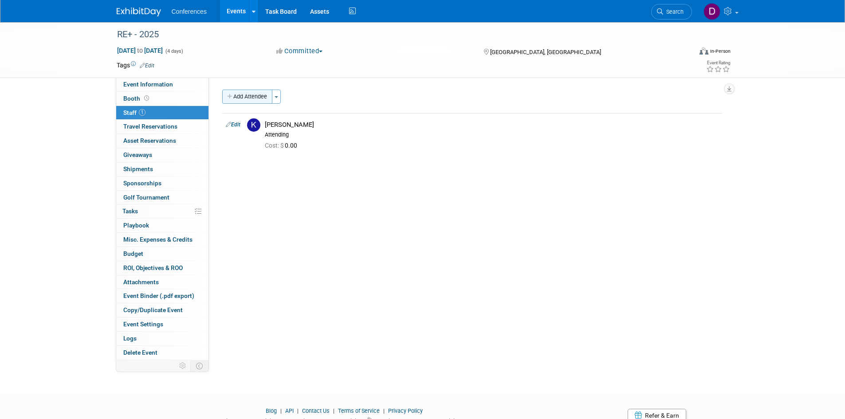
click at [248, 98] on button "Add Attendee" at bounding box center [247, 97] width 50 height 14
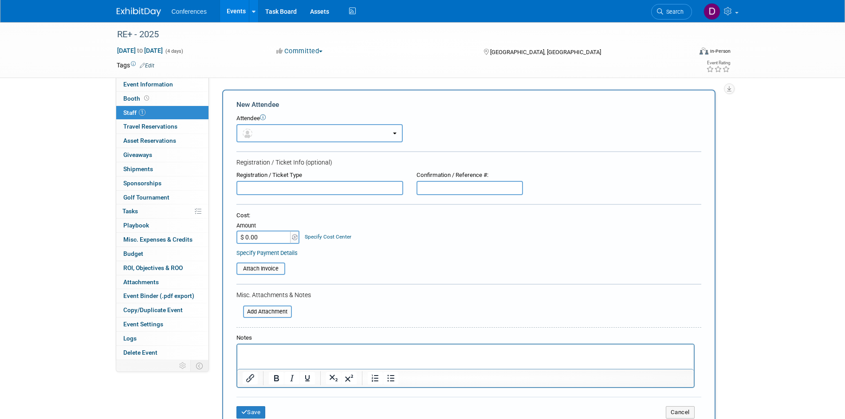
click at [260, 134] on button "button" at bounding box center [319, 133] width 166 height 18
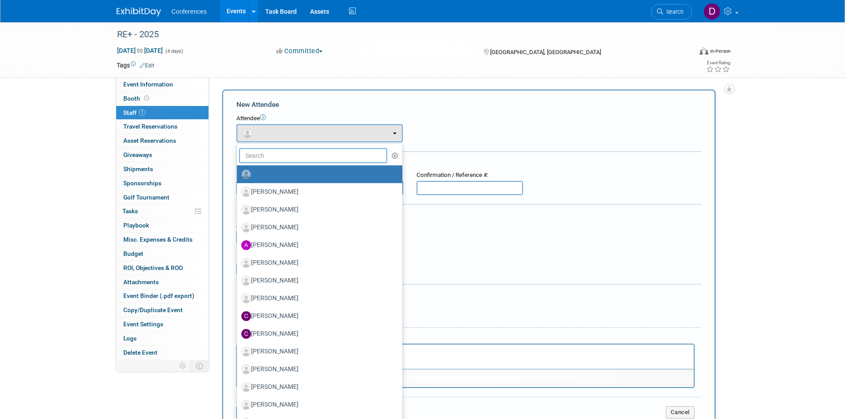
click at [265, 157] on input "text" at bounding box center [313, 155] width 149 height 15
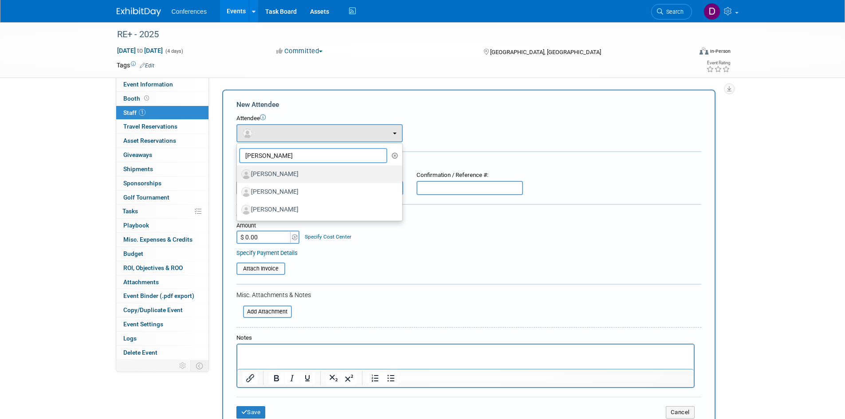
type input "jason"
click at [289, 174] on label "[PERSON_NAME]" at bounding box center [317, 174] width 152 height 14
click at [238, 174] on input "[PERSON_NAME]" at bounding box center [235, 173] width 6 height 6
select select "10319ec4-c07b-452f-91df-9381cceb218b"
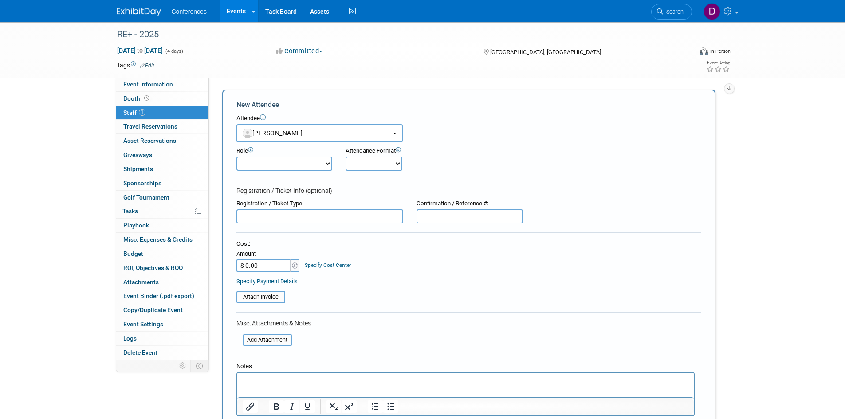
click at [265, 164] on select "Attending Booth Exhibitor Demonstrator Host Invited Planner Presenter" at bounding box center [284, 164] width 96 height 14
select select "300"
click at [236, 157] on select "Attending Booth Exhibitor Demonstrator Host Invited Planner Presenter" at bounding box center [284, 164] width 96 height 14
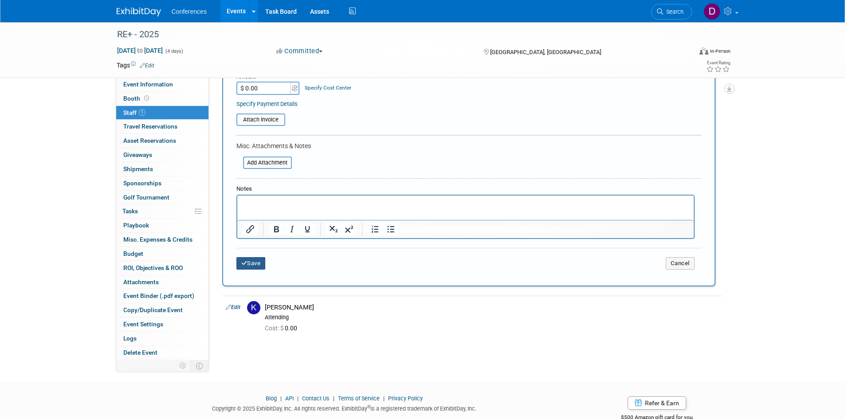
click at [263, 263] on button "Save" at bounding box center [250, 263] width 29 height 12
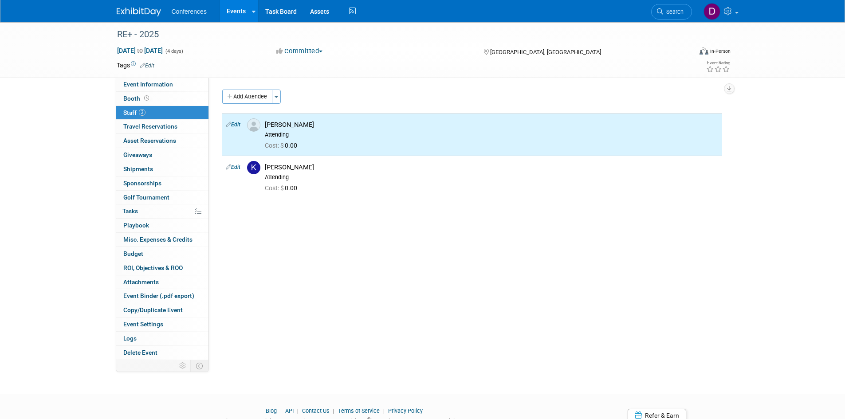
click at [296, 240] on div "Event Website: Edit https://www.re-plus.com/register/ https://www.re-plus.com/r…" at bounding box center [469, 219] width 520 height 282
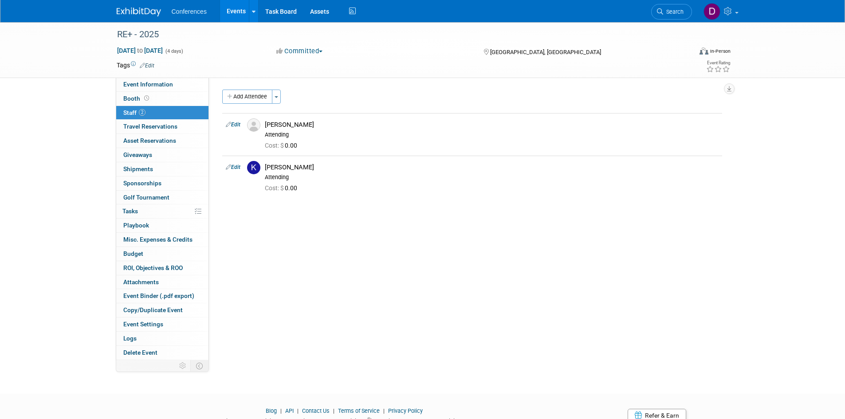
click at [145, 16] on img at bounding box center [139, 12] width 44 height 9
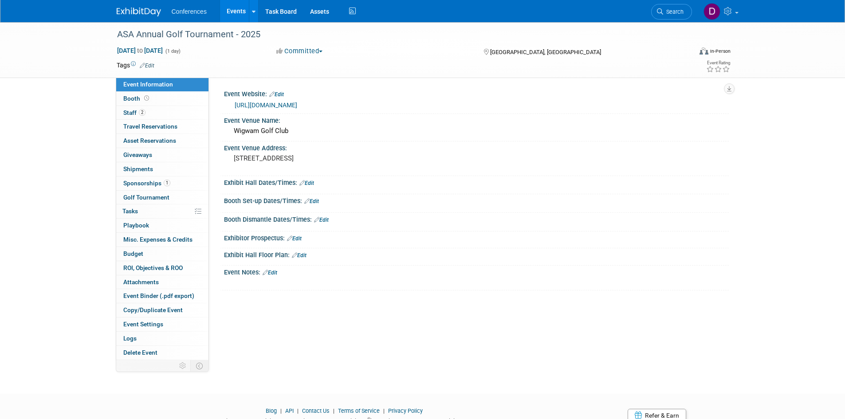
click at [311, 53] on button "Committed" at bounding box center [299, 51] width 53 height 9
click at [312, 91] on link "Not Going" at bounding box center [318, 90] width 88 height 12
click at [137, 183] on span "Sponsorships 1" at bounding box center [146, 183] width 47 height 7
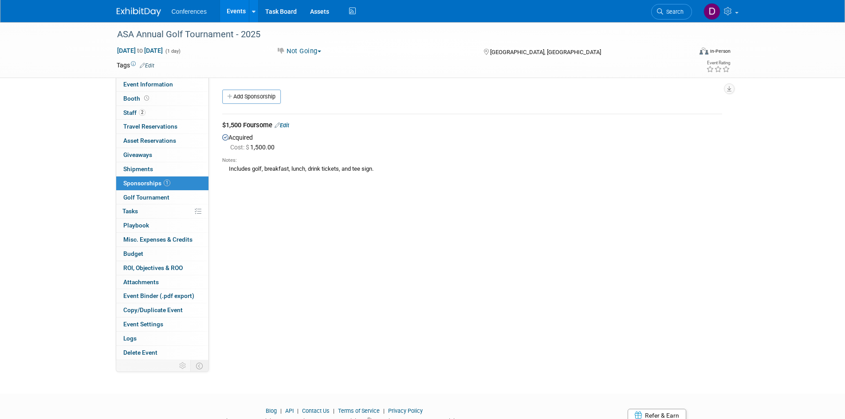
click at [241, 137] on div "Acquired Cost: $ 1,500.00 Notes: Includes golf, breakfast, lunch, drink tickets…" at bounding box center [472, 154] width 500 height 44
click at [282, 128] on link "Edit" at bounding box center [282, 125] width 15 height 7
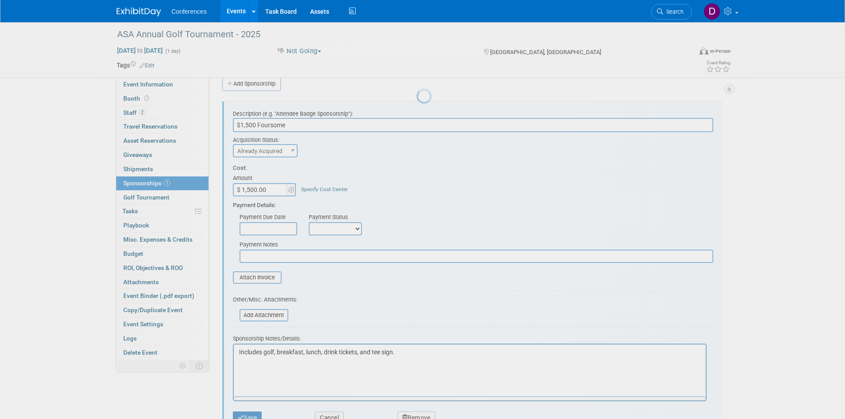
scroll to position [13, 0]
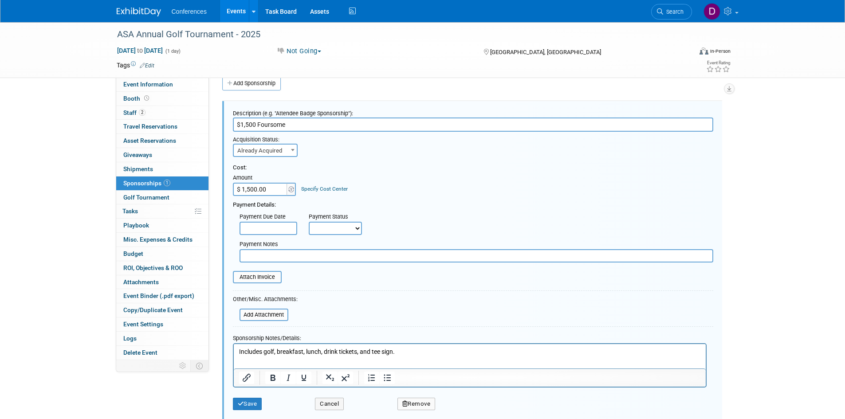
click at [263, 152] on span "Already Acquired" at bounding box center [265, 151] width 63 height 12
select select "1"
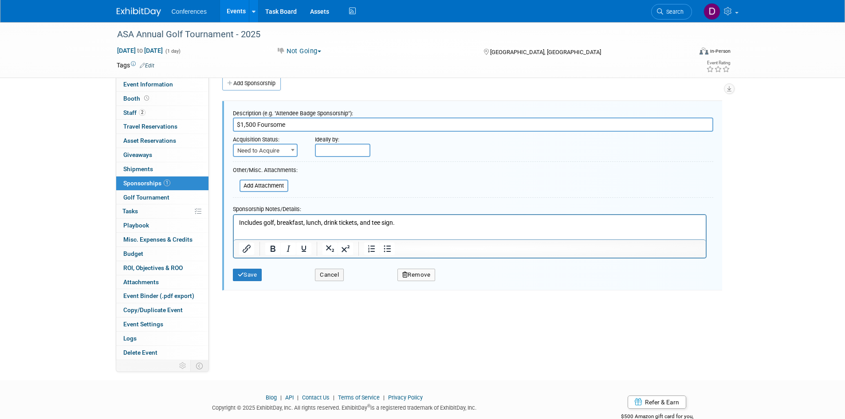
click at [404, 221] on p "Includes golf, breakfast, lunch, drink tickets, and tee sign." at bounding box center [470, 222] width 462 height 9
click at [135, 81] on span "Event Information" at bounding box center [148, 84] width 50 height 7
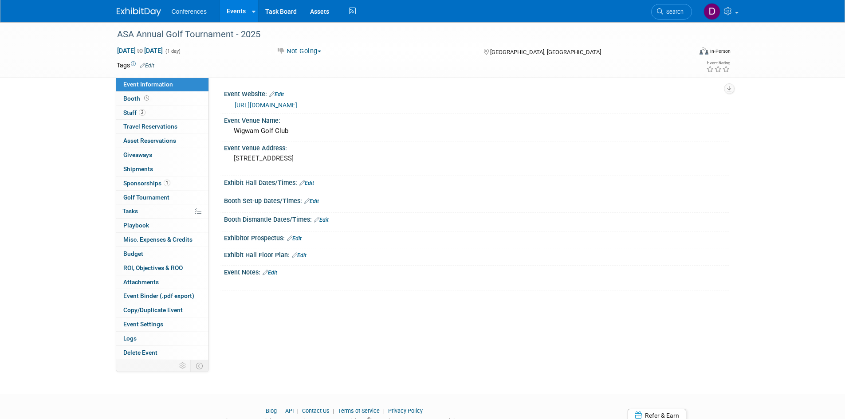
click at [276, 272] on link "Edit" at bounding box center [270, 273] width 15 height 6
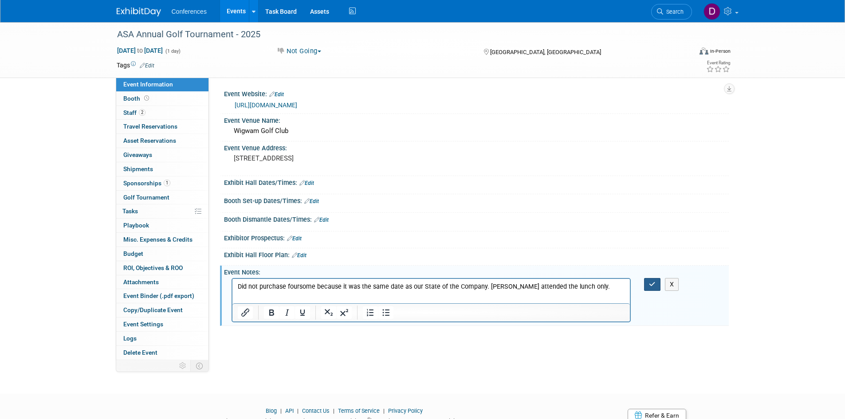
click at [651, 288] on button "button" at bounding box center [652, 284] width 16 height 13
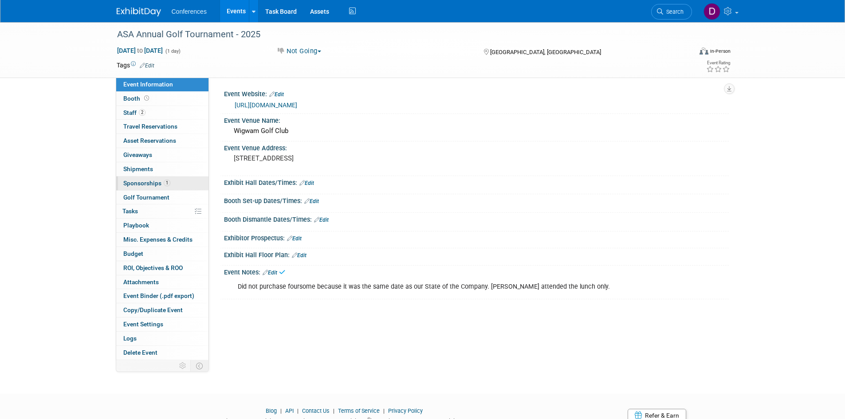
click at [146, 185] on span "Sponsorships 1" at bounding box center [146, 183] width 47 height 7
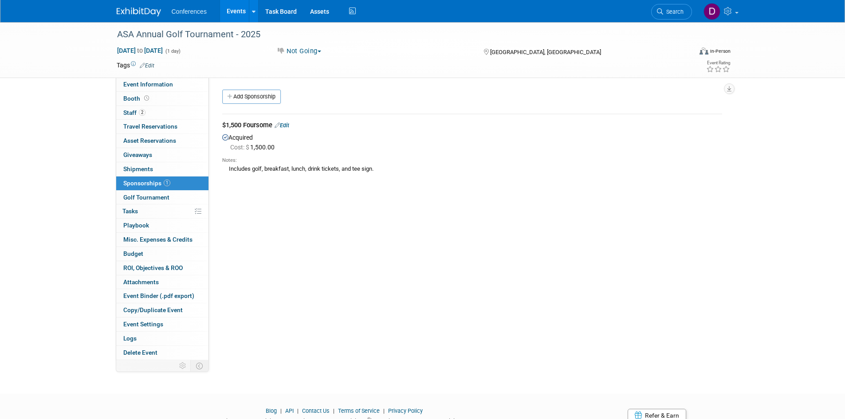
click at [282, 126] on link "Edit" at bounding box center [282, 125] width 15 height 7
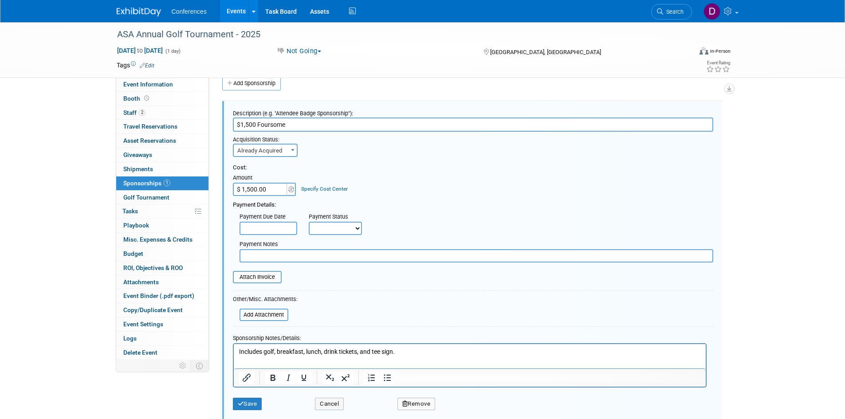
click at [273, 188] on input "$ 1,500.00" at bounding box center [260, 189] width 55 height 13
type input "$"
type input "$ 0.00"
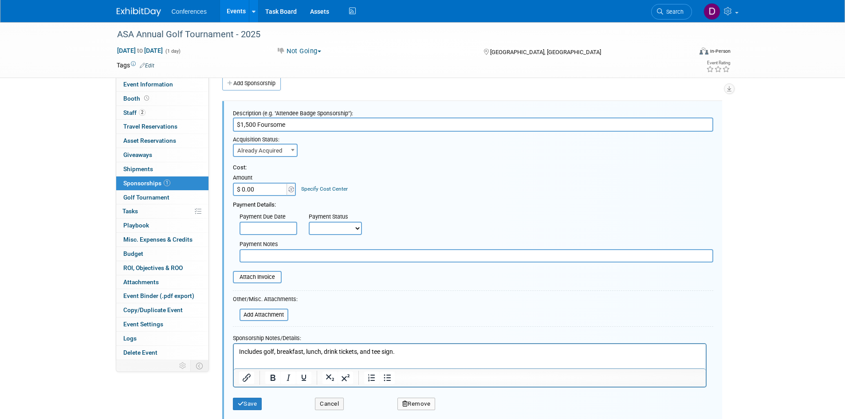
click at [438, 177] on div "Cost: Amount $ 0.00 Specify Cost Center Cost Center -- Not Specified --" at bounding box center [473, 180] width 480 height 32
click at [413, 350] on p "Includes golf, breakfast, lunch, drink tickets, and tee sign." at bounding box center [470, 351] width 462 height 9
click at [254, 403] on button "Save" at bounding box center [247, 404] width 29 height 12
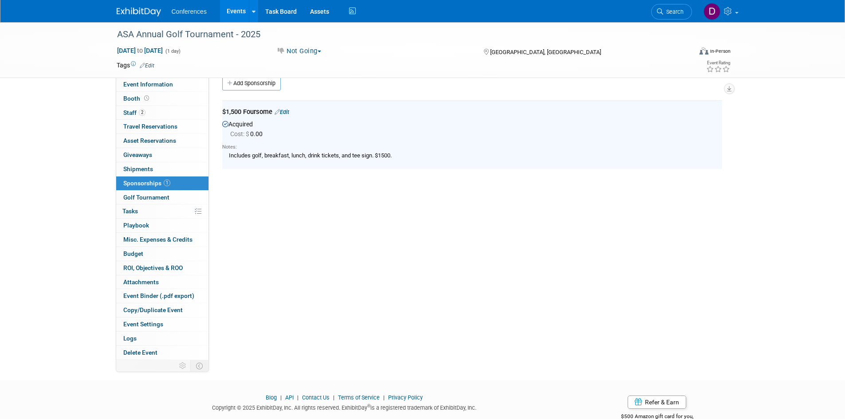
click at [239, 119] on div "Acquired Cost: $ 0.00 Notes: Includes golf, breakfast, lunch, drink tickets, an…" at bounding box center [472, 140] width 500 height 44
click at [289, 110] on link "Edit" at bounding box center [282, 112] width 15 height 7
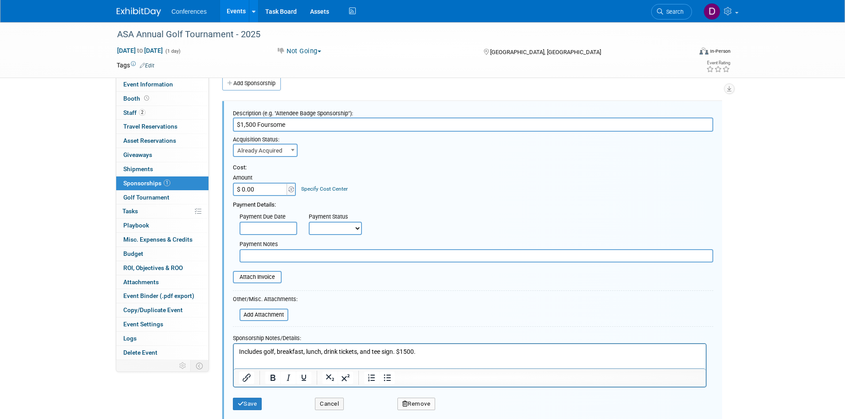
click at [272, 152] on span "Already Acquired" at bounding box center [265, 151] width 63 height 12
select select "1"
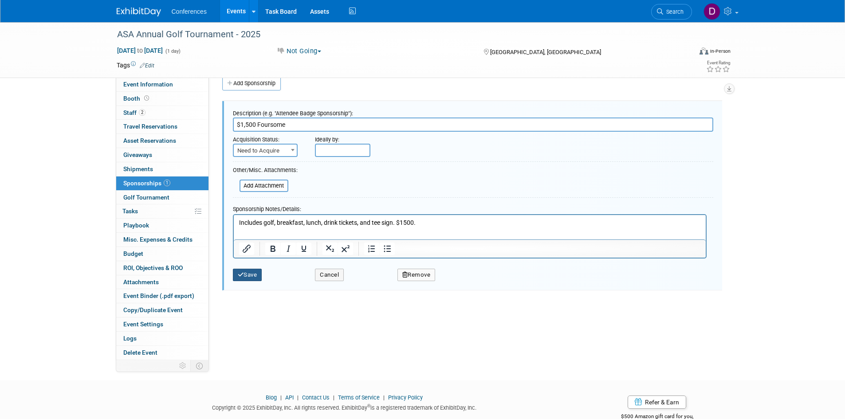
click at [255, 274] on button "Save" at bounding box center [247, 275] width 29 height 12
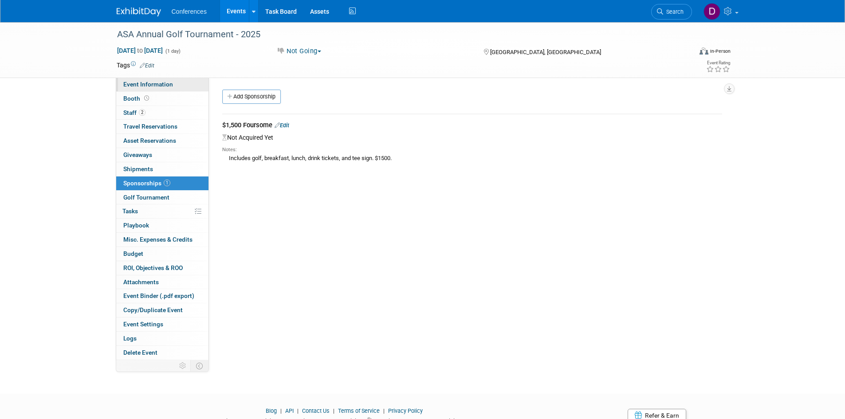
click at [132, 87] on span "Event Information" at bounding box center [148, 84] width 50 height 7
